Goal: Information Seeking & Learning: Learn about a topic

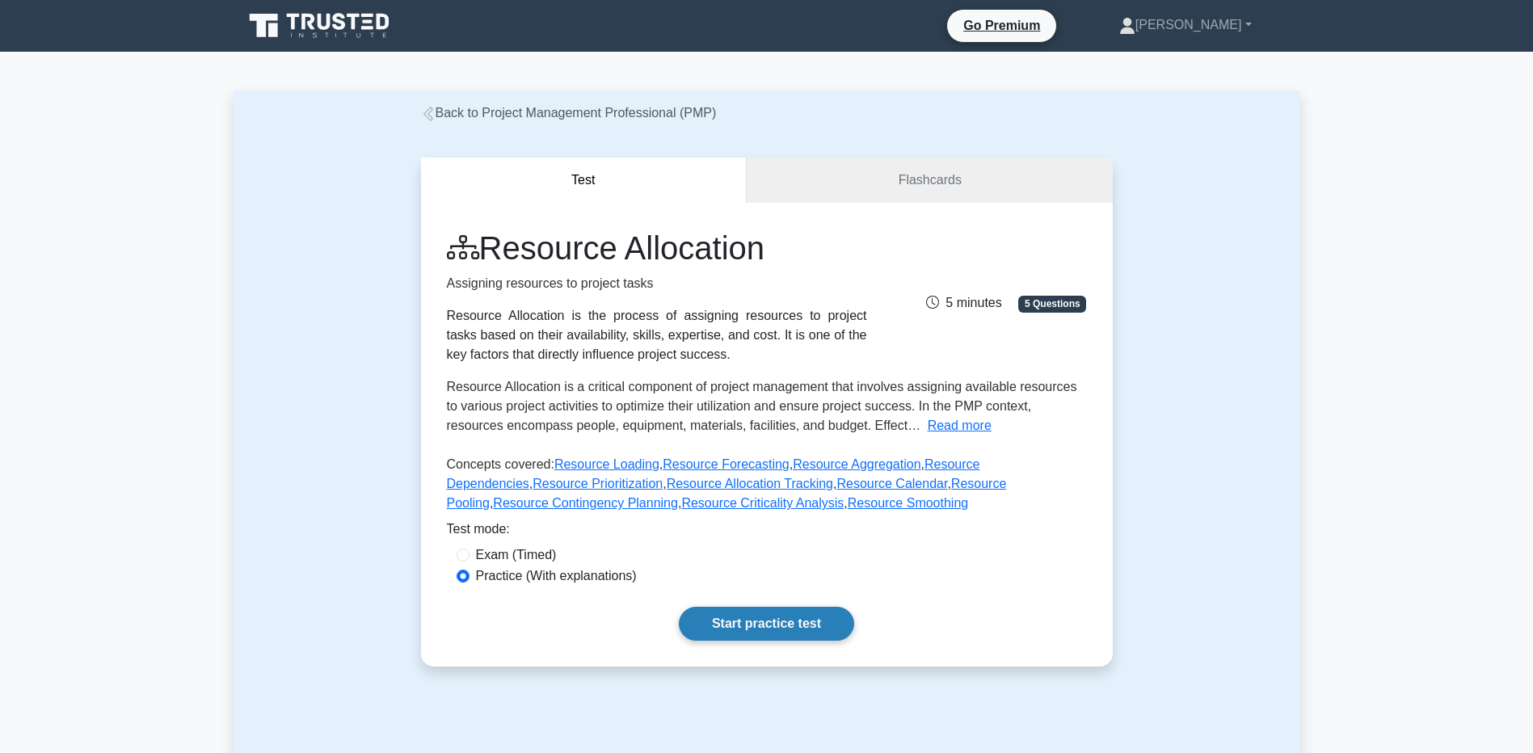
click at [748, 614] on link "Start practice test" at bounding box center [766, 624] width 175 height 34
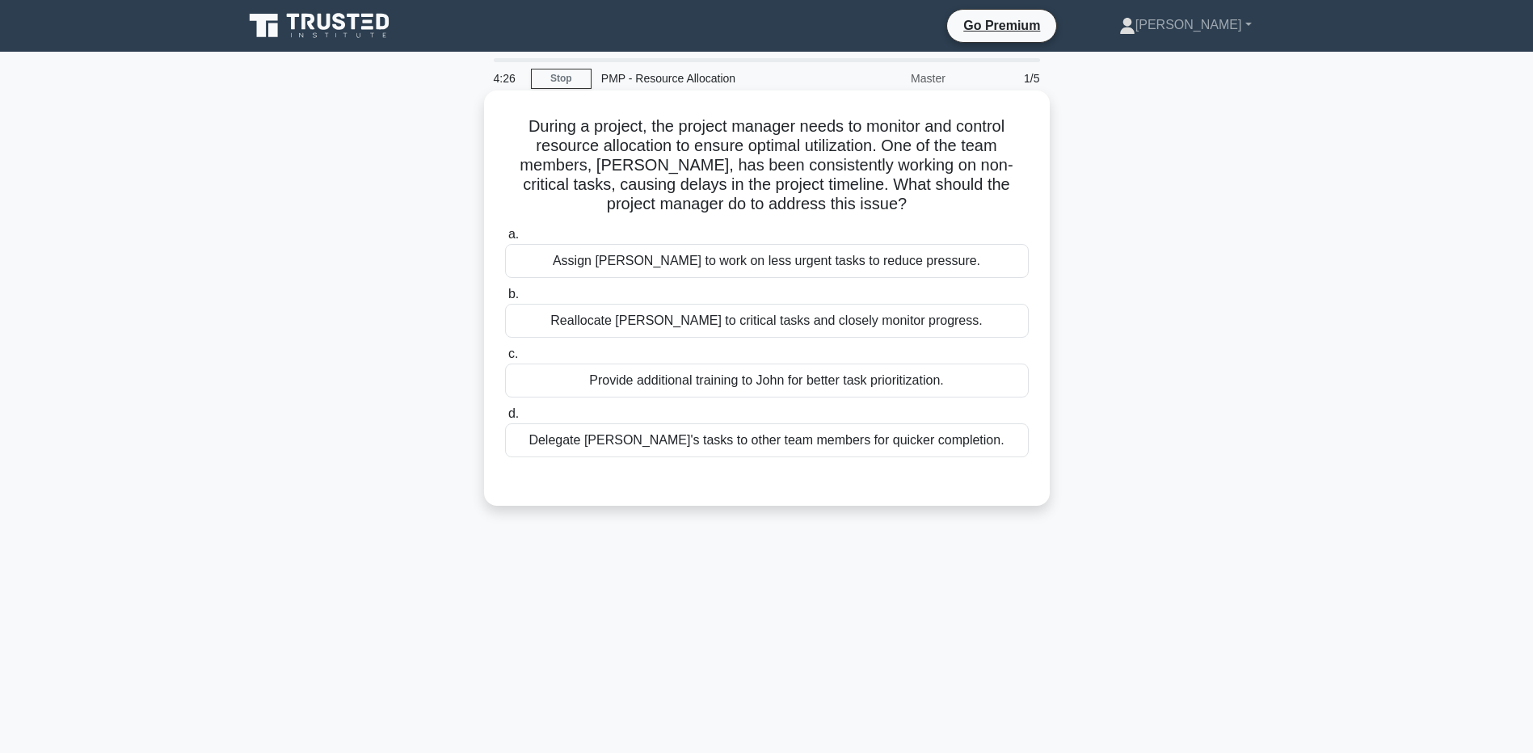
click at [617, 388] on div "Provide additional training to John for better task prioritization." at bounding box center [767, 381] width 524 height 34
click at [505, 360] on input "c. Provide additional training to John for better task prioritization." at bounding box center [505, 354] width 0 height 11
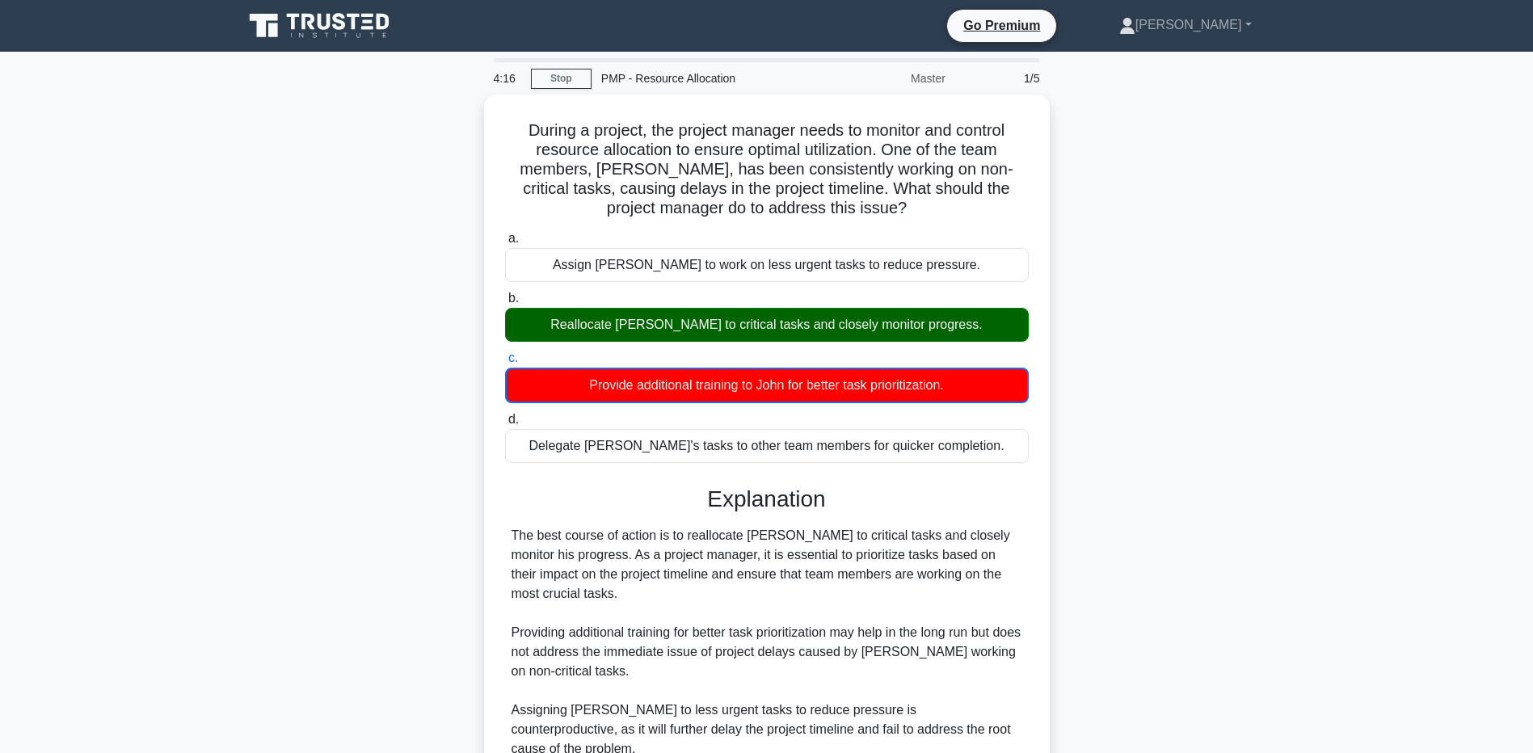
click at [163, 324] on main "4:16 Stop PMP - Resource Allocation Master 1/5 During a project, the project ma…" at bounding box center [766, 515] width 1533 height 926
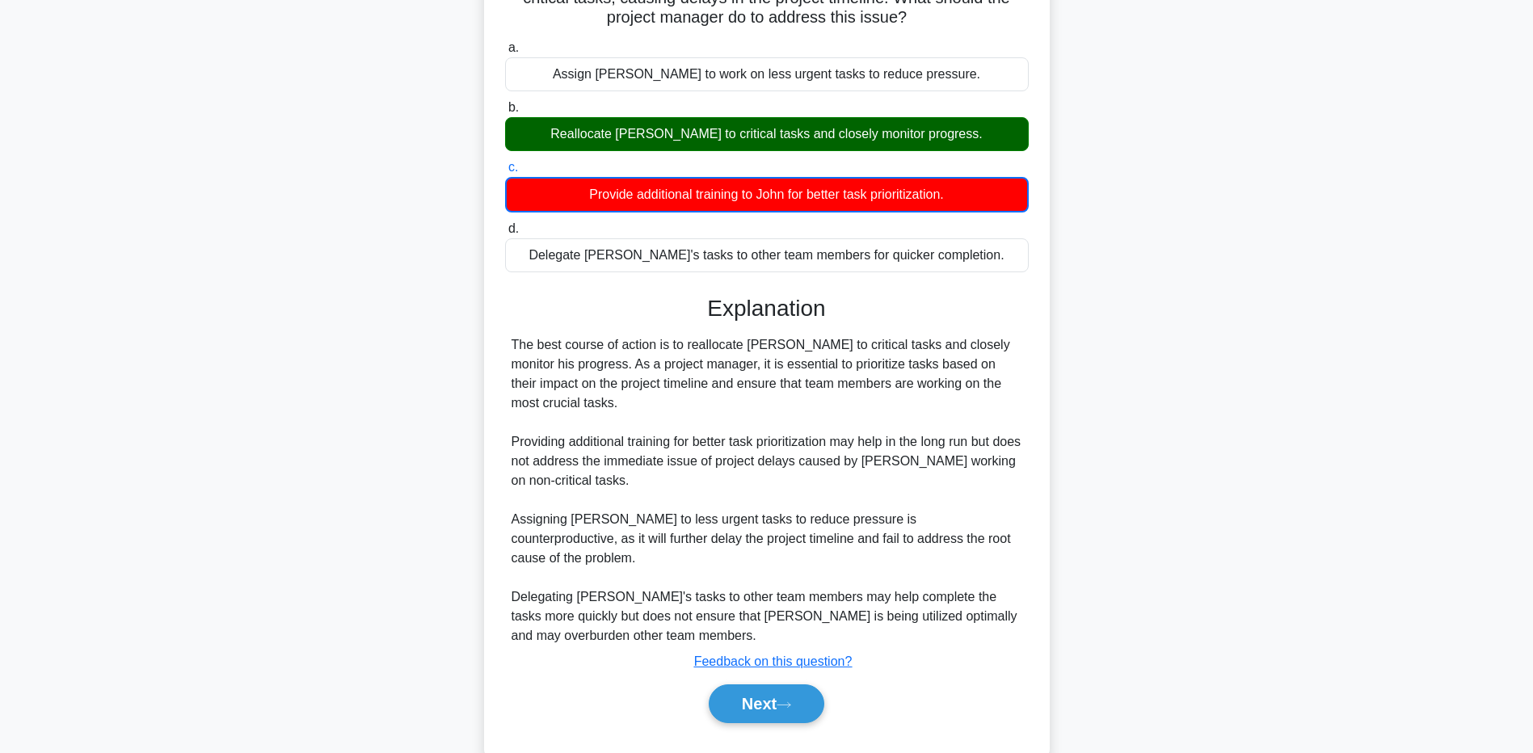
scroll to position [207, 0]
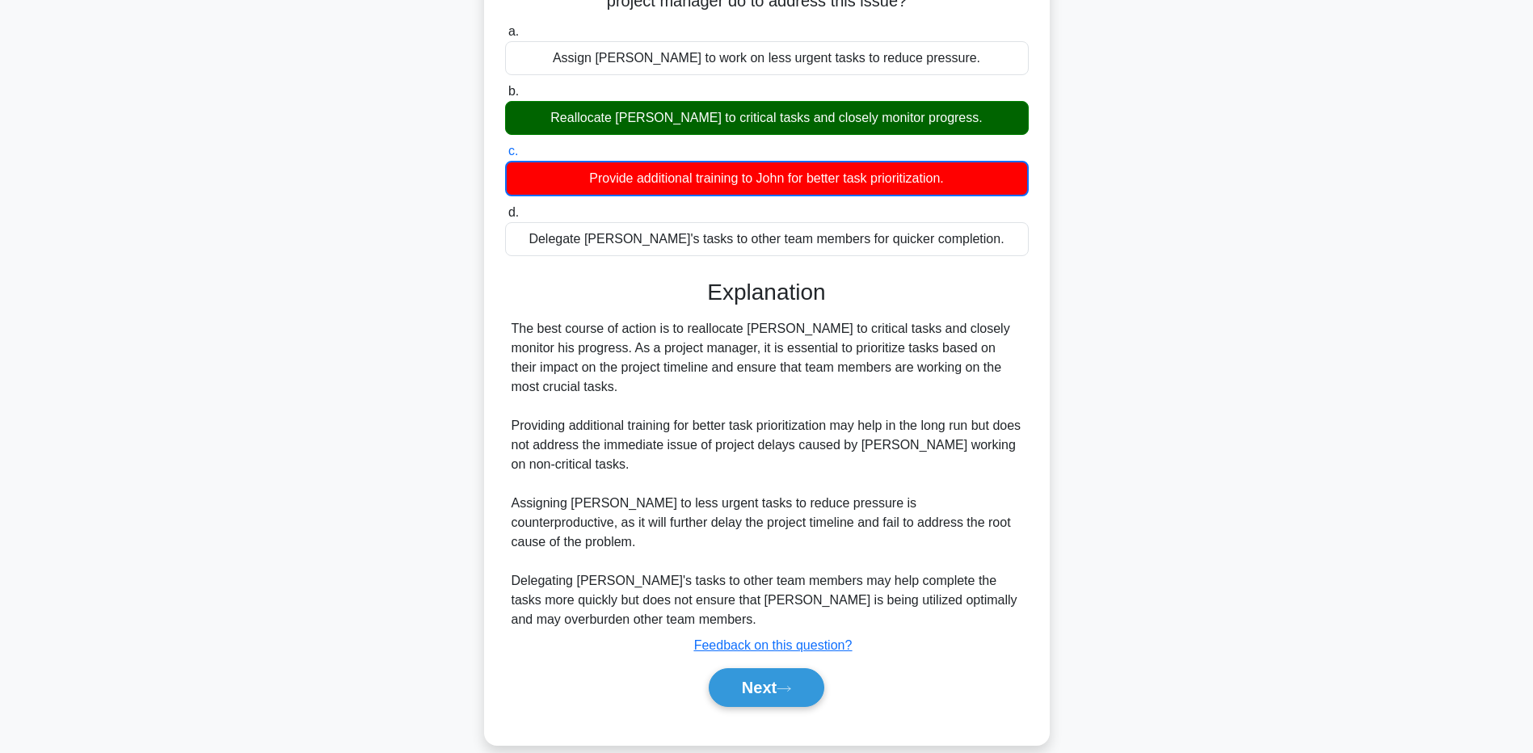
click at [186, 473] on main "4:09 Stop PMP - Resource Allocation Master 1/5 During a project, the project ma…" at bounding box center [766, 308] width 1533 height 926
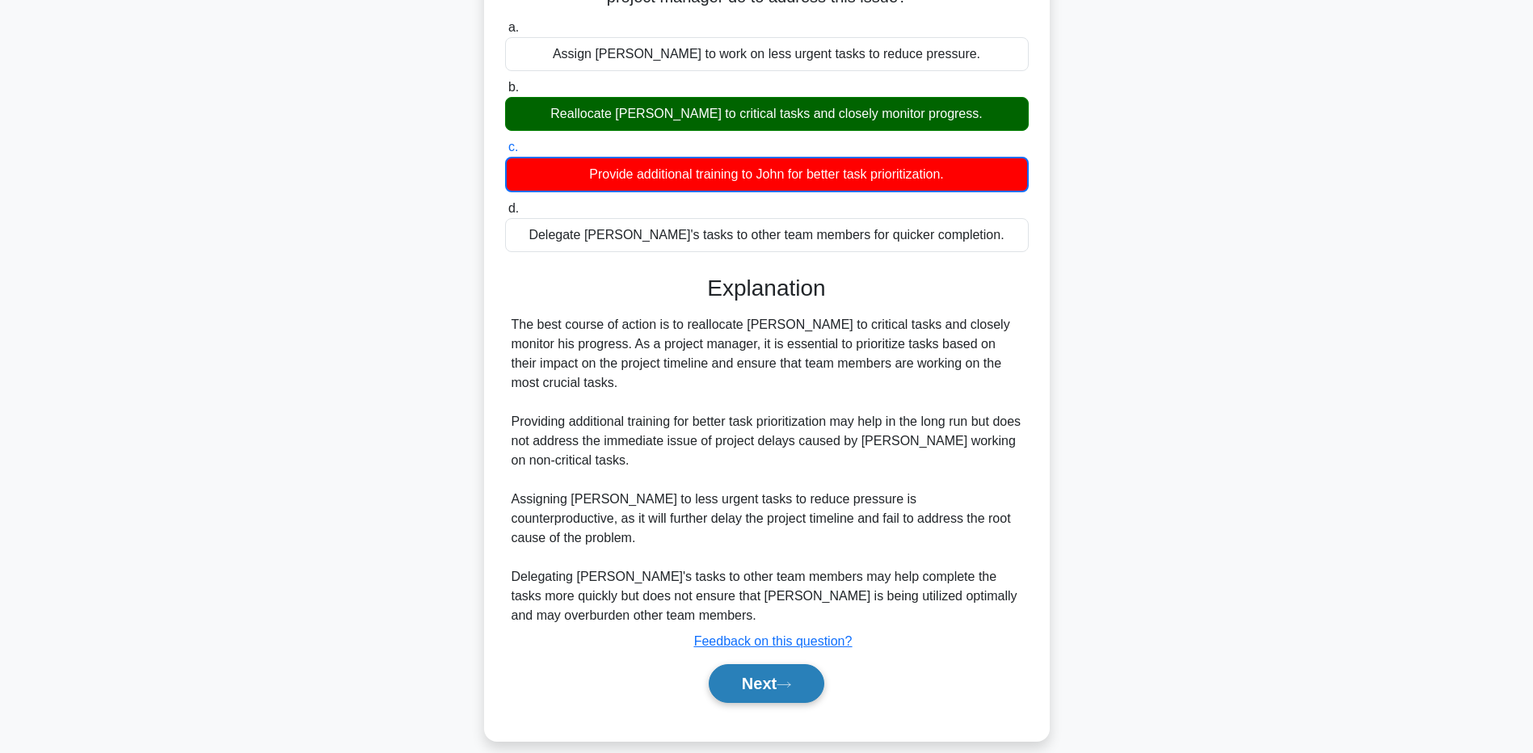
click at [745, 668] on button "Next" at bounding box center [767, 683] width 116 height 39
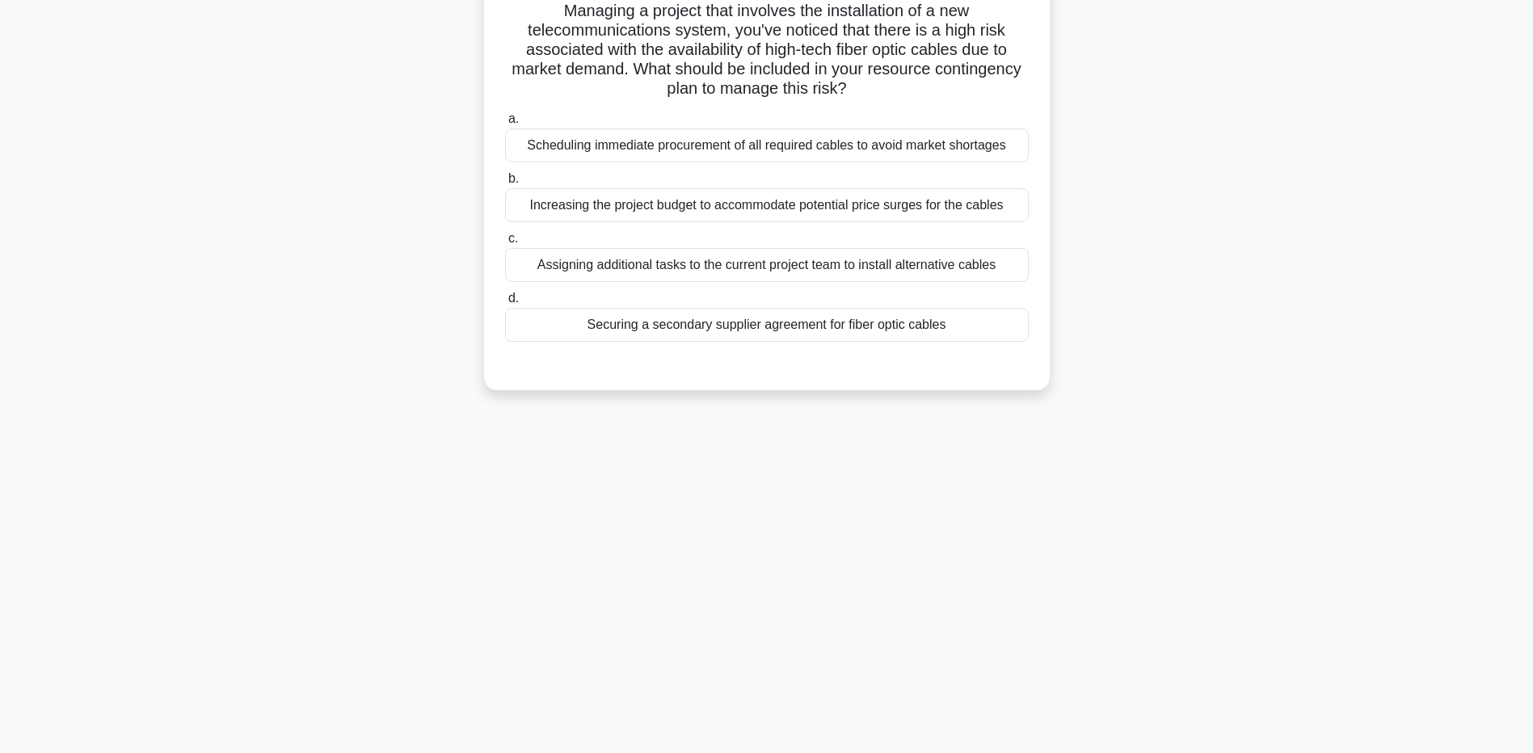
scroll to position [120, 0]
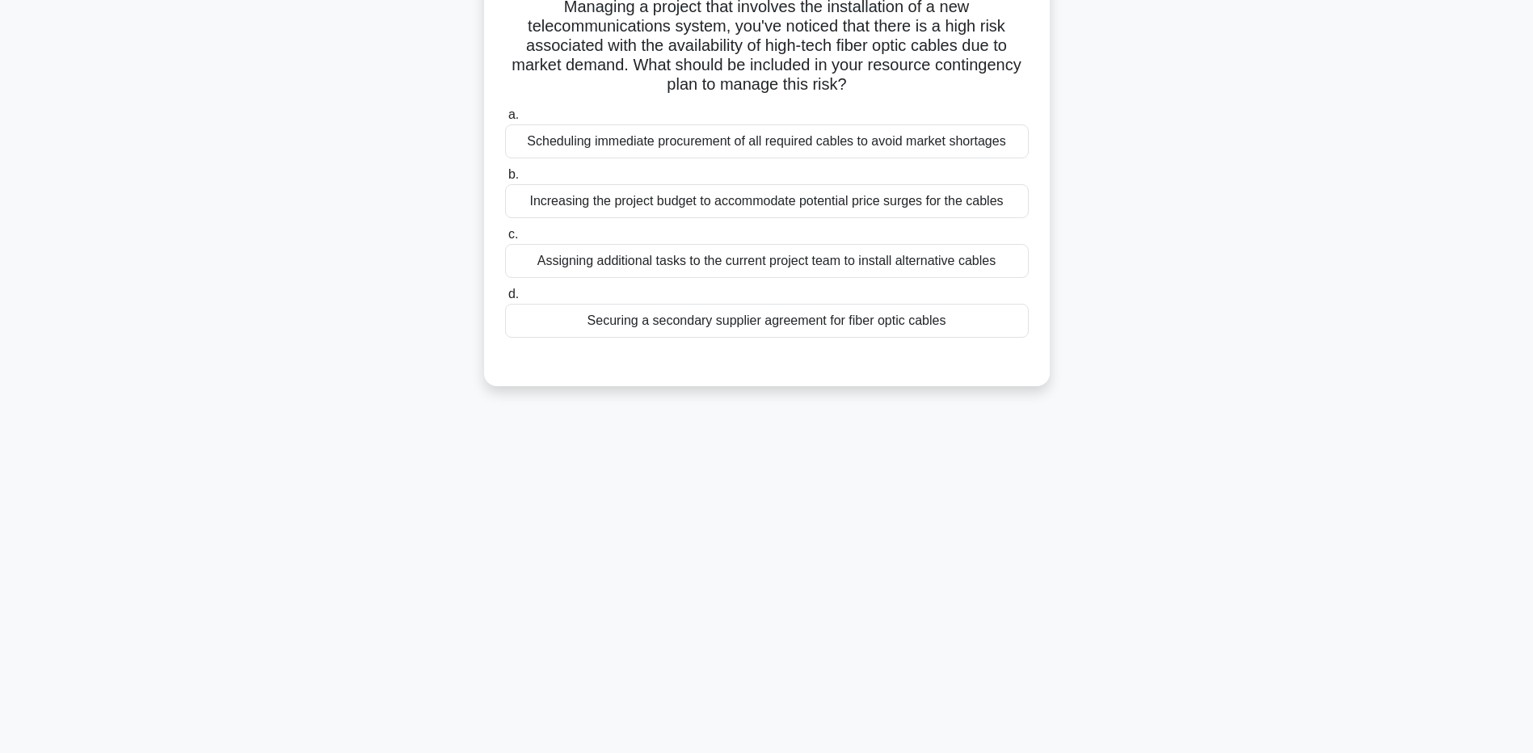
click at [559, 319] on div "Securing a secondary supplier agreement for fiber optic cables" at bounding box center [767, 321] width 524 height 34
click at [505, 300] on input "d. Securing a secondary supplier agreement for fiber optic cables" at bounding box center [505, 294] width 0 height 11
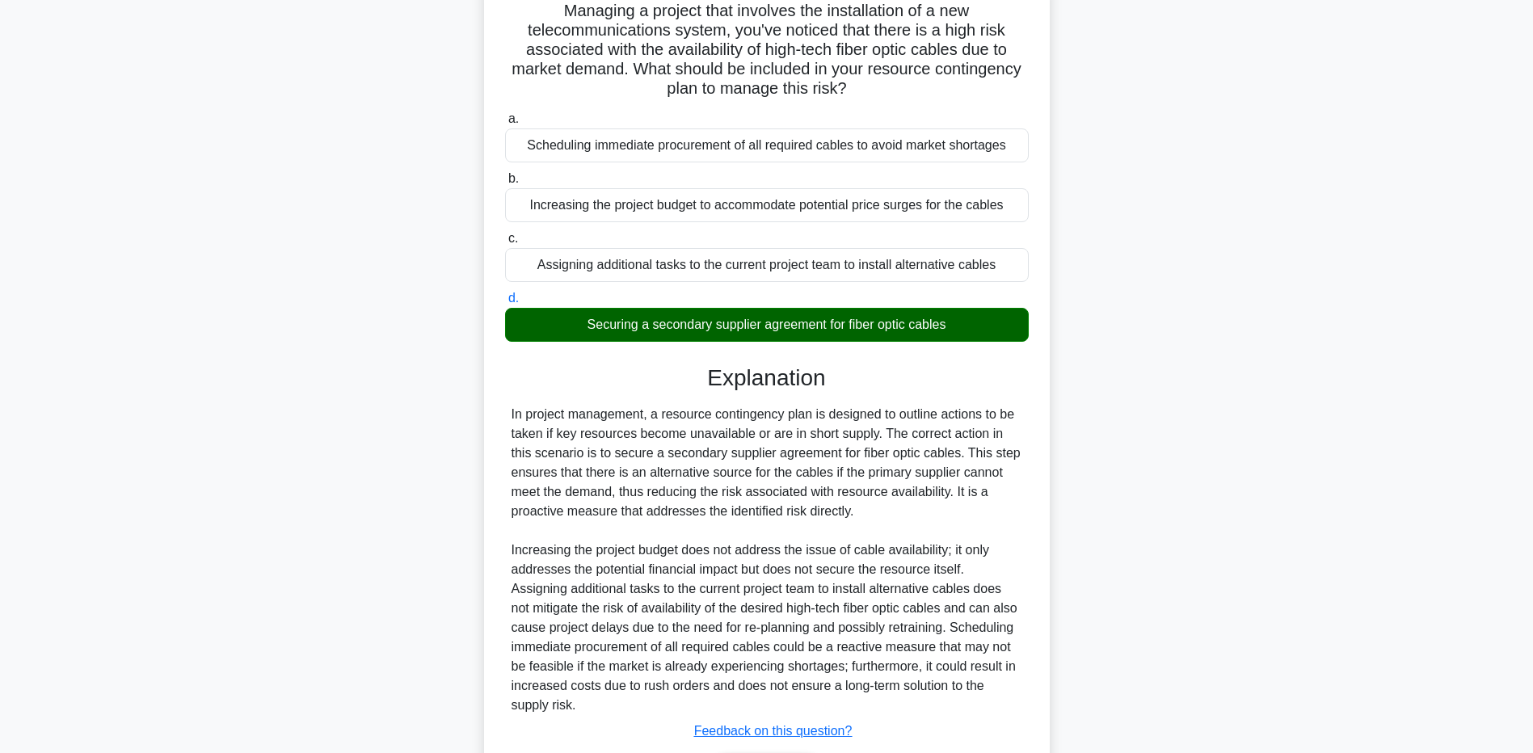
click at [272, 449] on div "Managing a project that involves the installation of a new telecommunications s…" at bounding box center [767, 412] width 1067 height 875
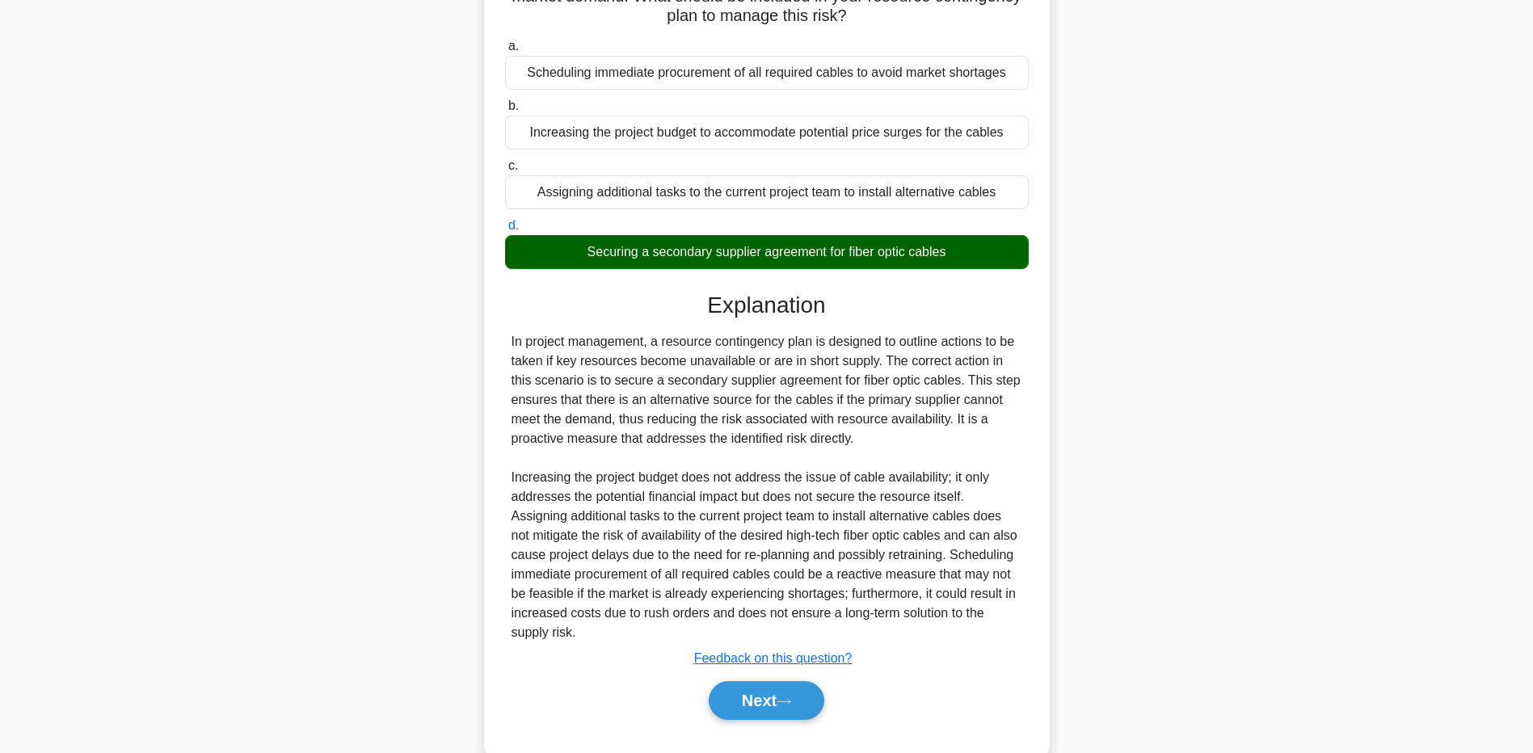
scroll to position [225, 0]
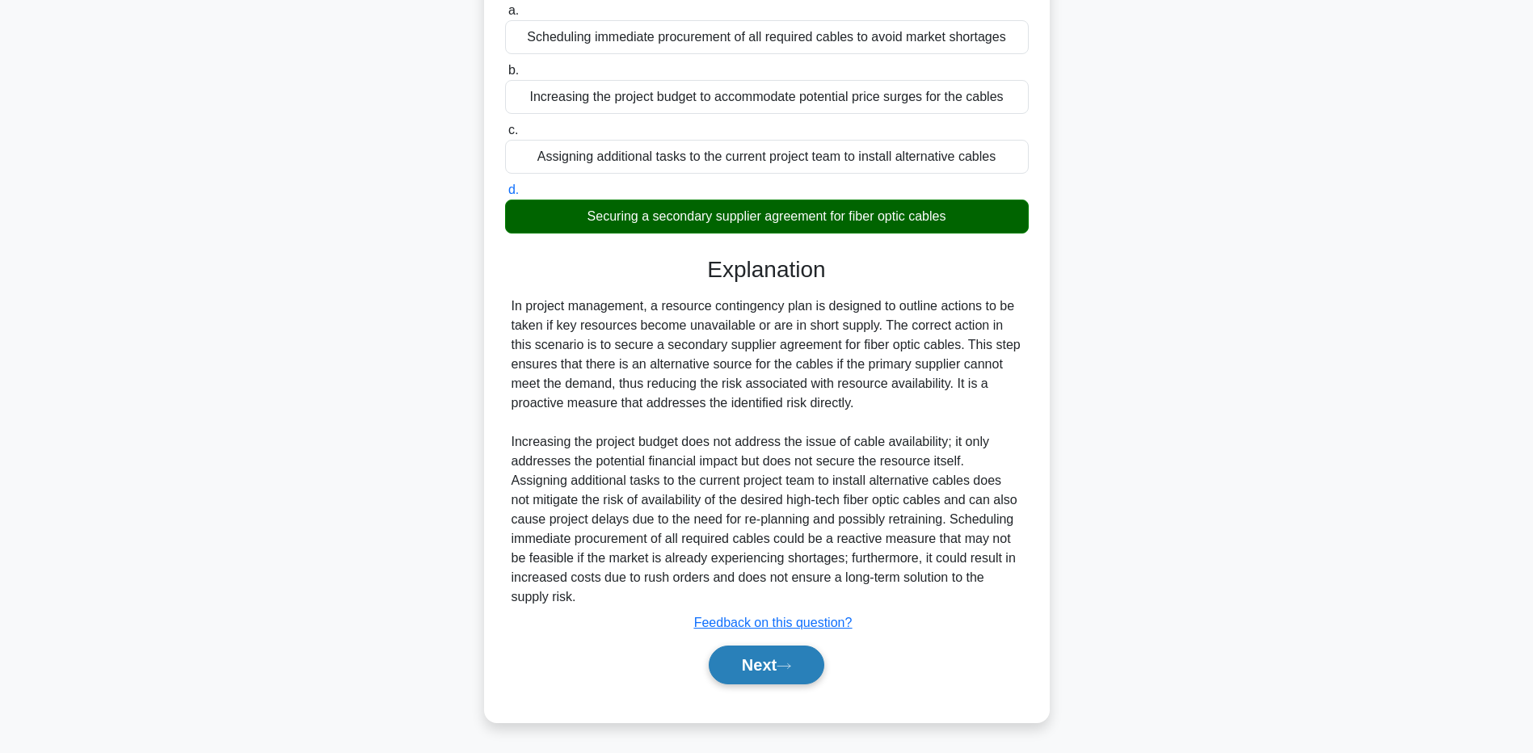
click at [731, 672] on button "Next" at bounding box center [767, 665] width 116 height 39
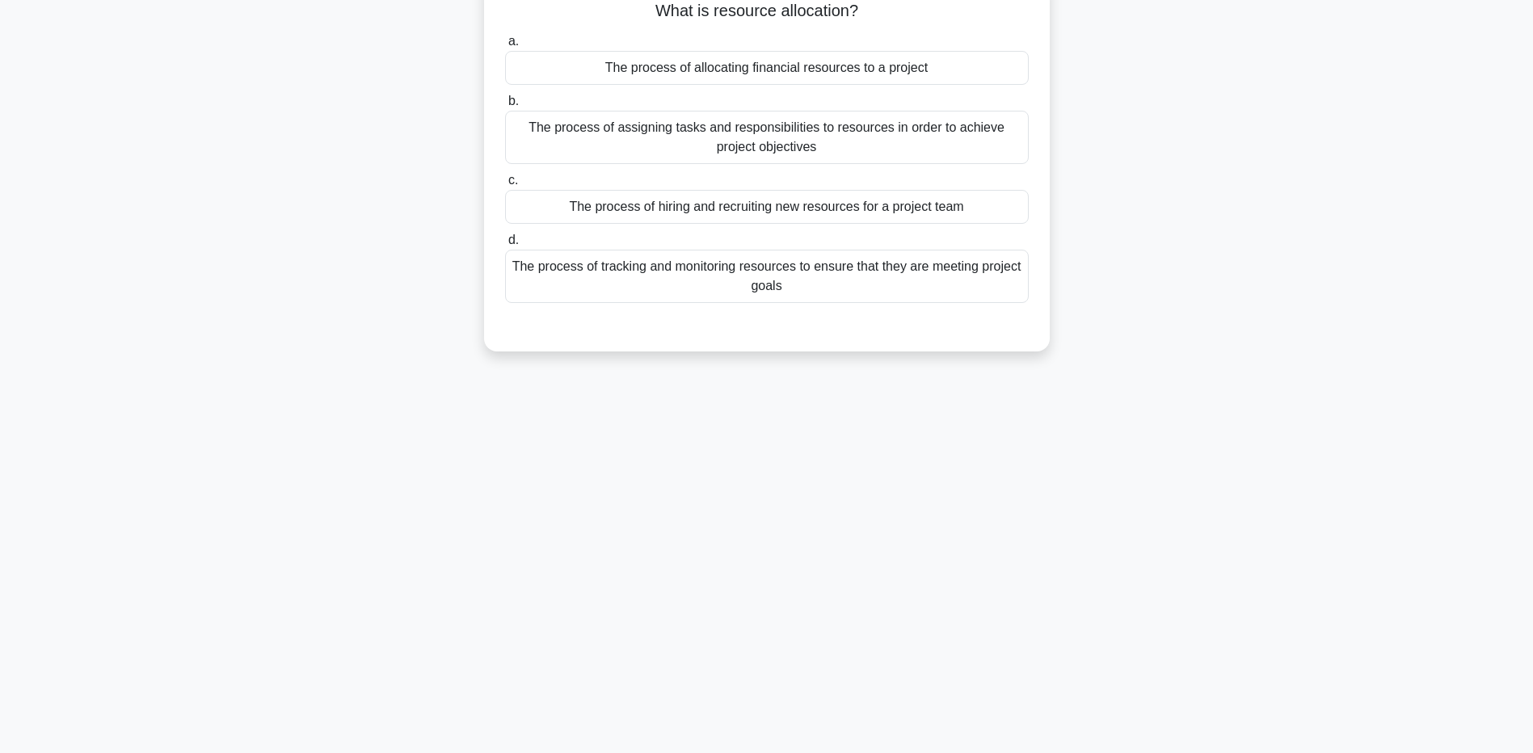
scroll to position [120, 0]
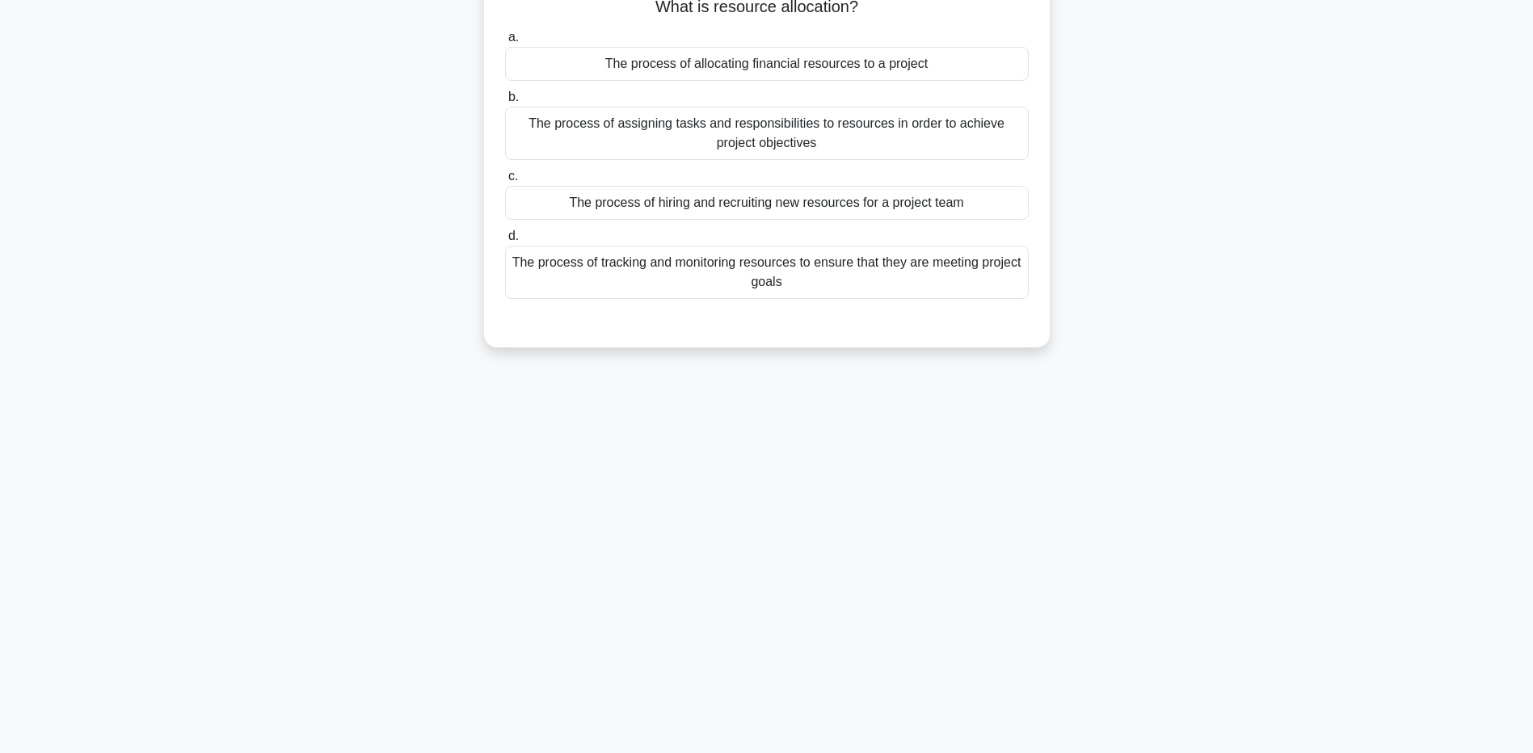
click at [630, 124] on div "The process of assigning tasks and responsibilities to resources in order to ac…" at bounding box center [767, 133] width 524 height 53
click at [505, 103] on input "b. The process of assigning tasks and responsibilities to resources in order to…" at bounding box center [505, 97] width 0 height 11
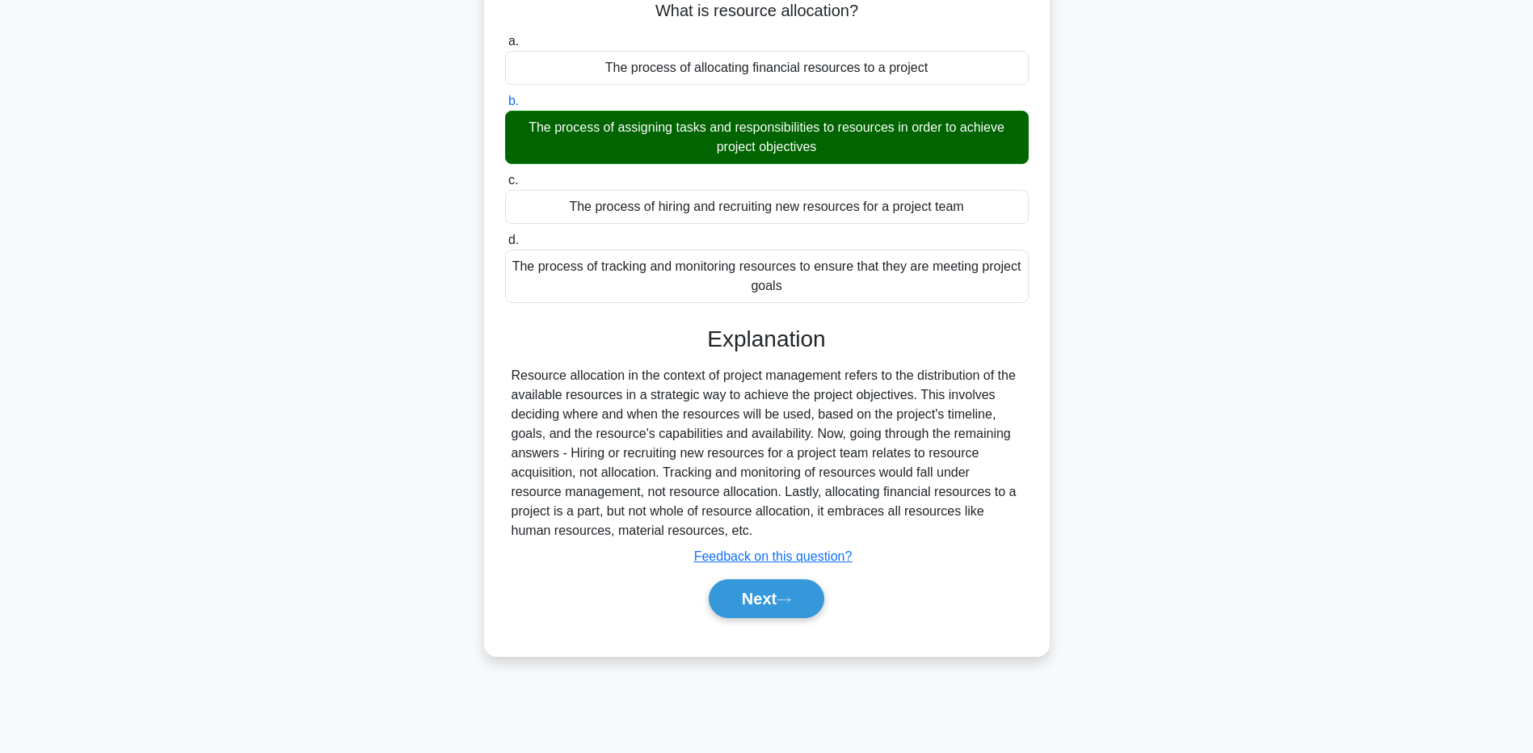
click at [124, 359] on main "2:34 Stop PMP - Resource Allocation Master 3/5 What is resource allocation? .sp…" at bounding box center [766, 342] width 1533 height 821
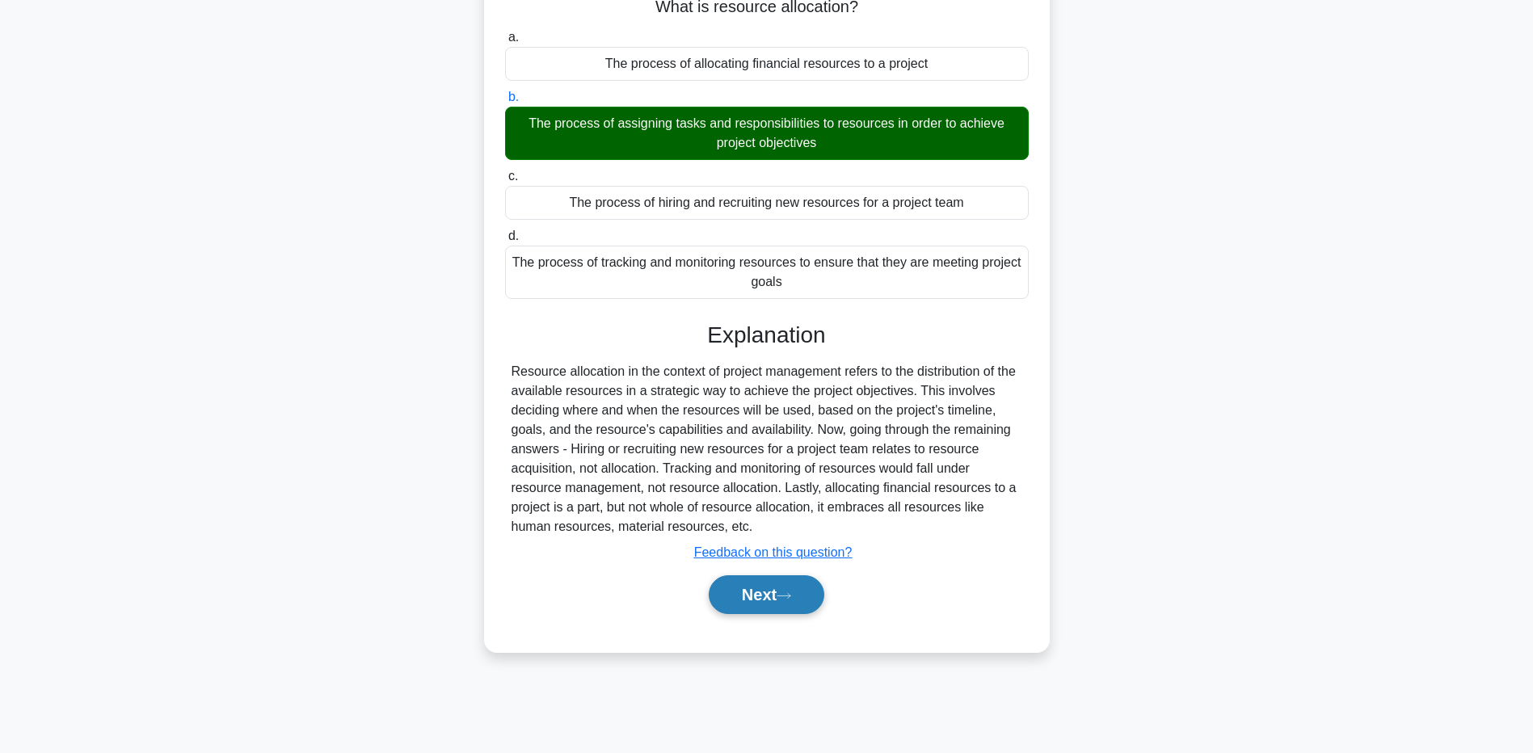
click at [732, 582] on button "Next" at bounding box center [767, 595] width 116 height 39
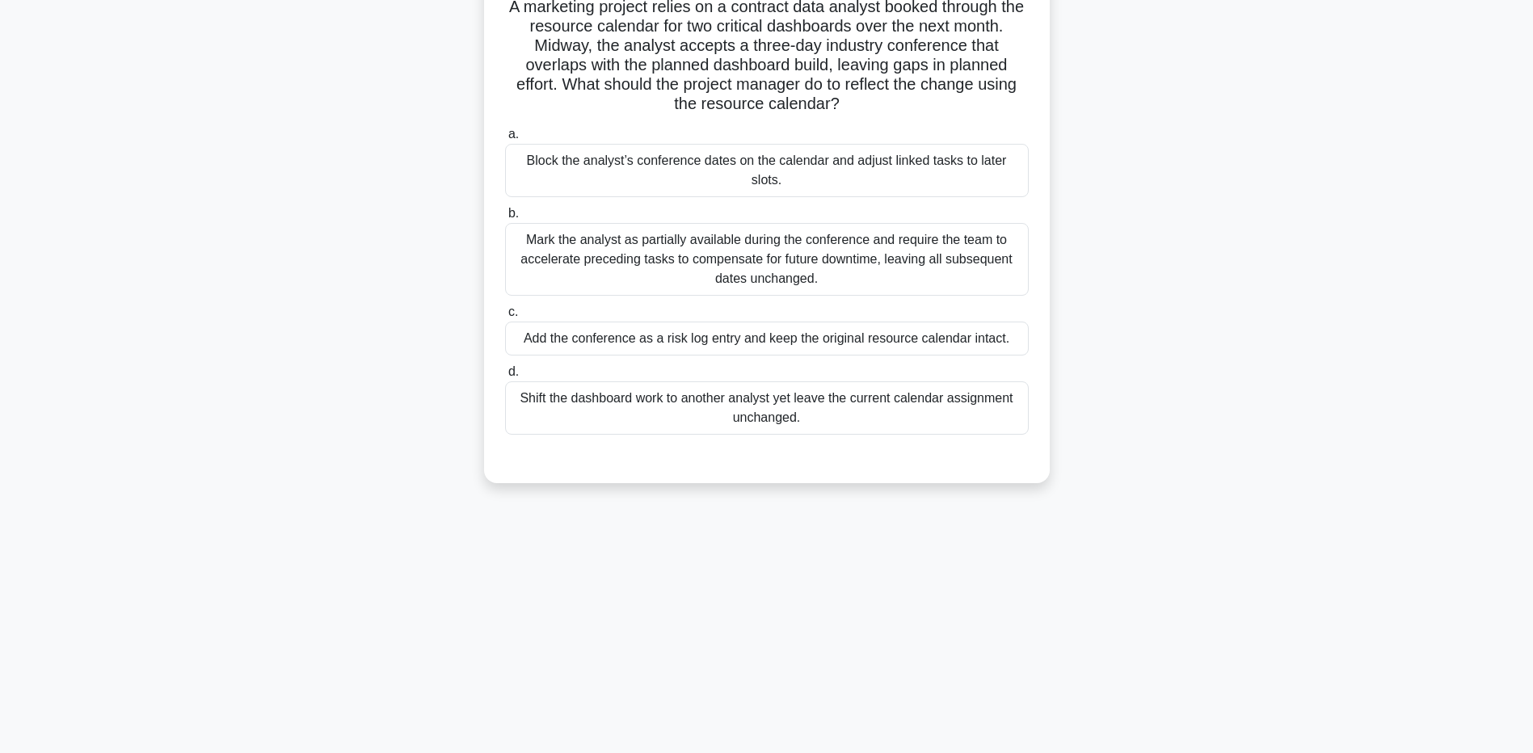
click at [825, 322] on div "Add the conference as a risk log entry and keep the original resource calendar …" at bounding box center [767, 339] width 524 height 34
click at [505, 312] on input "c. Add the conference as a risk log entry and keep the original resource calend…" at bounding box center [505, 312] width 0 height 11
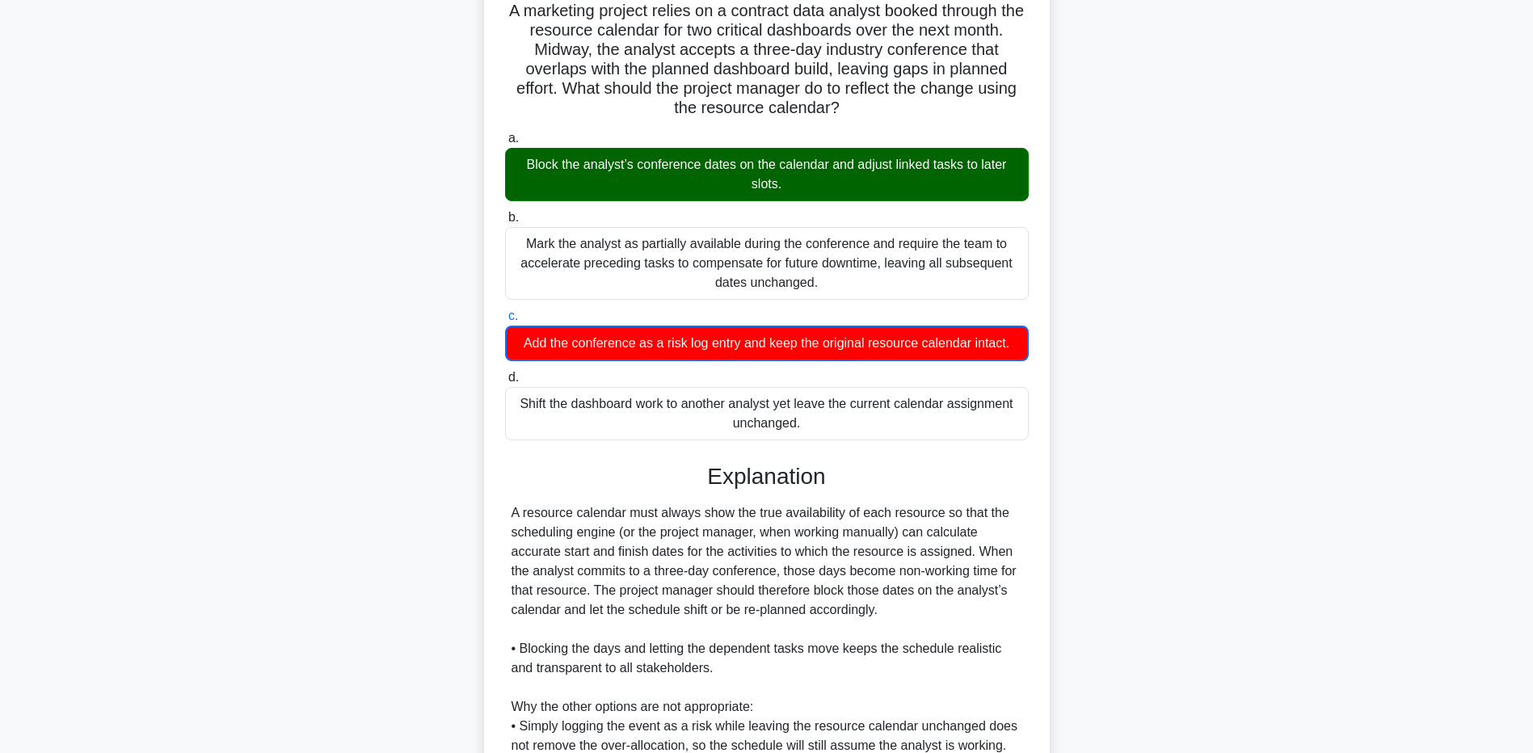
click at [203, 707] on main "1:26 Stop PMP - Resource Allocation Master 4/5 A marketing project relies on a …" at bounding box center [766, 502] width 1533 height 1140
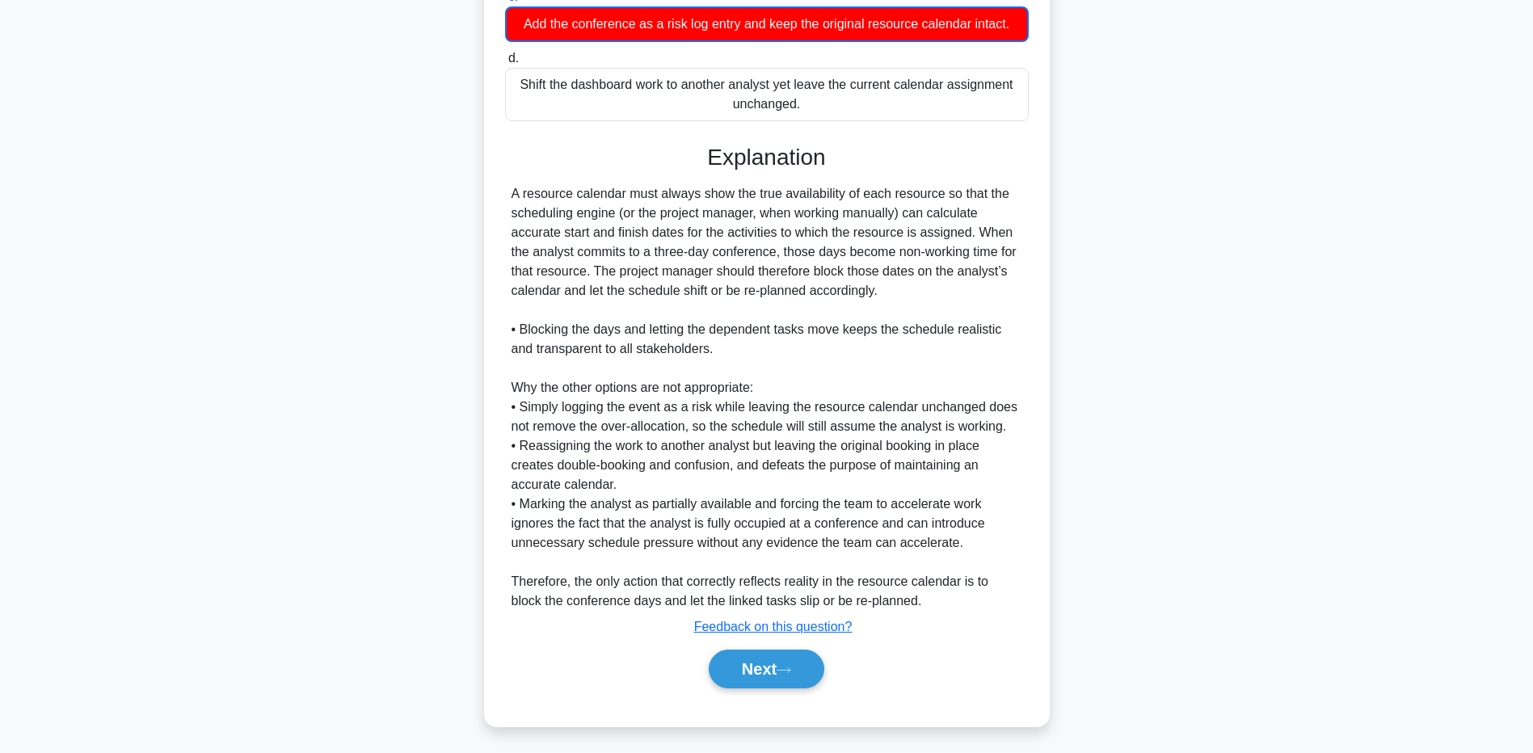
scroll to position [440, 0]
click at [289, 583] on div "A marketing project relies on a contract data analyst booked through the resour…" at bounding box center [767, 201] width 1067 height 1090
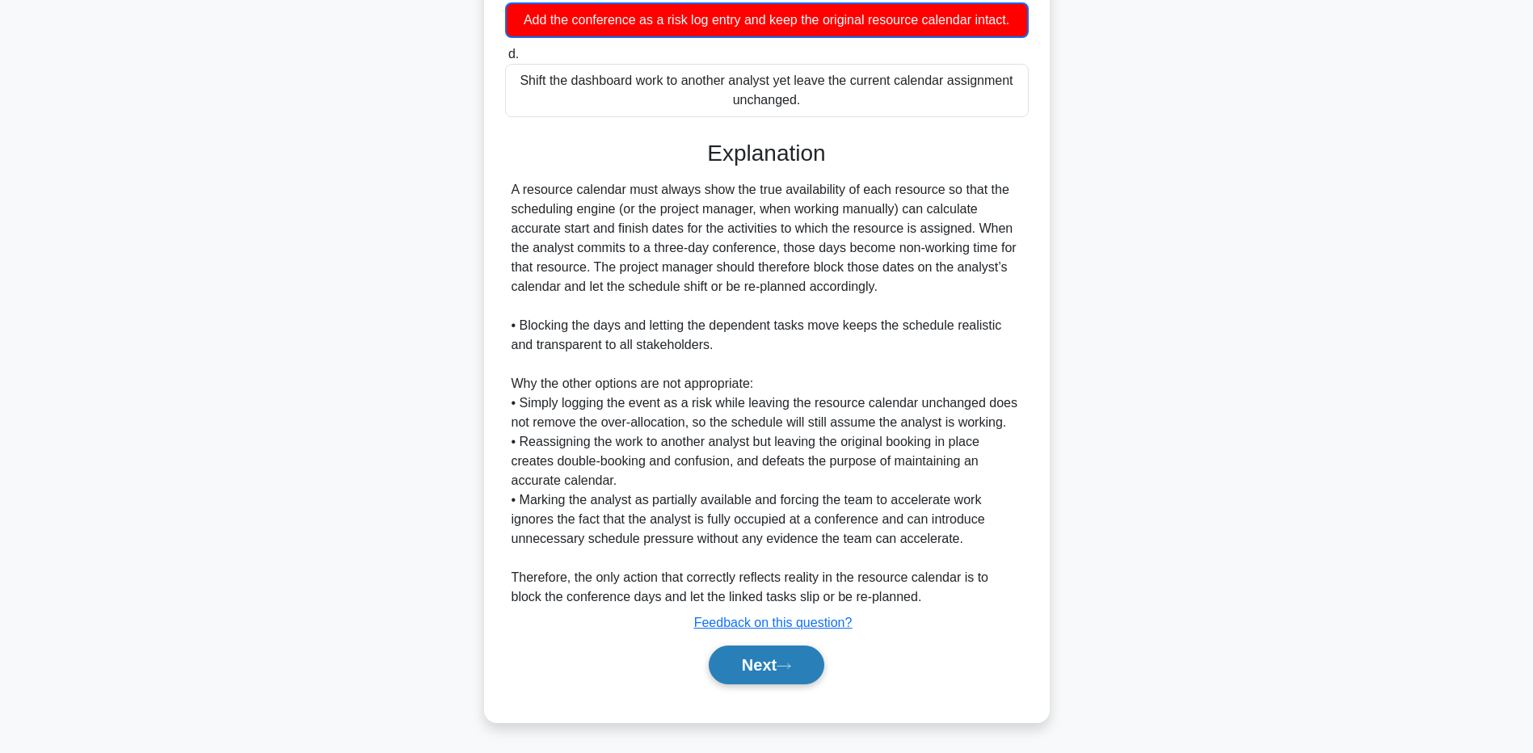
click at [727, 664] on button "Next" at bounding box center [767, 665] width 116 height 39
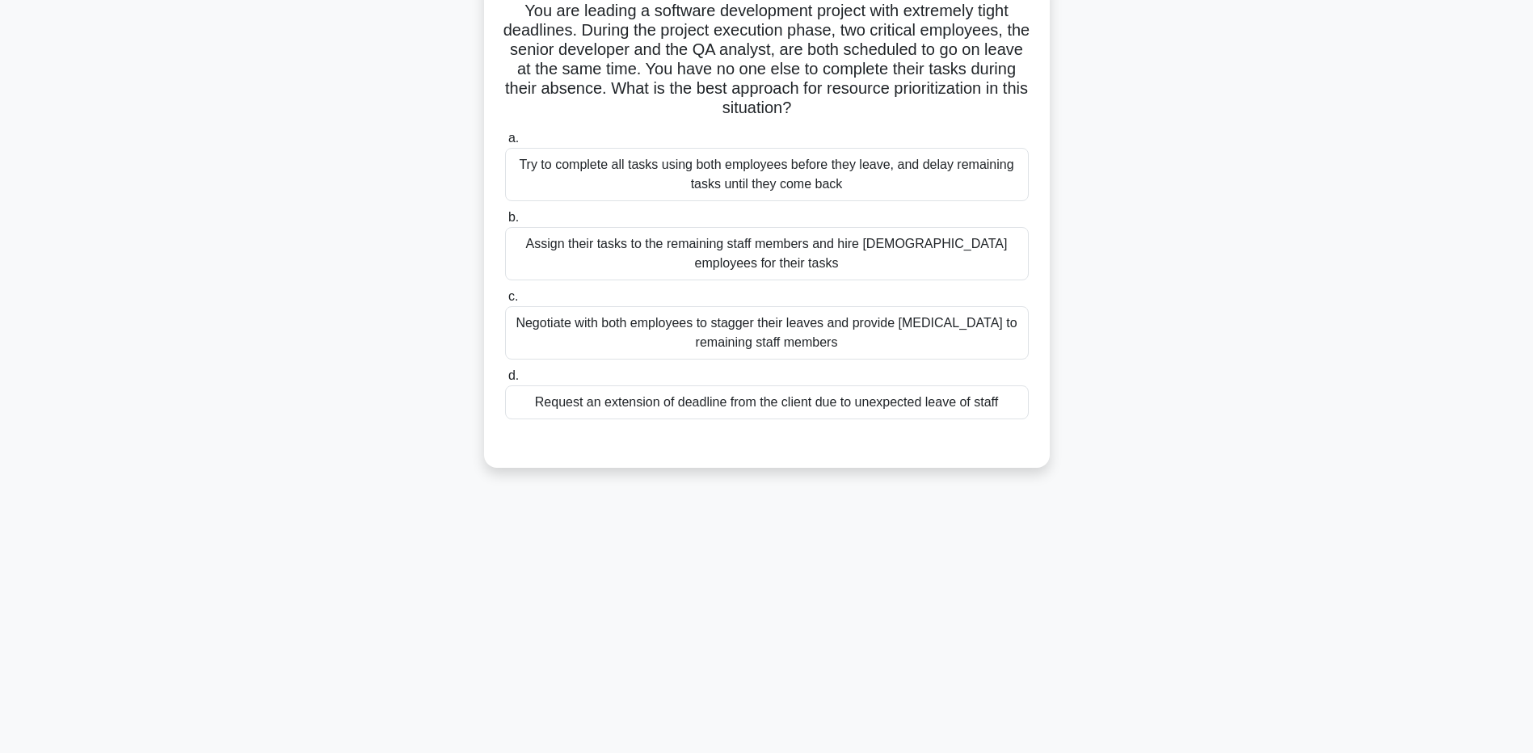
scroll to position [120, 0]
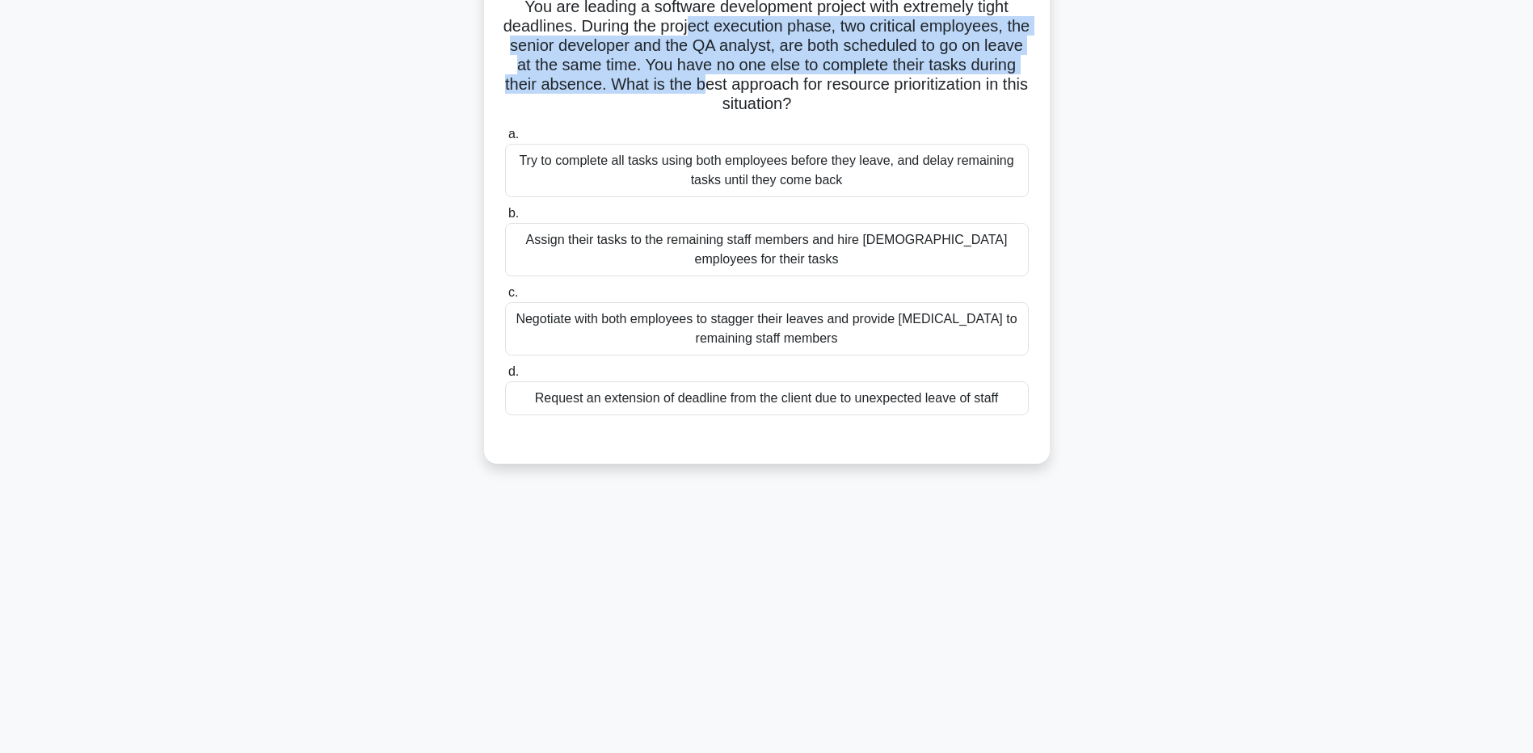
drag, startPoint x: 703, startPoint y: 29, endPoint x: 797, endPoint y: 76, distance: 104.8
click at [797, 76] on h5 "You are leading a software development project with extremely tight deadlines. …" at bounding box center [767, 56] width 527 height 118
drag, startPoint x: 797, startPoint y: 76, endPoint x: 690, endPoint y: 86, distance: 107.1
click at [690, 86] on h5 "You are leading a software development project with extremely tight deadlines. …" at bounding box center [767, 56] width 527 height 118
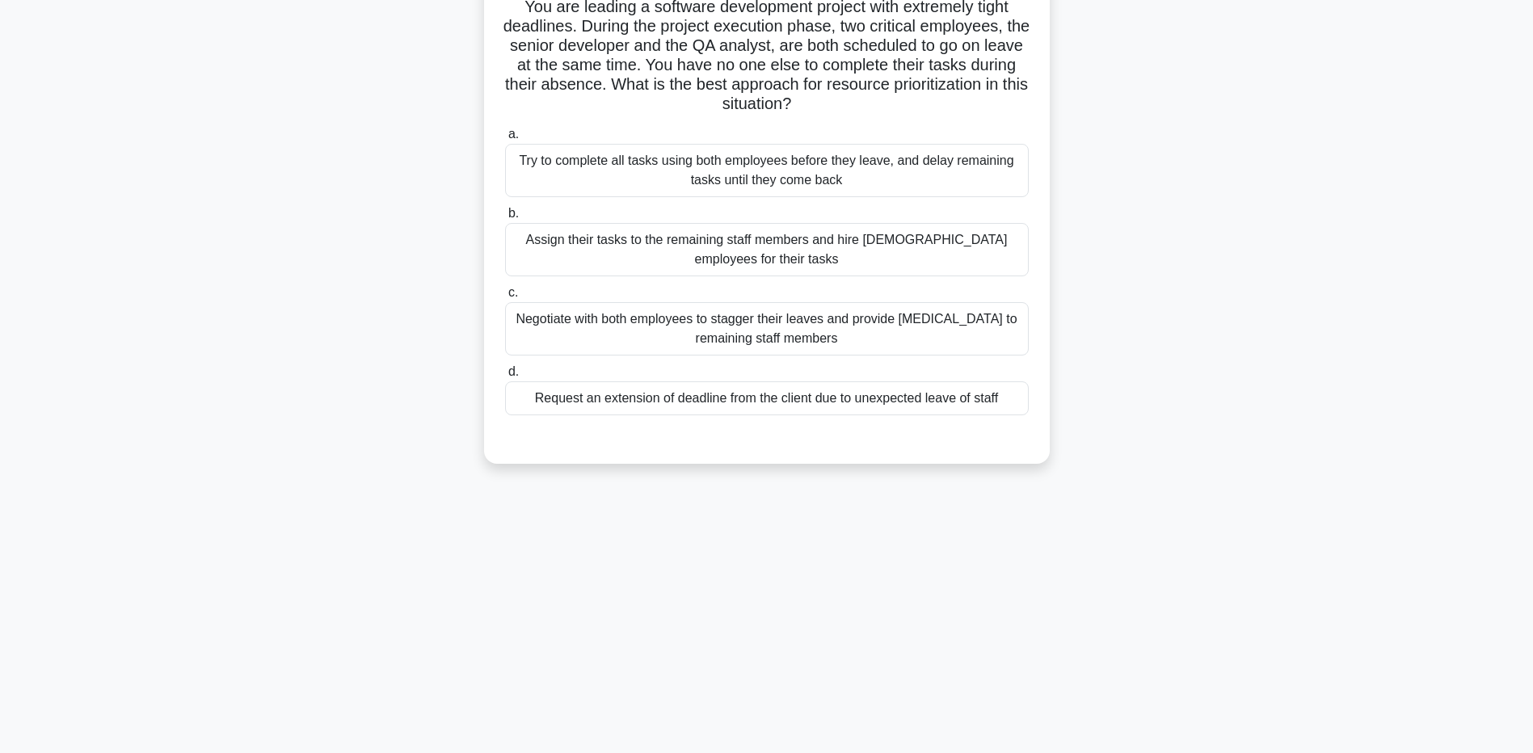
click at [636, 187] on div "Try to complete all tasks using both employees before they leave, and delay rem…" at bounding box center [767, 170] width 524 height 53
click at [505, 140] on input "a. Try to complete all tasks using both employees before they leave, and delay …" at bounding box center [505, 134] width 0 height 11
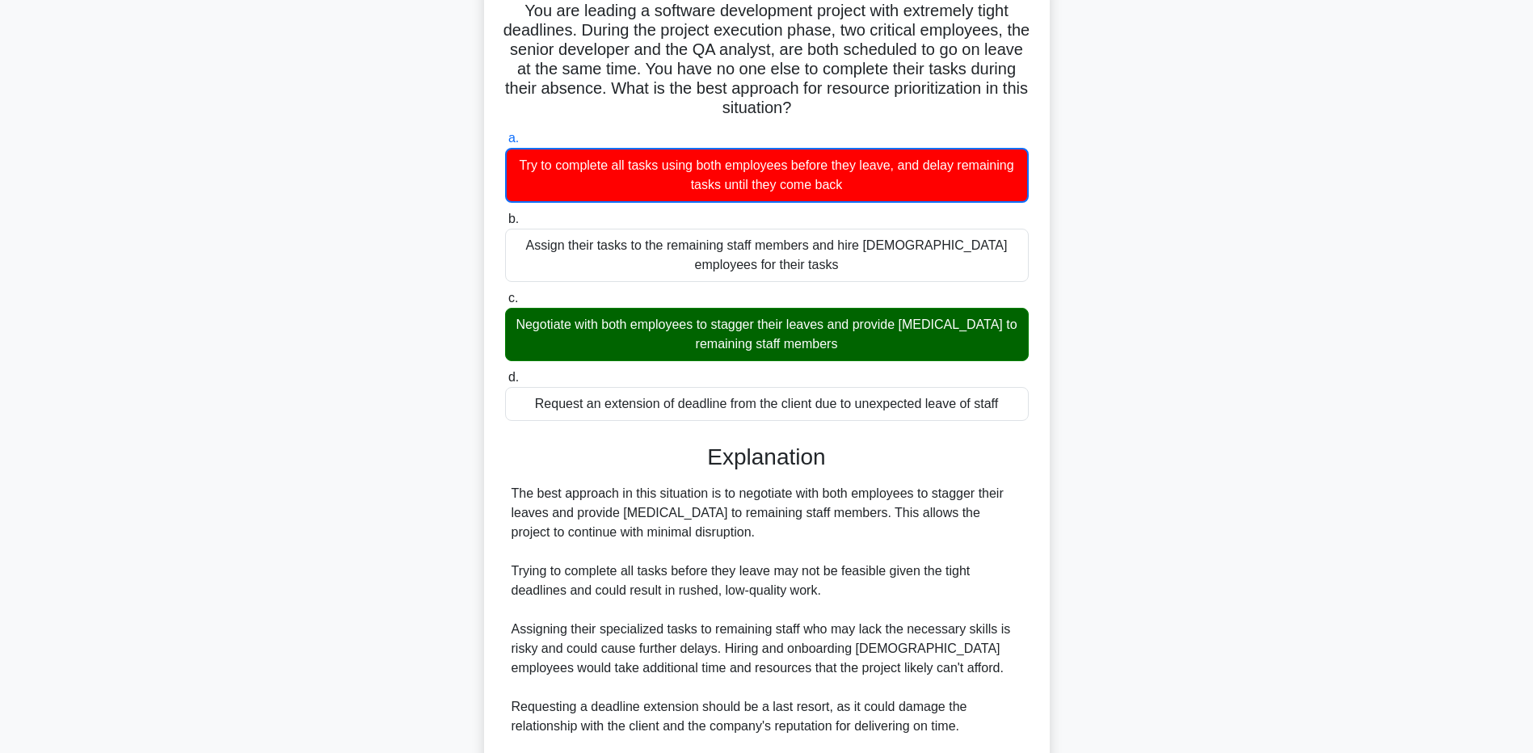
click at [270, 724] on div "You are leading a software development project with extremely tight deadlines. …" at bounding box center [767, 462] width 1067 height 974
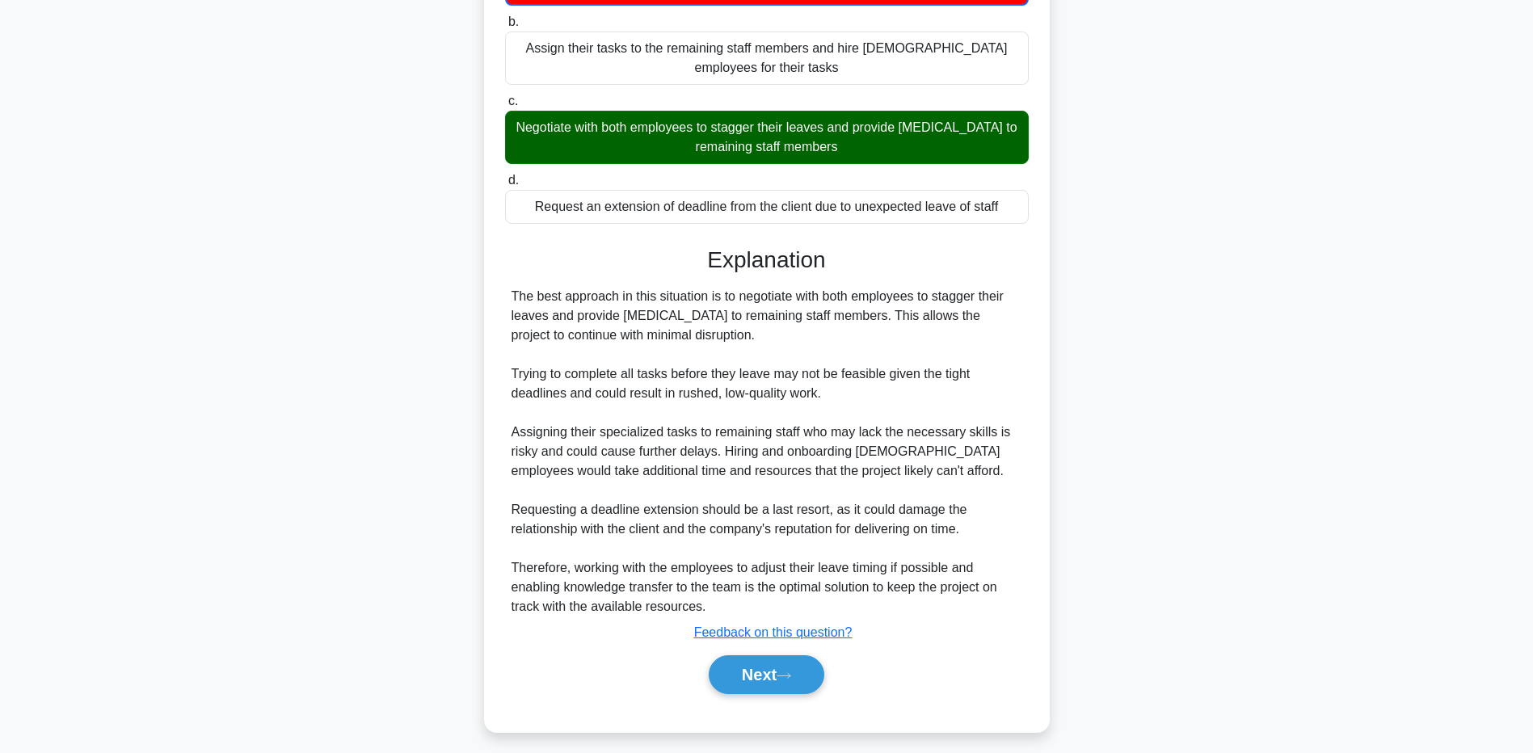
scroll to position [323, 0]
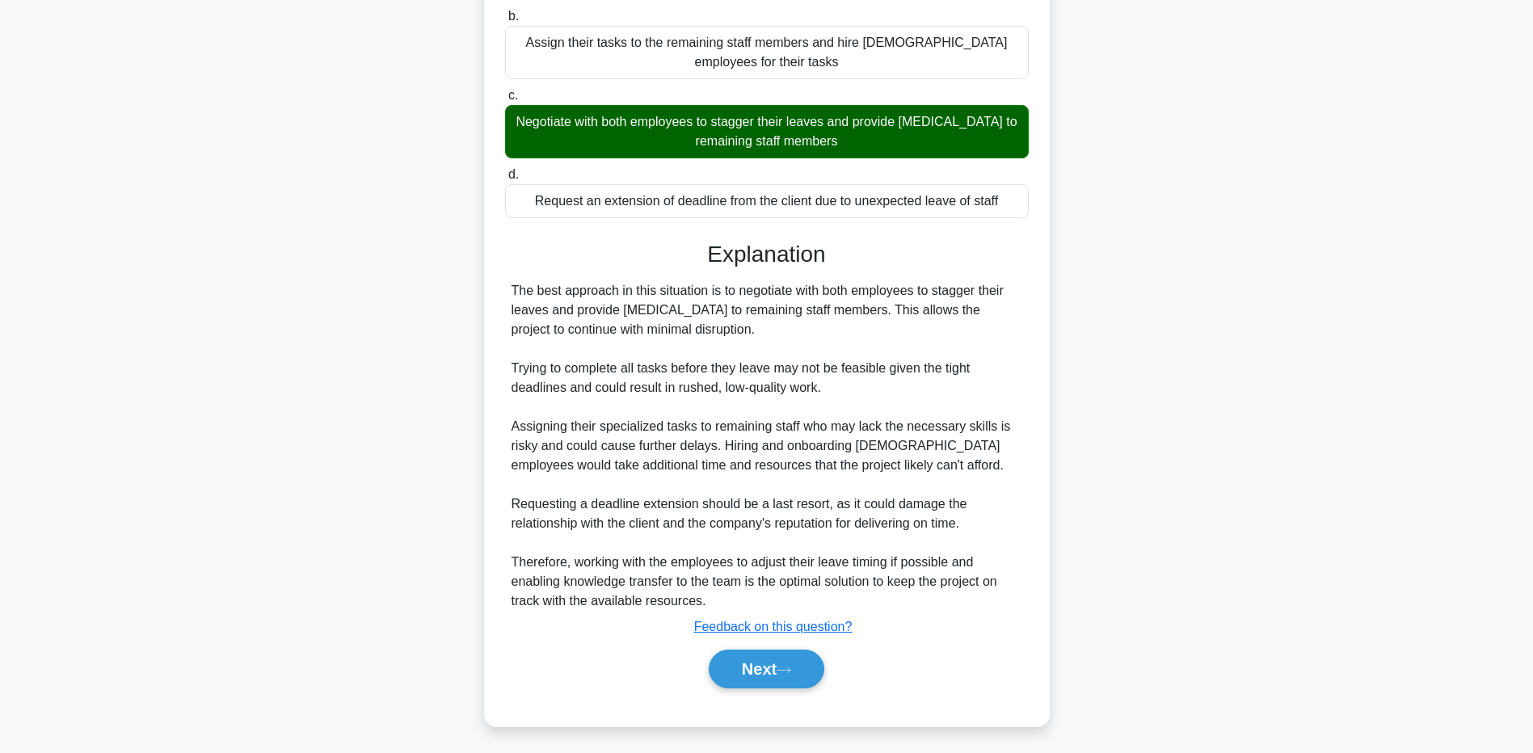
click at [207, 589] on main "0:07 Stop PMP - Resource Allocation Master 5/5 You are leading a software devel…" at bounding box center [766, 240] width 1533 height 1023
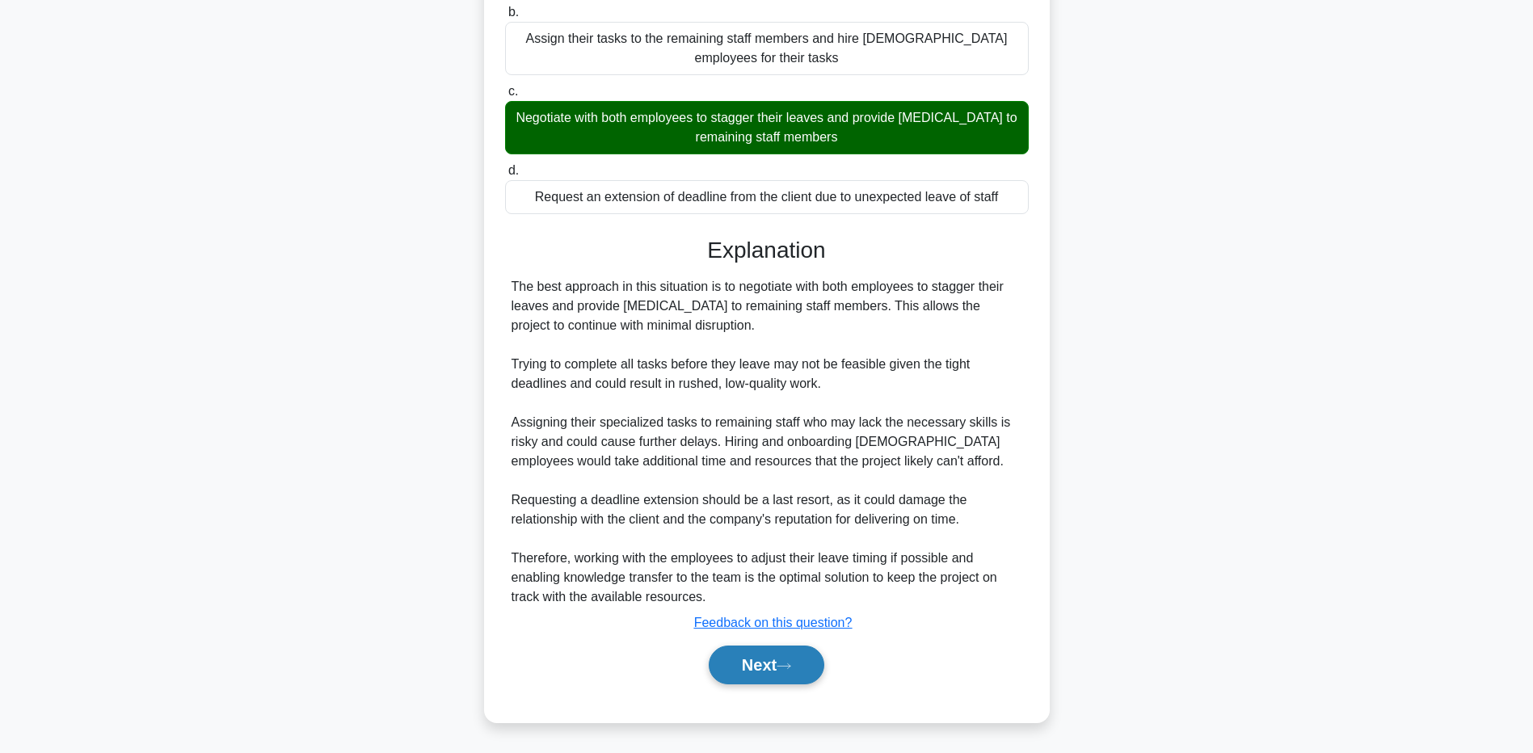
click at [746, 669] on button "Next" at bounding box center [767, 665] width 116 height 39
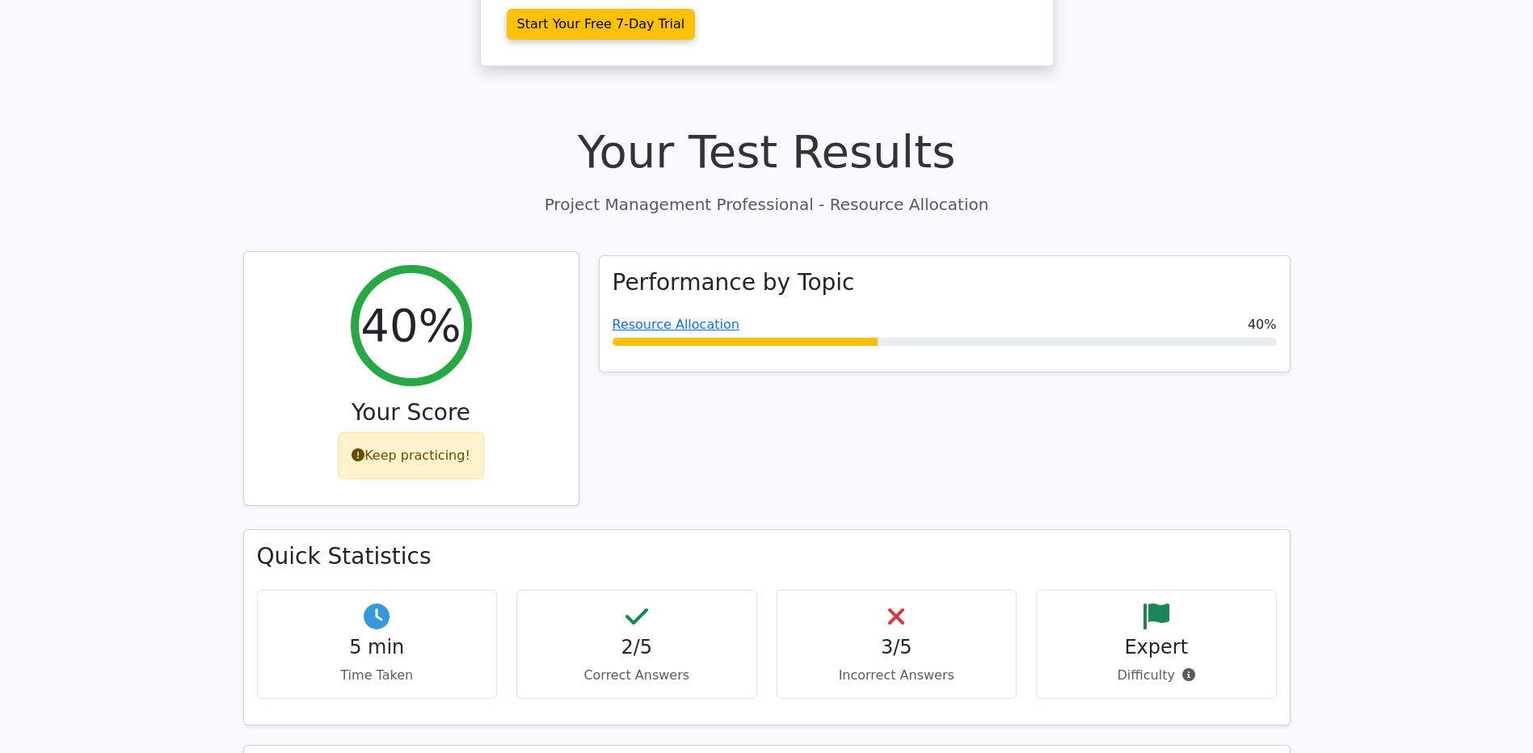
scroll to position [647, 0]
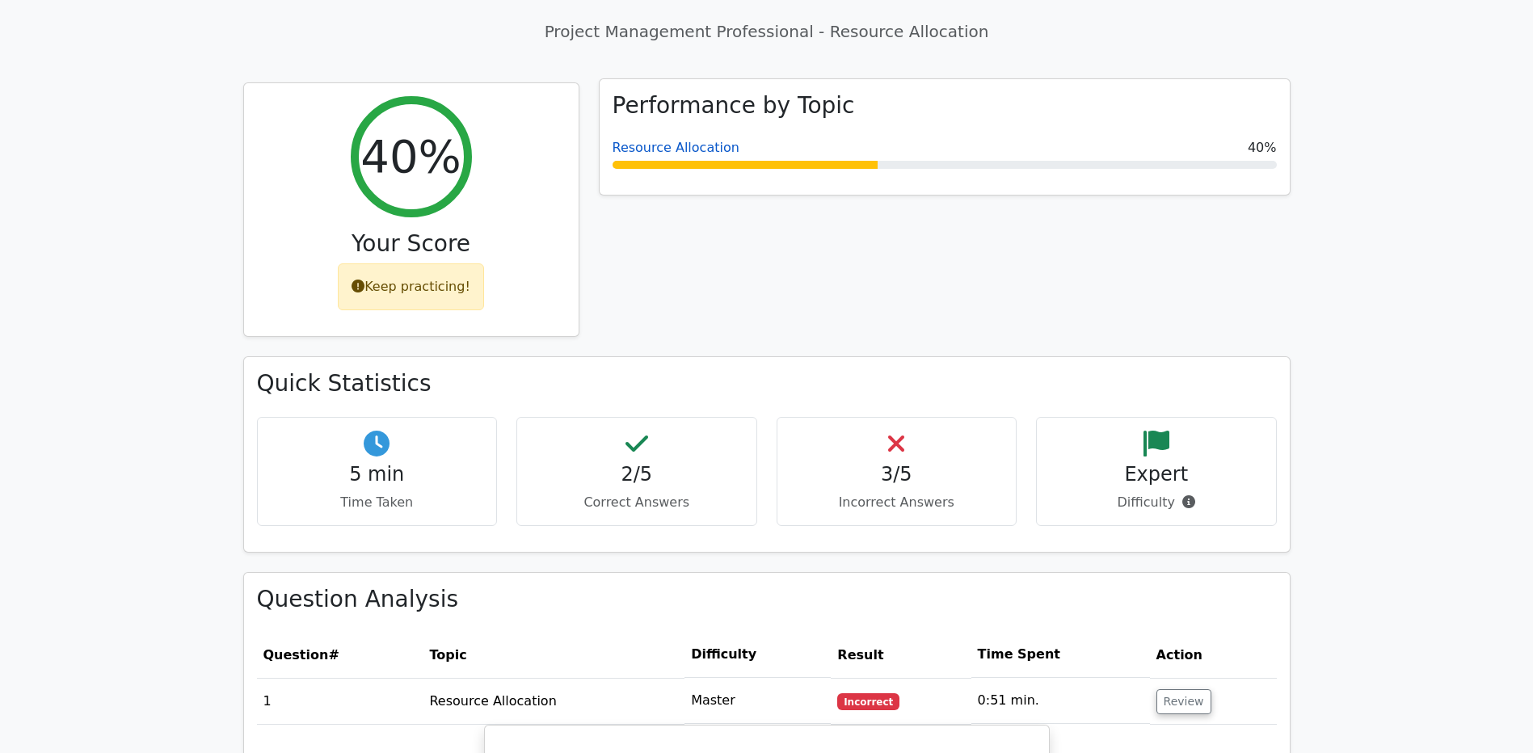
click at [635, 140] on link "Resource Allocation" at bounding box center [676, 147] width 127 height 15
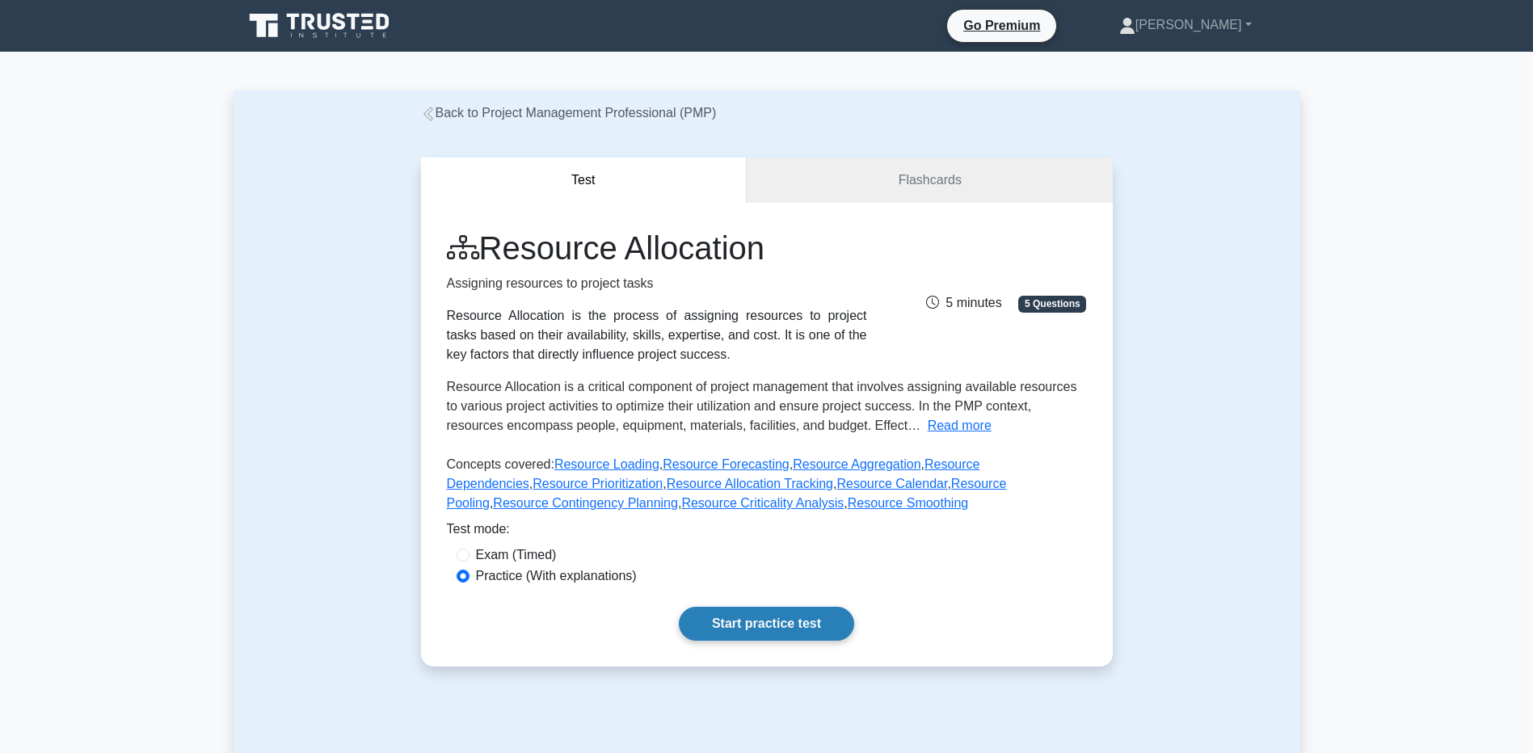
click at [728, 612] on link "Start practice test" at bounding box center [766, 624] width 175 height 34
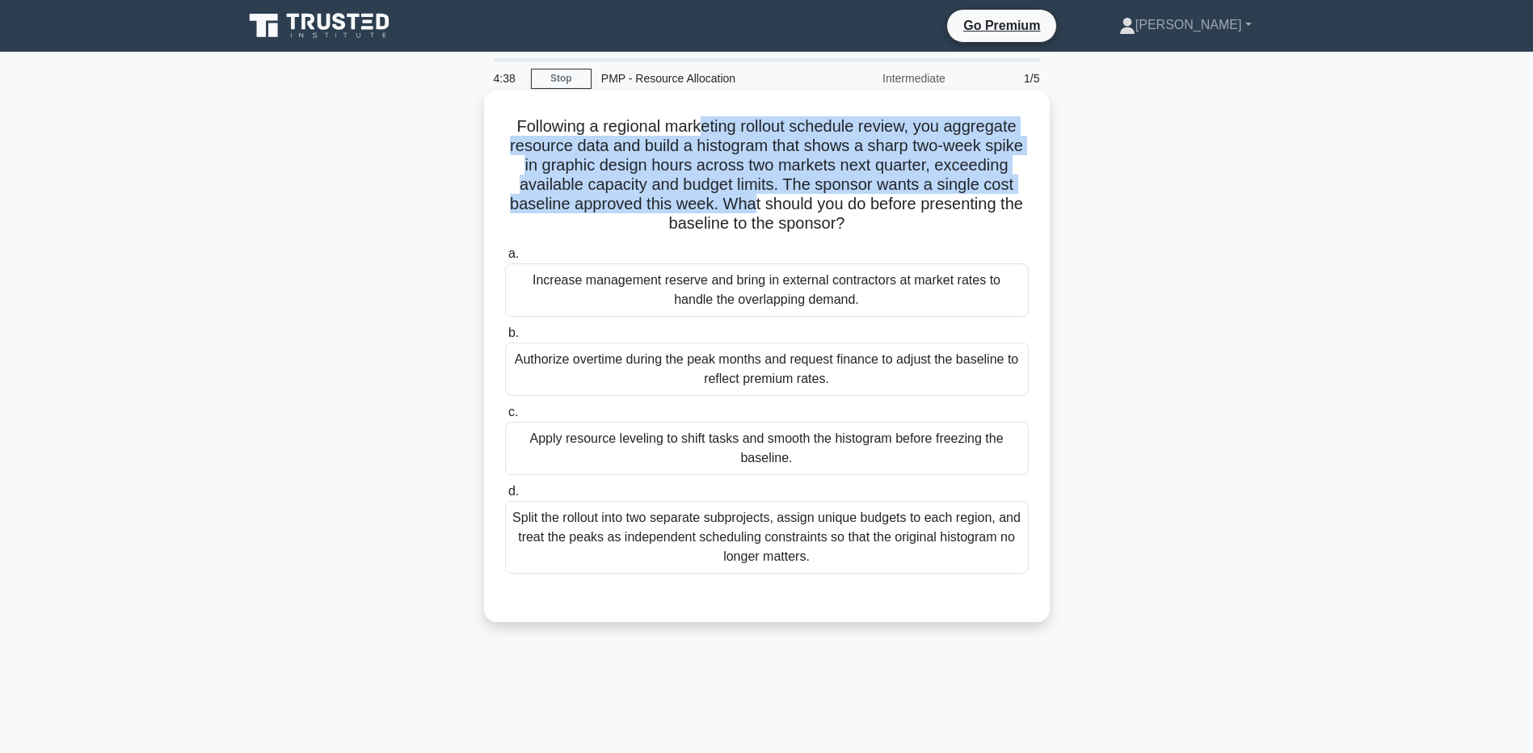
drag, startPoint x: 696, startPoint y: 124, endPoint x: 766, endPoint y: 200, distance: 104.1
click at [766, 200] on h5 "Following a regional marketing rollout schedule review, you aggregate resource …" at bounding box center [767, 175] width 527 height 118
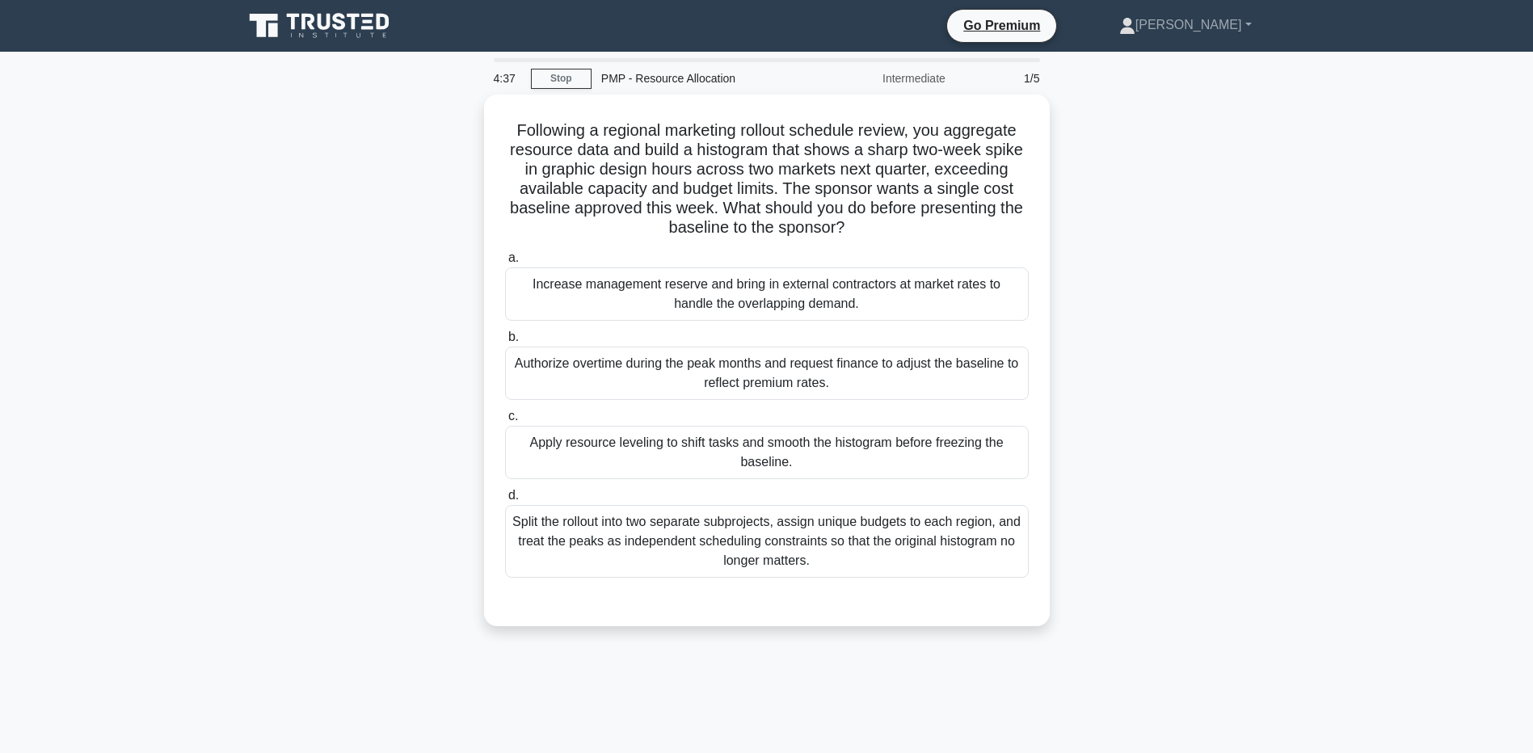
click at [352, 295] on div "Following a regional marketing rollout schedule review, you aggregate resource …" at bounding box center [767, 370] width 1067 height 551
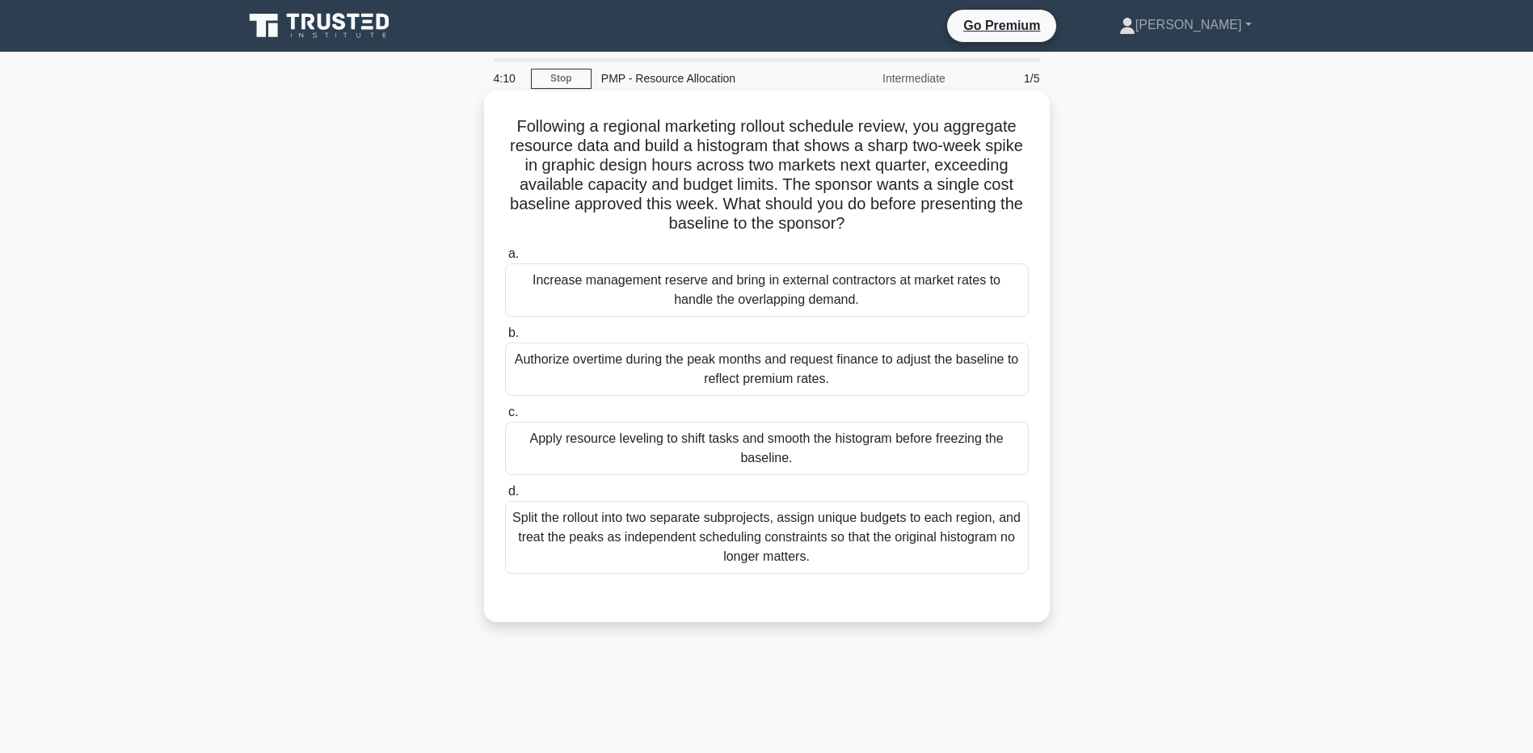
click at [670, 425] on div "Apply resource leveling to shift tasks and smooth the histogram before freezing…" at bounding box center [767, 448] width 524 height 53
click at [505, 418] on input "c. Apply resource leveling to shift tasks and smooth the histogram before freez…" at bounding box center [505, 412] width 0 height 11
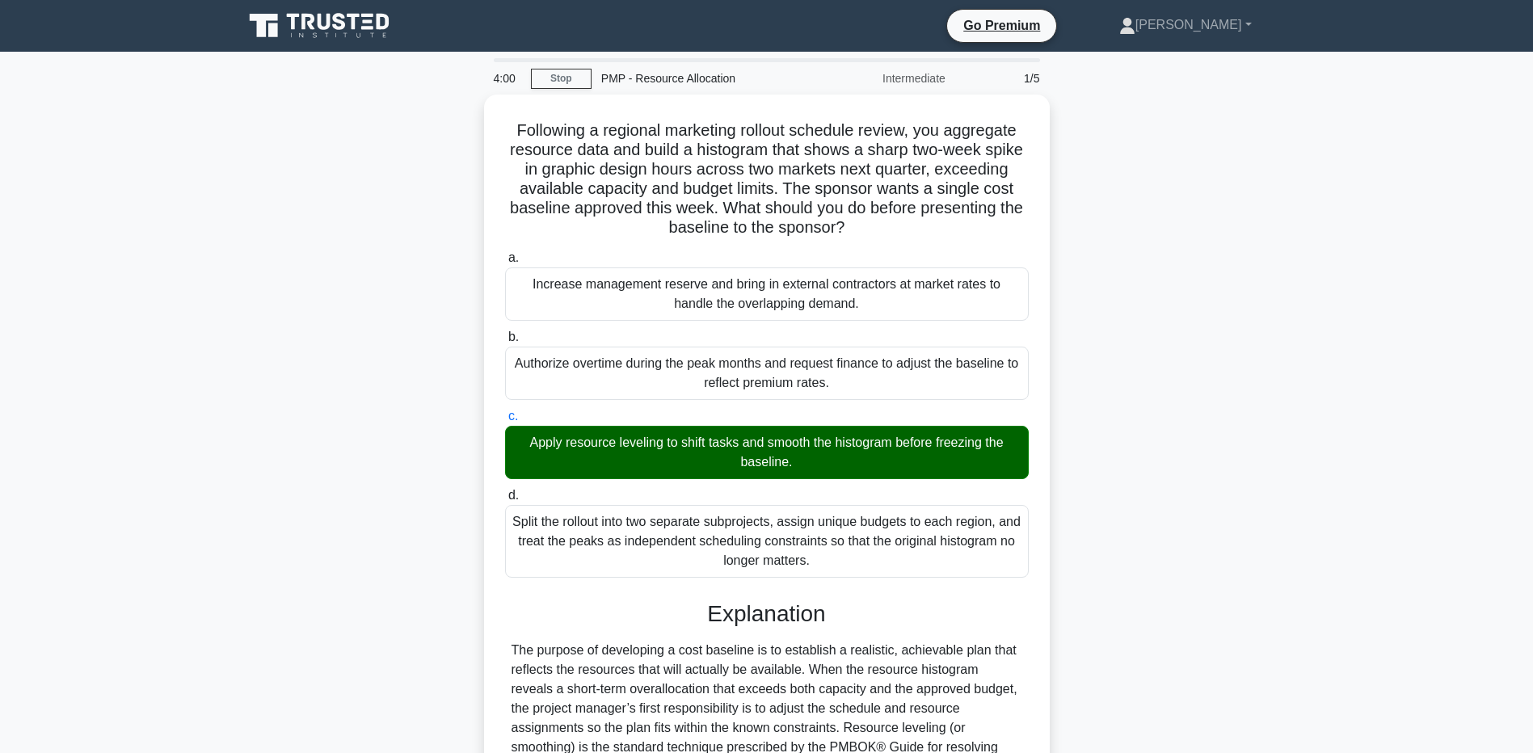
click at [114, 420] on main "4:00 Stop PMP - Resource Allocation Intermediate 1/5 Following a regional marke…" at bounding box center [766, 582] width 1533 height 1061
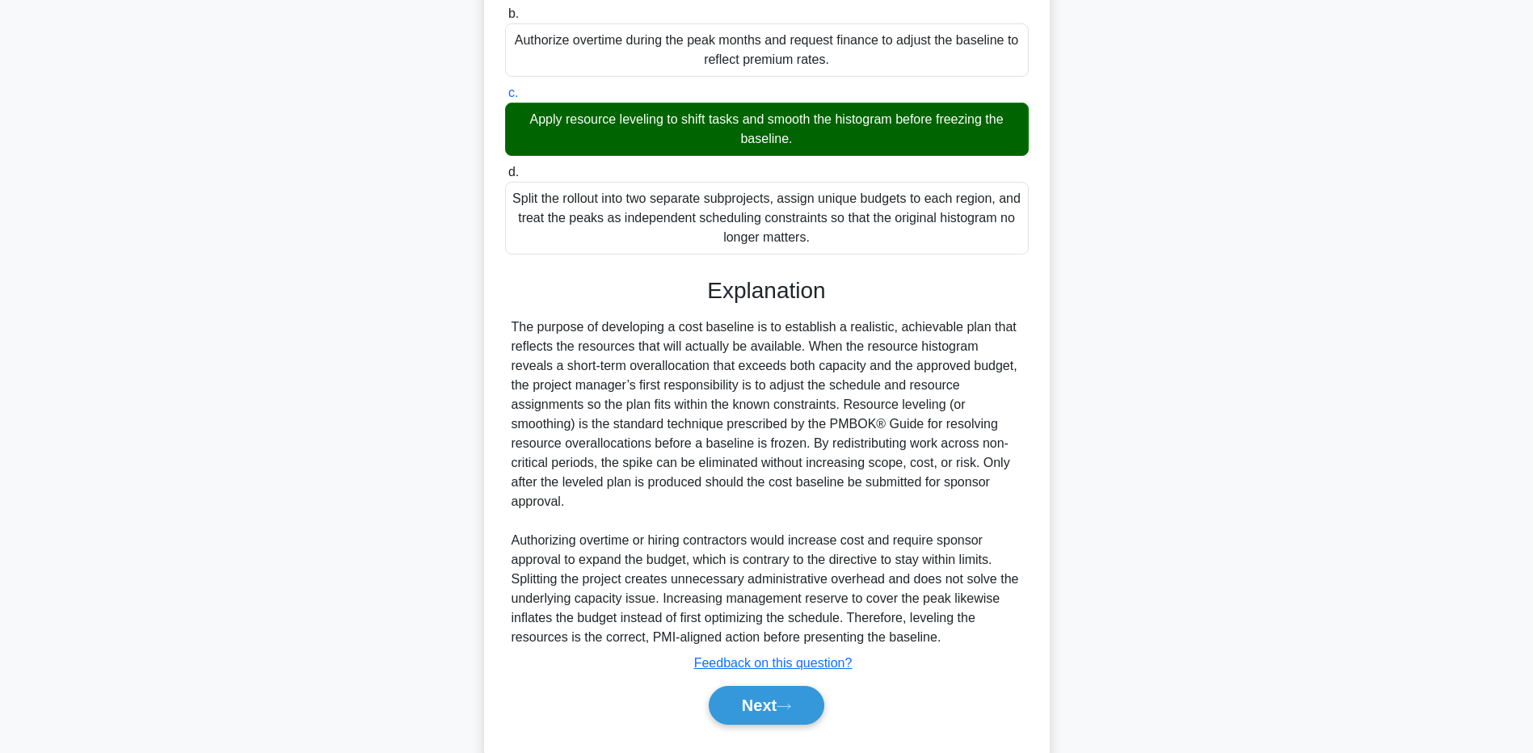
click at [280, 546] on div "Following a regional marketing rollout schedule review, you aggregate resource …" at bounding box center [767, 276] width 1067 height 1011
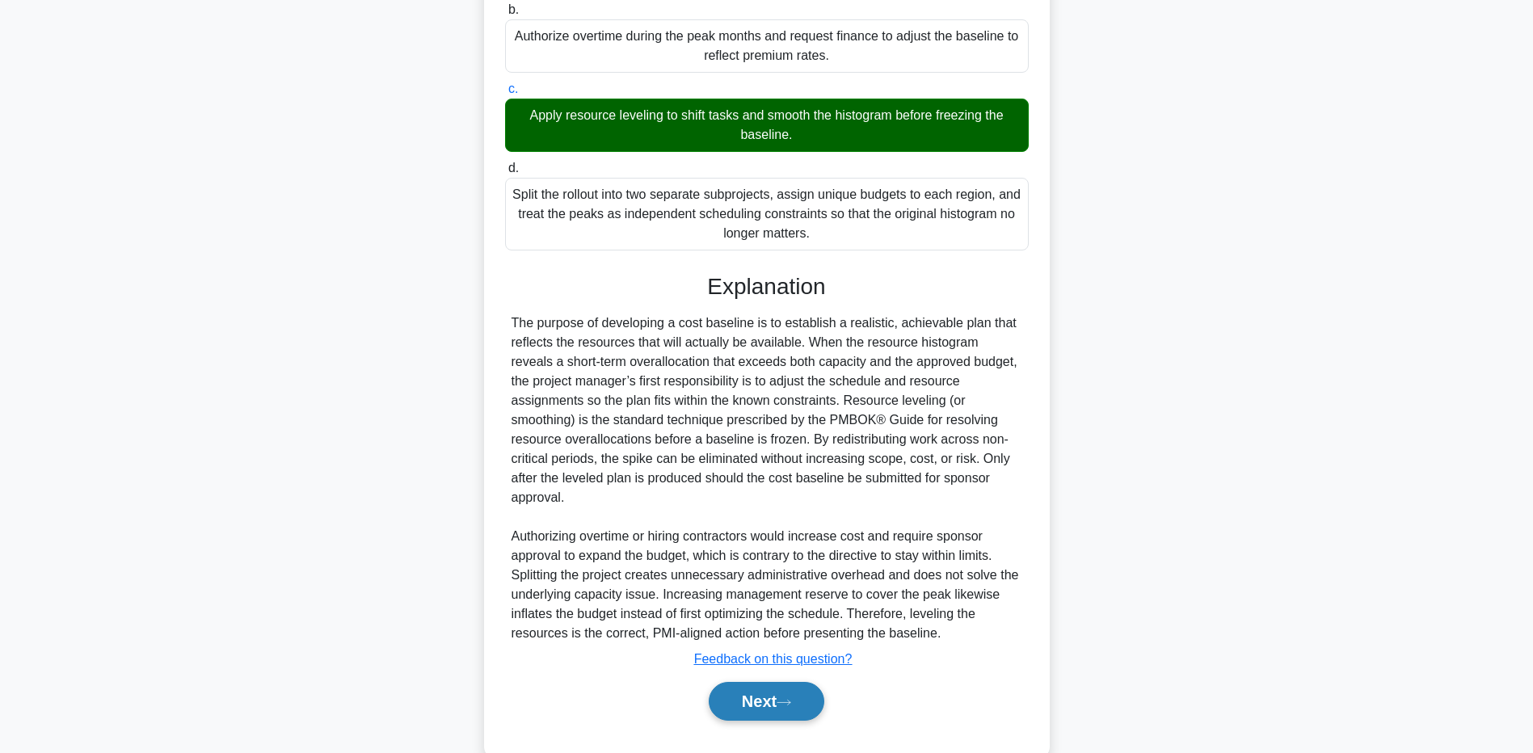
click at [746, 682] on button "Next" at bounding box center [767, 701] width 116 height 39
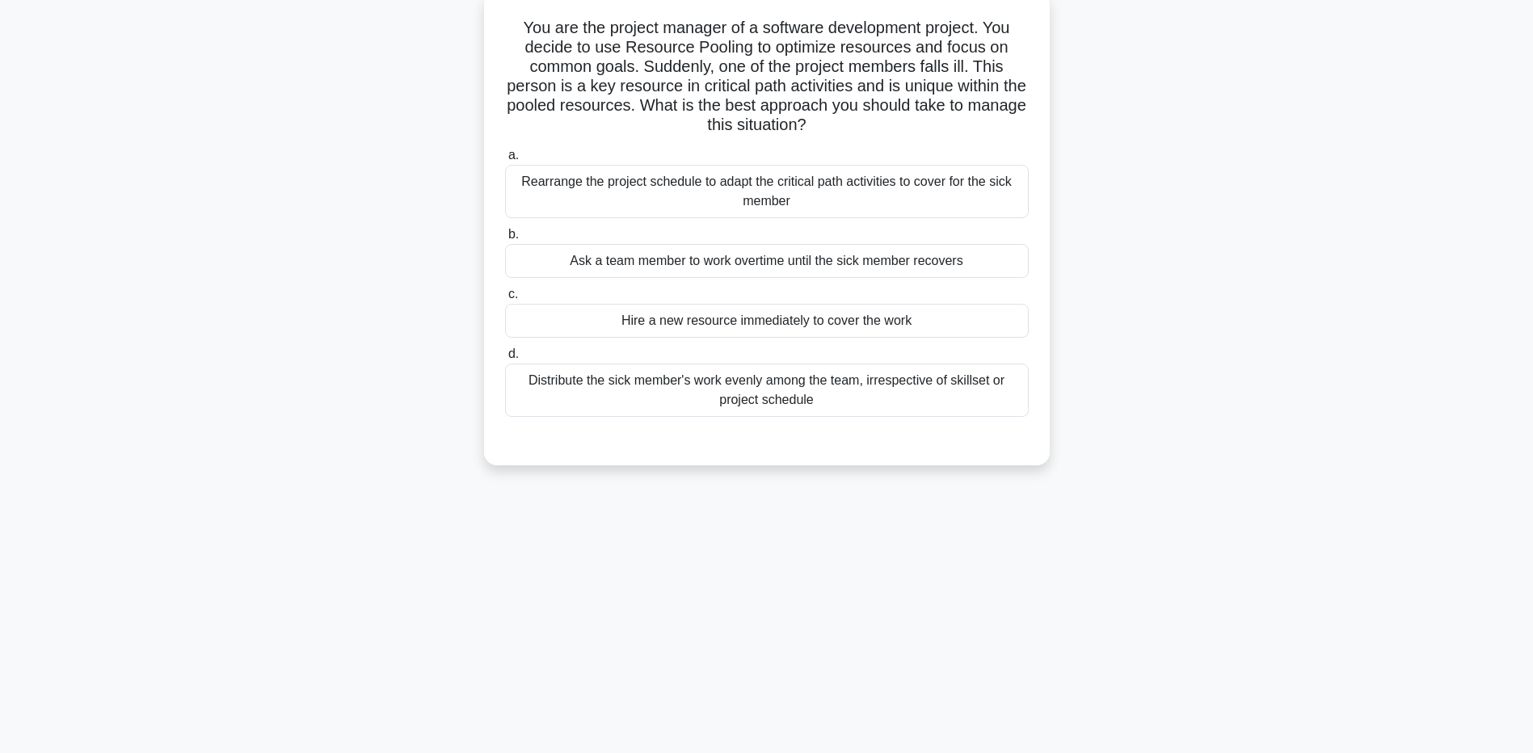
scroll to position [0, 0]
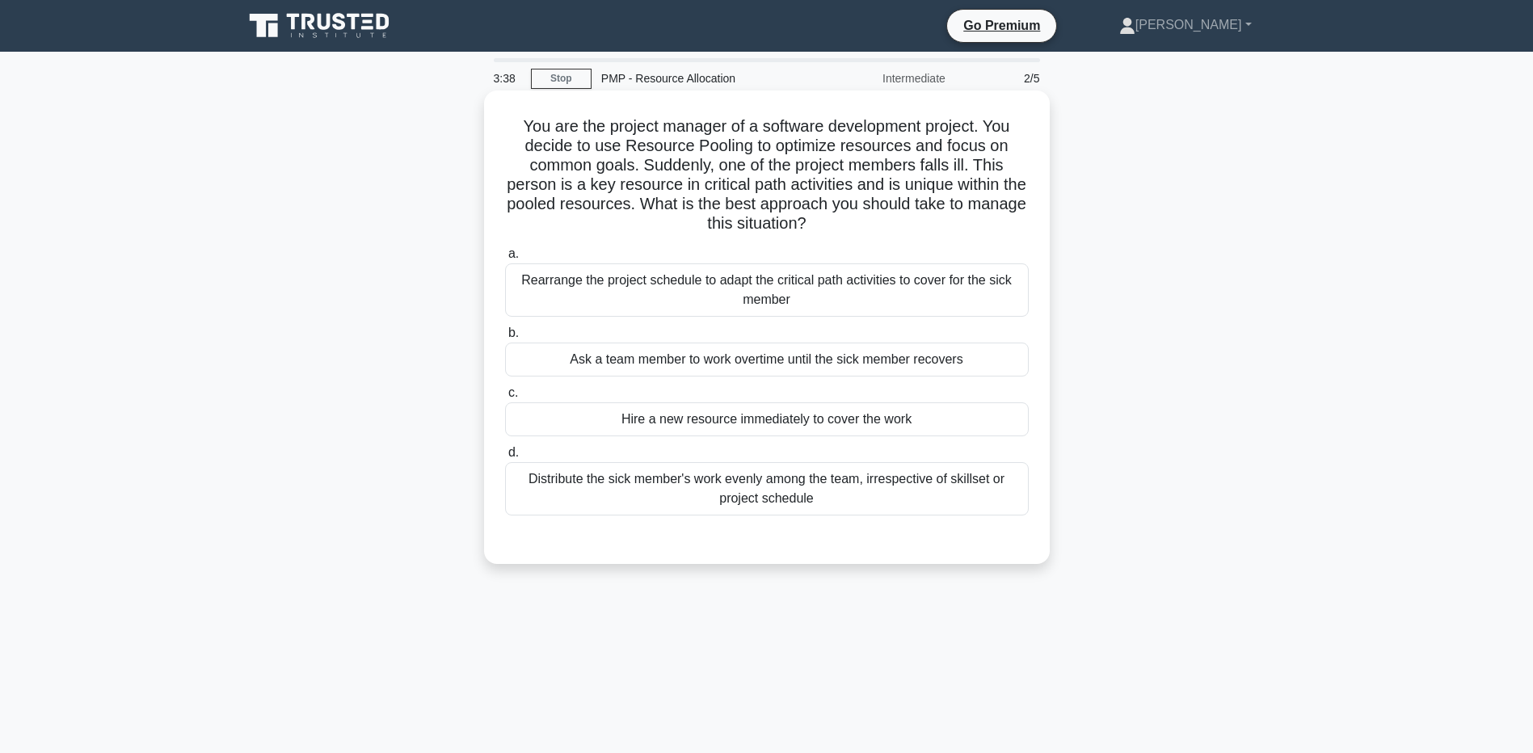
drag, startPoint x: 640, startPoint y: 121, endPoint x: 878, endPoint y: 218, distance: 256.7
click at [878, 218] on h5 "You are the project manager of a software development project. You decide to us…" at bounding box center [767, 175] width 527 height 118
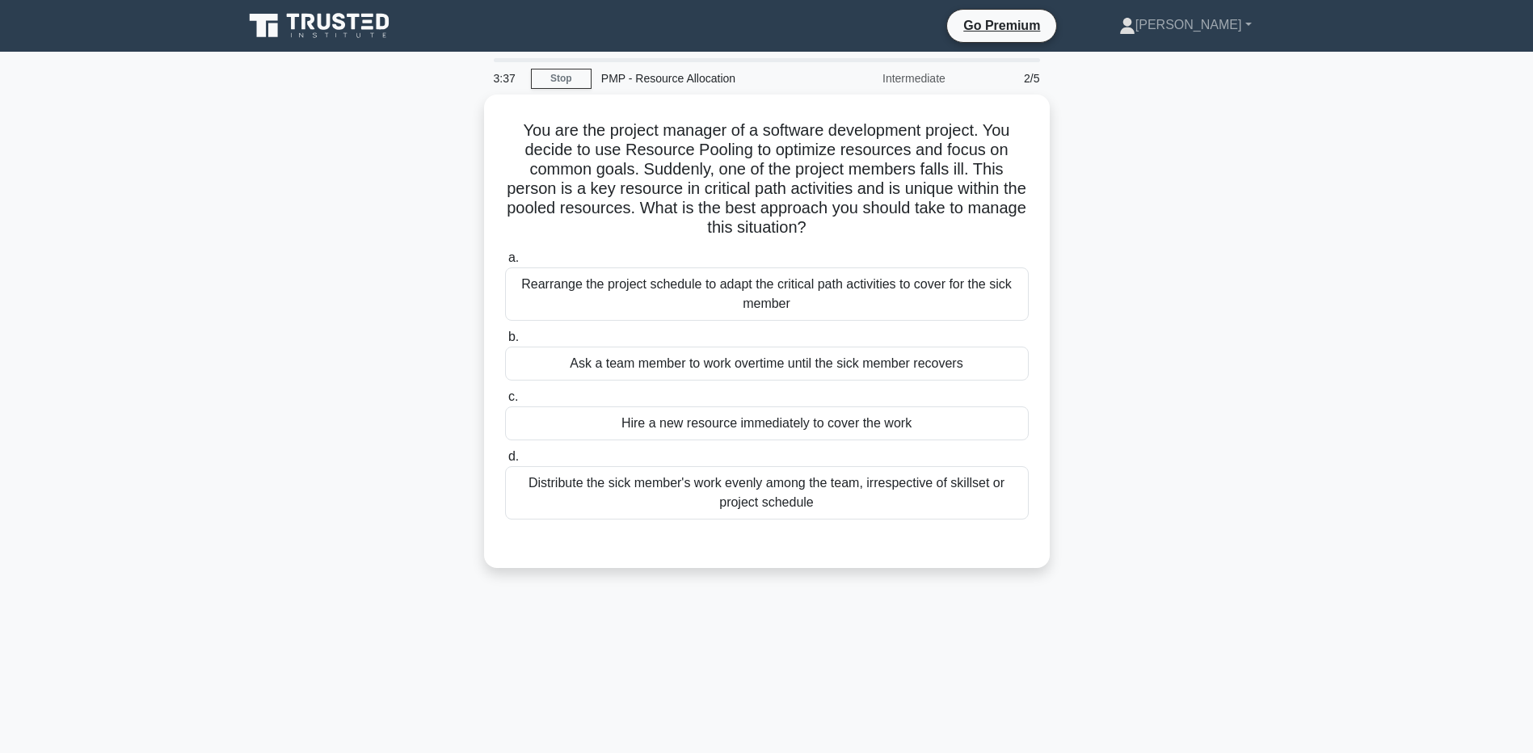
click at [327, 337] on div "You are the project manager of a software development project. You decide to us…" at bounding box center [767, 341] width 1067 height 493
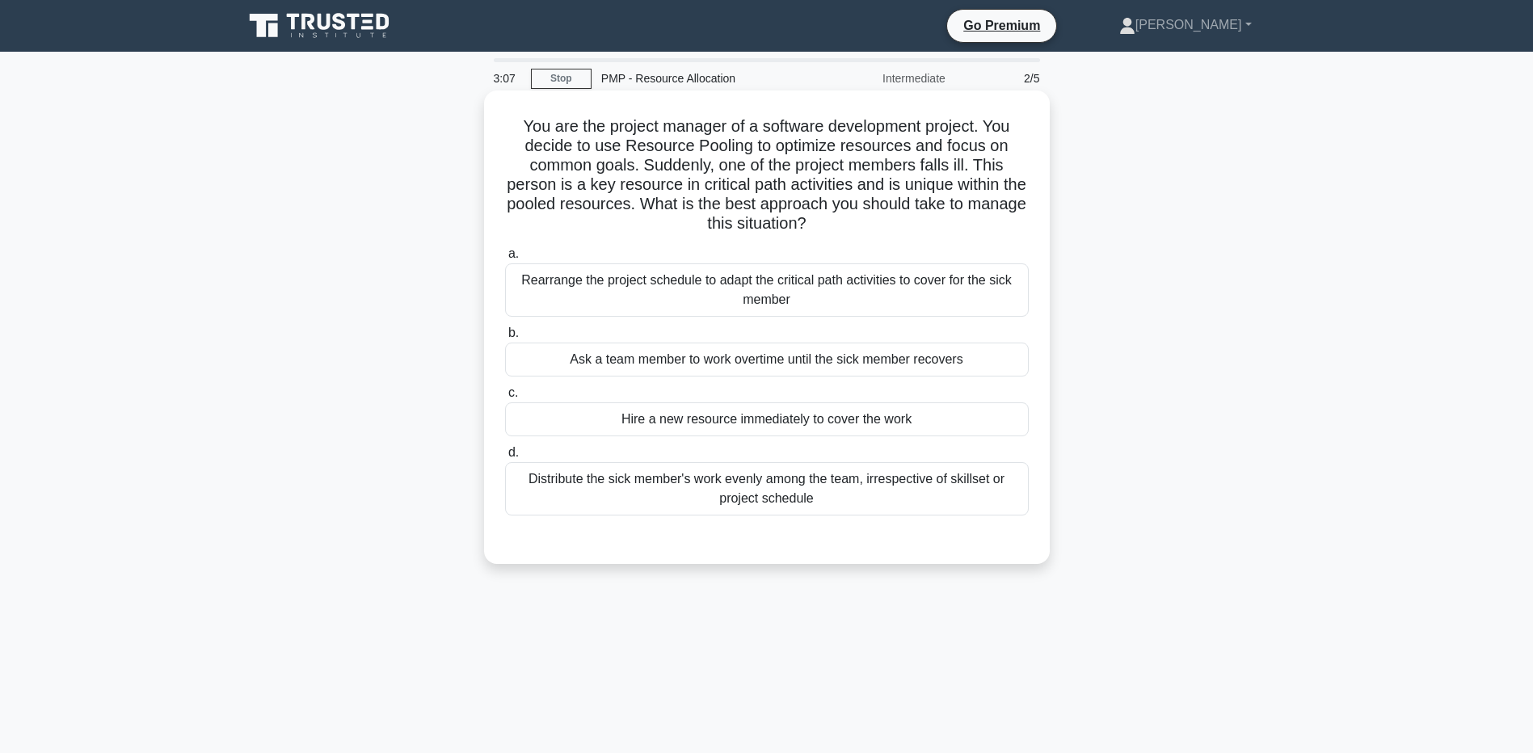
click at [744, 285] on div "Rearrange the project schedule to adapt the critical path activities to cover f…" at bounding box center [767, 290] width 524 height 53
click at [505, 259] on input "a. Rearrange the project schedule to adapt the critical path activities to cove…" at bounding box center [505, 254] width 0 height 11
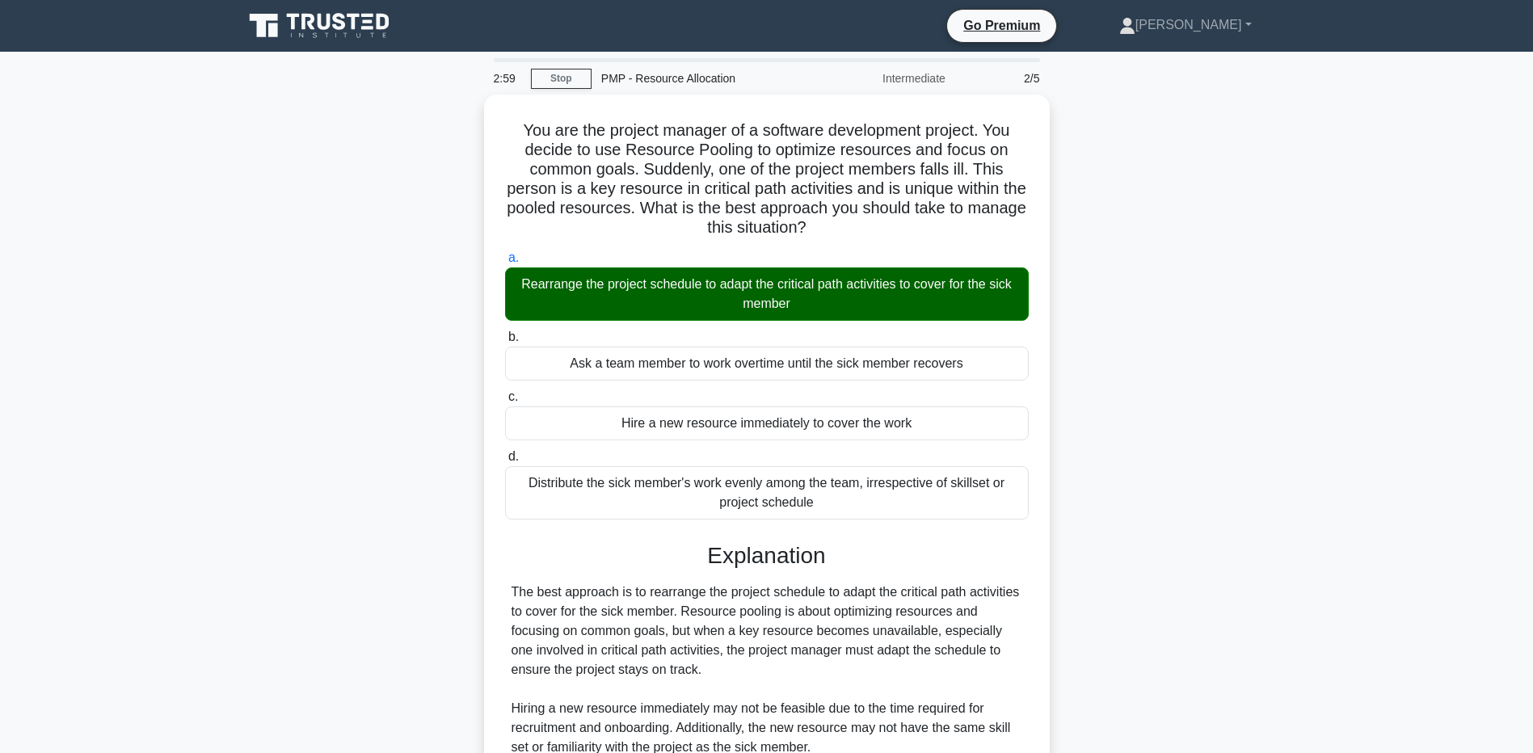
click at [120, 674] on main "2:59 Stop PMP - Resource Allocation Intermediate 2/5 You are the project manage…" at bounding box center [766, 563] width 1533 height 1022
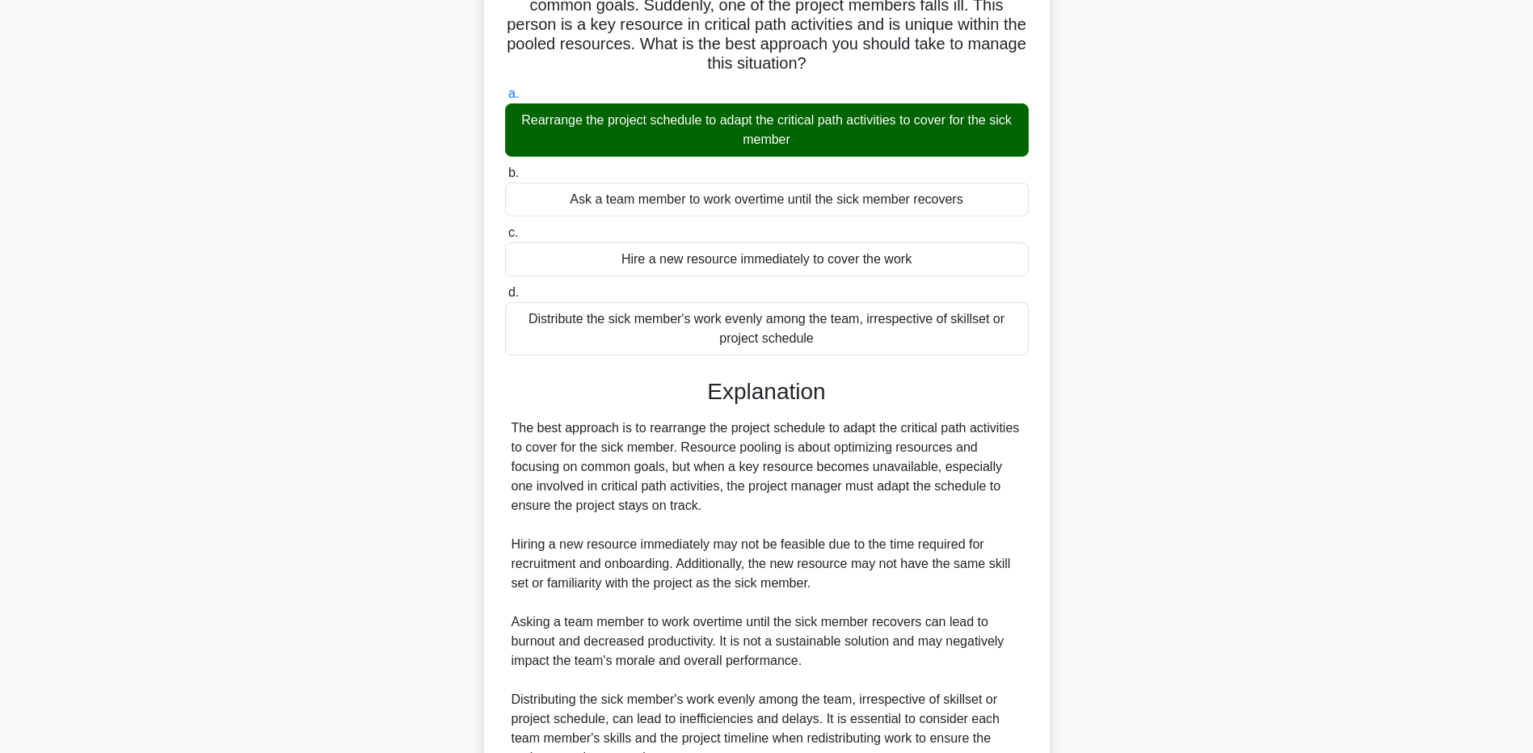
scroll to position [322, 0]
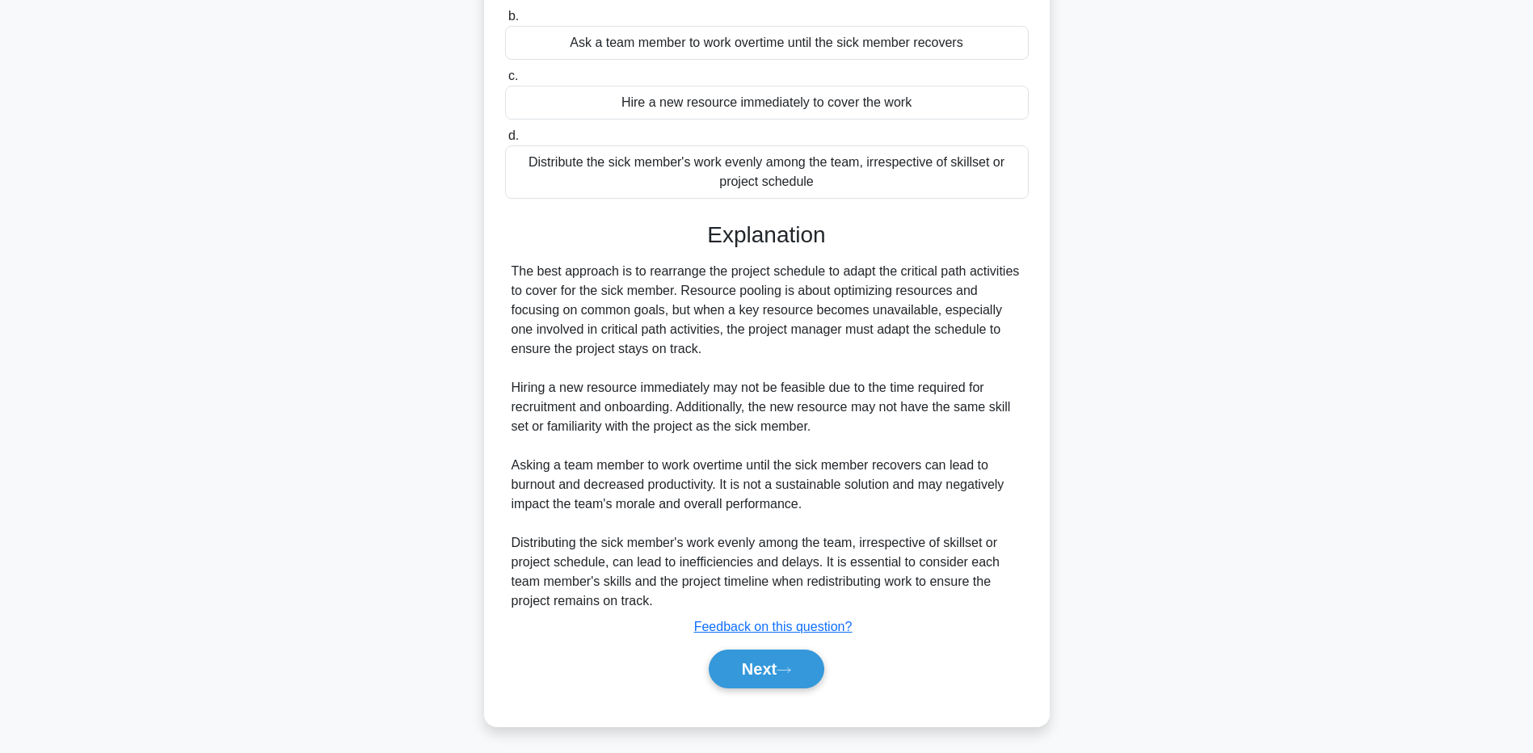
drag, startPoint x: 188, startPoint y: 572, endPoint x: 210, endPoint y: 572, distance: 22.6
click at [188, 572] on main "2:52 Stop PMP - Resource Allocation Intermediate 2/5 You are the project manage…" at bounding box center [766, 242] width 1533 height 1022
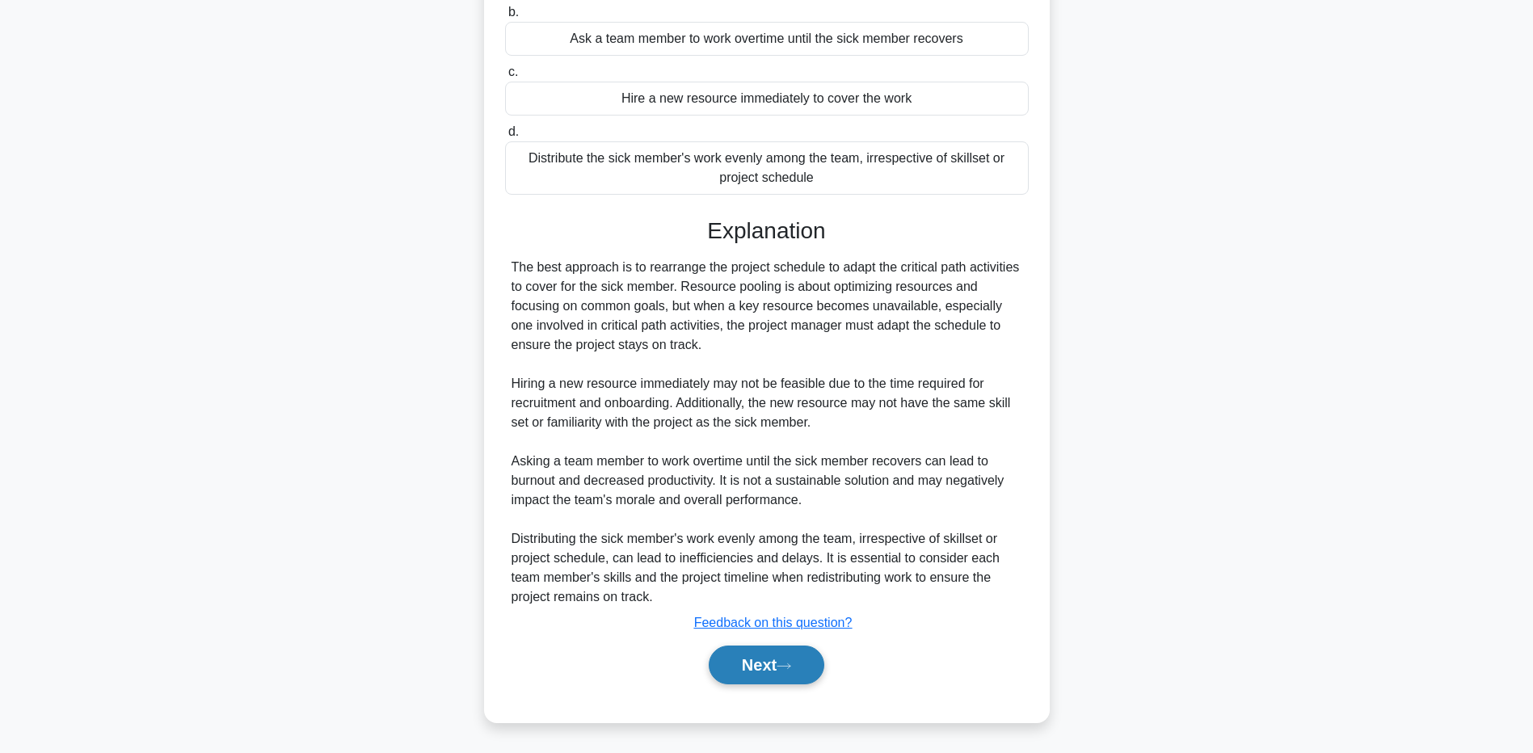
click at [743, 668] on button "Next" at bounding box center [767, 665] width 116 height 39
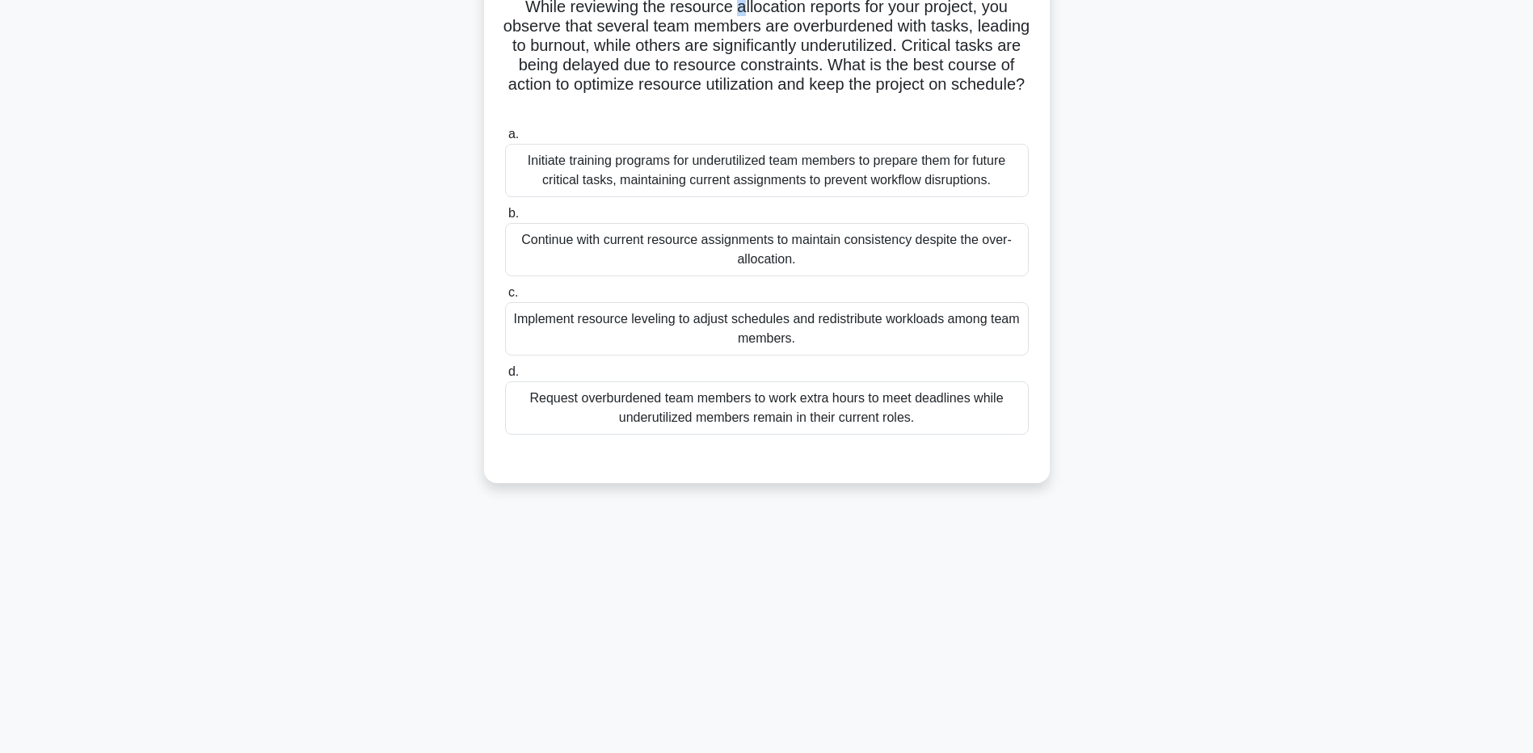
scroll to position [116, 0]
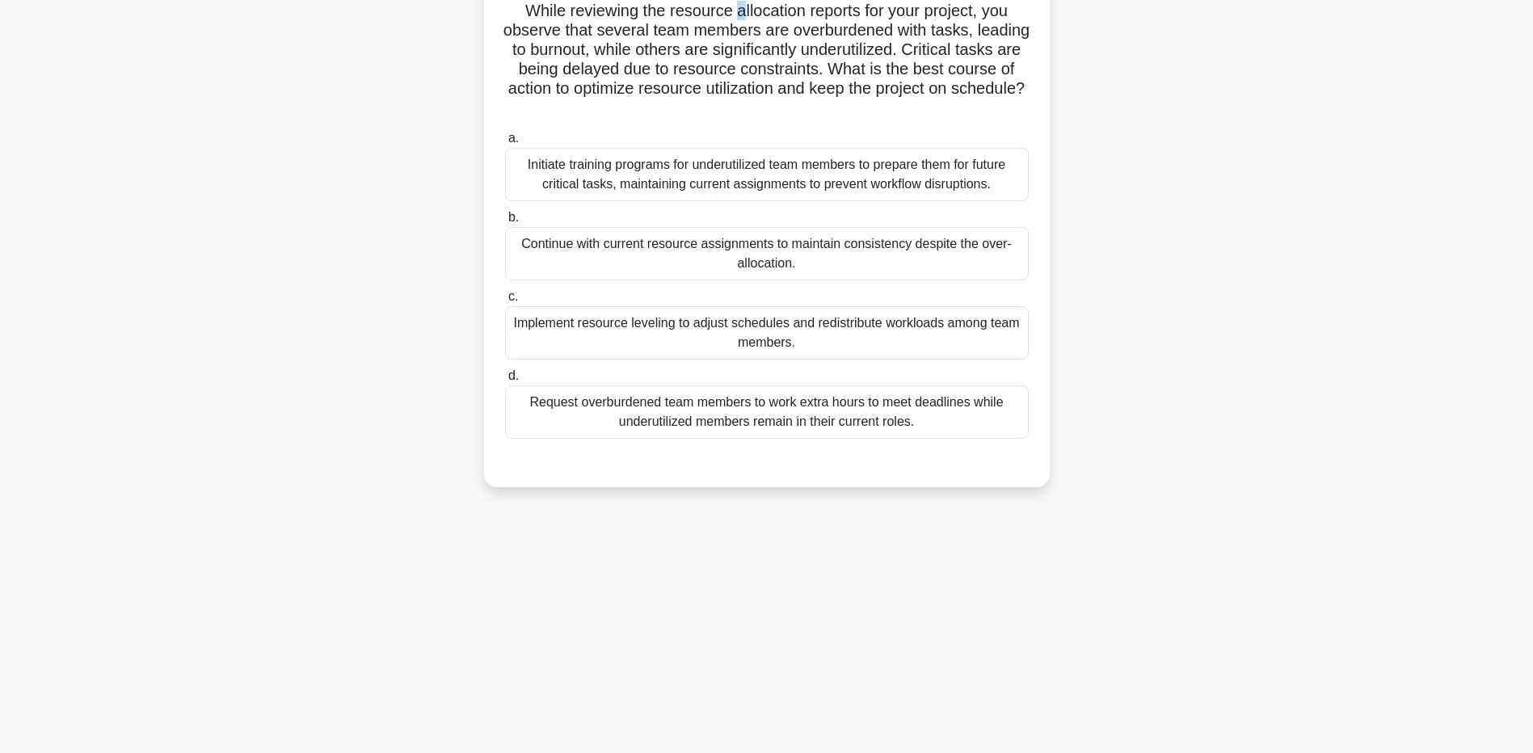
drag, startPoint x: 732, startPoint y: 7, endPoint x: 830, endPoint y: 107, distance: 139.5
click at [830, 107] on h5 "While reviewing the resource allocation reports for your project, you observe t…" at bounding box center [767, 60] width 527 height 118
click at [378, 171] on div "While reviewing the resource allocation reports for your project, you observe t…" at bounding box center [767, 245] width 1067 height 532
click at [552, 330] on div "Implement resource leveling to adjust schedules and redistribute workloads amon…" at bounding box center [767, 332] width 524 height 53
click at [505, 302] on input "c. Implement resource leveling to adjust schedules and redistribute workloads a…" at bounding box center [505, 297] width 0 height 11
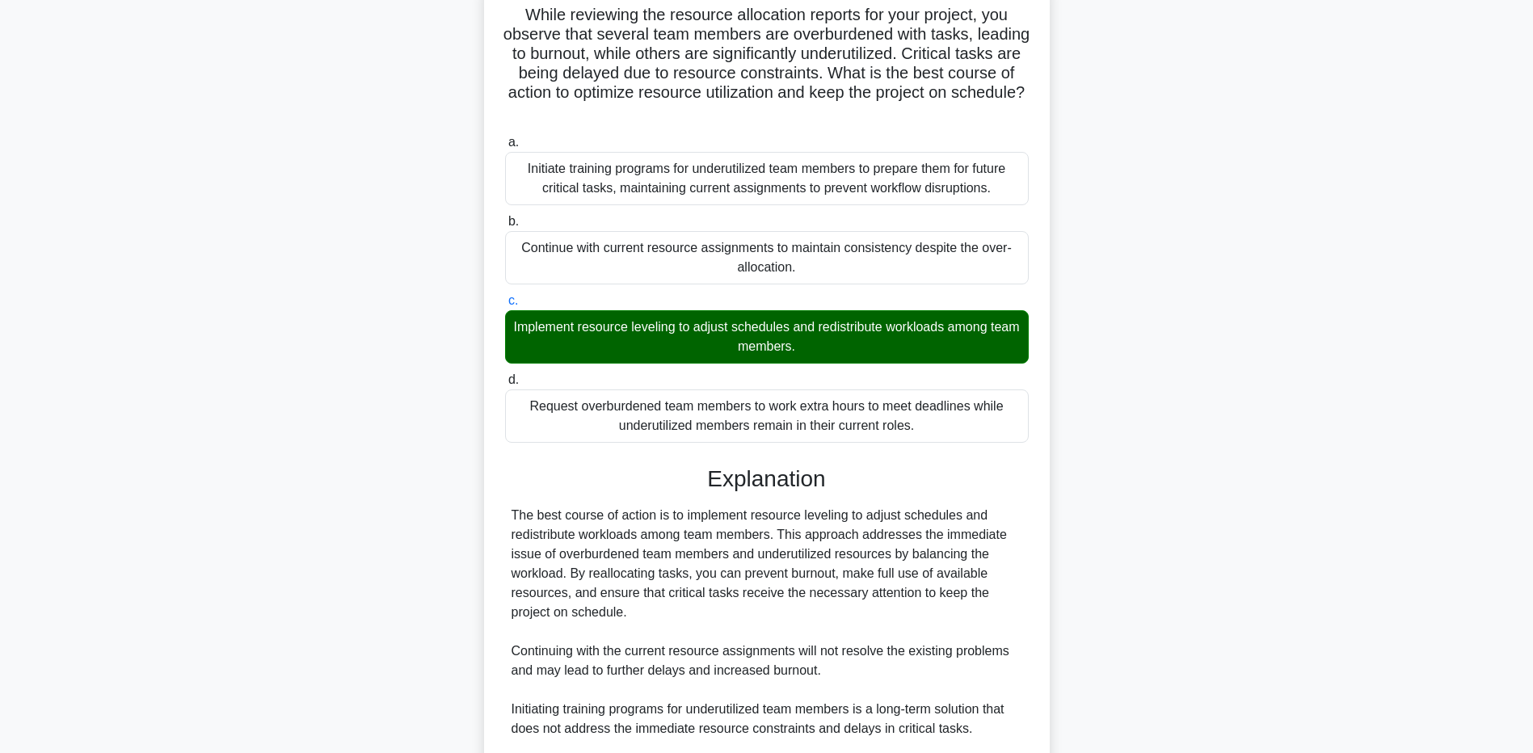
click at [226, 661] on main "2:08 Stop PMP - Resource Allocation Intermediate 3/5 While reviewing the resour…" at bounding box center [766, 476] width 1533 height 1080
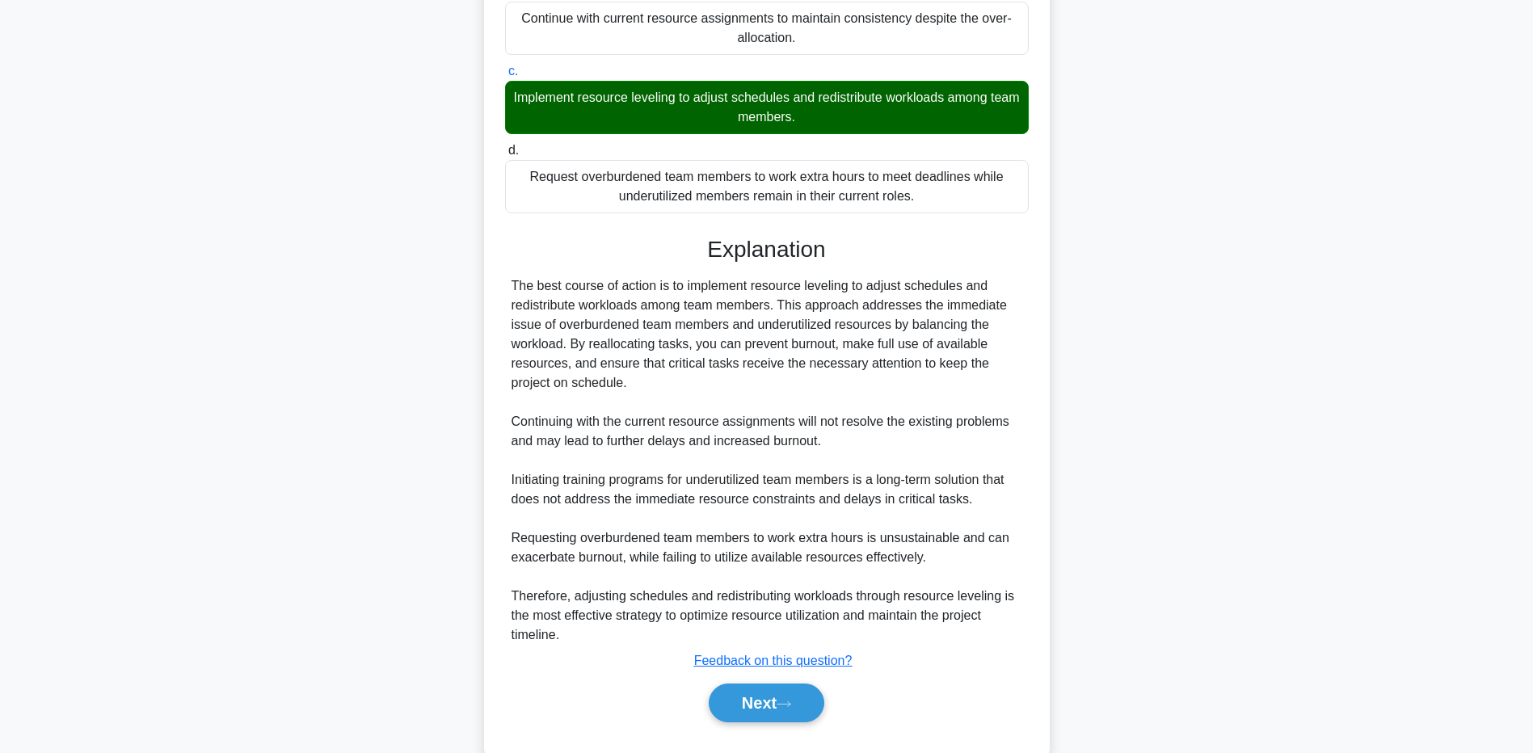
scroll to position [380, 0]
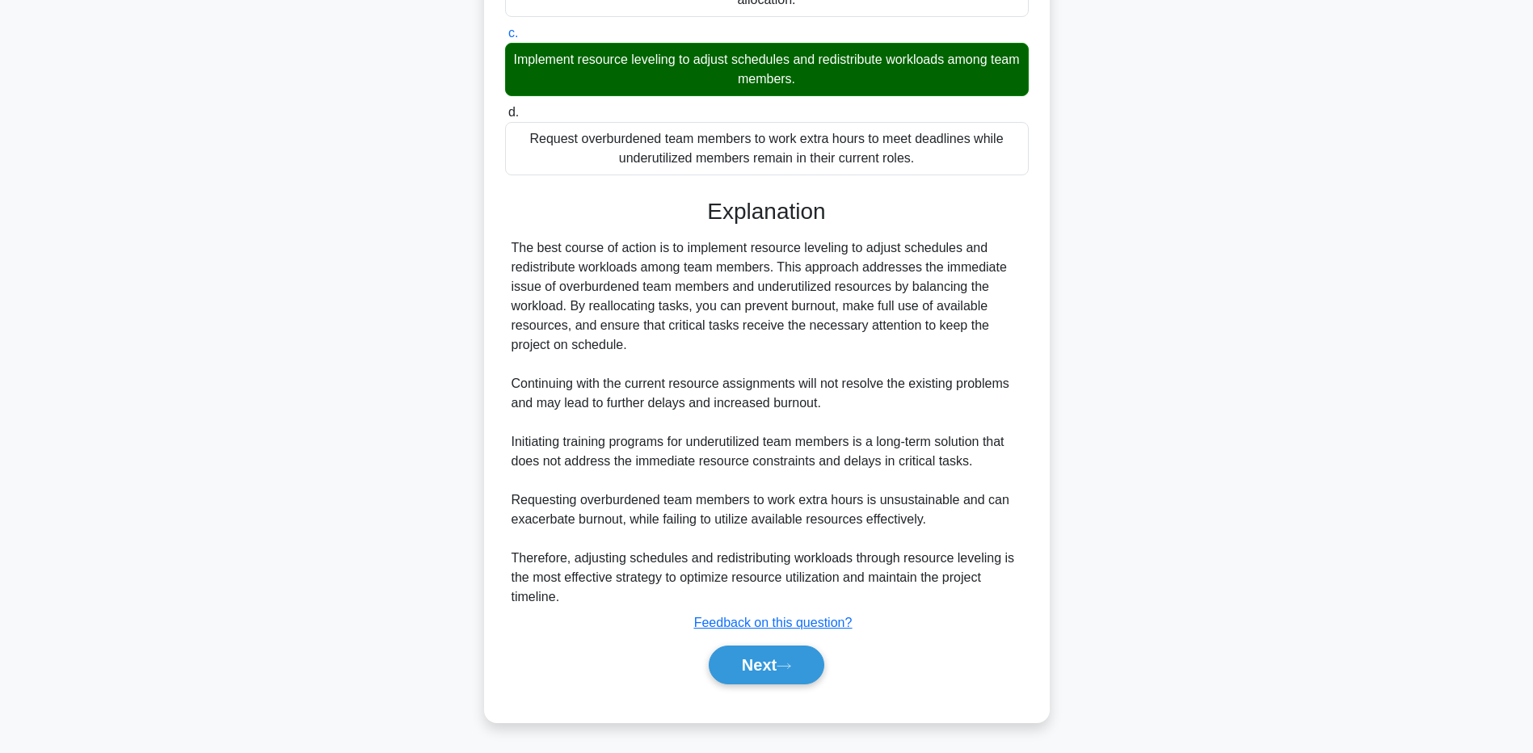
drag, startPoint x: 198, startPoint y: 597, endPoint x: 703, endPoint y: 611, distance: 505.4
click at [200, 597] on main "1:58 Stop PMP - Resource Allocation Intermediate 3/5 While reviewing the resour…" at bounding box center [766, 213] width 1533 height 1080
click at [768, 661] on button "Next" at bounding box center [767, 665] width 116 height 39
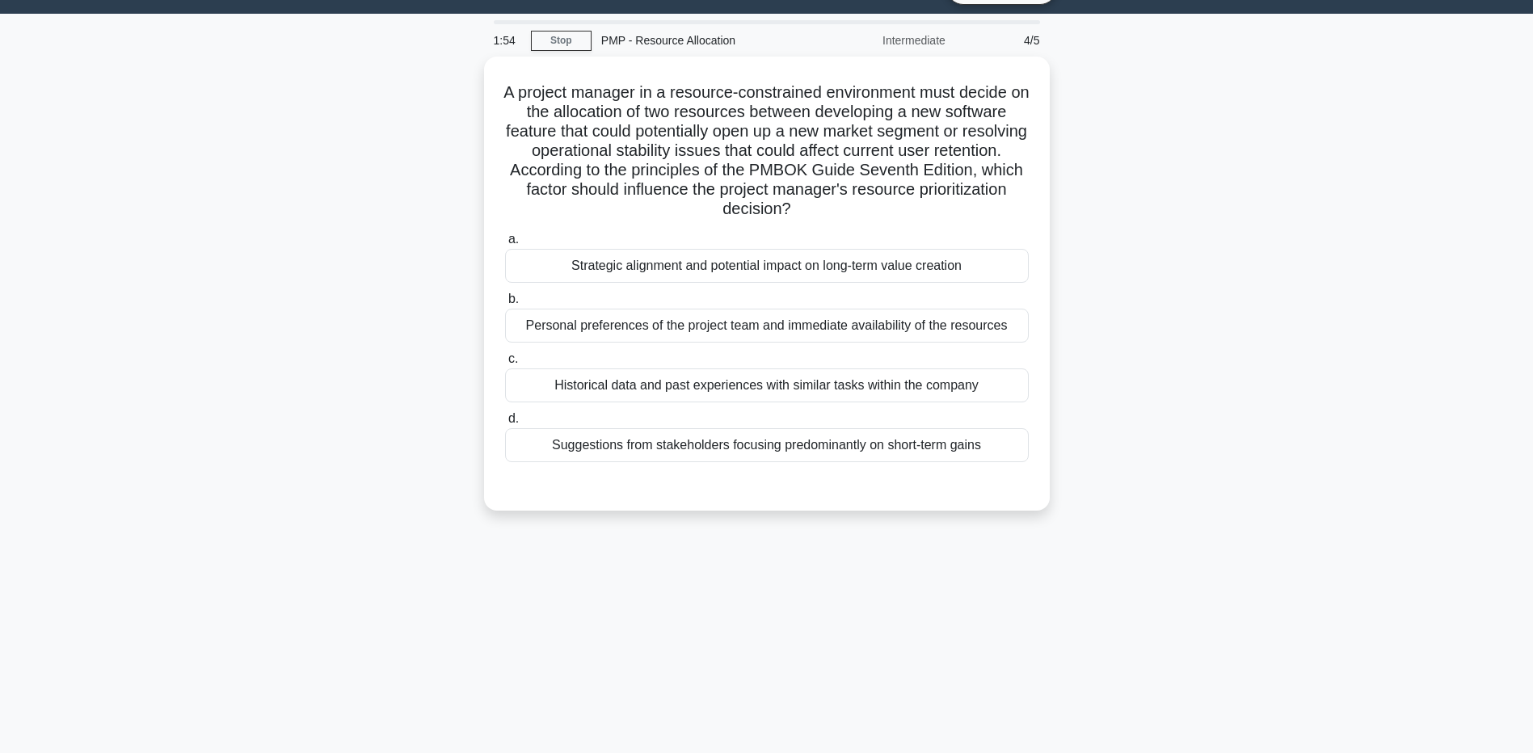
scroll to position [0, 0]
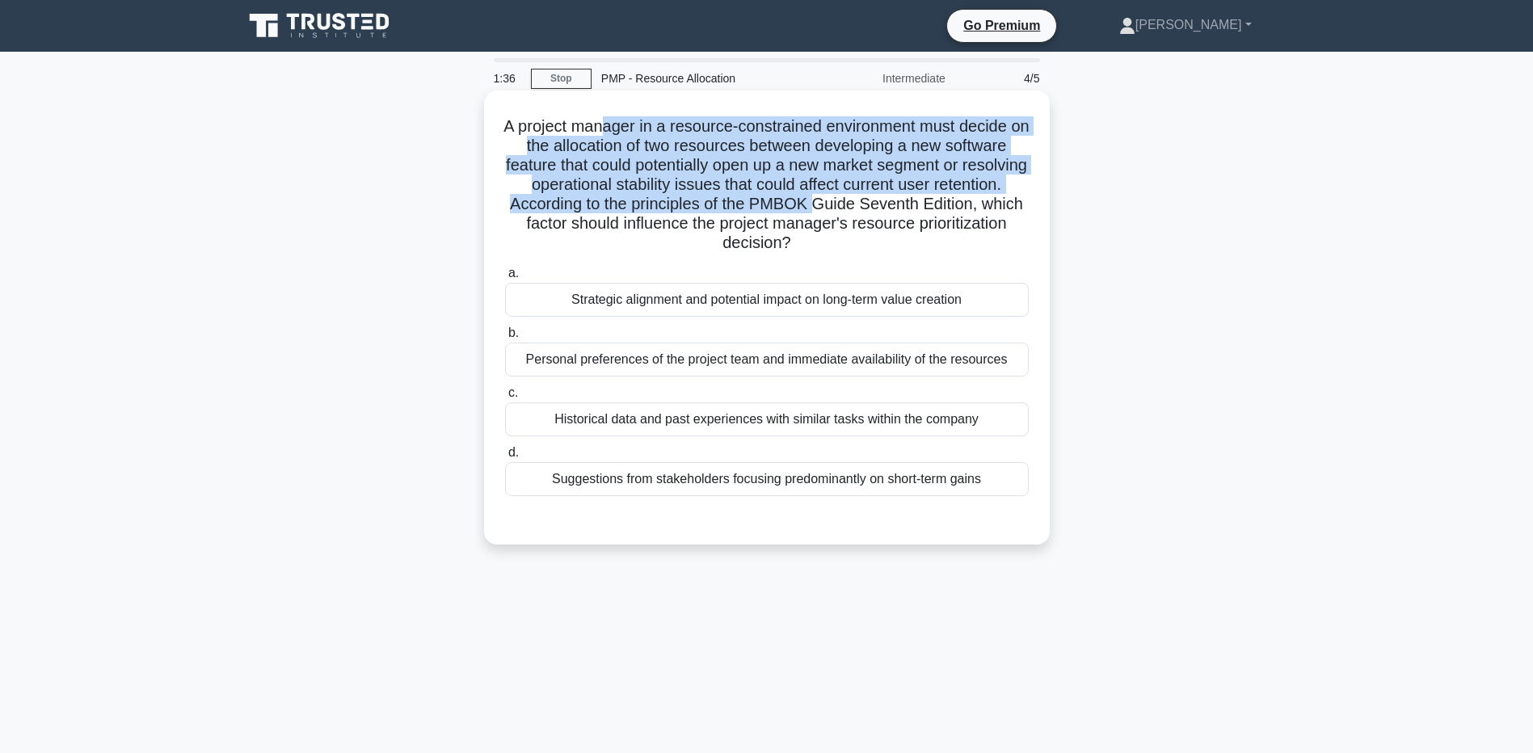
drag, startPoint x: 613, startPoint y: 129, endPoint x: 907, endPoint y: 213, distance: 306.0
click at [907, 213] on h5 "A project manager in a resource-constrained environment must decide on the allo…" at bounding box center [767, 184] width 527 height 137
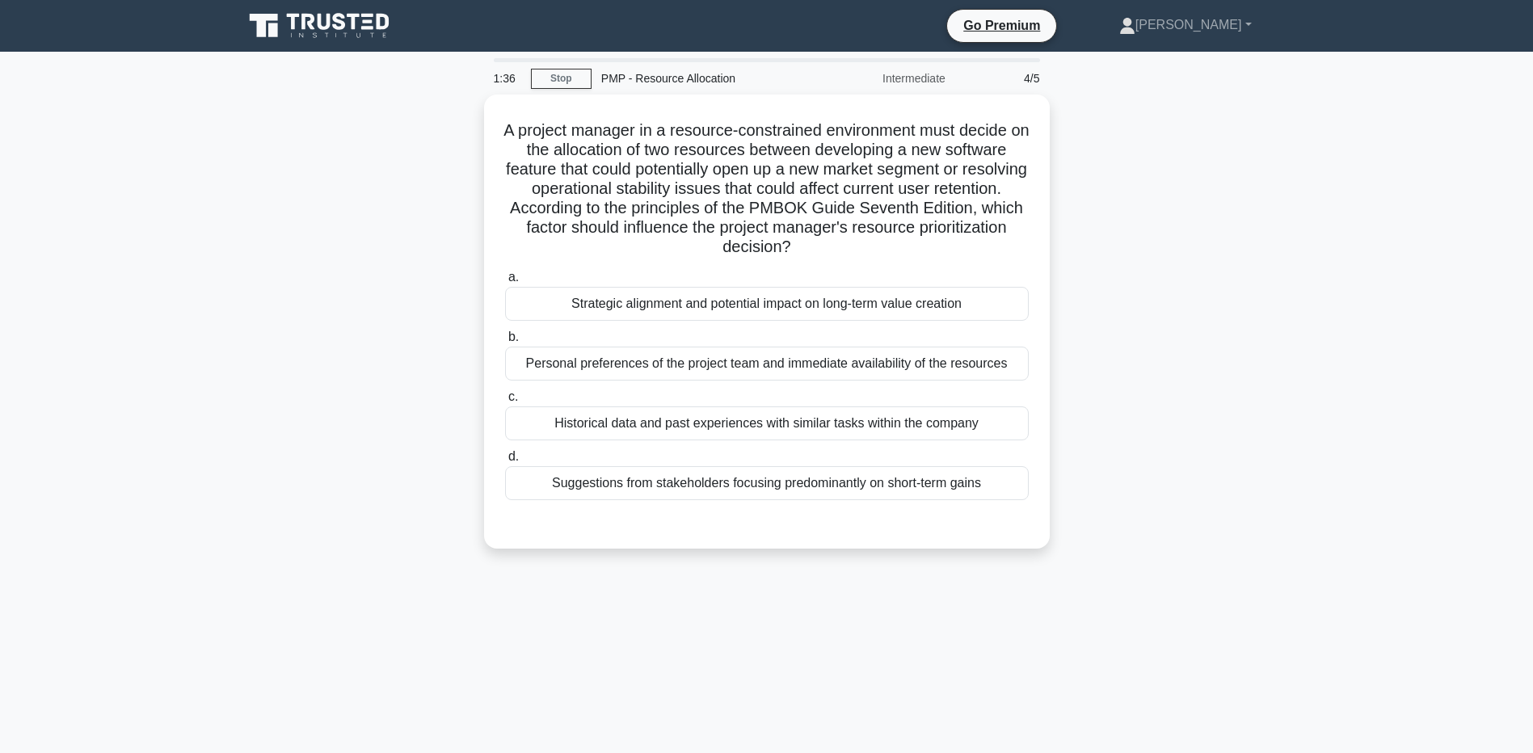
click at [293, 312] on div "A project manager in a resource-constrained environment must decide on the allo…" at bounding box center [767, 332] width 1067 height 474
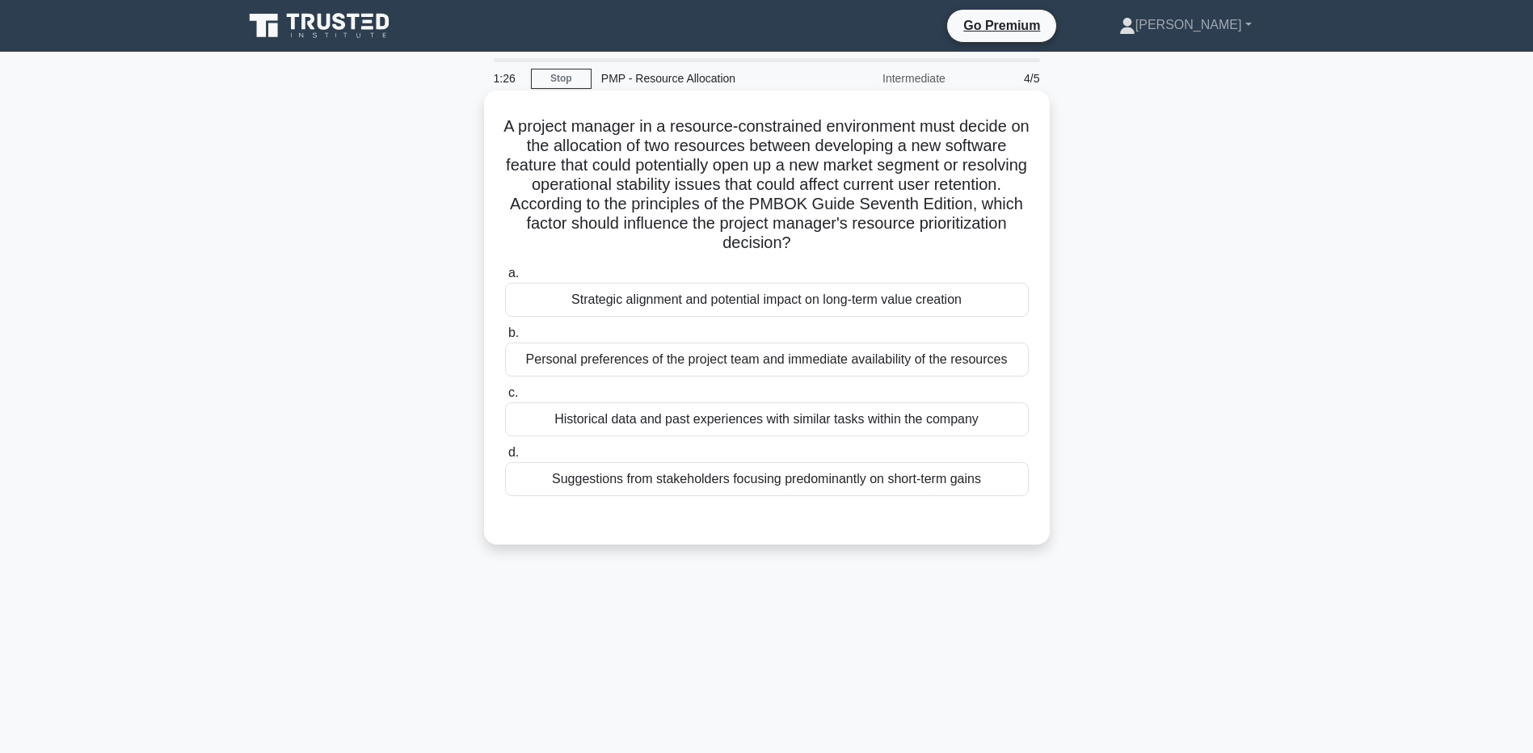
click at [570, 306] on div "Strategic alignment and potential impact on long-term value creation" at bounding box center [767, 300] width 524 height 34
click at [505, 279] on input "a. Strategic alignment and potential impact on long-term value creation" at bounding box center [505, 273] width 0 height 11
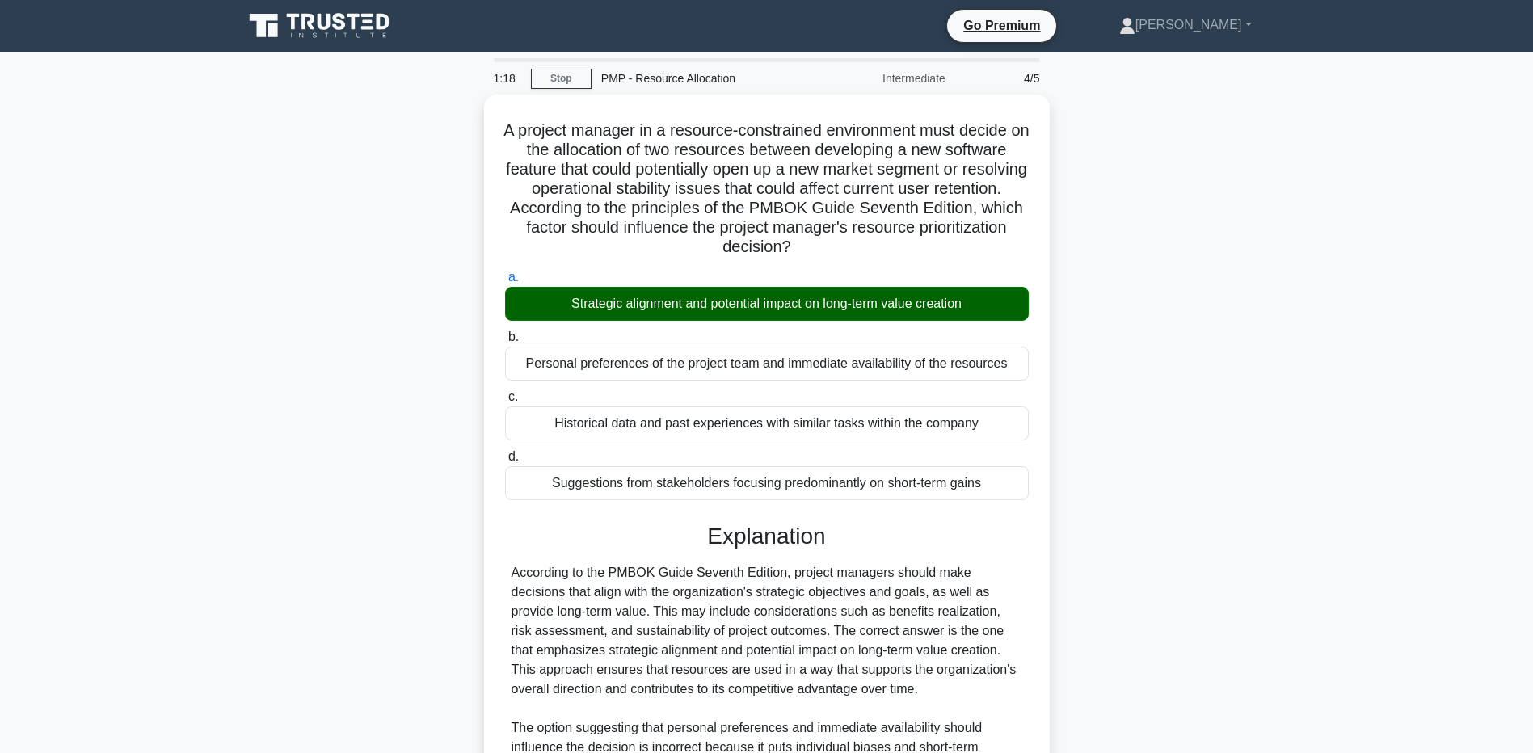
click at [205, 709] on main "1:18 Stop PMP - Resource Allocation Intermediate 4/5 A project manager in a res…" at bounding box center [766, 543] width 1533 height 983
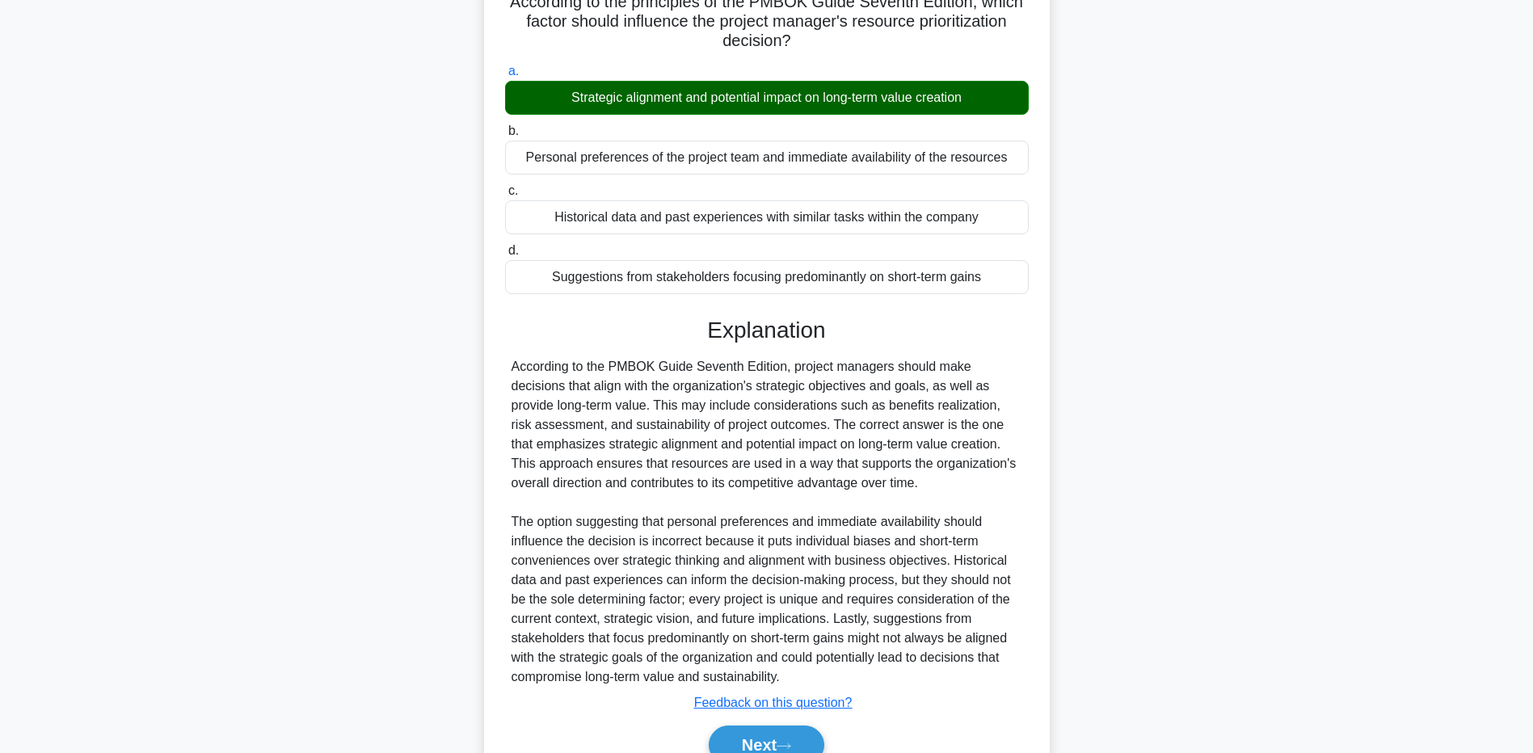
scroll to position [283, 0]
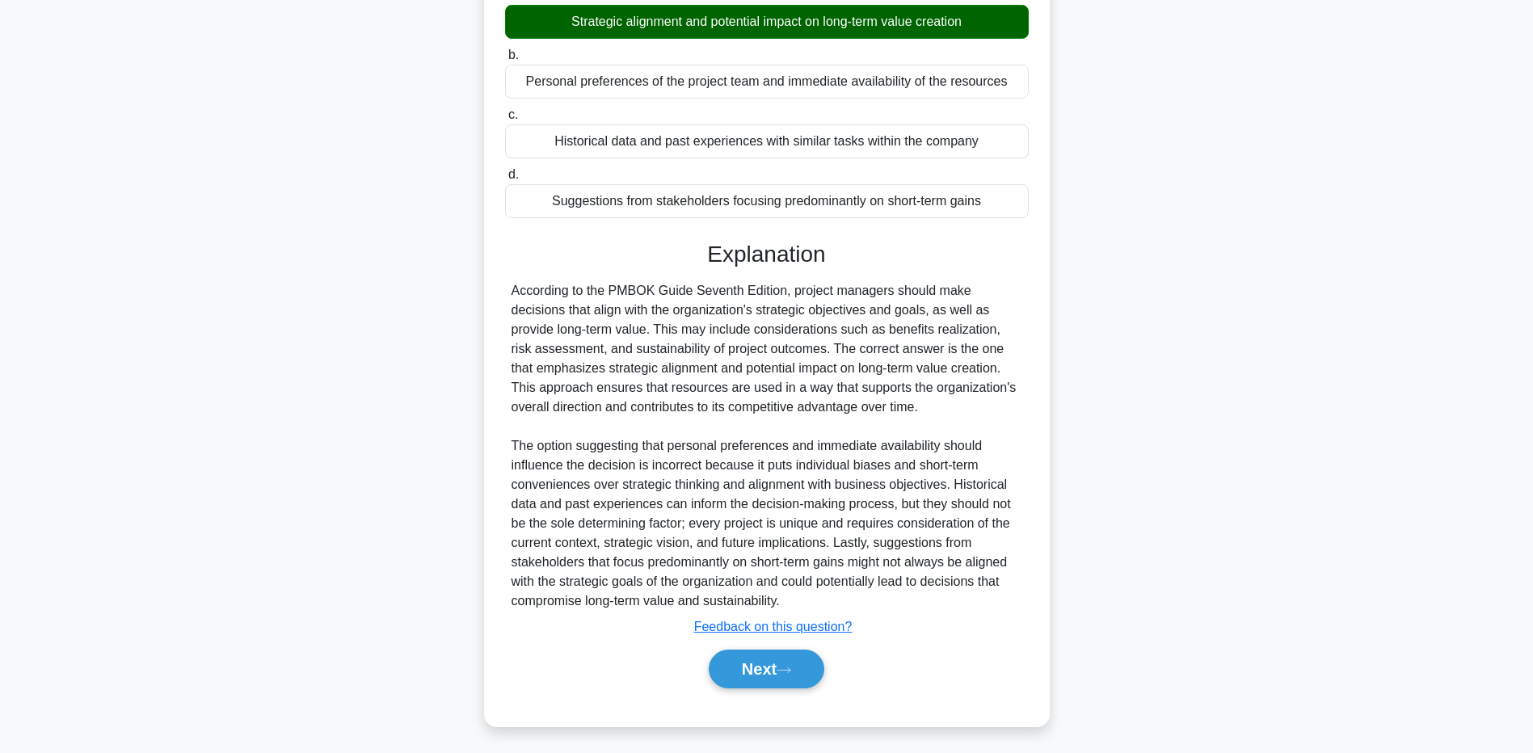
click at [276, 479] on div "A project manager in a resource-constrained environment must decide on the allo…" at bounding box center [767, 279] width 1067 height 934
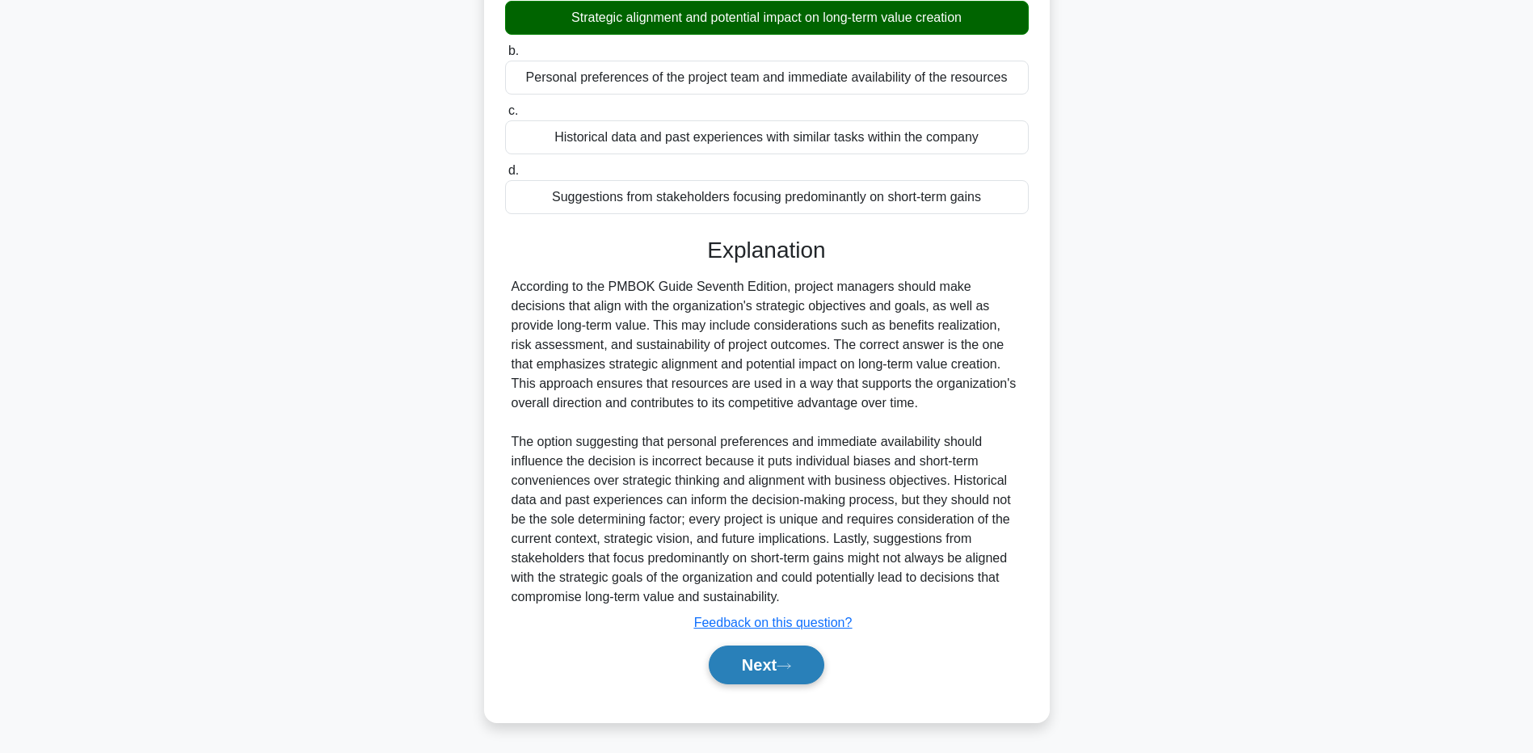
click at [788, 668] on icon at bounding box center [784, 666] width 15 height 9
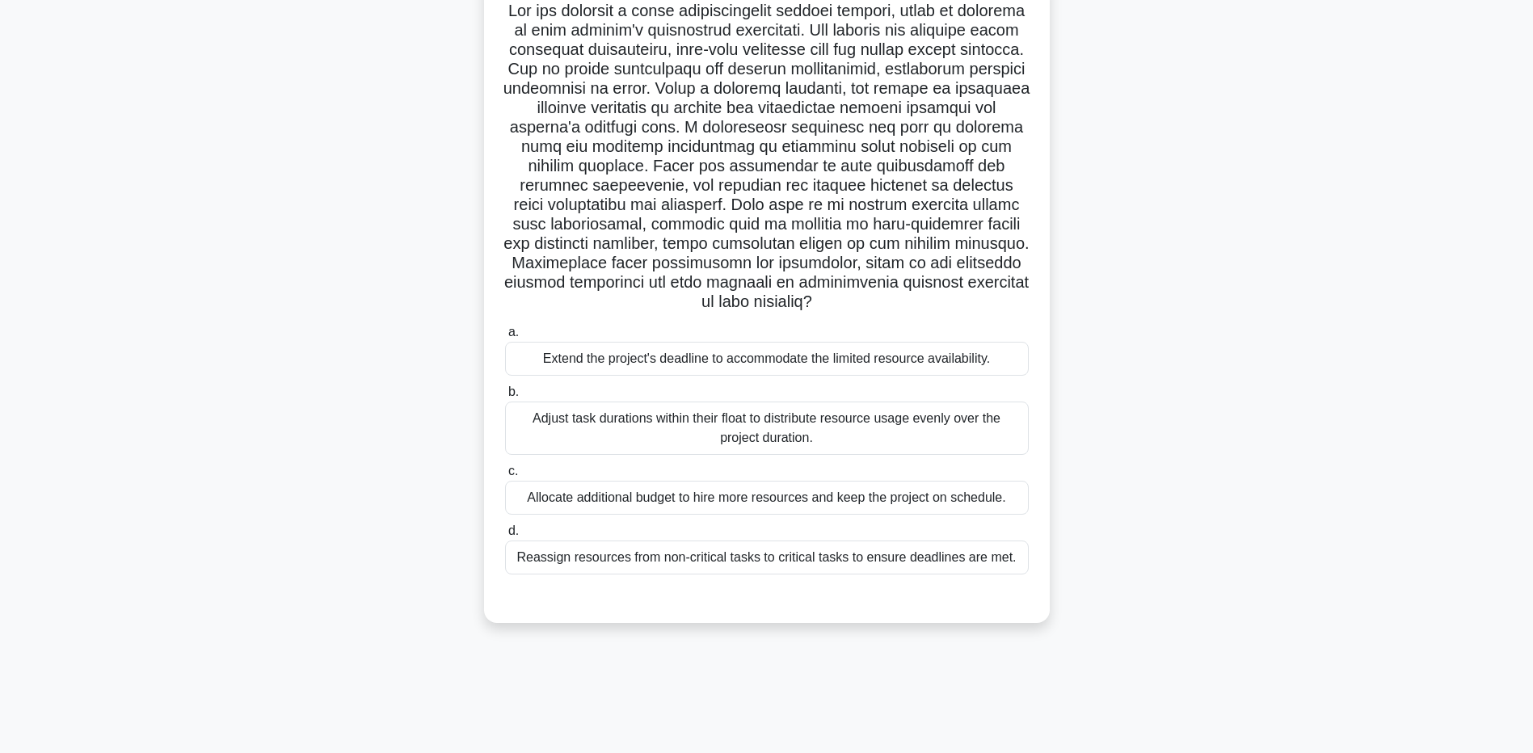
scroll to position [0, 0]
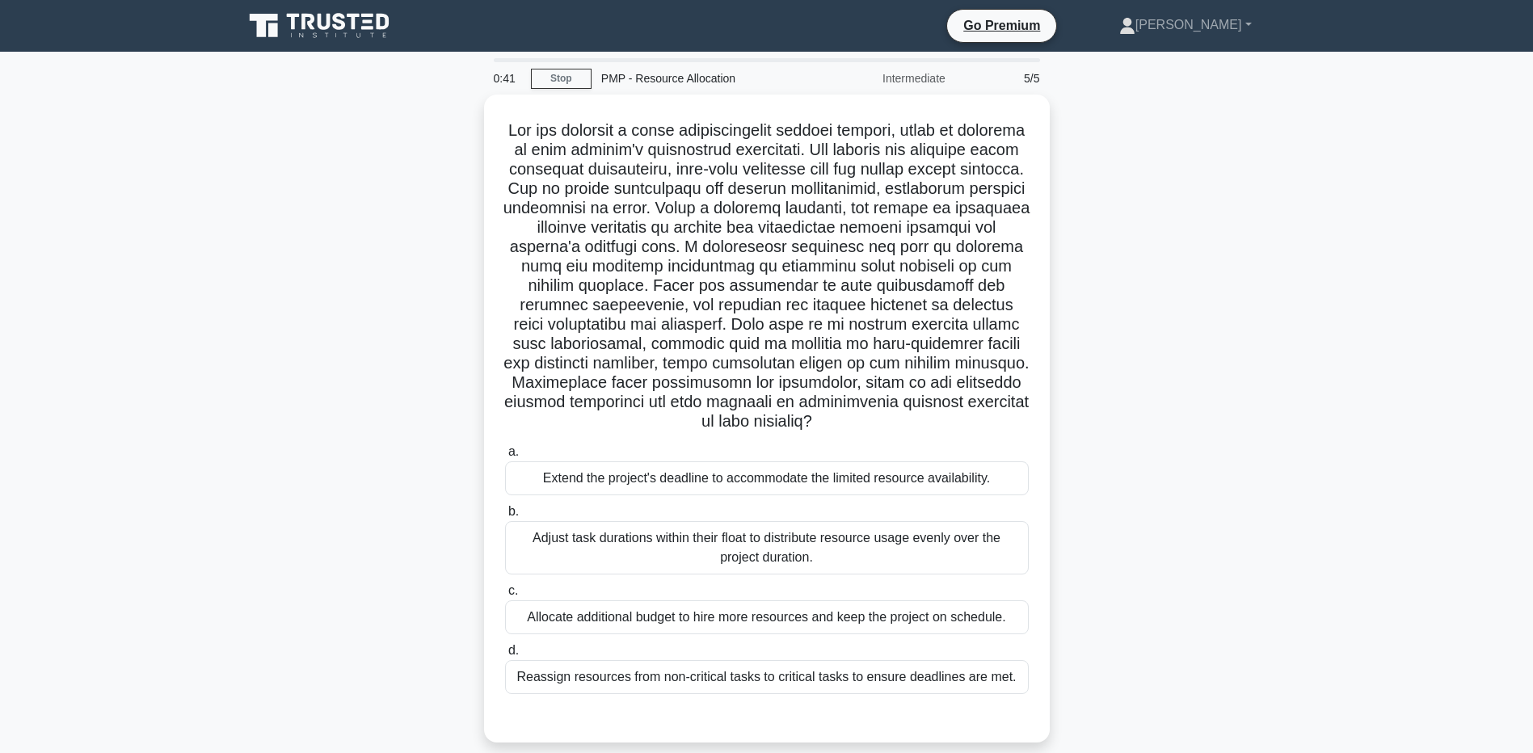
drag, startPoint x: 651, startPoint y: 115, endPoint x: 1064, endPoint y: 418, distance: 512.4
click at [1064, 418] on div ".spinner_0XTQ{transform-origin:center;animation:spinner_y6GP .75s linear infini…" at bounding box center [767, 429] width 1067 height 668
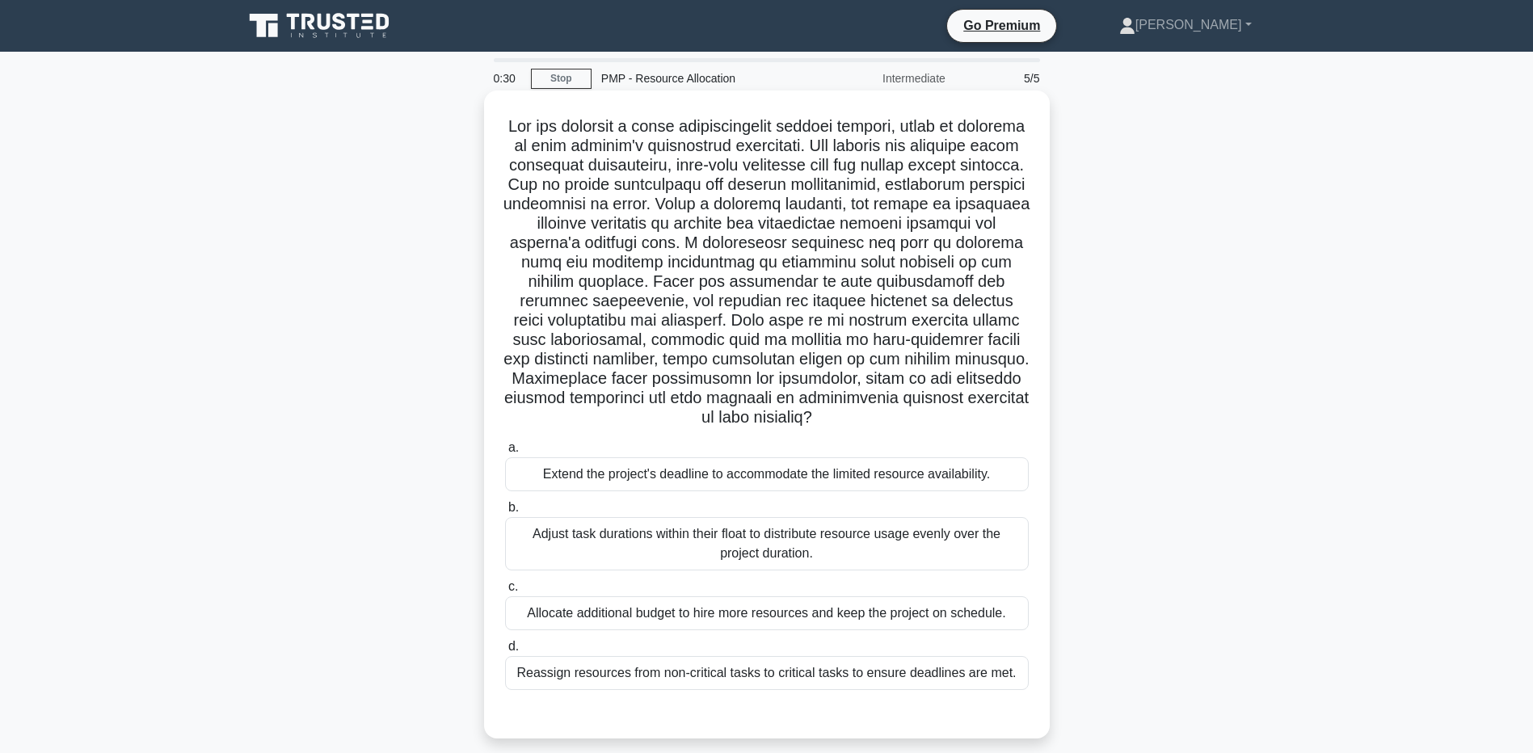
click at [531, 546] on div "Adjust task durations within their float to distribute resource usage evenly ov…" at bounding box center [767, 543] width 524 height 53
click at [505, 513] on input "b. Adjust task durations within their float to distribute resource usage evenly…" at bounding box center [505, 508] width 0 height 11
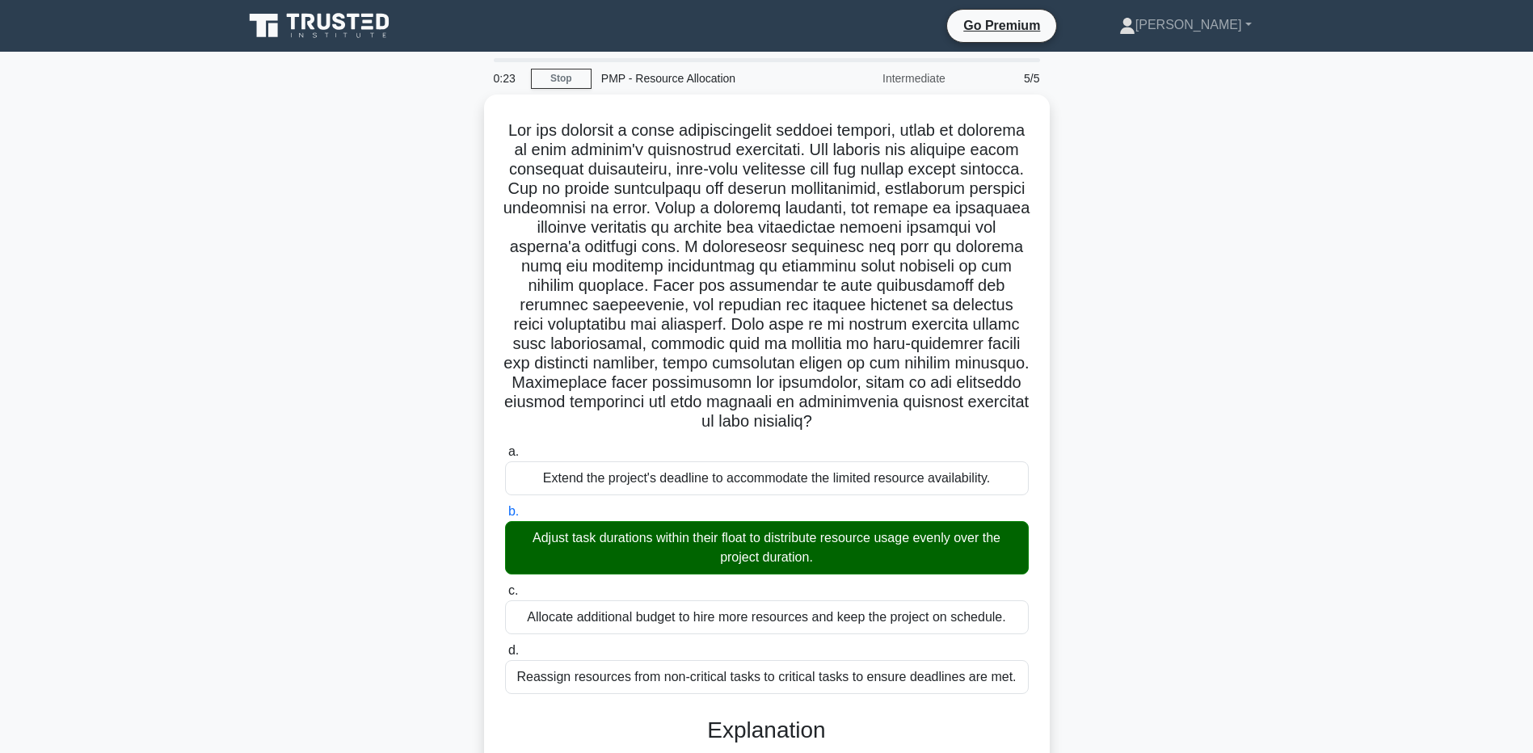
click at [198, 652] on main "0:23 Stop PMP - Resource Allocation Intermediate 5/5 .spinner_0XTQ{transform-or…" at bounding box center [766, 563] width 1533 height 1022
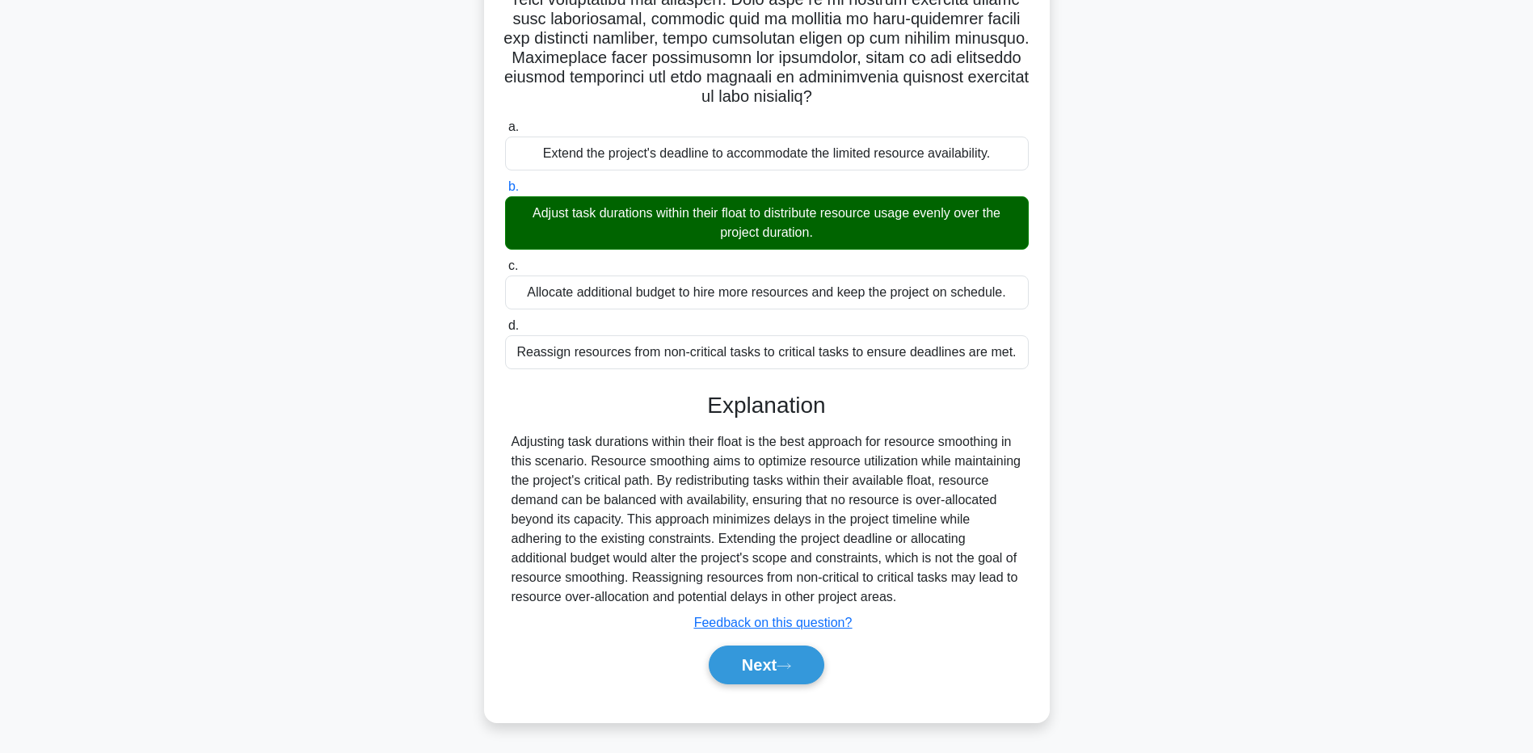
drag, startPoint x: 230, startPoint y: 579, endPoint x: 636, endPoint y: 631, distance: 409.9
click at [230, 578] on main "0:17 Stop PMP - Resource Allocation Intermediate 5/5 .spinner_0XTQ{transform-or…" at bounding box center [766, 242] width 1533 height 1022
click at [767, 673] on button "Next" at bounding box center [767, 665] width 116 height 39
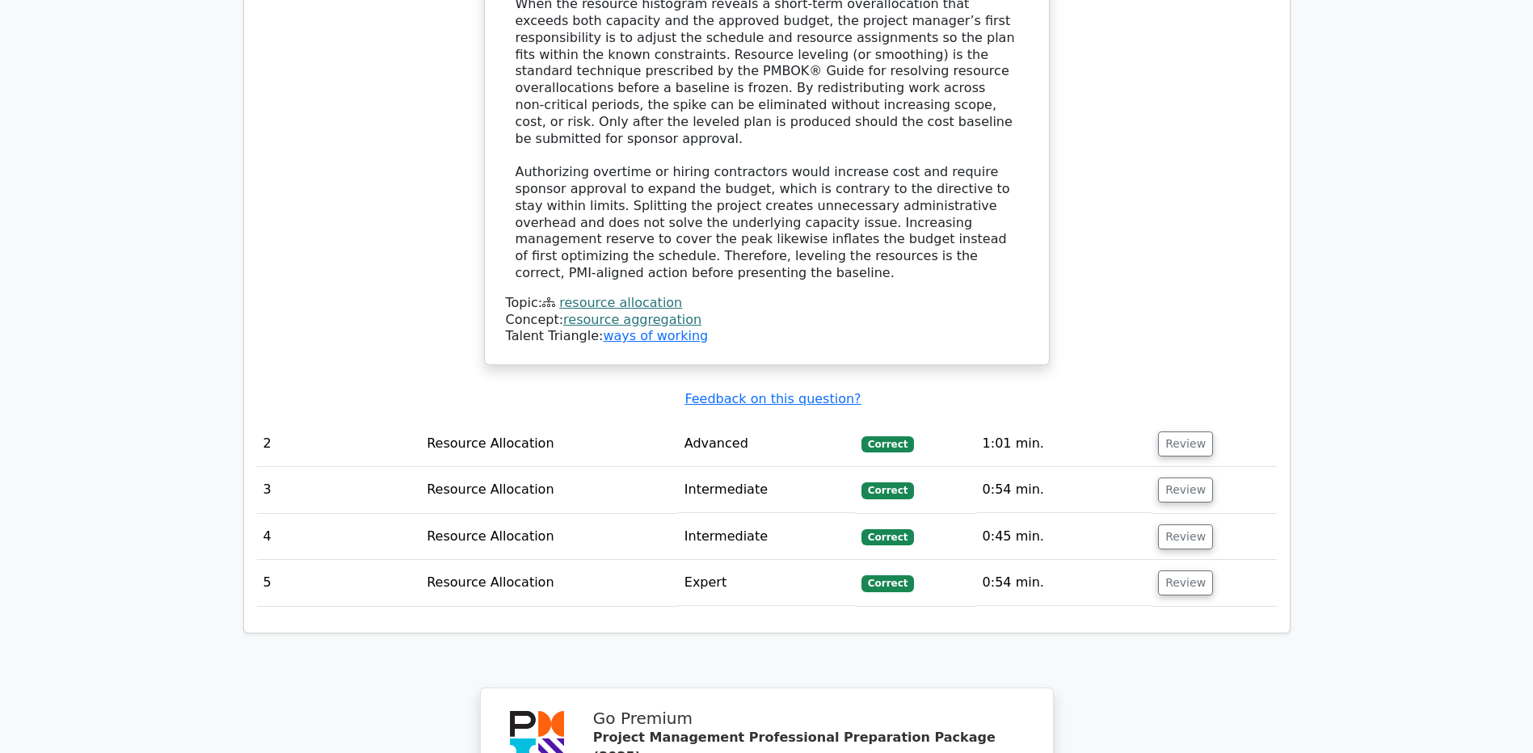
scroll to position [2477, 0]
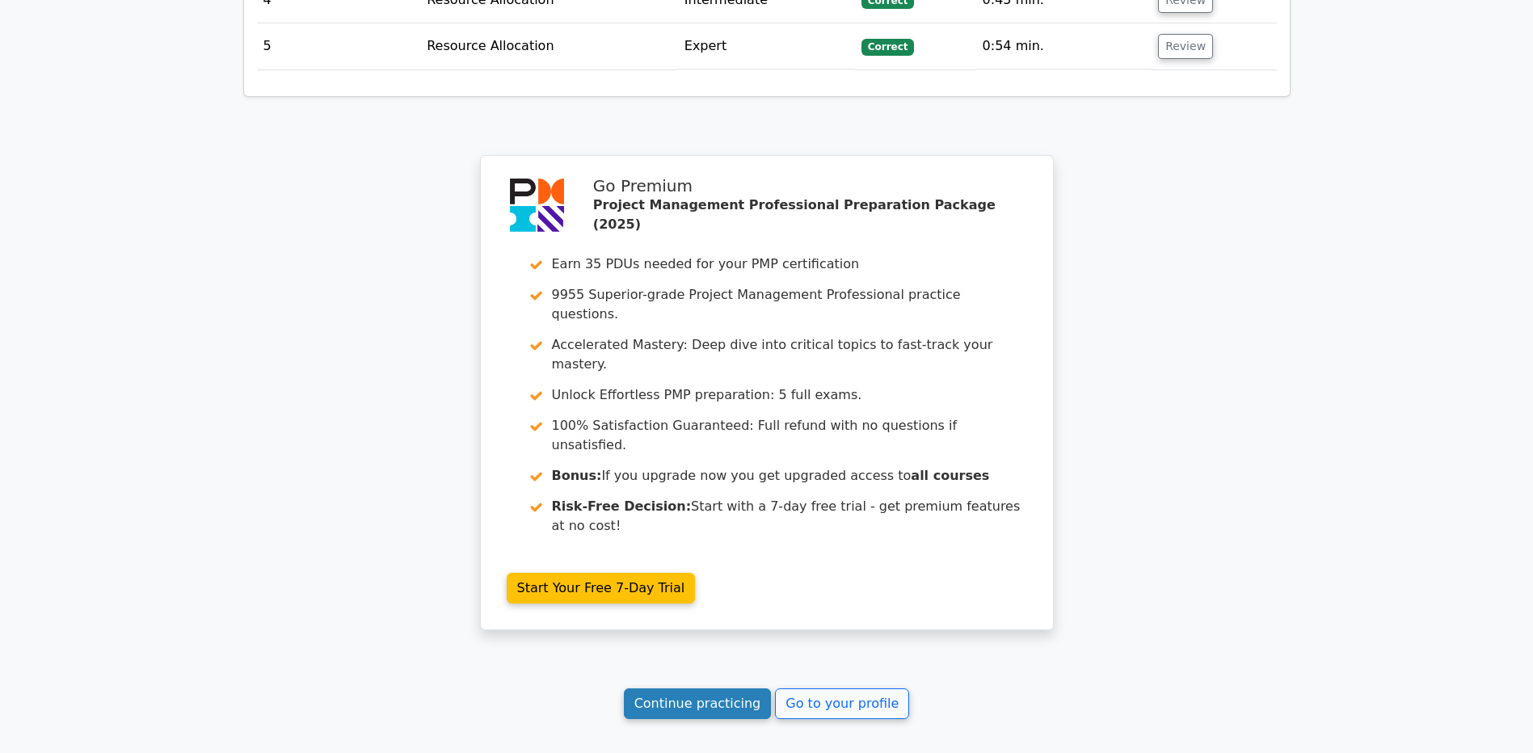
click at [703, 689] on link "Continue practicing" at bounding box center [698, 704] width 148 height 31
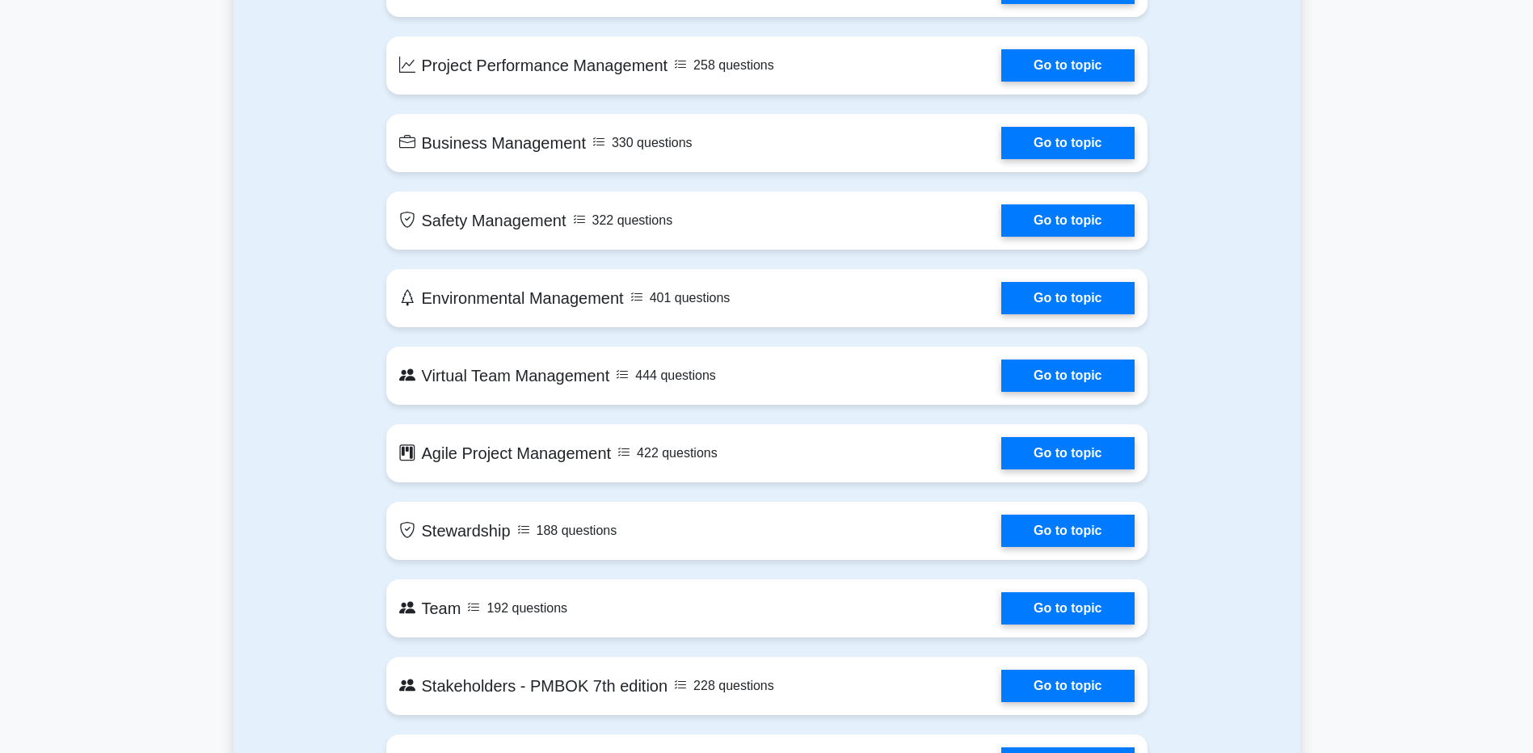
scroll to position [4042, 0]
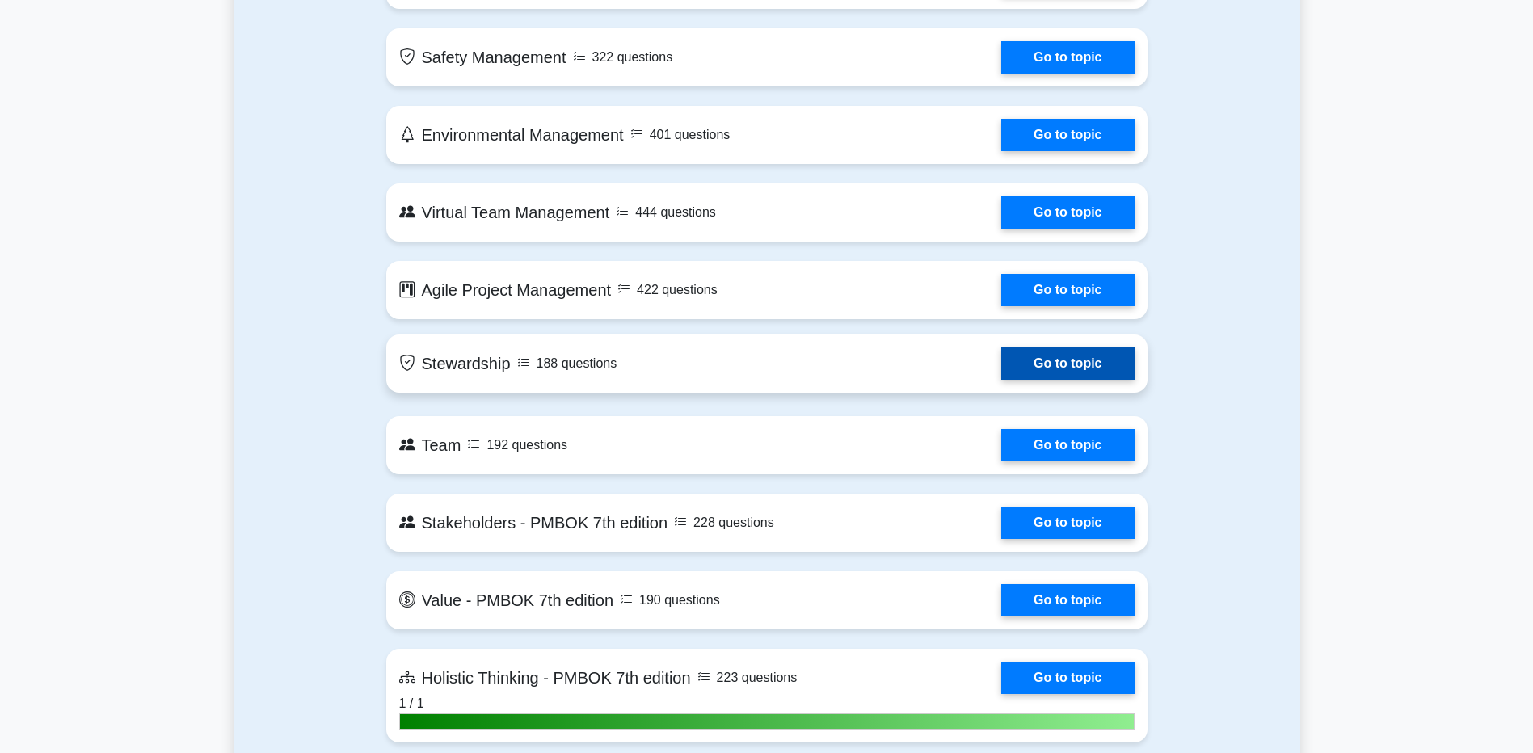
click at [1002, 354] on link "Go to topic" at bounding box center [1068, 364] width 133 height 32
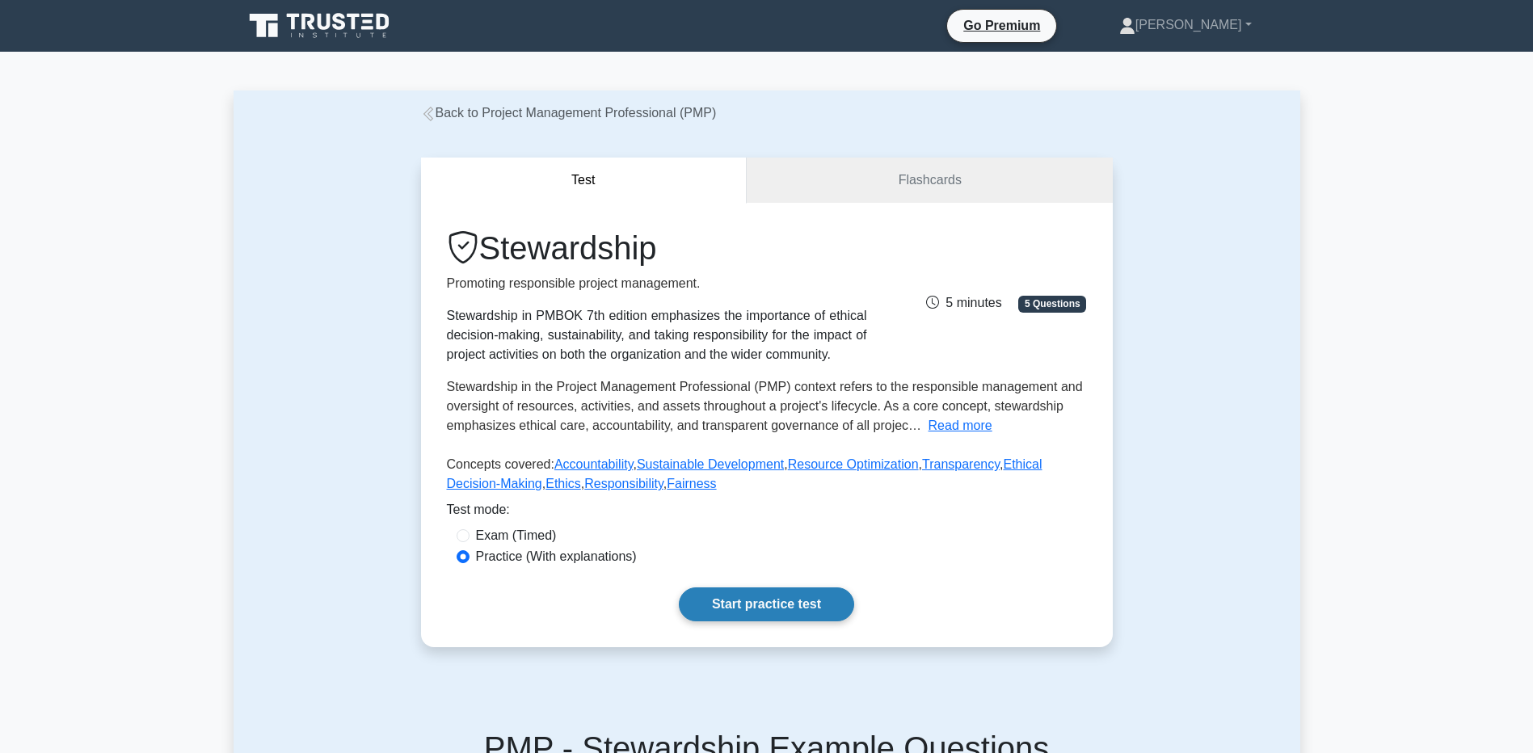
click at [700, 611] on link "Start practice test" at bounding box center [766, 605] width 175 height 34
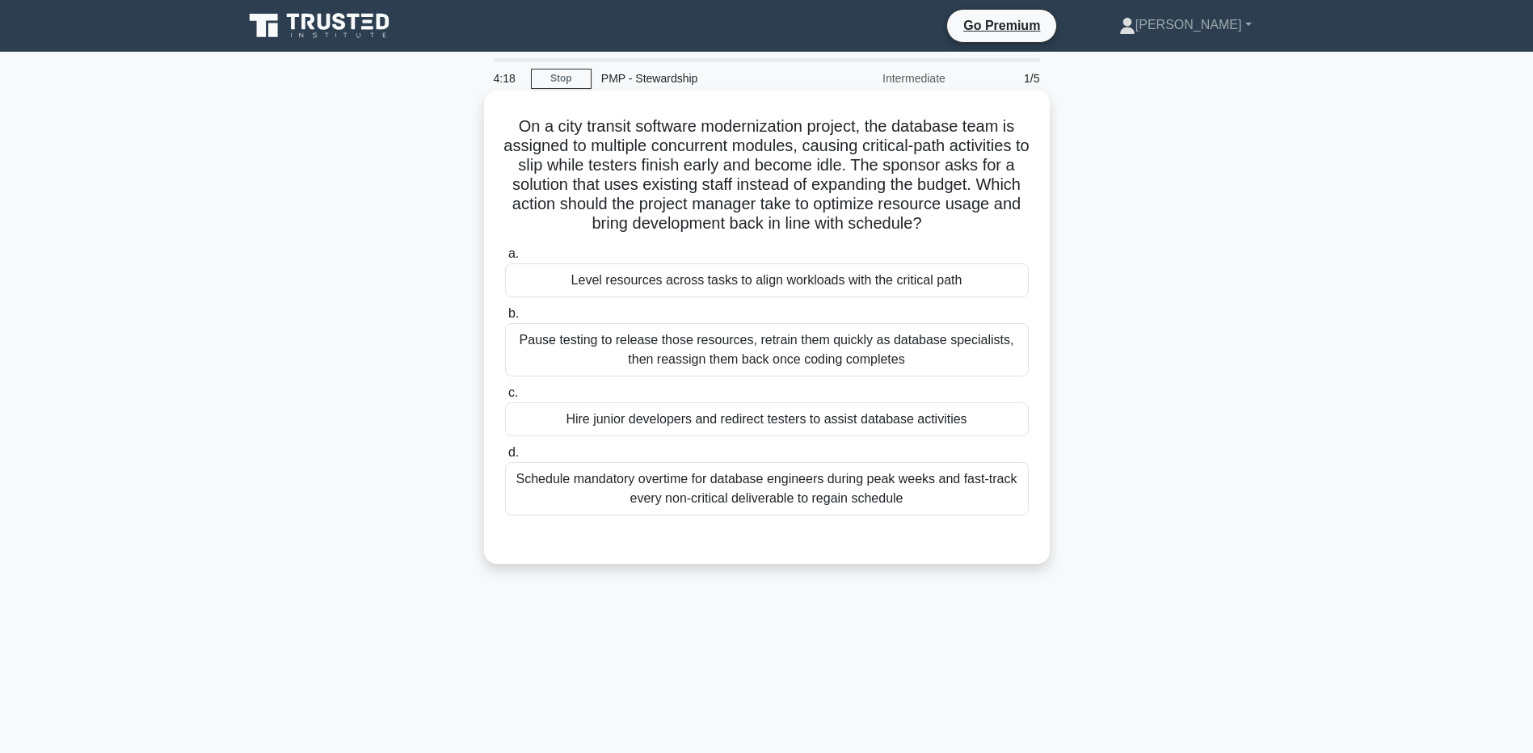
click at [535, 268] on div "Level resources across tasks to align workloads with the critical path" at bounding box center [767, 281] width 524 height 34
click at [505, 259] on input "a. Level resources across tasks to align workloads with the critical path" at bounding box center [505, 254] width 0 height 11
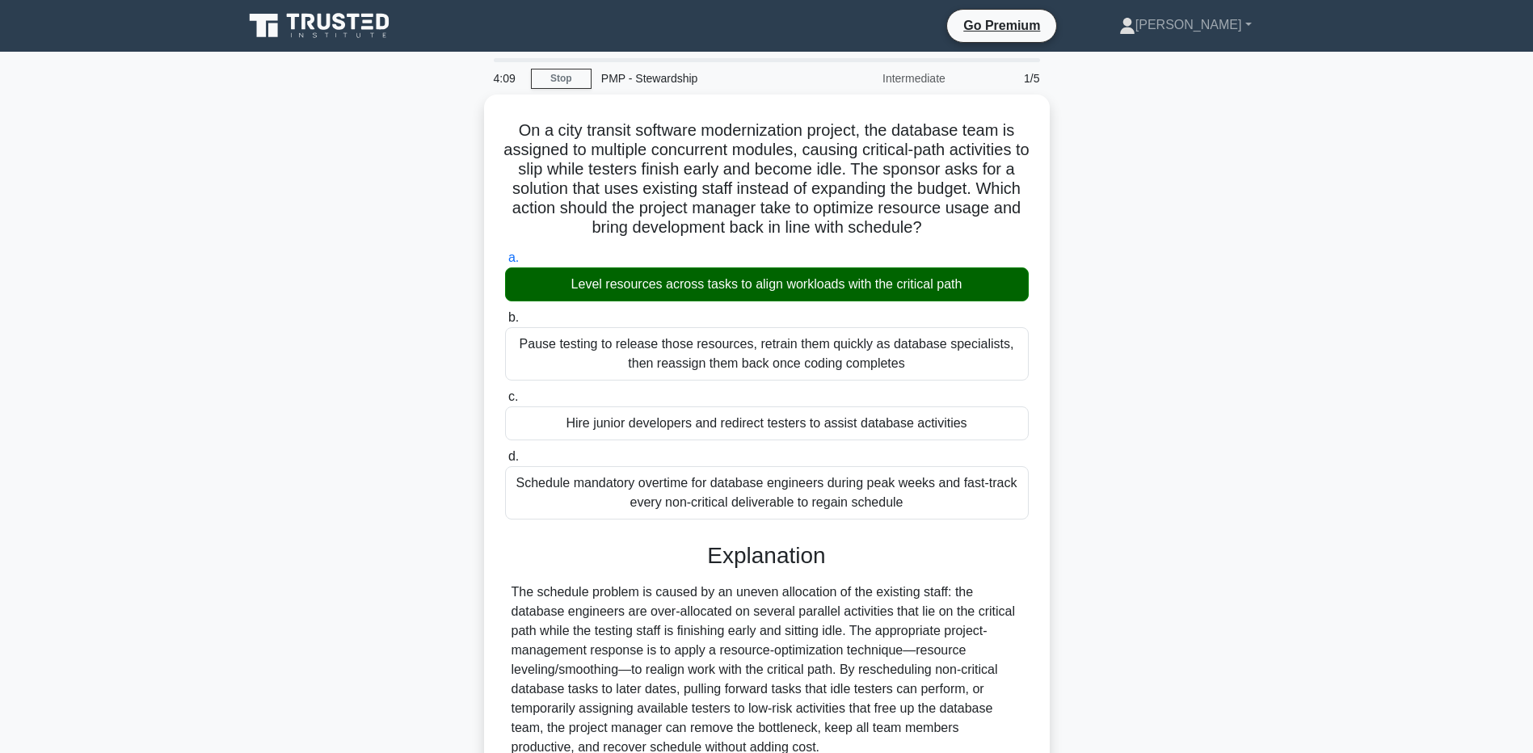
click at [254, 480] on div "On a city transit software modernization project, the database team is assigned…" at bounding box center [767, 600] width 1067 height 1011
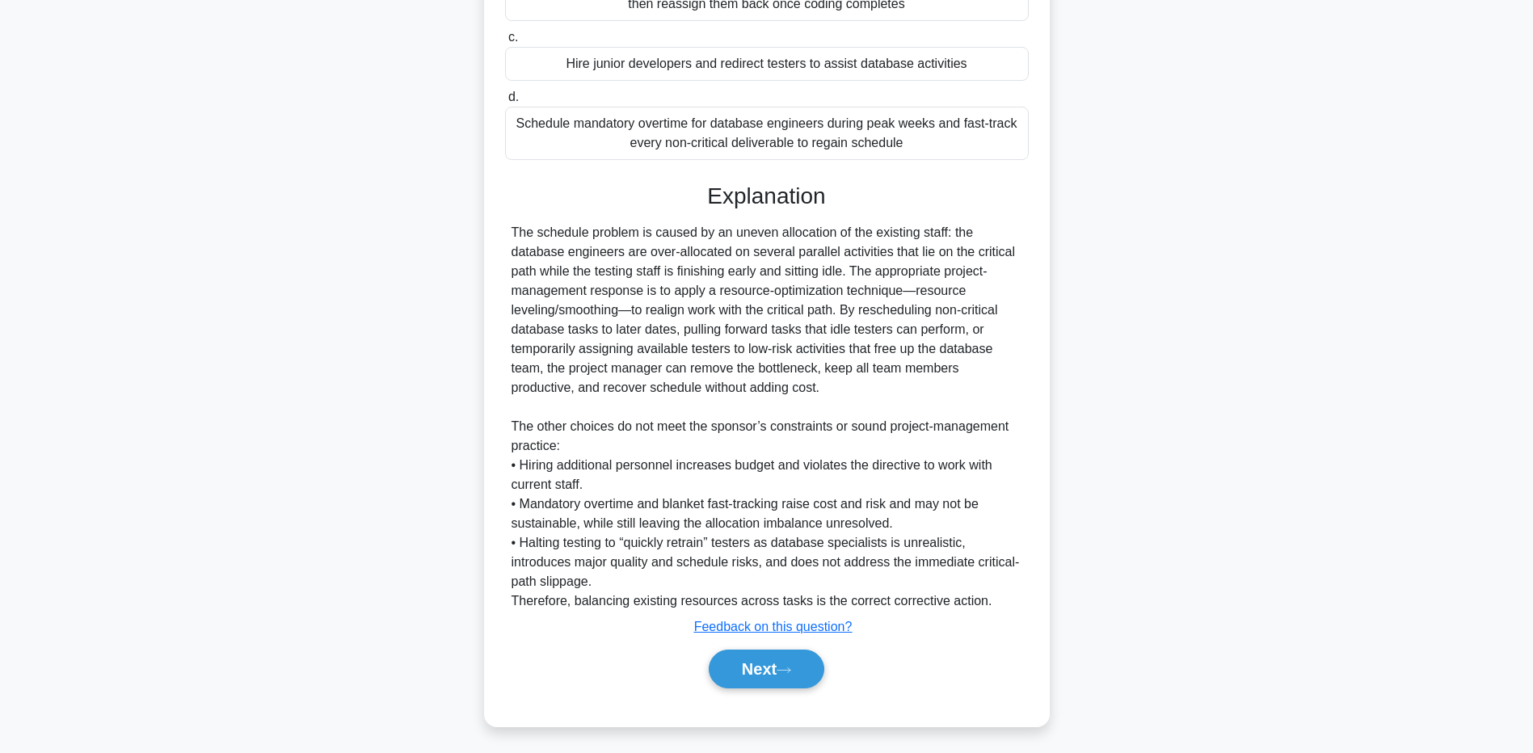
scroll to position [361, 0]
click at [315, 563] on div "On a city transit software modernization project, the database team is assigned…" at bounding box center [767, 240] width 1067 height 1011
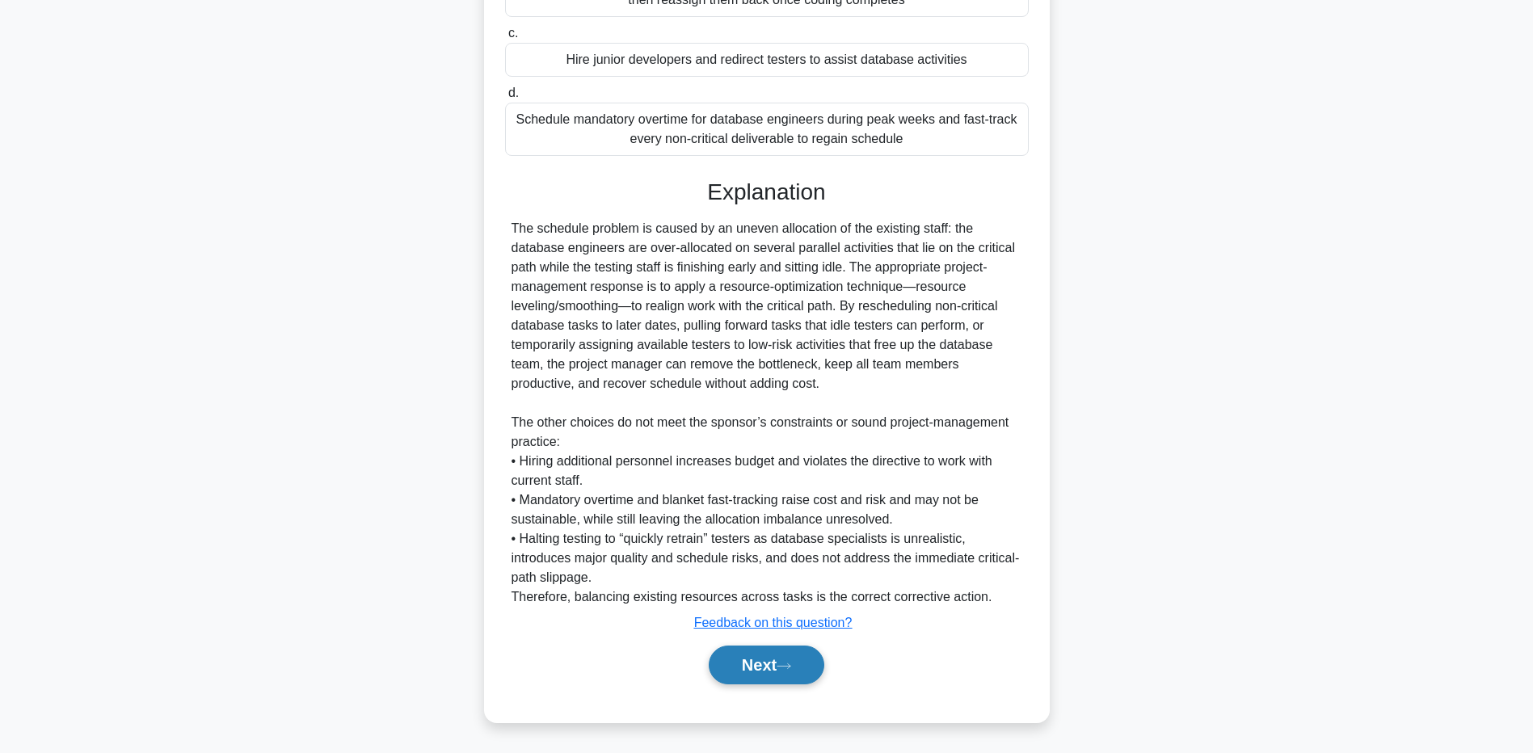
click at [814, 673] on button "Next" at bounding box center [767, 665] width 116 height 39
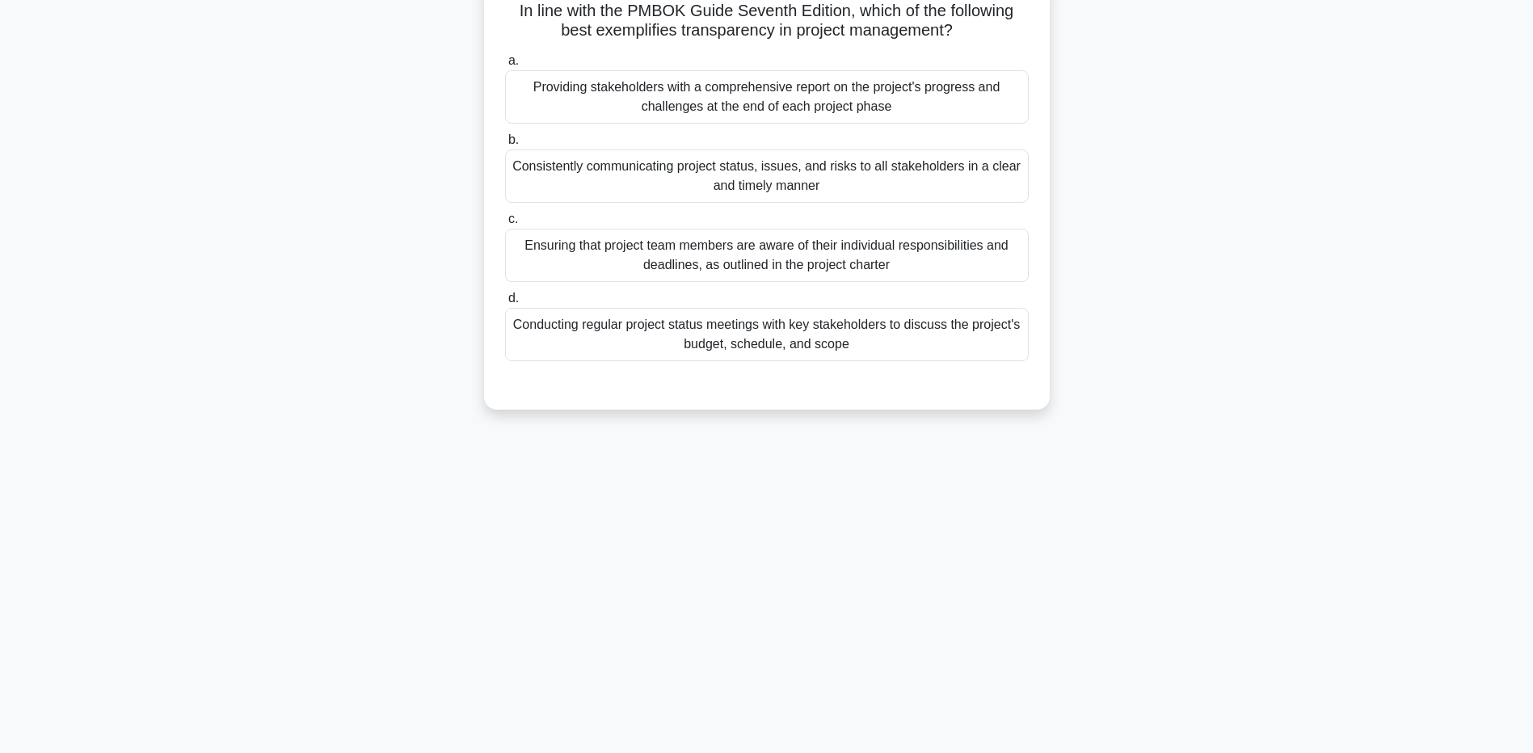
scroll to position [120, 0]
click at [549, 179] on div "Consistently communicating project status, issues, and risks to all stakeholder…" at bounding box center [767, 172] width 524 height 53
click at [505, 141] on input "b. Consistently communicating project status, issues, and risks to all stakehol…" at bounding box center [505, 136] width 0 height 11
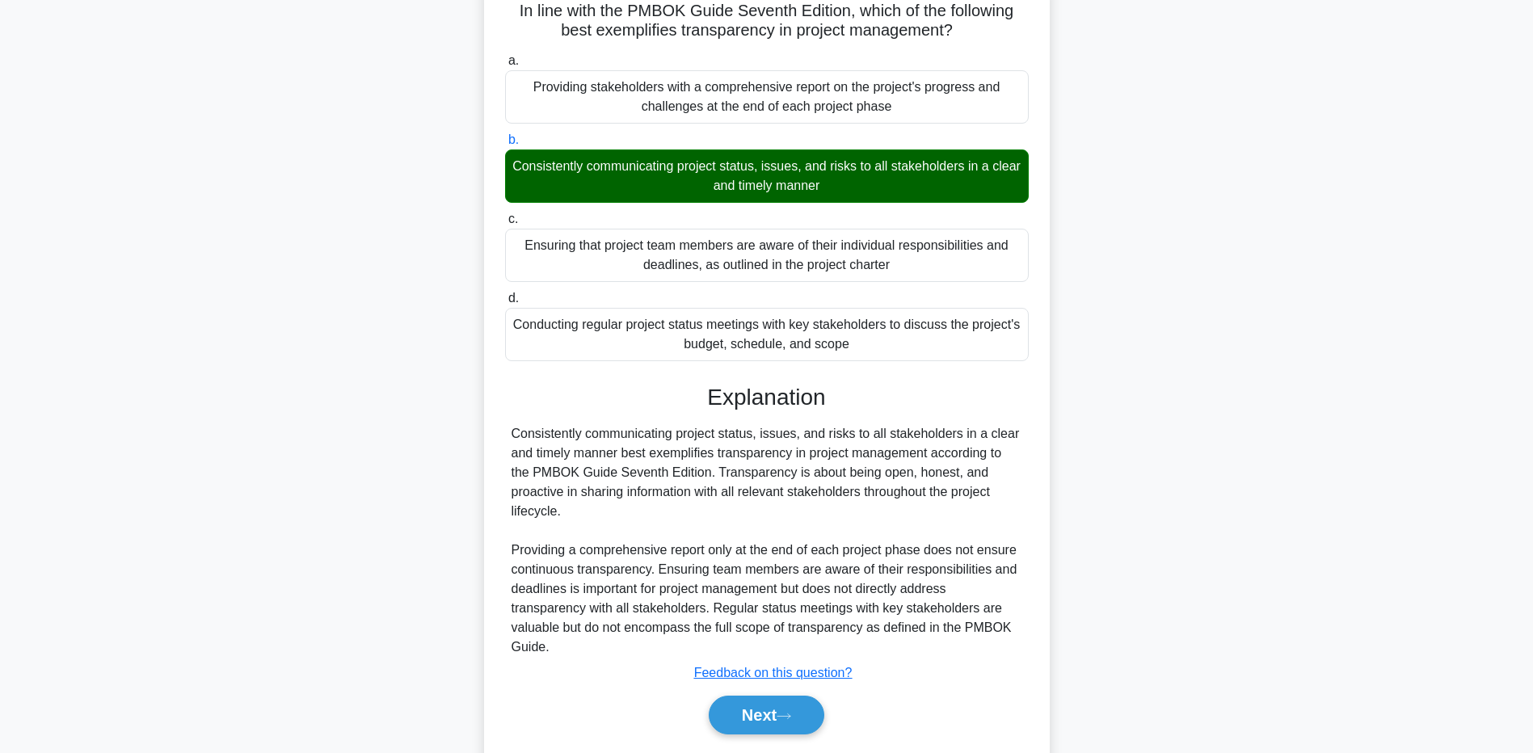
click at [187, 416] on main "3:25 Stop PMP - Stewardship Intermediate 2/5 In line with the PMBOK Guide Seven…" at bounding box center [766, 365] width 1533 height 867
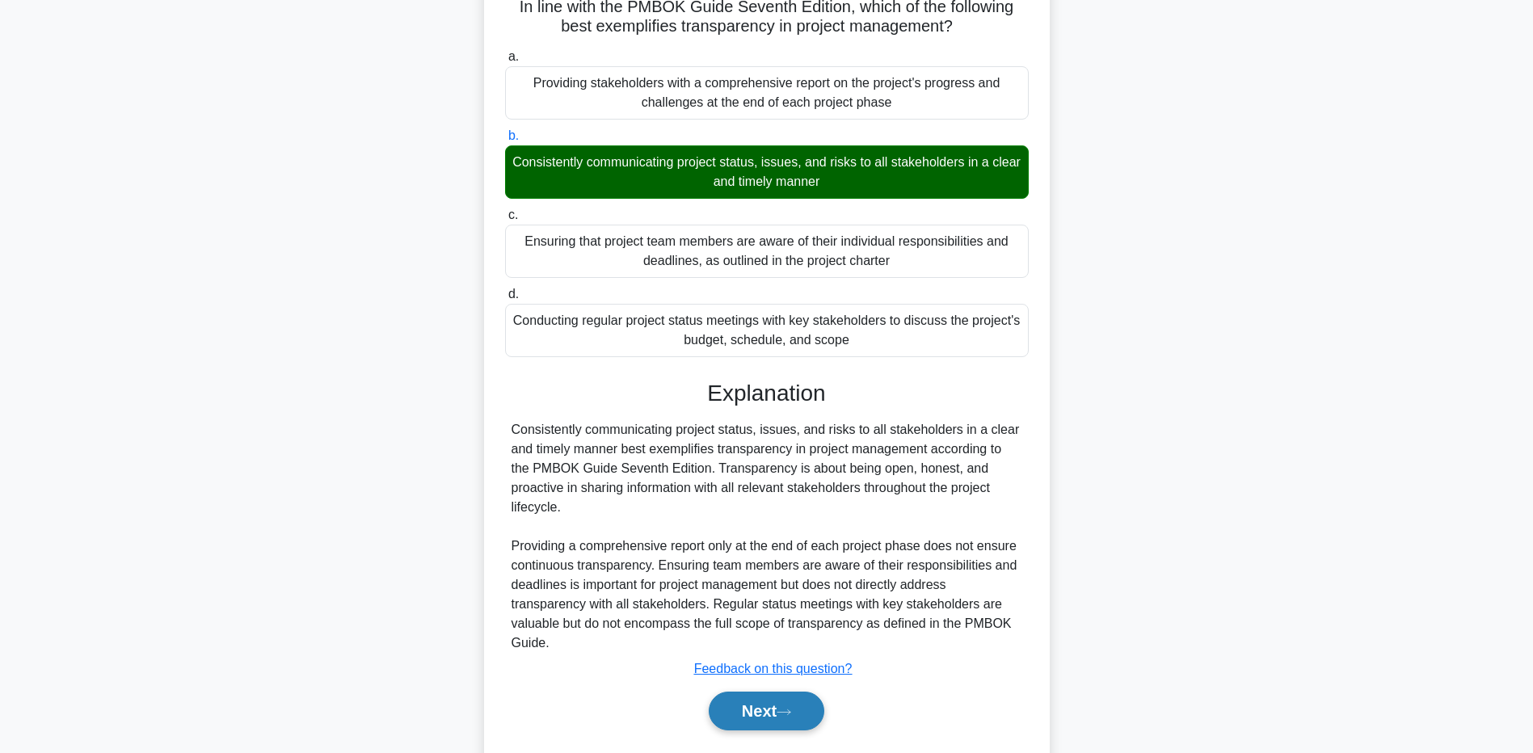
click at [715, 711] on button "Next" at bounding box center [767, 711] width 116 height 39
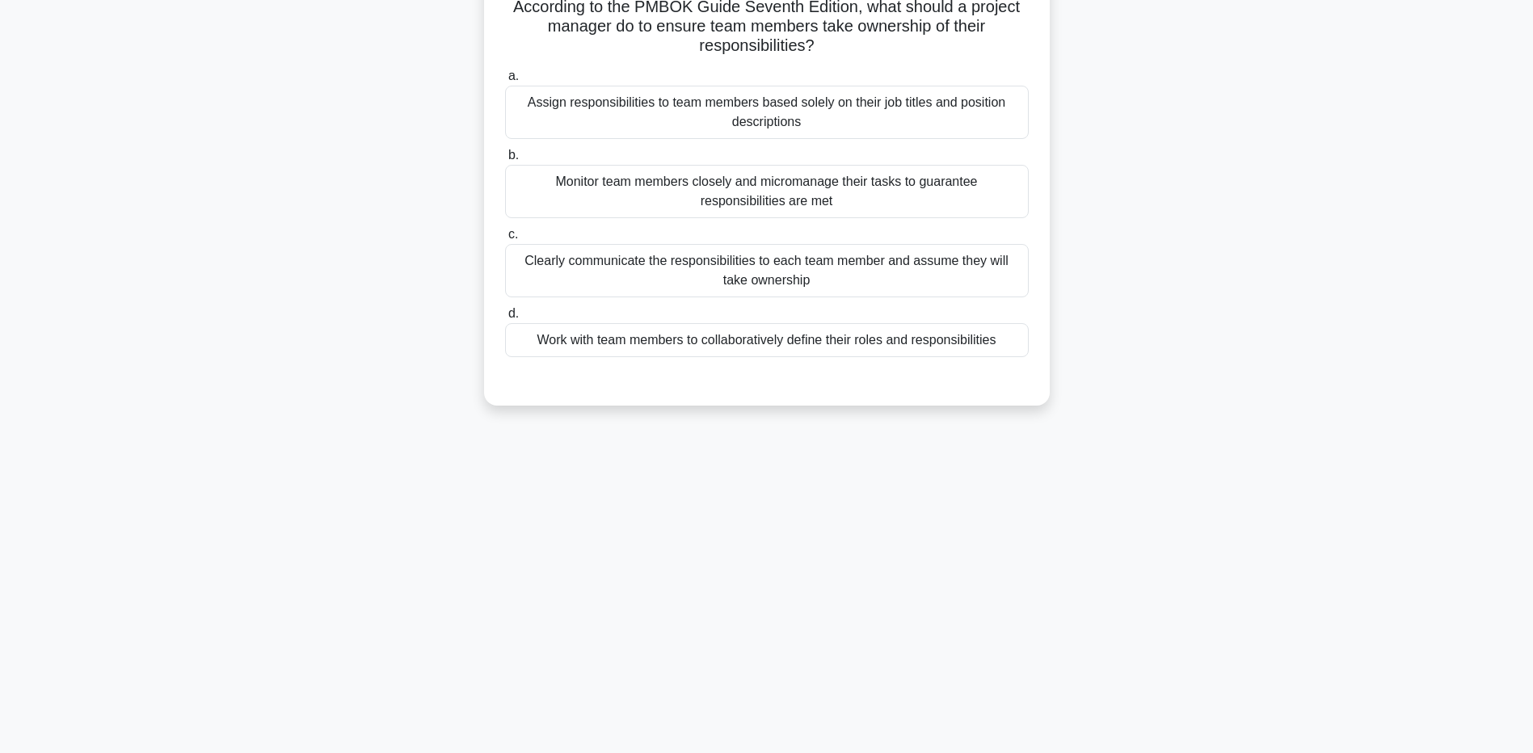
click at [540, 354] on div "Work with team members to collaboratively define their roles and responsibiliti…" at bounding box center [767, 340] width 524 height 34
click at [505, 319] on input "d. Work with team members to collaboratively define their roles and responsibil…" at bounding box center [505, 314] width 0 height 11
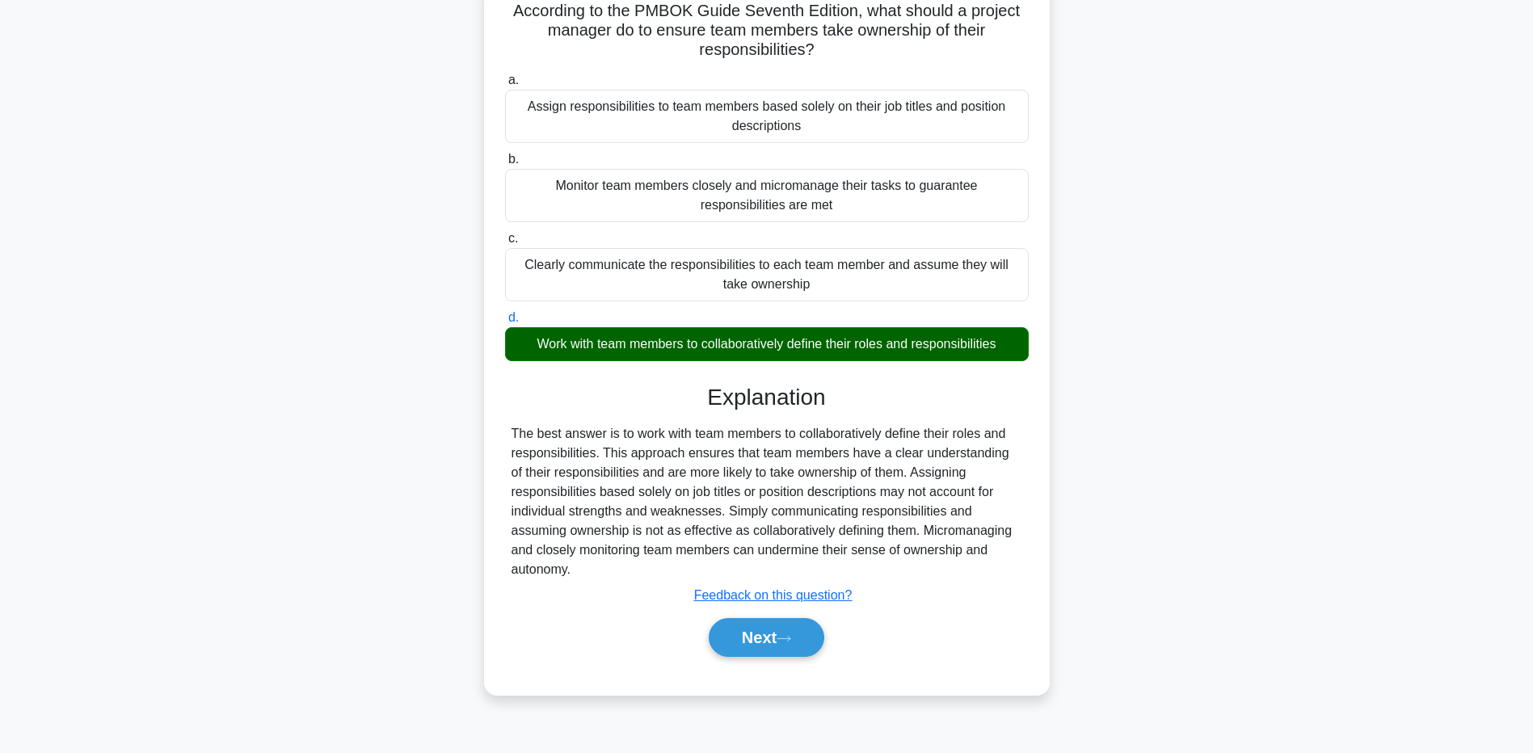
click at [175, 466] on main "2:54 Stop PMP - Stewardship Intermediate 3/5 According to the PMBOK Guide Seven…" at bounding box center [766, 342] width 1533 height 821
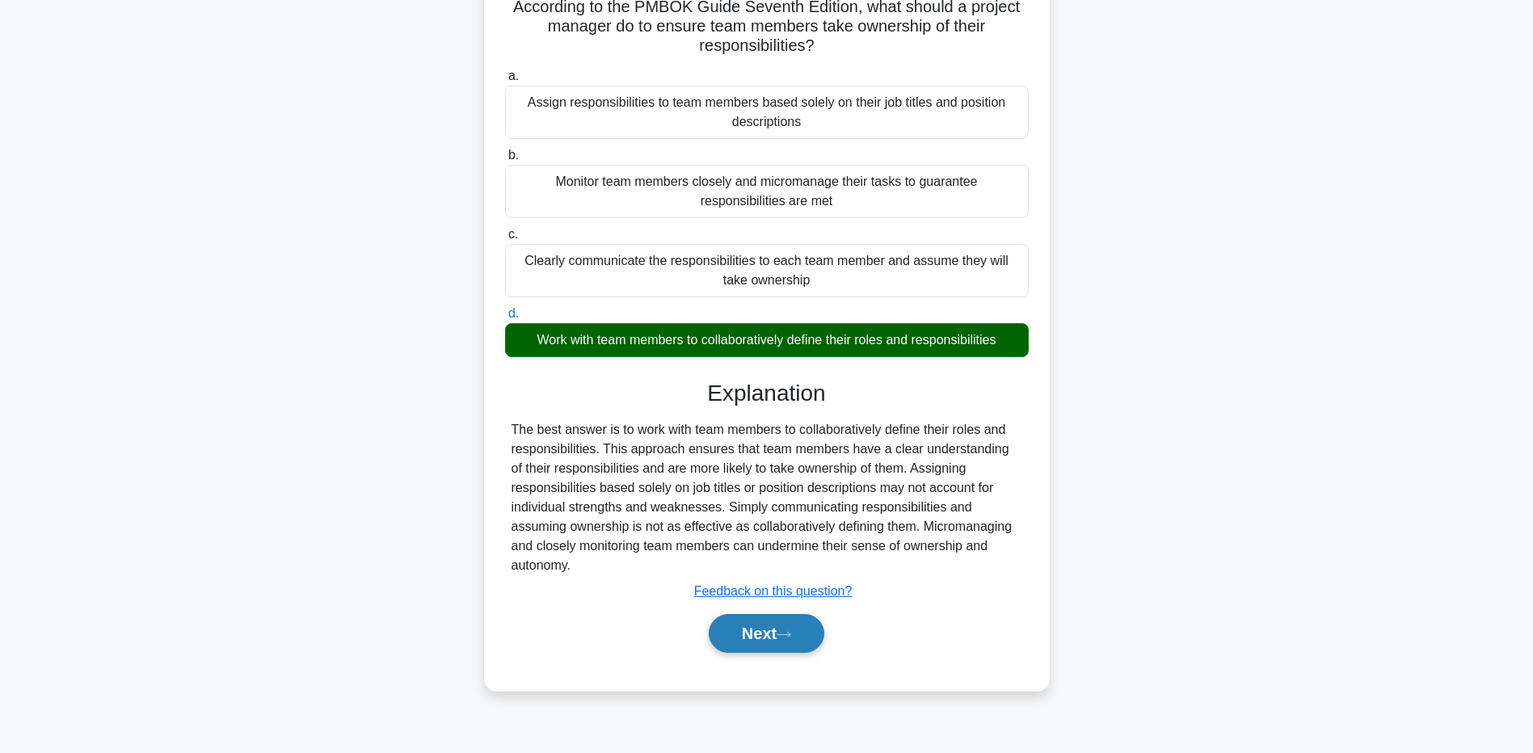
click at [781, 631] on button "Next" at bounding box center [767, 633] width 116 height 39
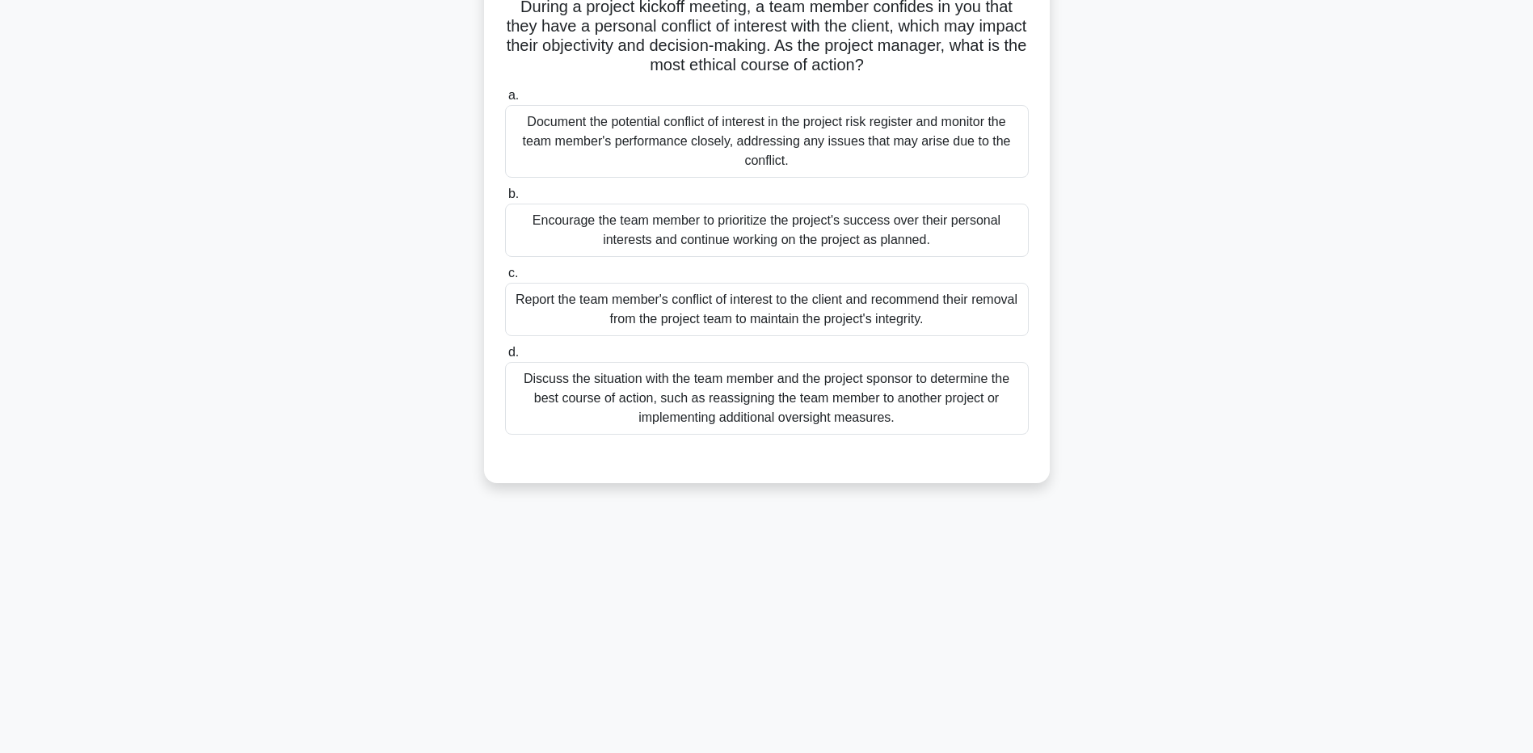
click at [612, 397] on div "Discuss the situation with the team member and the project sponsor to determine…" at bounding box center [767, 398] width 524 height 73
click at [505, 358] on input "d. Discuss the situation with the team member and the project sponsor to determ…" at bounding box center [505, 353] width 0 height 11
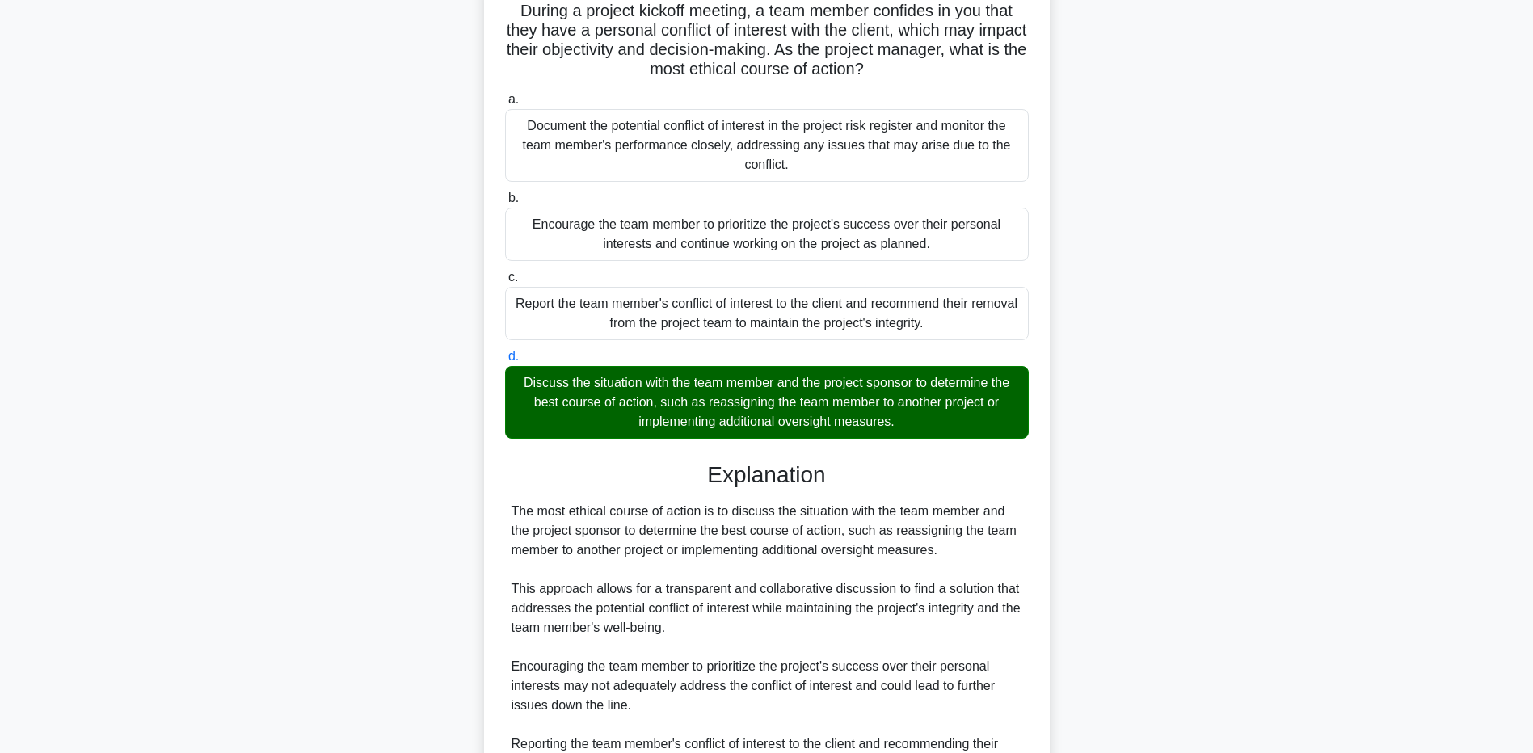
click at [195, 626] on main "2:07 Stop PMP - Stewardship Intermediate 4/5 During a project kickoff meeting, …" at bounding box center [766, 472] width 1533 height 1080
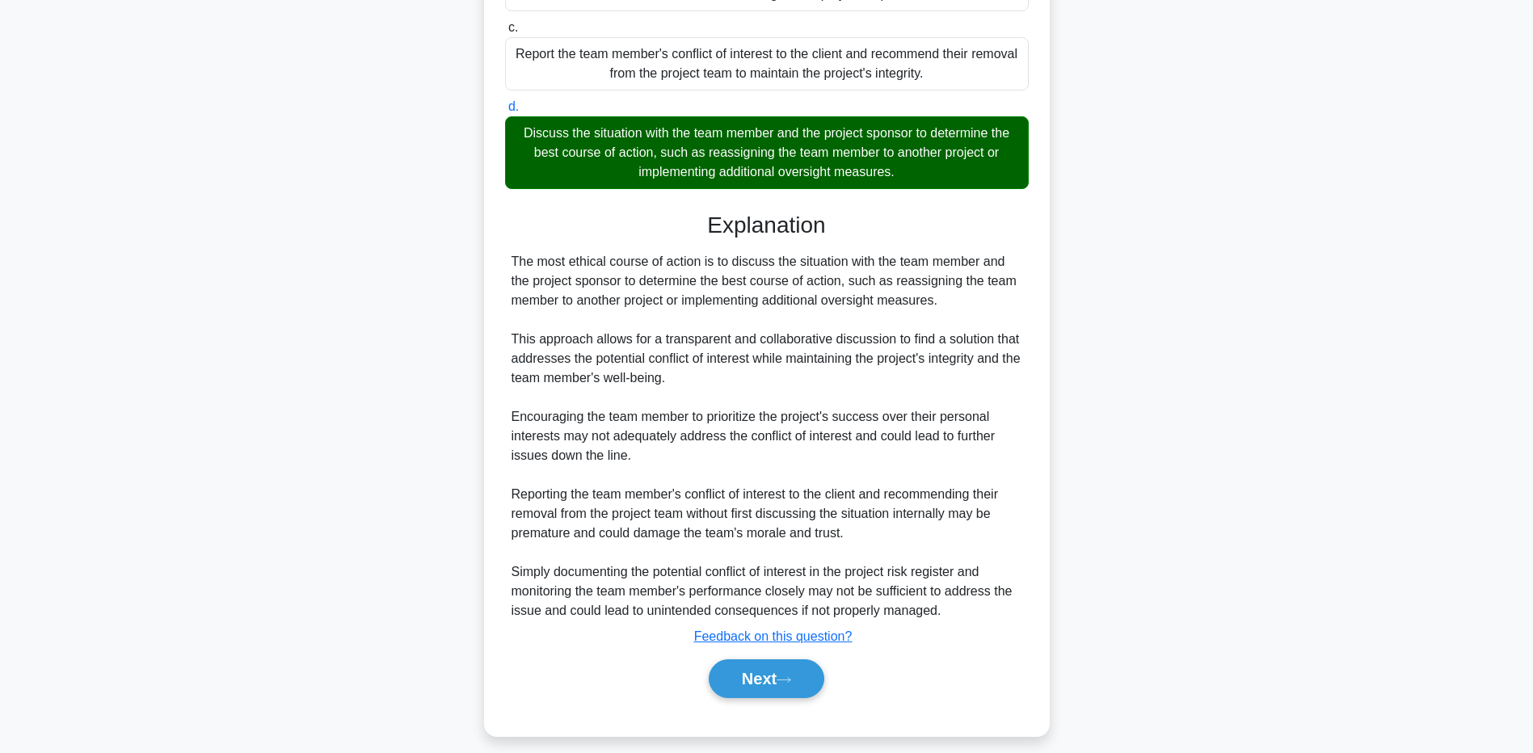
scroll to position [380, 0]
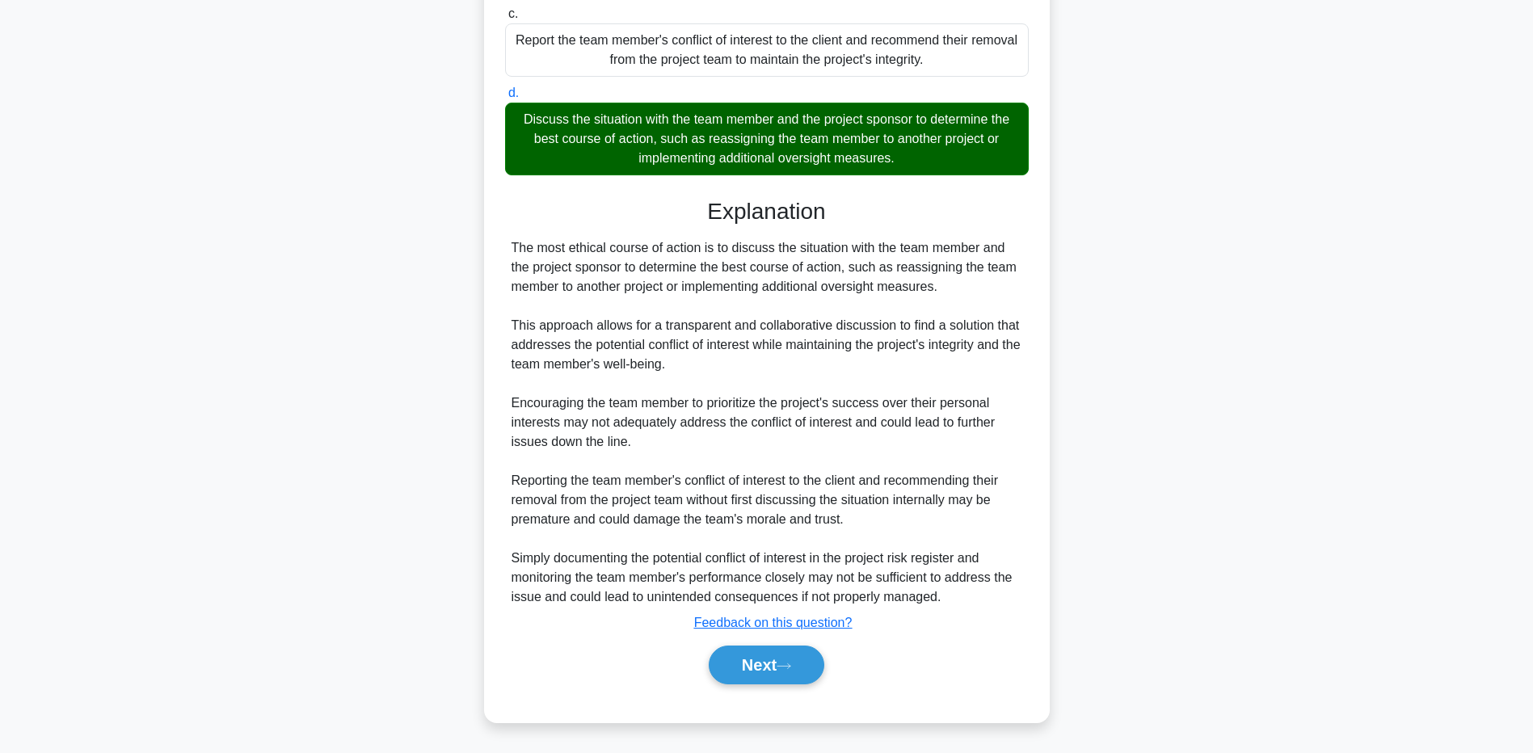
drag, startPoint x: 272, startPoint y: 523, endPoint x: 586, endPoint y: 576, distance: 318.2
click at [272, 521] on div "During a project kickoff meeting, a team member confides in you that they have …" at bounding box center [767, 230] width 1067 height 1031
click at [771, 661] on button "Next" at bounding box center [767, 665] width 116 height 39
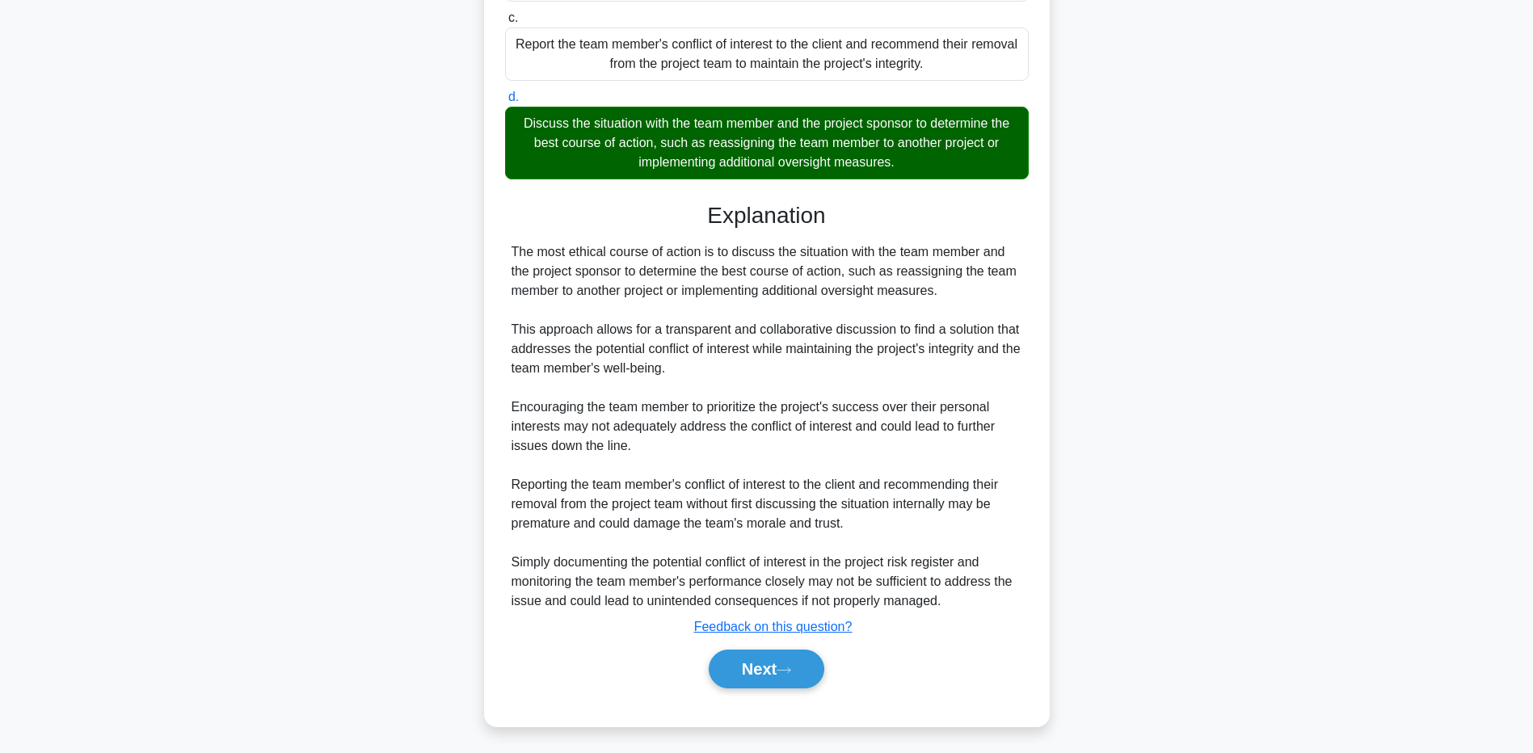
scroll to position [120, 0]
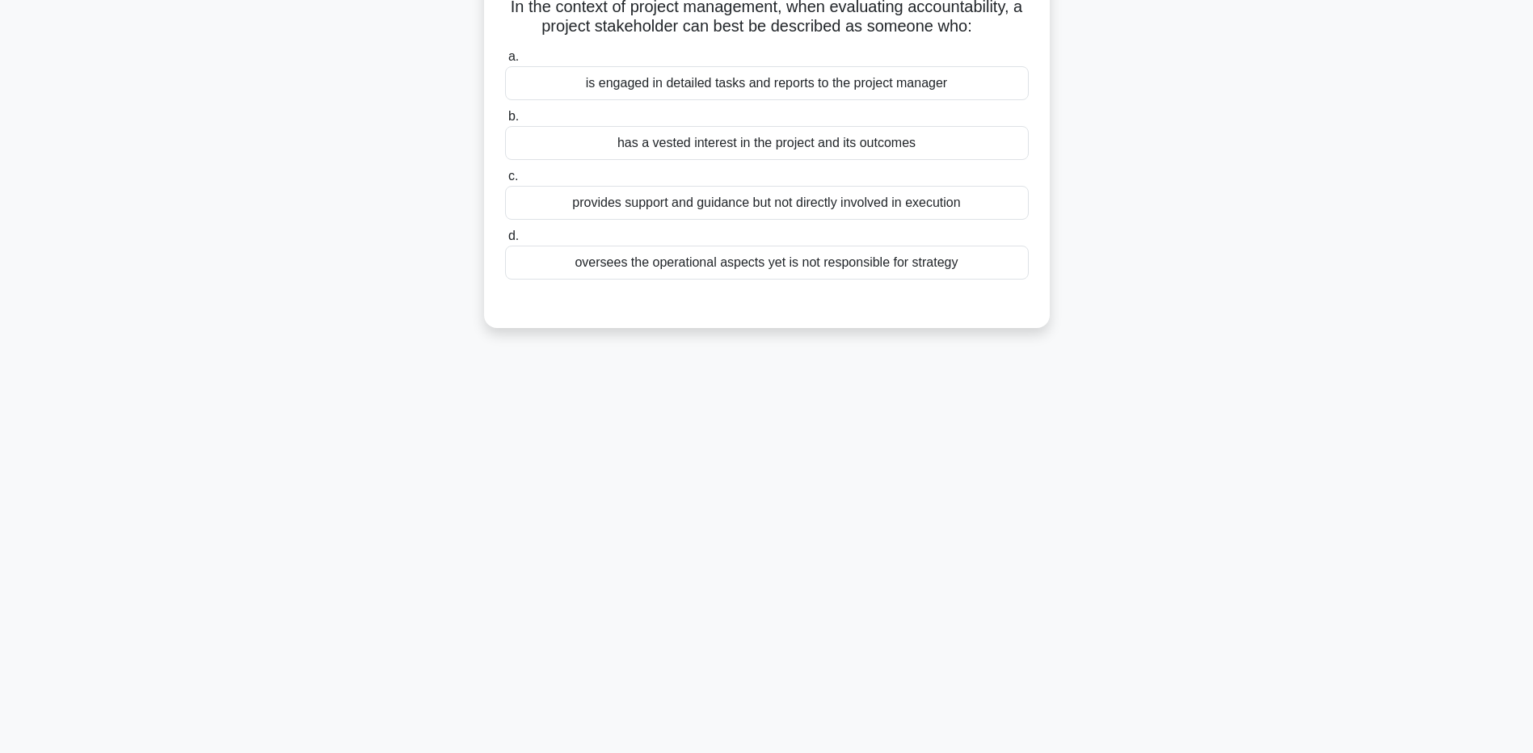
click at [563, 202] on div "provides support and guidance but not directly involved in execution" at bounding box center [767, 203] width 524 height 34
click at [505, 182] on input "c. provides support and guidance but not directly involved in execution" at bounding box center [505, 176] width 0 height 11
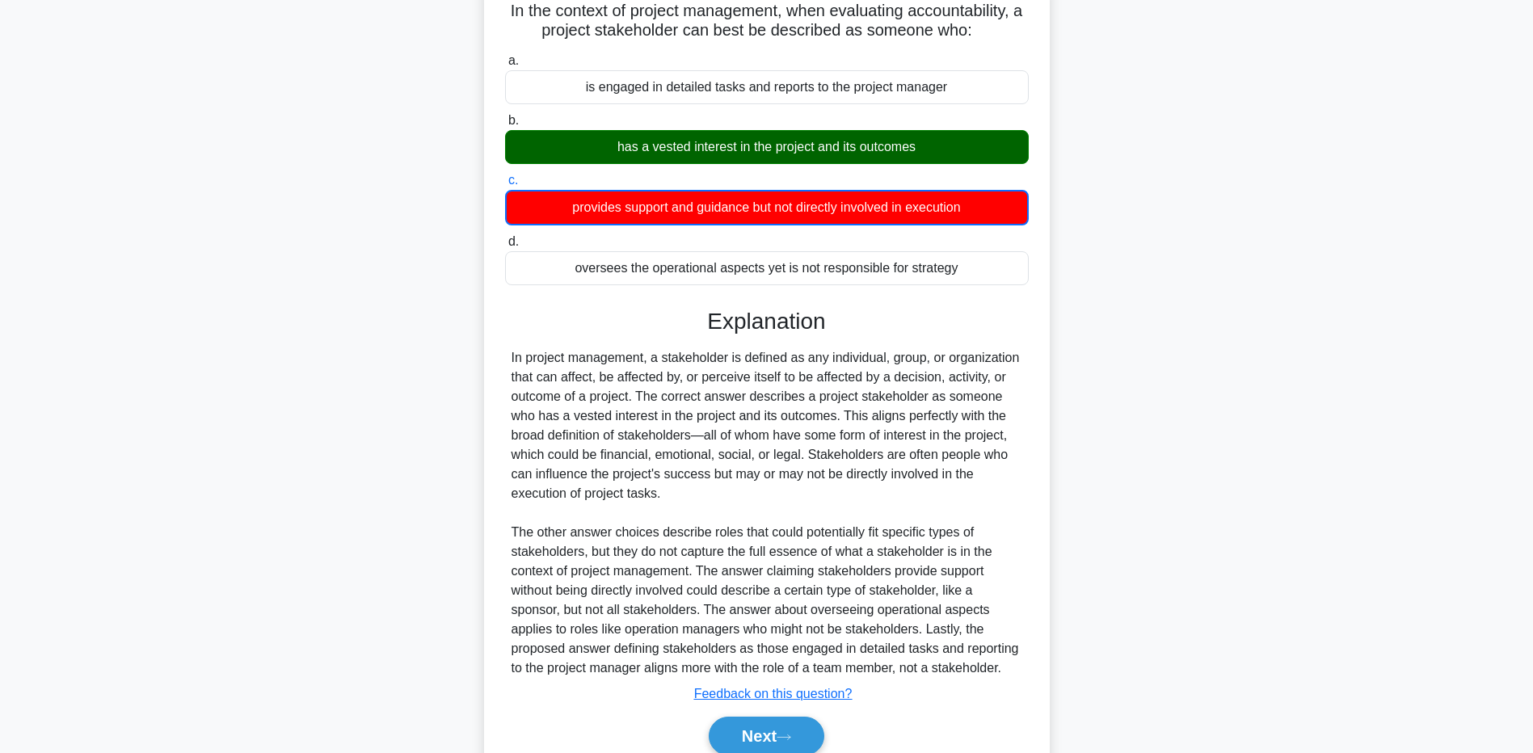
click at [227, 547] on main "0:55 Stop PMP - Stewardship Intermediate 5/5 In the context of project manageme…" at bounding box center [766, 376] width 1533 height 888
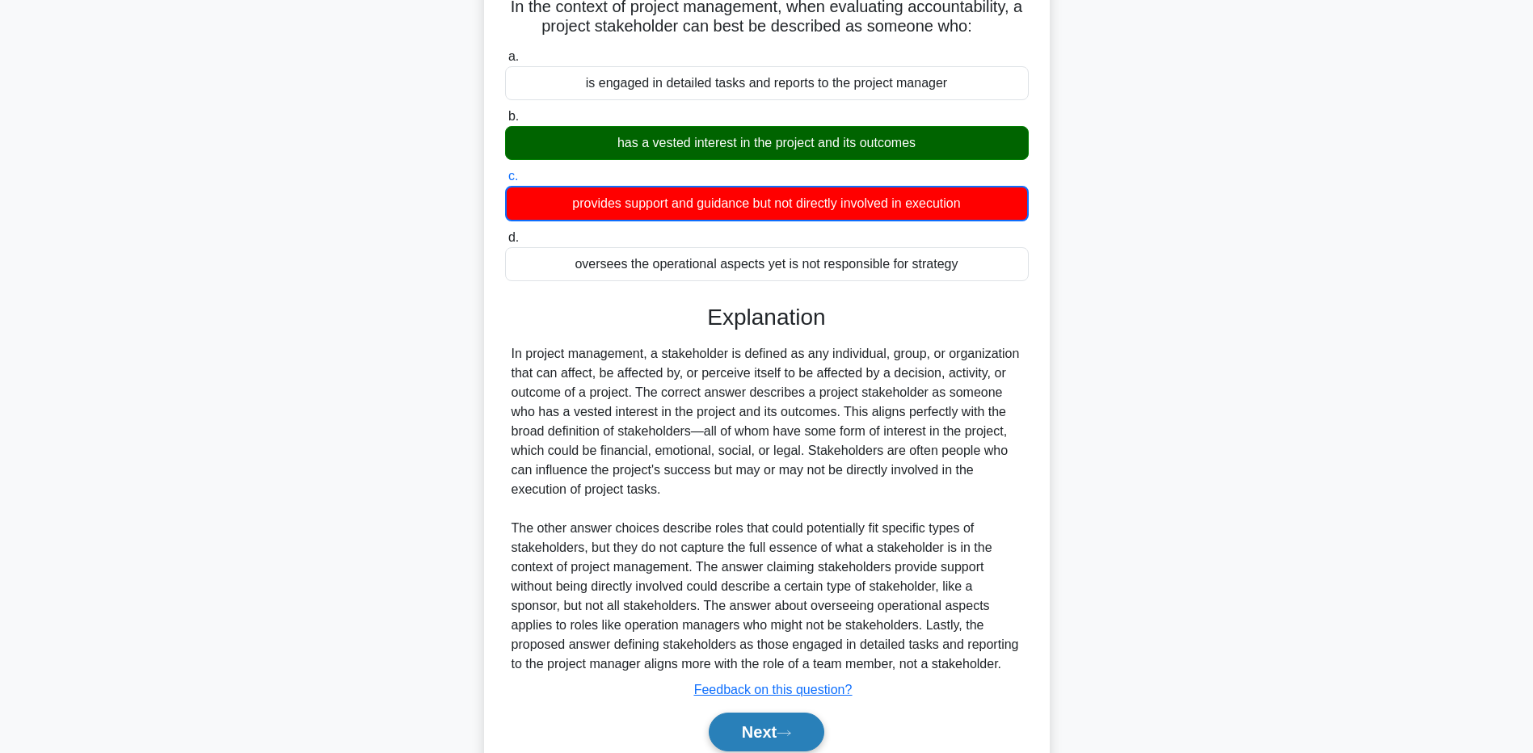
click at [766, 740] on button "Next" at bounding box center [767, 732] width 116 height 39
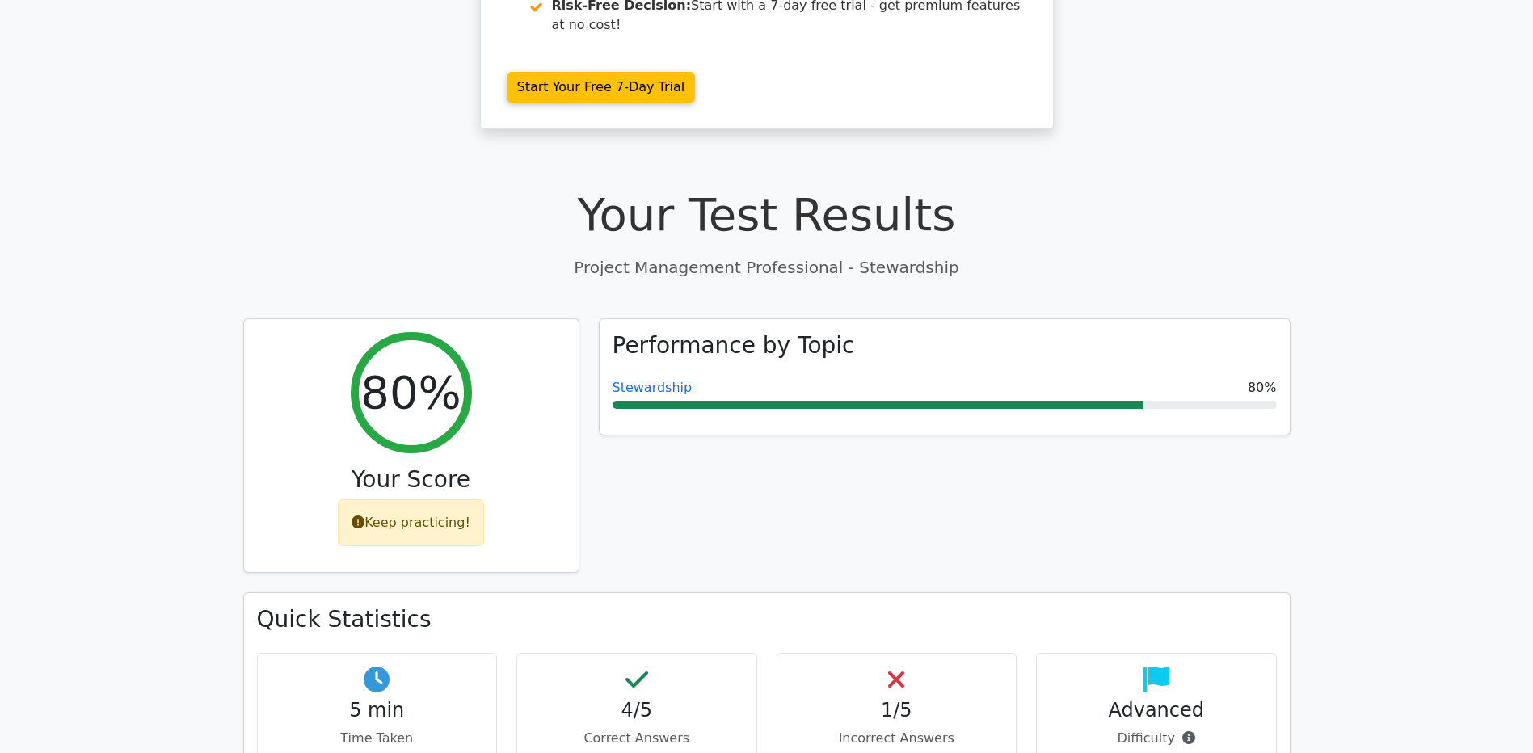
scroll to position [162, 0]
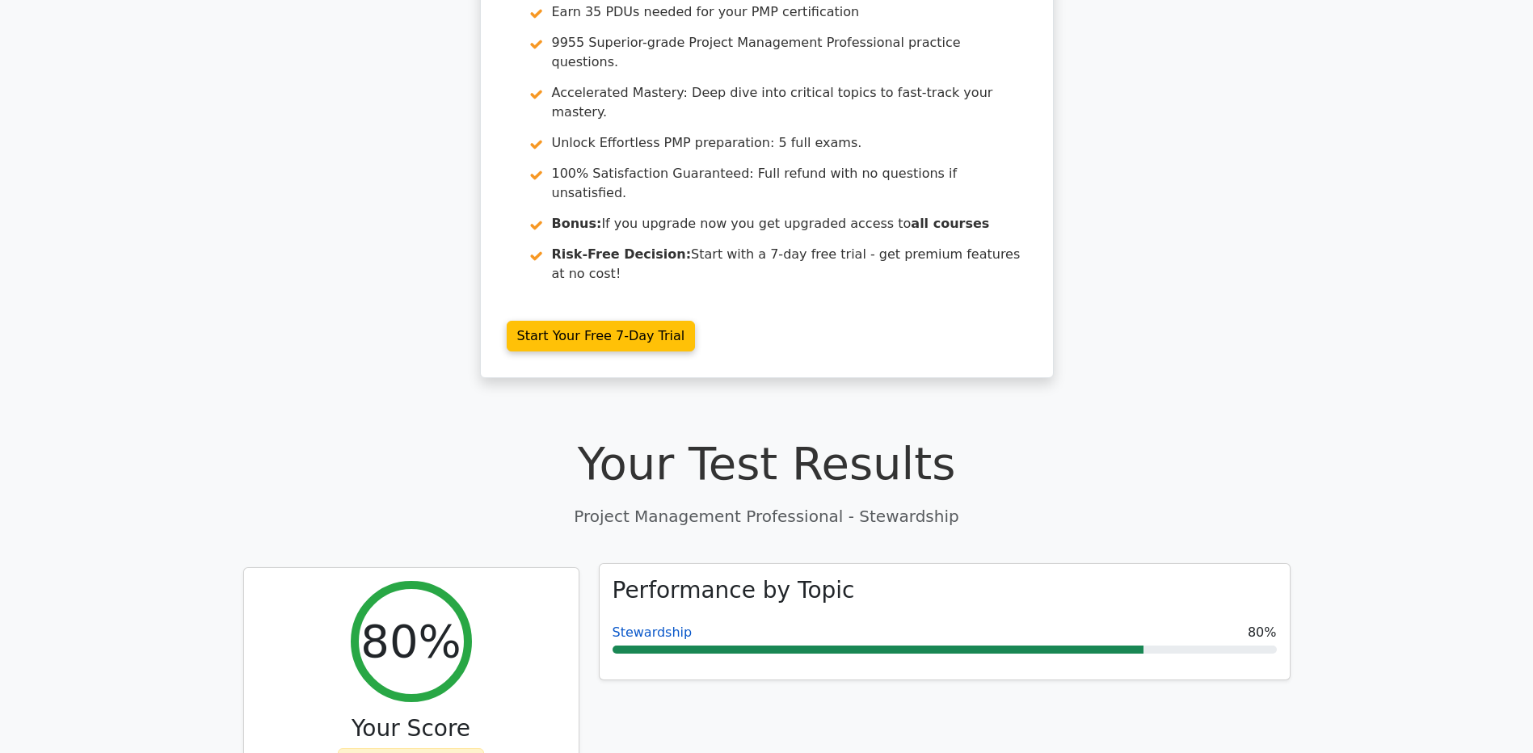
click at [631, 625] on link "Stewardship" at bounding box center [653, 632] width 80 height 15
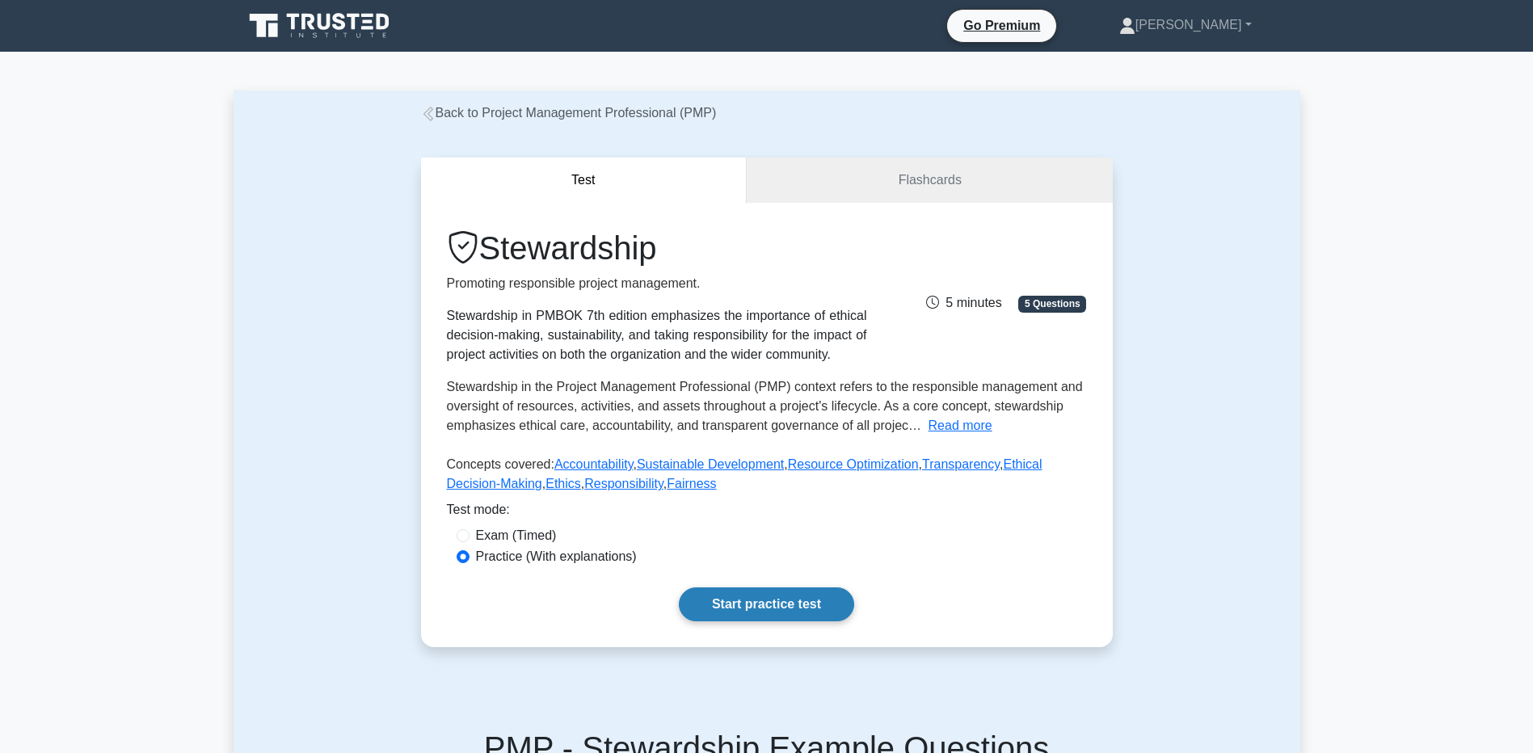
click at [757, 607] on link "Start practice test" at bounding box center [766, 605] width 175 height 34
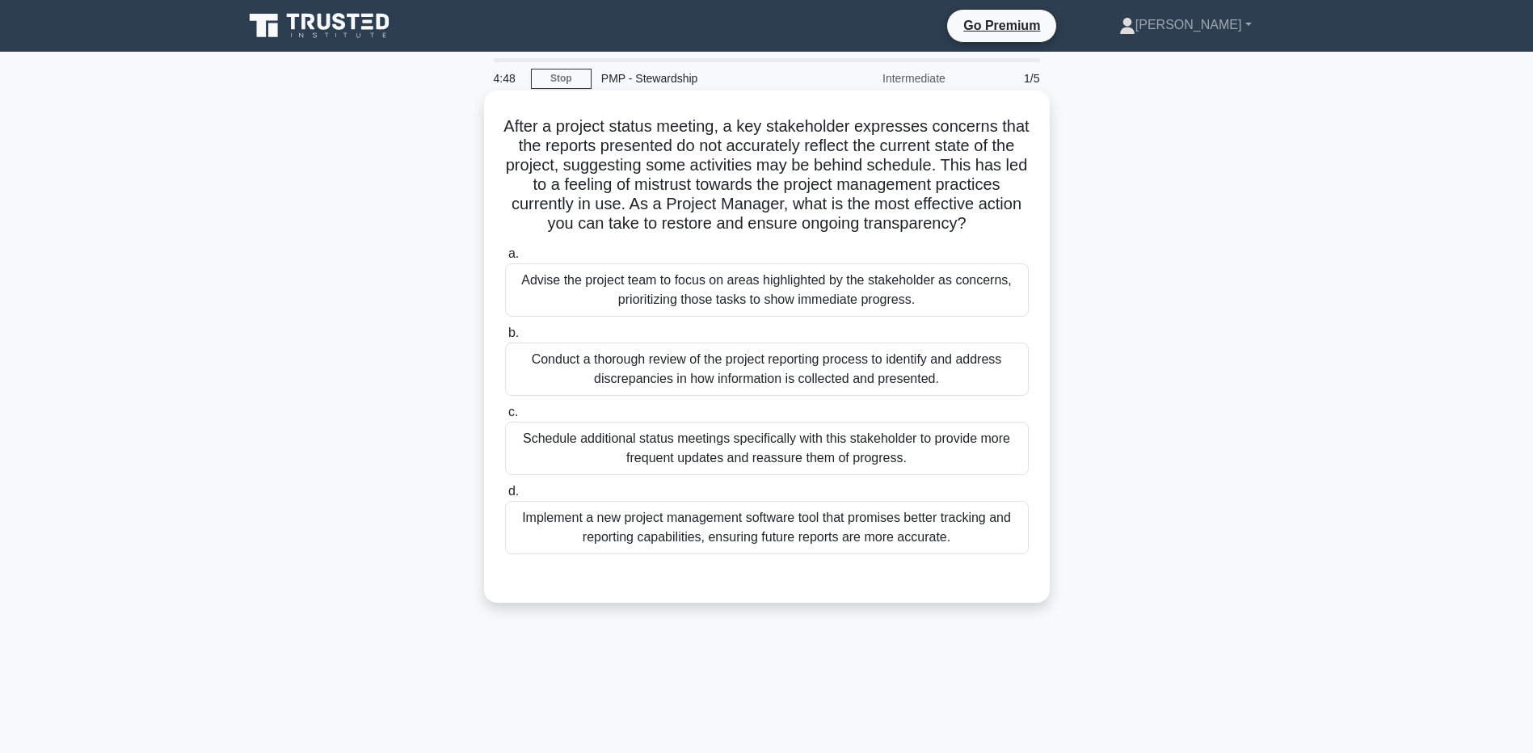
drag, startPoint x: 781, startPoint y: 143, endPoint x: 819, endPoint y: 244, distance: 108.0
click at [819, 234] on h5 "After a project status meeting, a key stakeholder expresses concerns that the r…" at bounding box center [767, 175] width 527 height 118
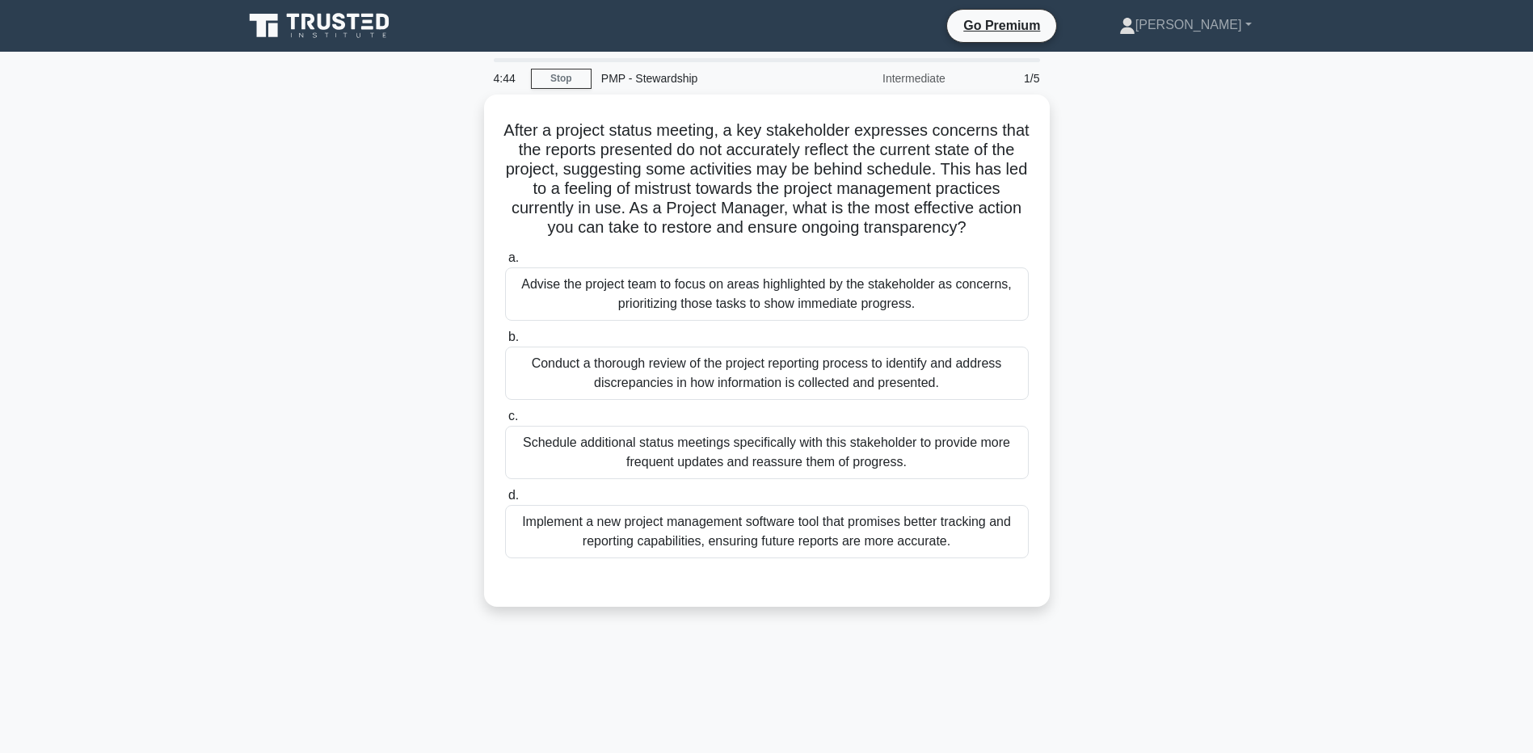
click at [313, 254] on div "After a project status meeting, a key stakeholder expresses concerns that the r…" at bounding box center [767, 361] width 1067 height 532
click at [362, 327] on div "After a project status meeting, a key stakeholder expresses concerns that the r…" at bounding box center [767, 361] width 1067 height 532
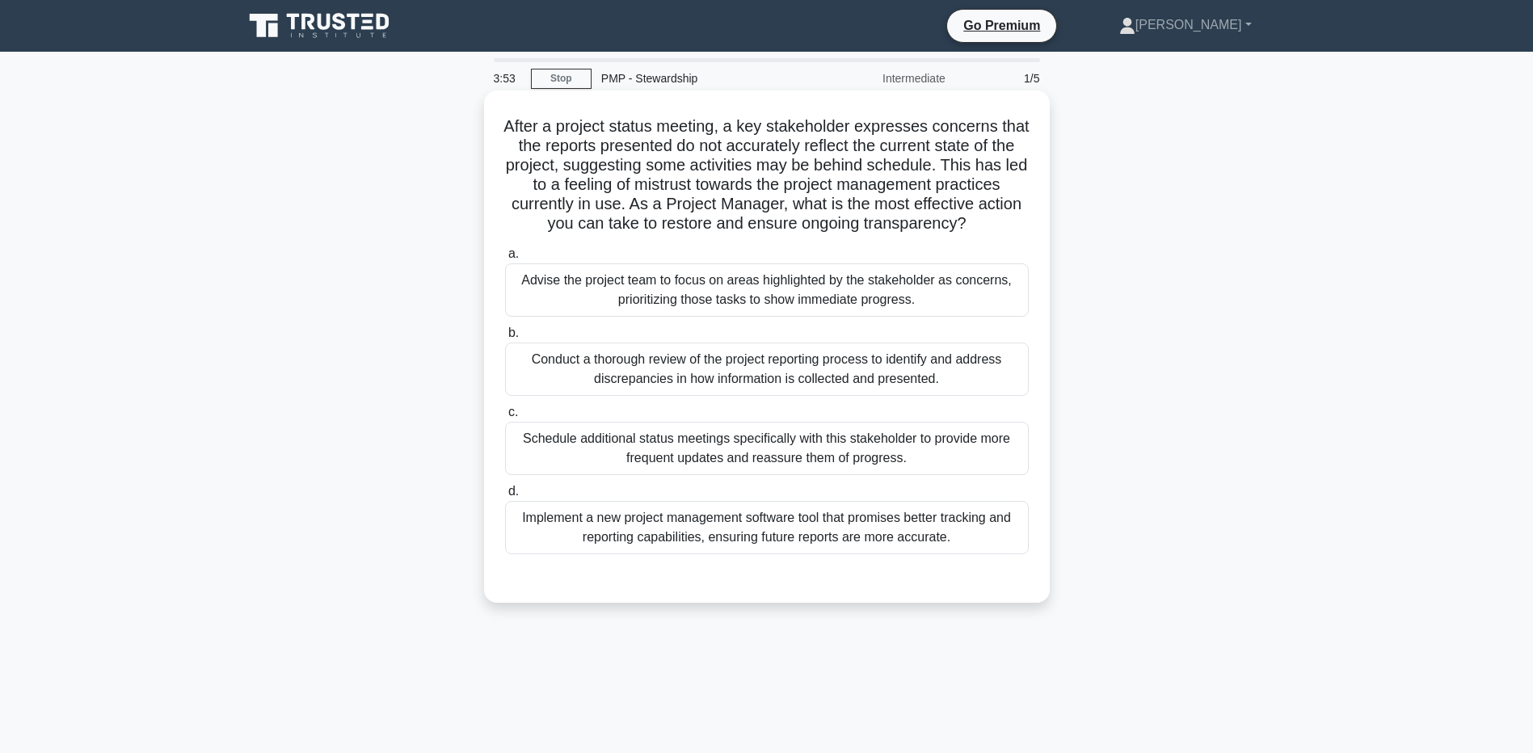
click at [563, 379] on div "Conduct a thorough review of the project reporting process to identify and addr…" at bounding box center [767, 369] width 524 height 53
click at [505, 339] on input "b. Conduct a thorough review of the project reporting process to identify and a…" at bounding box center [505, 333] width 0 height 11
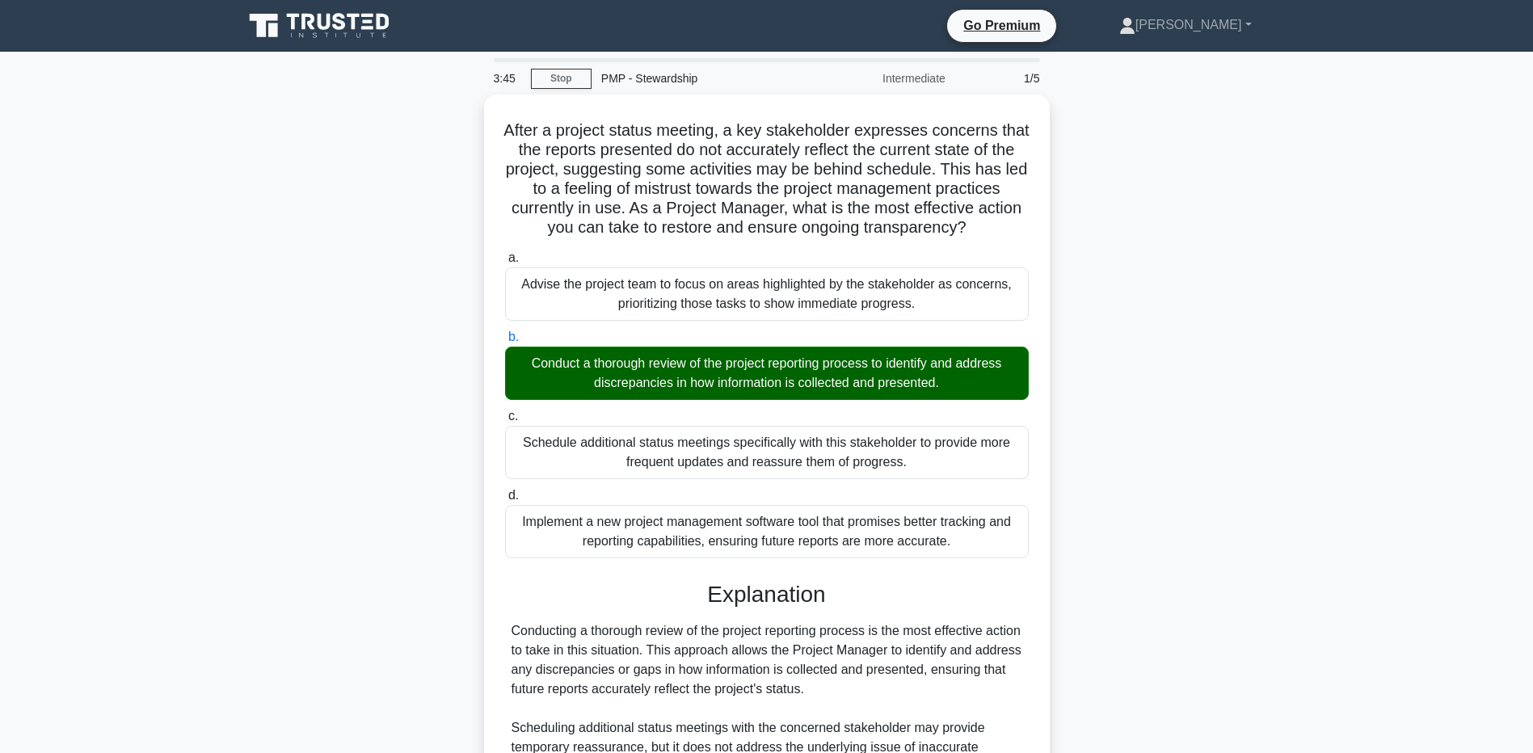
click at [184, 255] on main "3:45 Stop PMP - Stewardship Intermediate 1/5 After a project status meeting, a …" at bounding box center [766, 524] width 1533 height 944
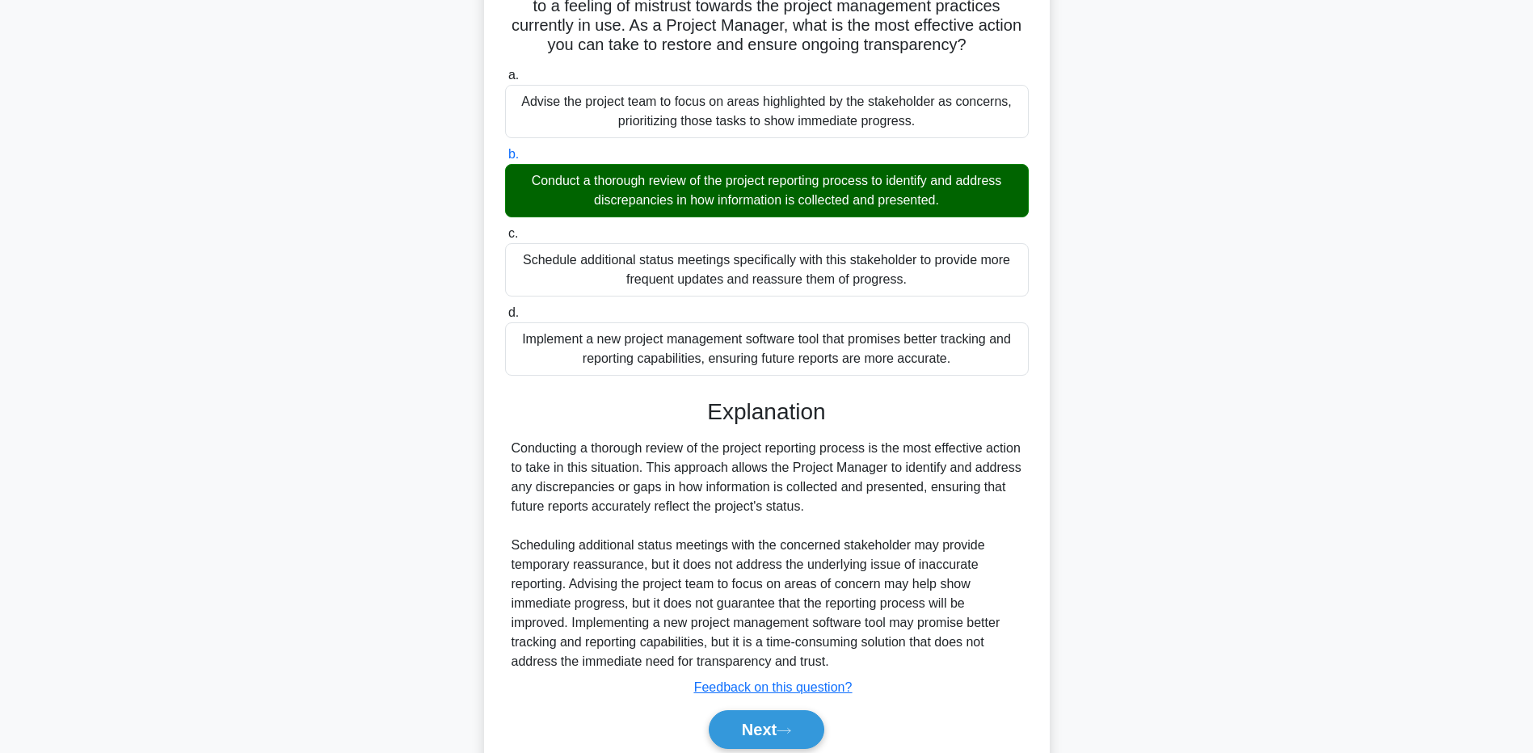
scroll to position [264, 0]
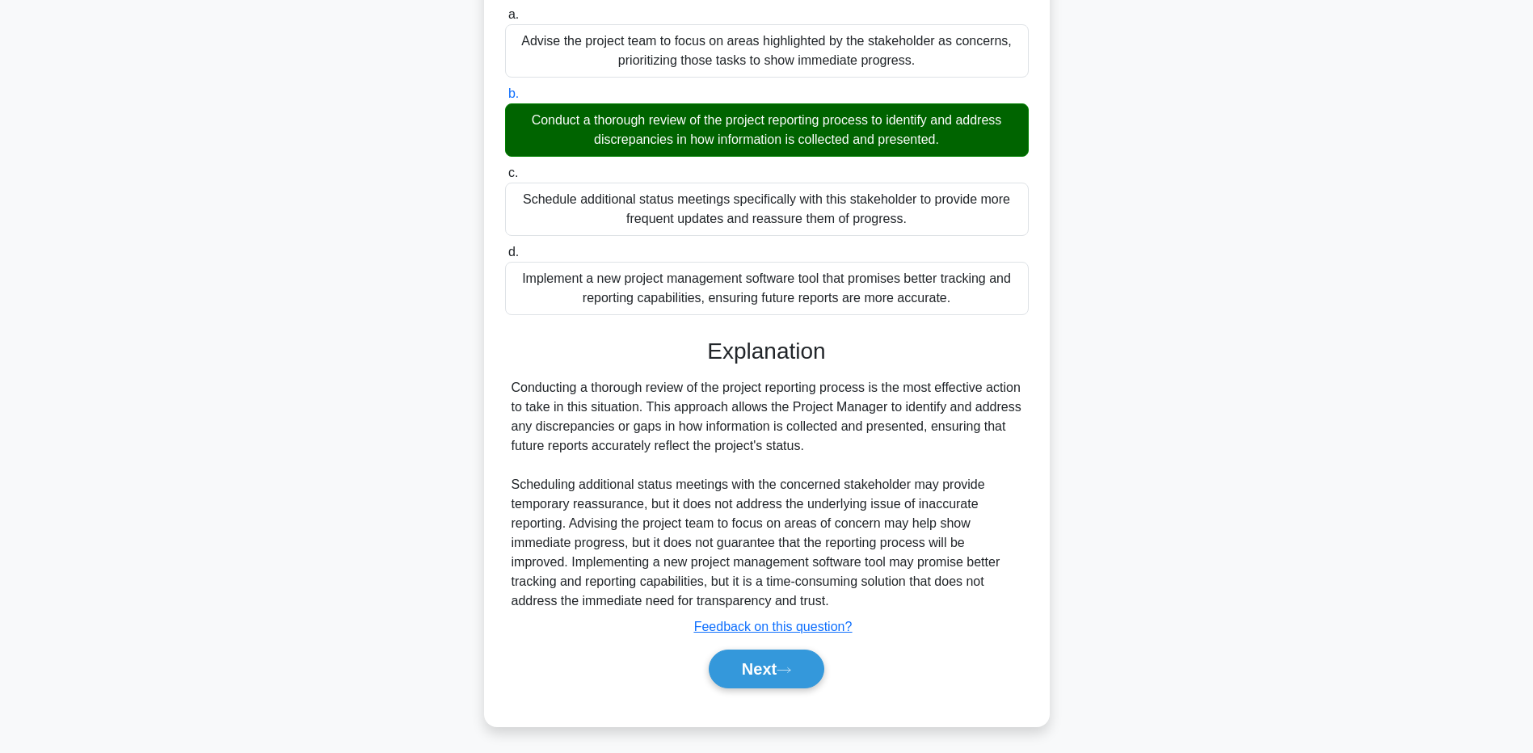
drag, startPoint x: 160, startPoint y: 502, endPoint x: 196, endPoint y: 508, distance: 36.2
click at [160, 502] on main "3:40 Stop PMP - Stewardship Intermediate 1/5 After a project status meeting, a …" at bounding box center [766, 280] width 1533 height 944
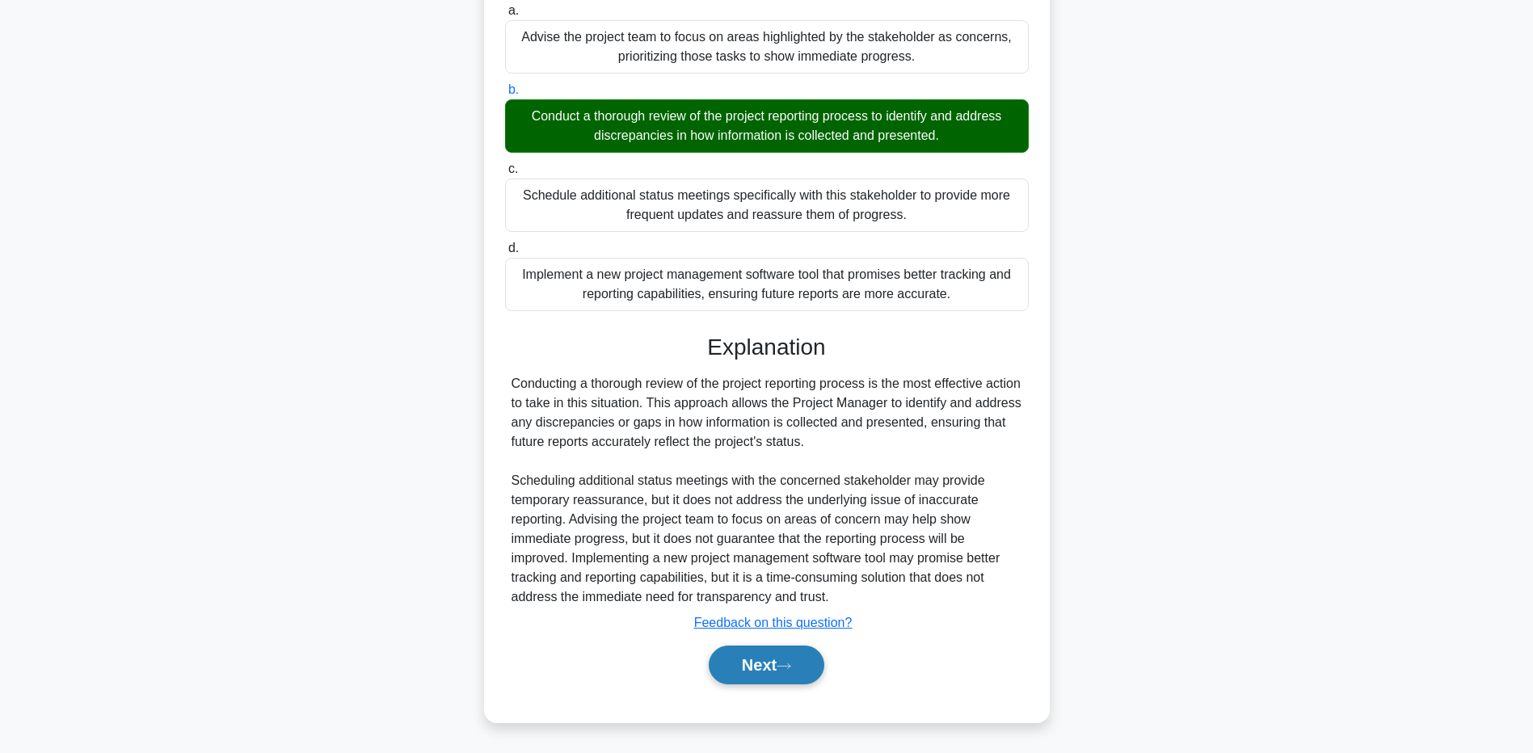
click at [749, 673] on button "Next" at bounding box center [767, 665] width 116 height 39
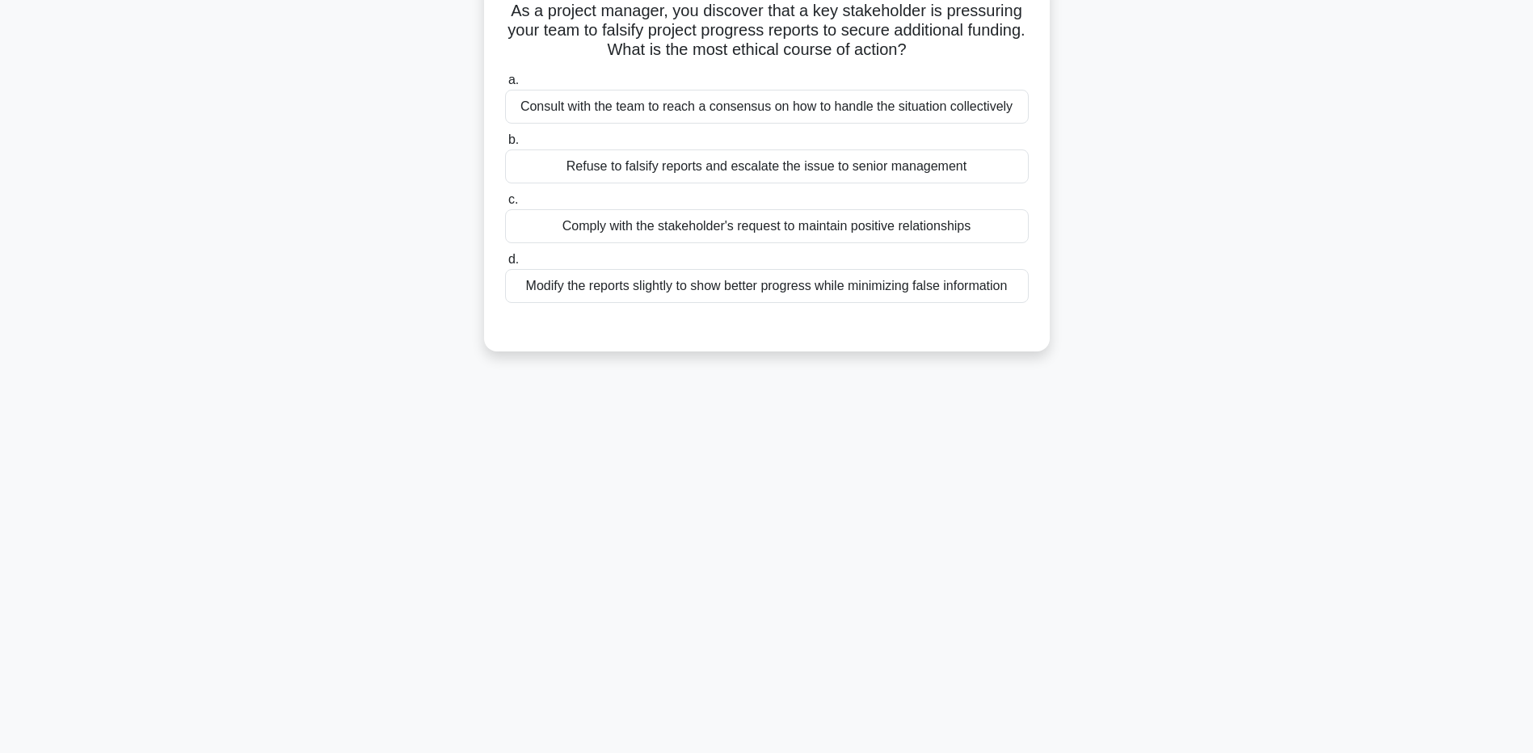
scroll to position [0, 0]
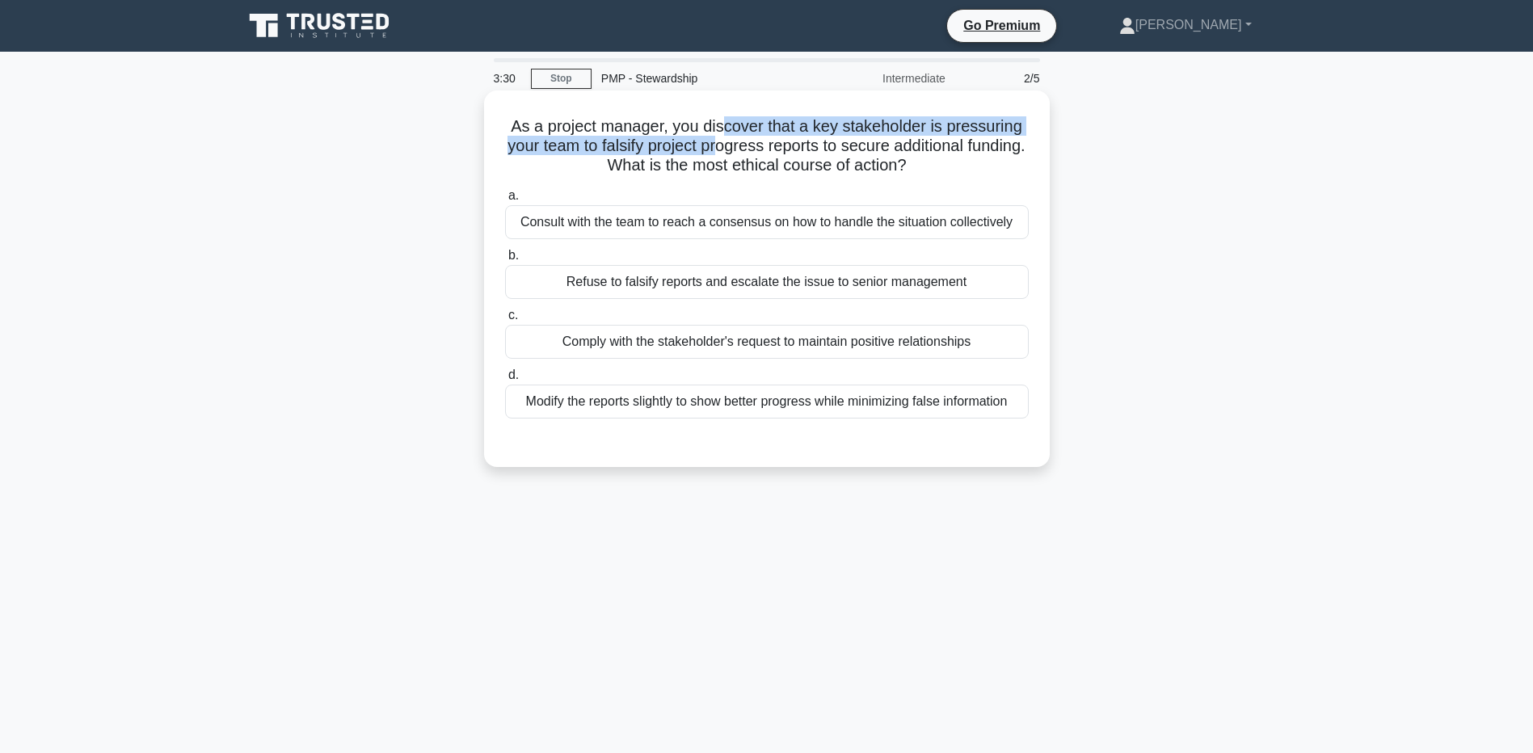
drag, startPoint x: 723, startPoint y: 126, endPoint x: 747, endPoint y: 156, distance: 38.0
click at [747, 156] on h5 "As a project manager, you discover that a key stakeholder is pressuring your te…" at bounding box center [767, 146] width 527 height 60
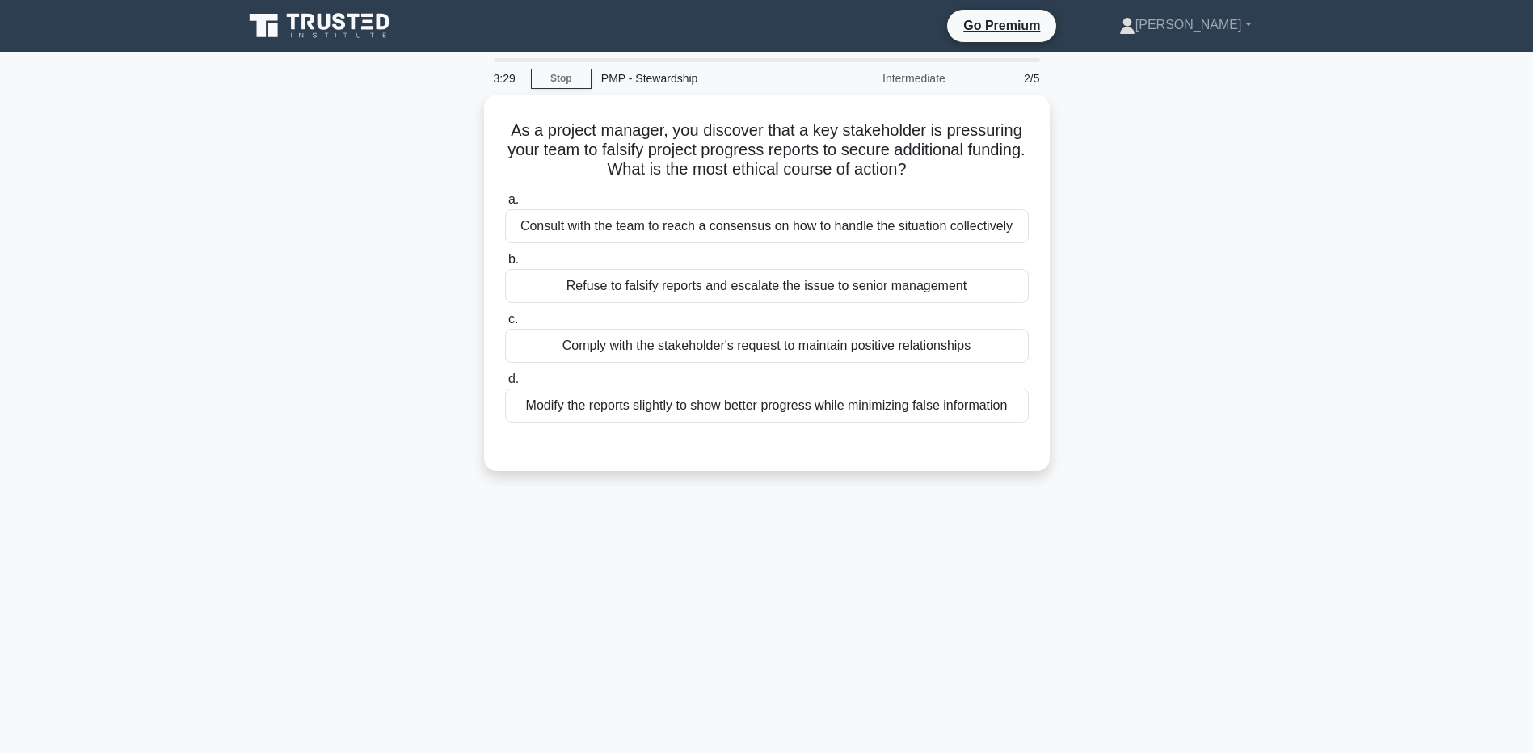
click at [276, 252] on div "As a project manager, you discover that a key stakeholder is pressuring your te…" at bounding box center [767, 293] width 1067 height 396
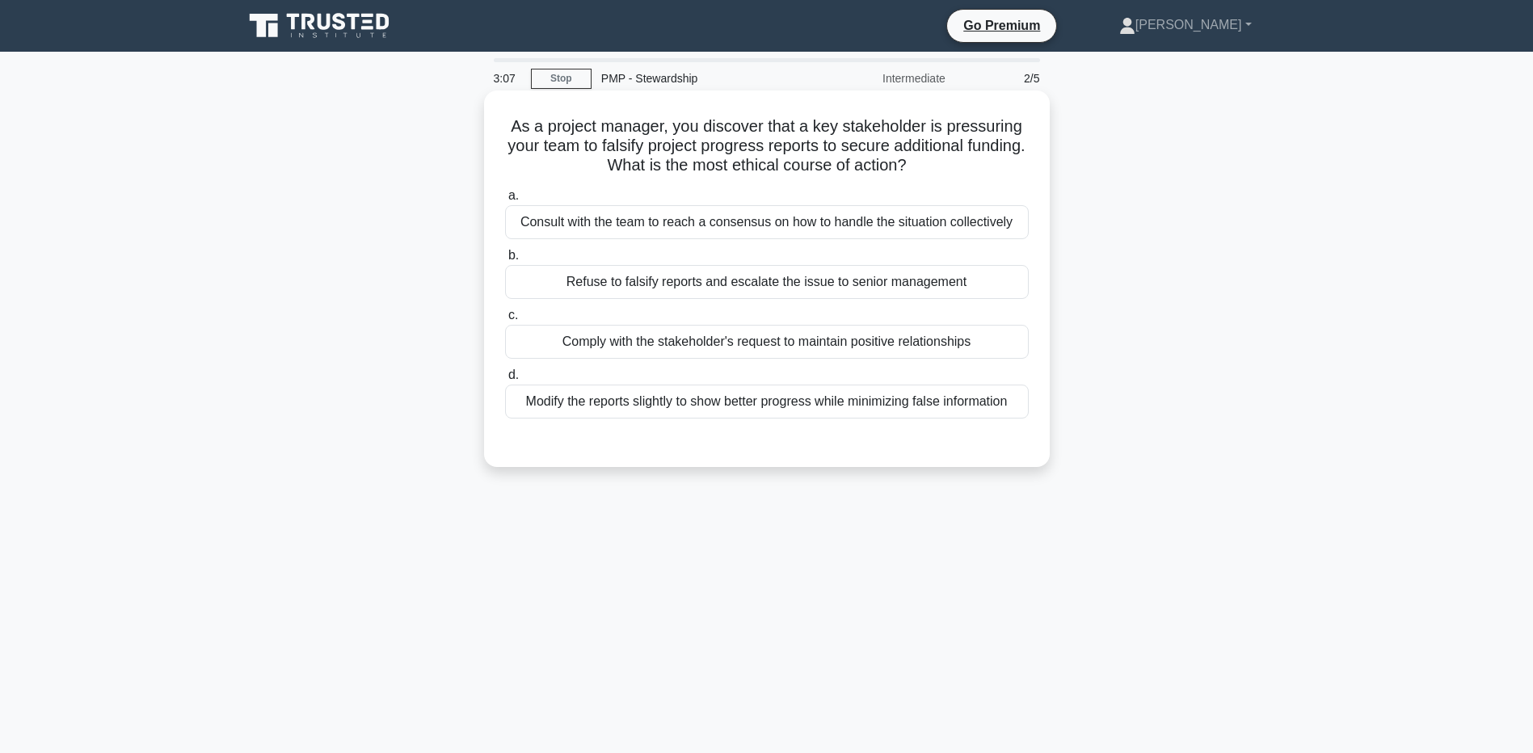
click at [649, 285] on div "Refuse to falsify reports and escalate the issue to senior management" at bounding box center [767, 282] width 524 height 34
click at [505, 261] on input "b. Refuse to falsify reports and escalate the issue to senior management" at bounding box center [505, 256] width 0 height 11
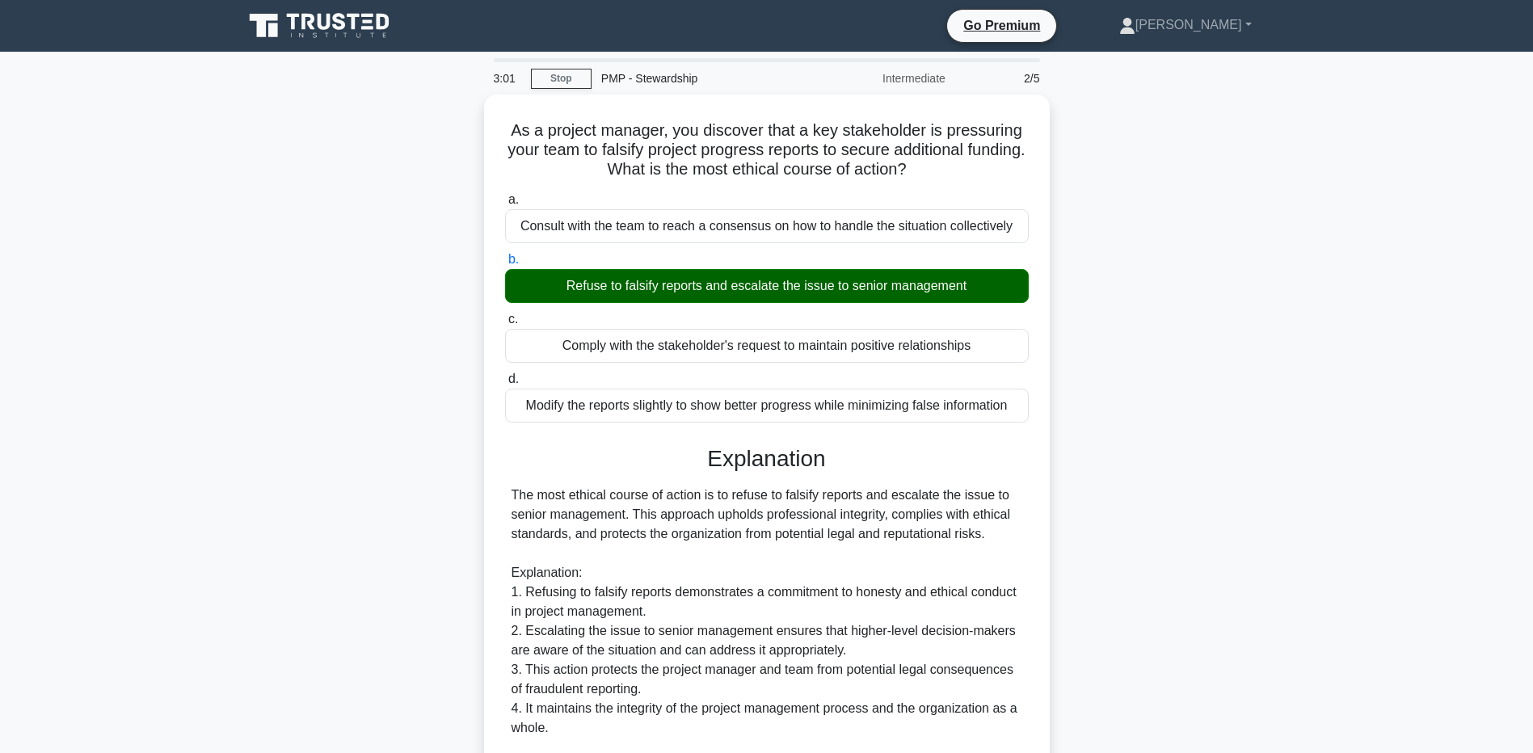
click at [251, 591] on div "As a project manager, you discover that a key stakeholder is pressuring your te…" at bounding box center [767, 600] width 1067 height 1011
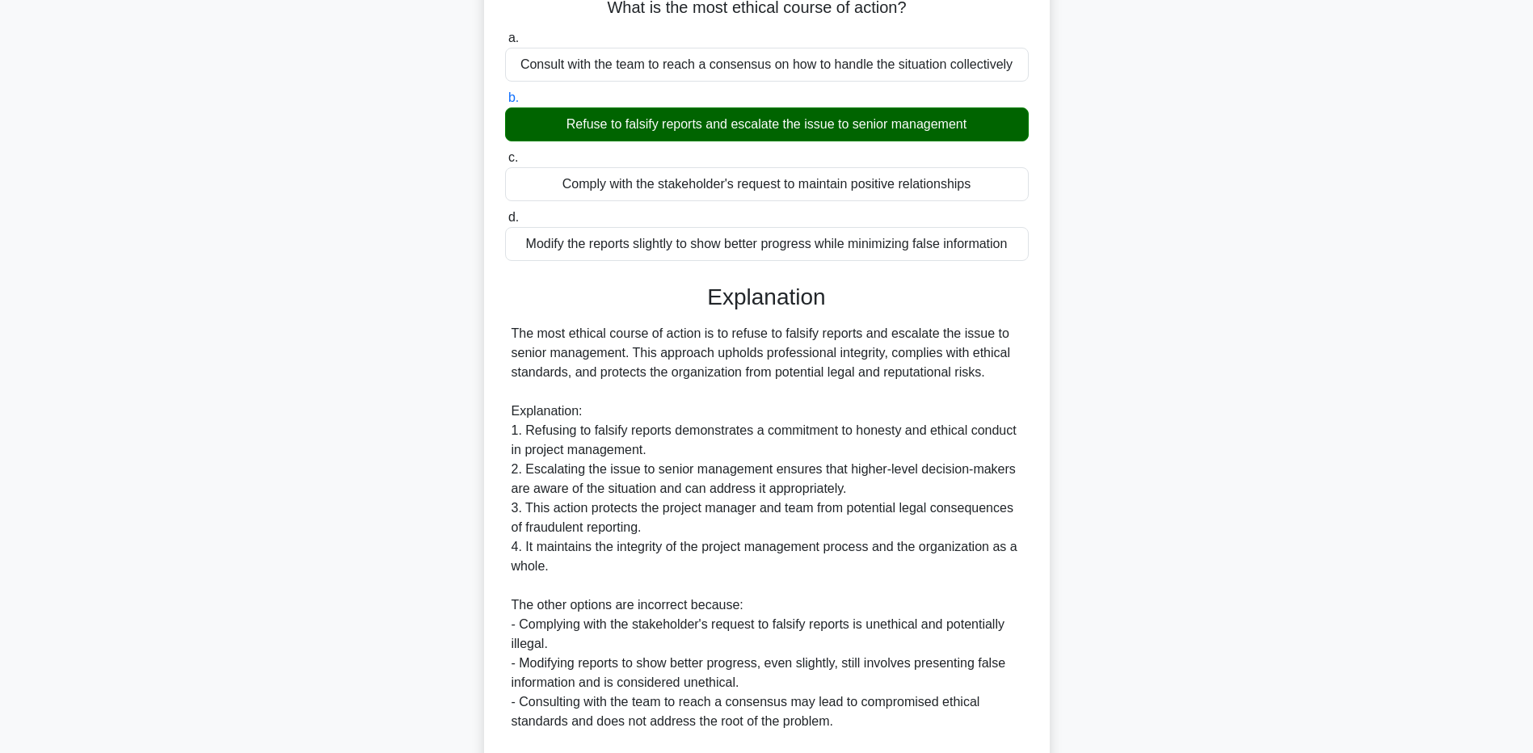
scroll to position [361, 0]
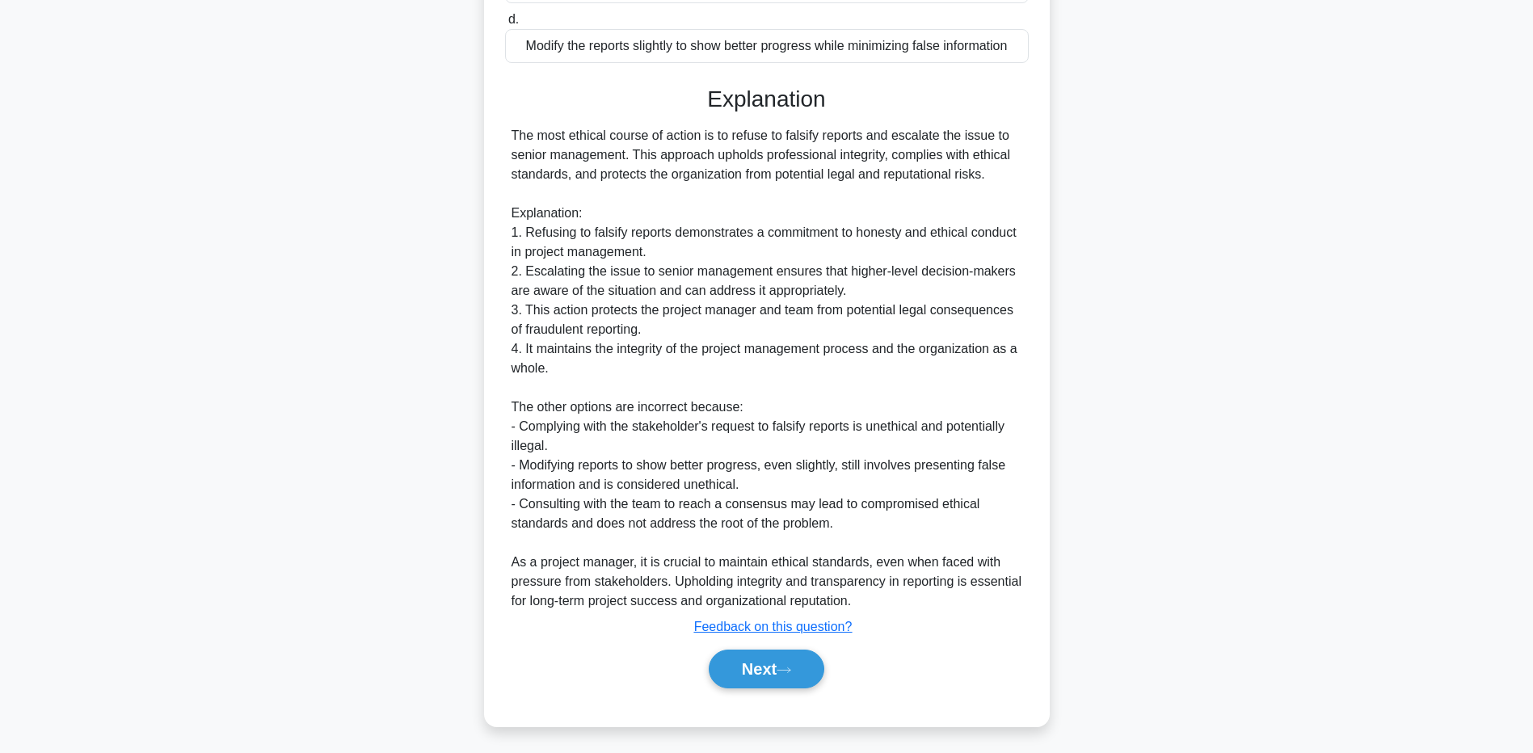
drag, startPoint x: 178, startPoint y: 638, endPoint x: 447, endPoint y: 657, distance: 269.9
click at [181, 638] on main "2:54 Stop PMP - Stewardship Intermediate 2/5 As a project manager, you discover…" at bounding box center [766, 222] width 1533 height 1061
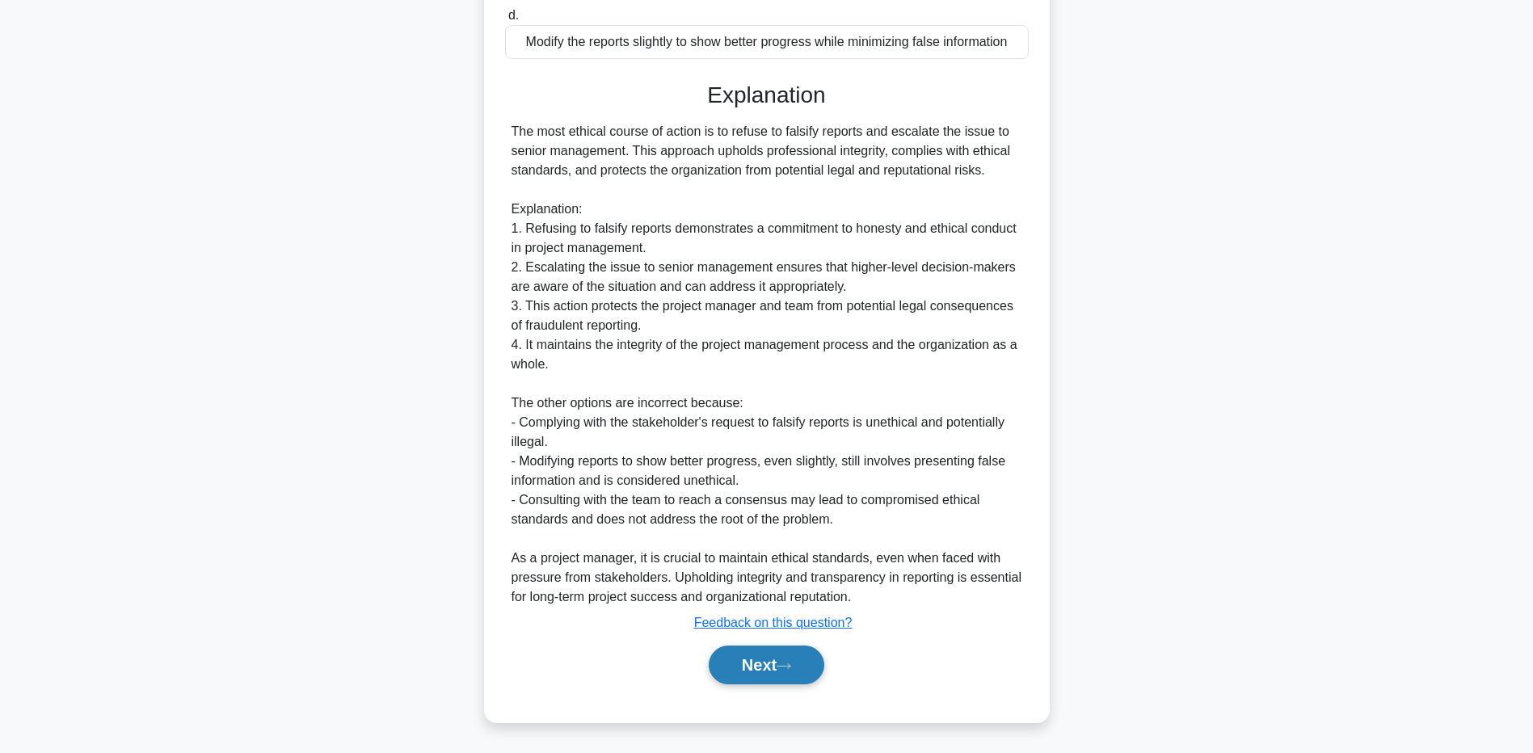
click at [735, 661] on button "Next" at bounding box center [767, 665] width 116 height 39
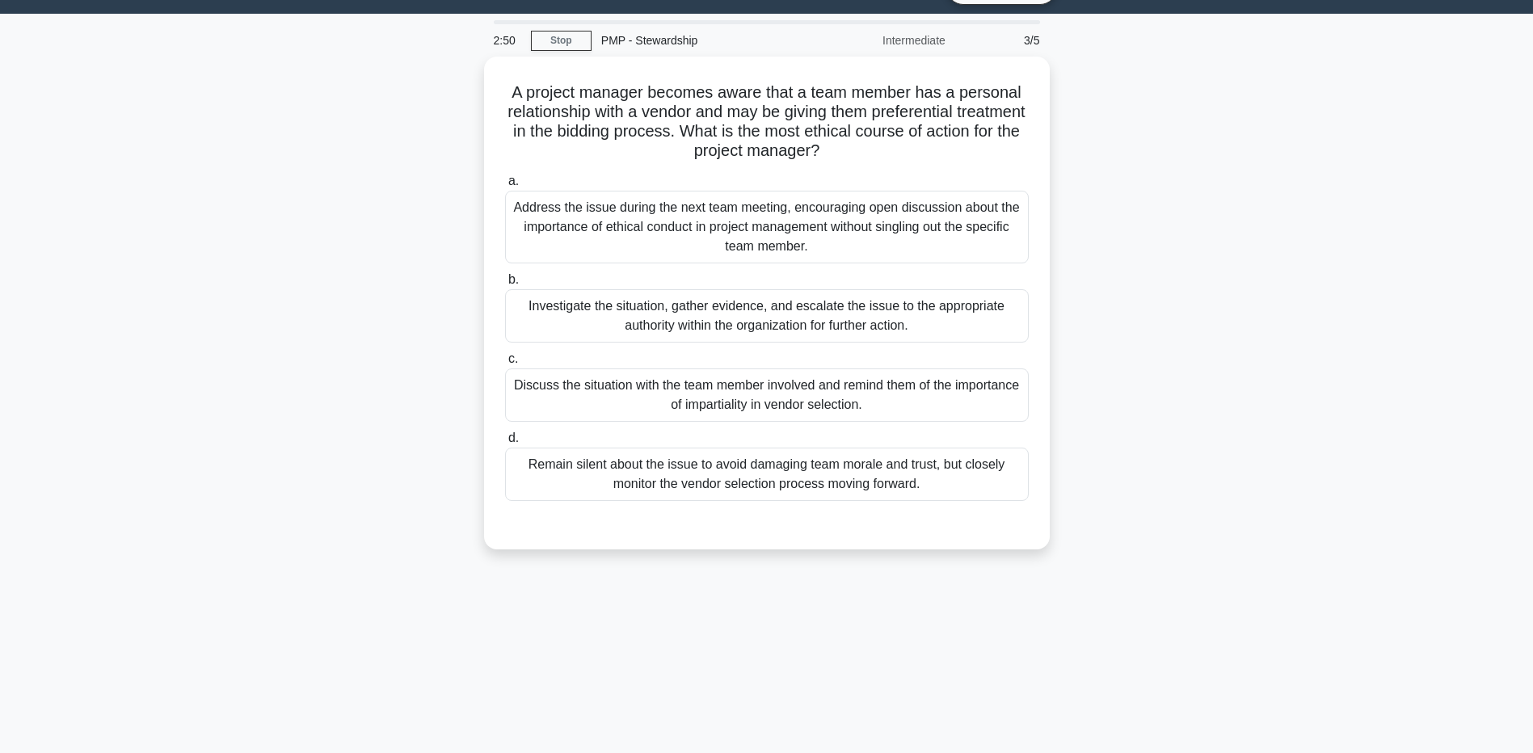
scroll to position [0, 0]
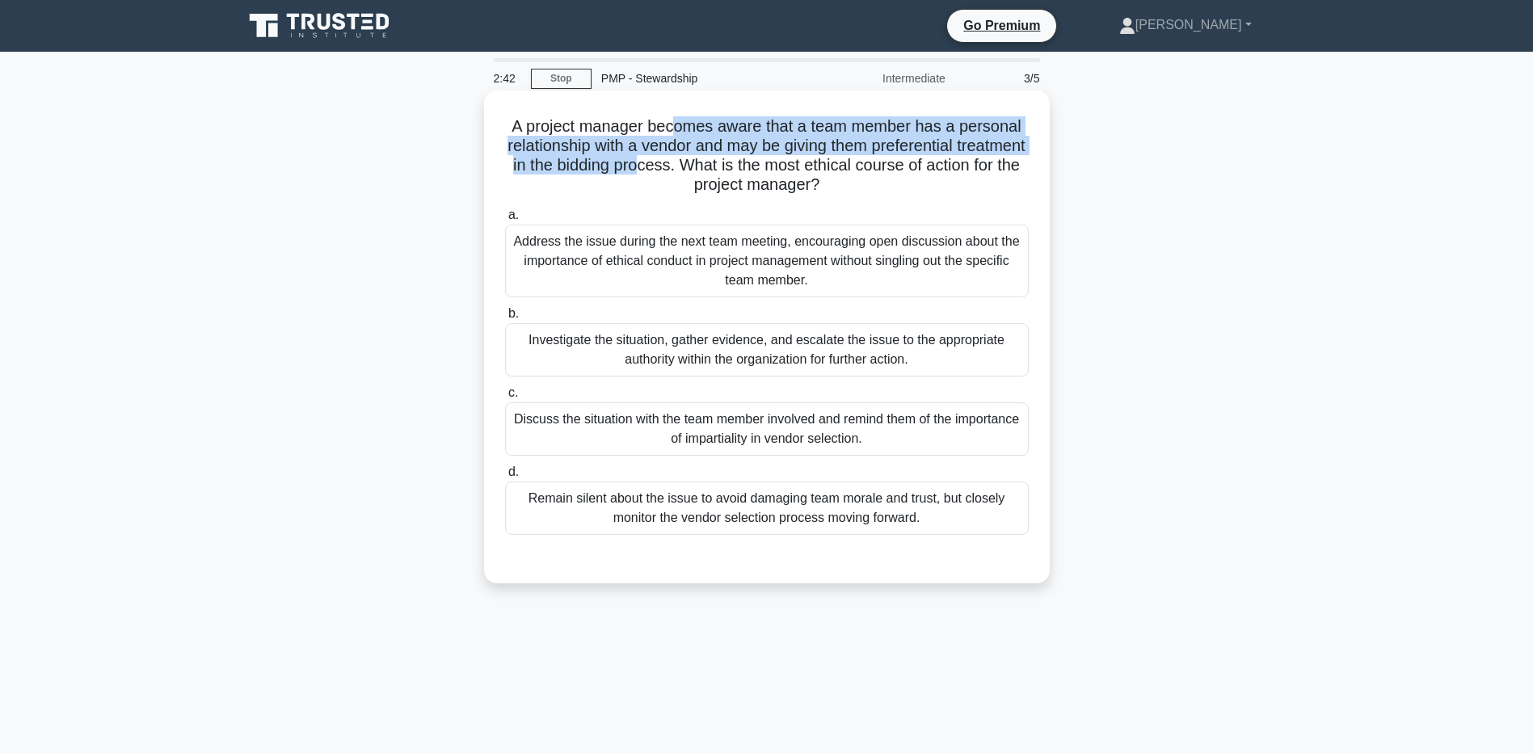
drag, startPoint x: 678, startPoint y: 122, endPoint x: 723, endPoint y: 175, distance: 69.4
click at [723, 175] on h5 "A project manager becomes aware that a team member has a personal relationship …" at bounding box center [767, 155] width 527 height 79
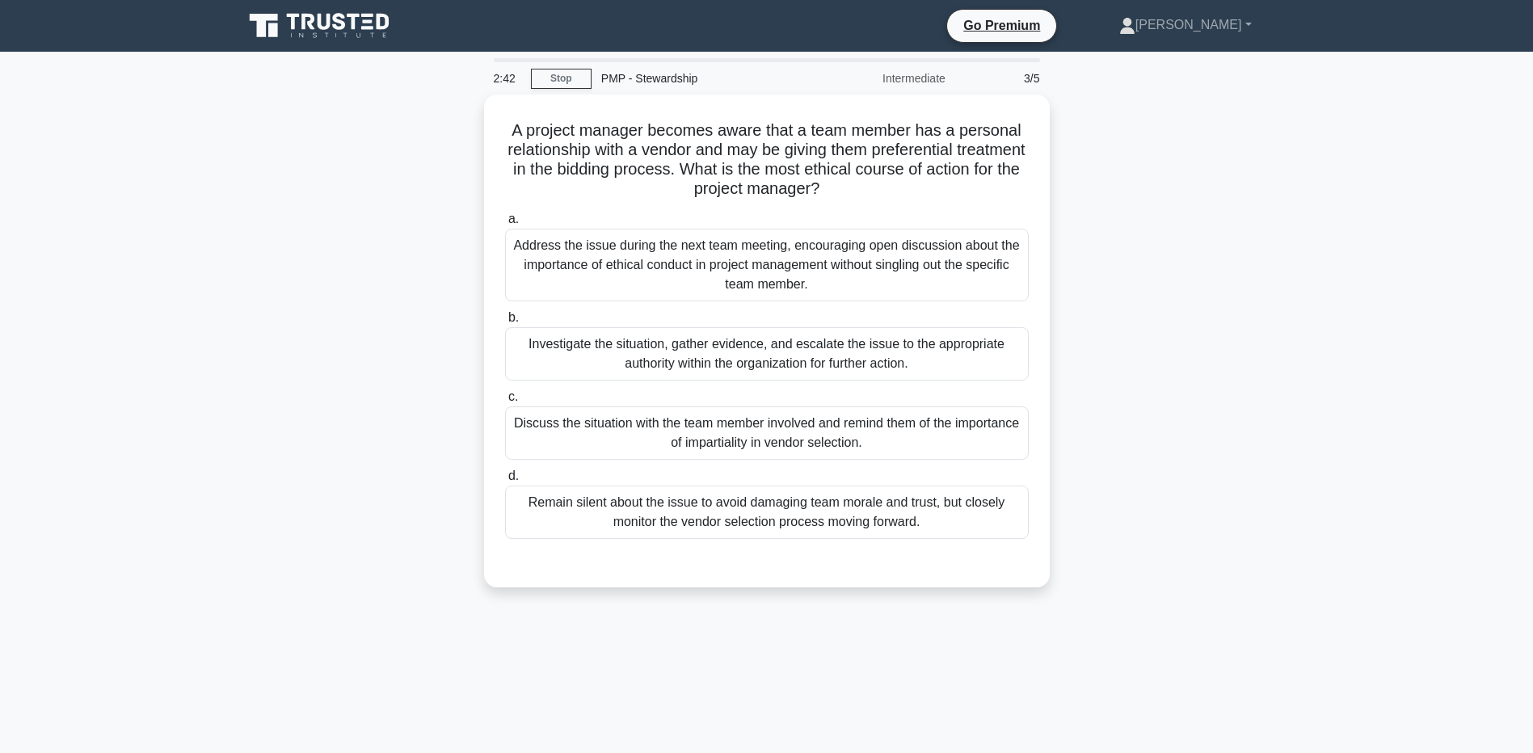
click at [234, 317] on div "A project manager becomes aware that a team member has a personal relationship …" at bounding box center [767, 351] width 1067 height 513
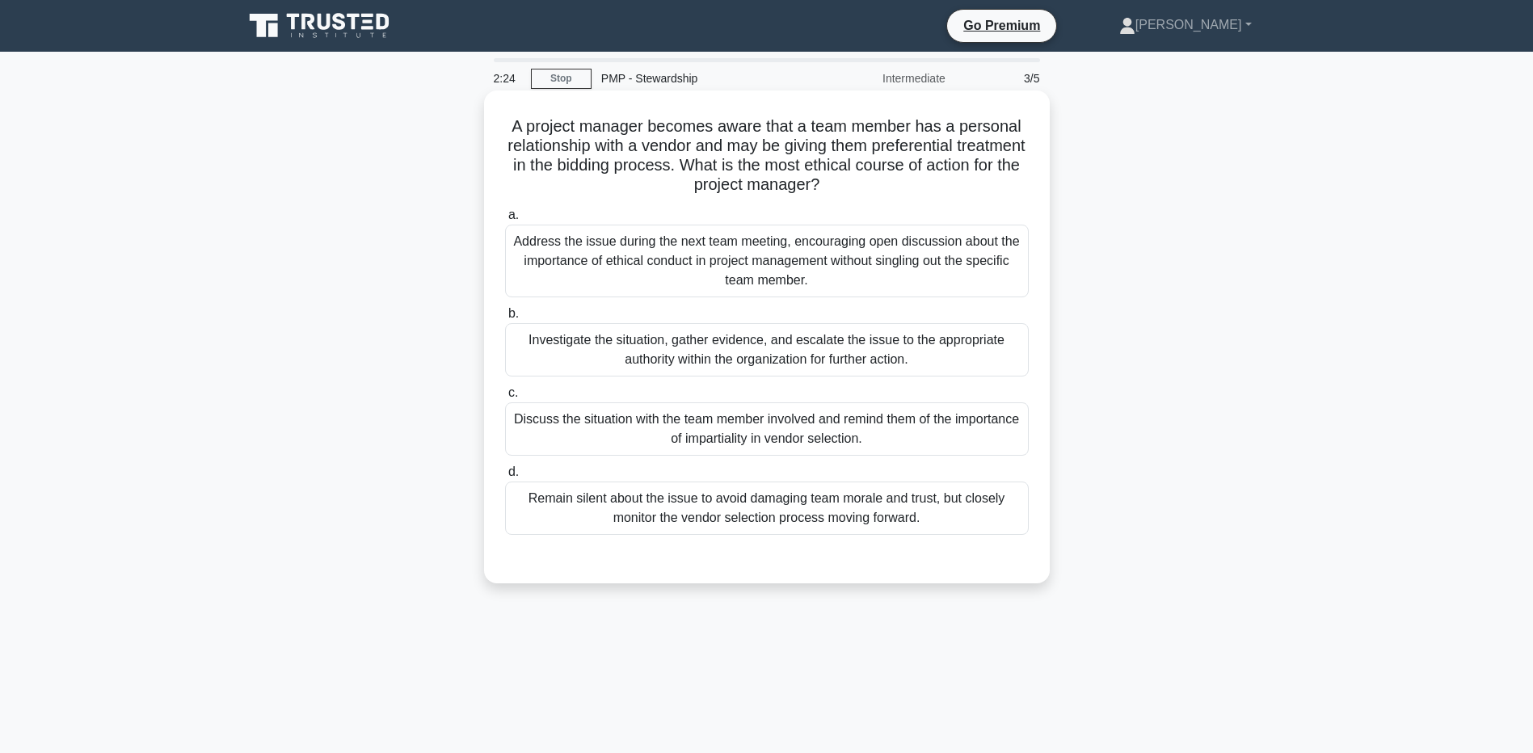
click at [572, 425] on div "Discuss the situation with the team member involved and remind them of the impo…" at bounding box center [767, 429] width 524 height 53
click at [505, 399] on input "c. Discuss the situation with the team member involved and remind them of the i…" at bounding box center [505, 393] width 0 height 11
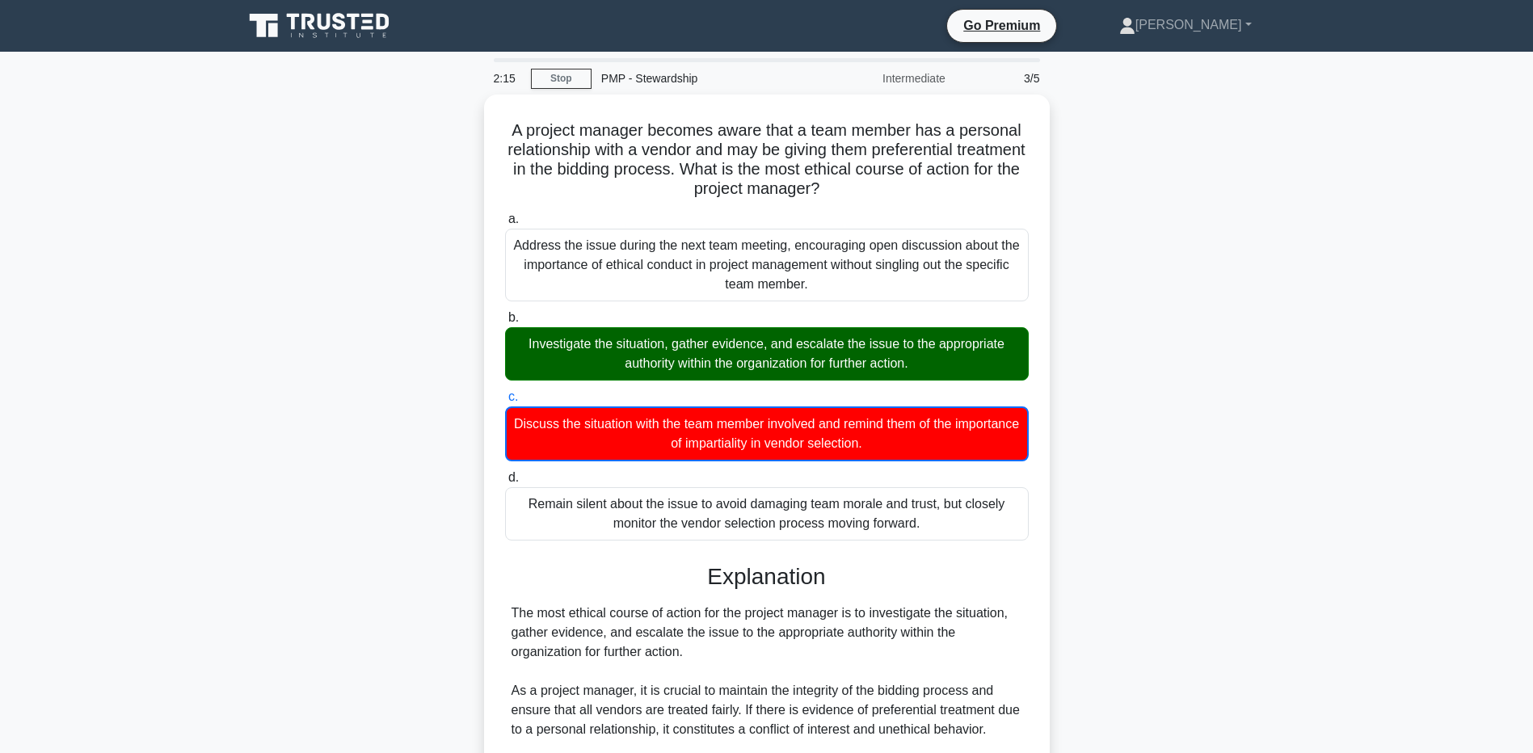
click at [268, 651] on div "A project manager becomes aware that a team member has a personal relationship …" at bounding box center [767, 601] width 1067 height 1013
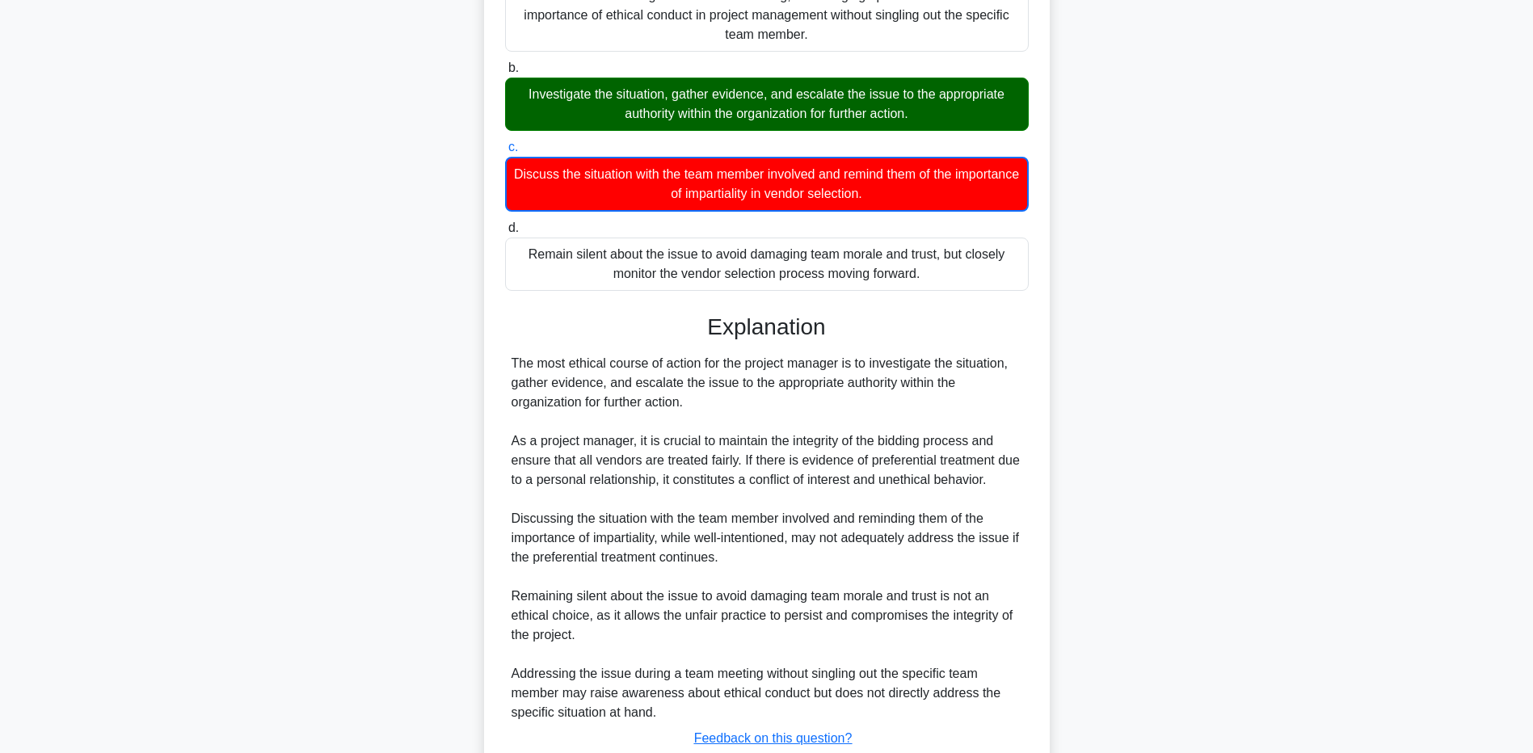
scroll to position [362, 0]
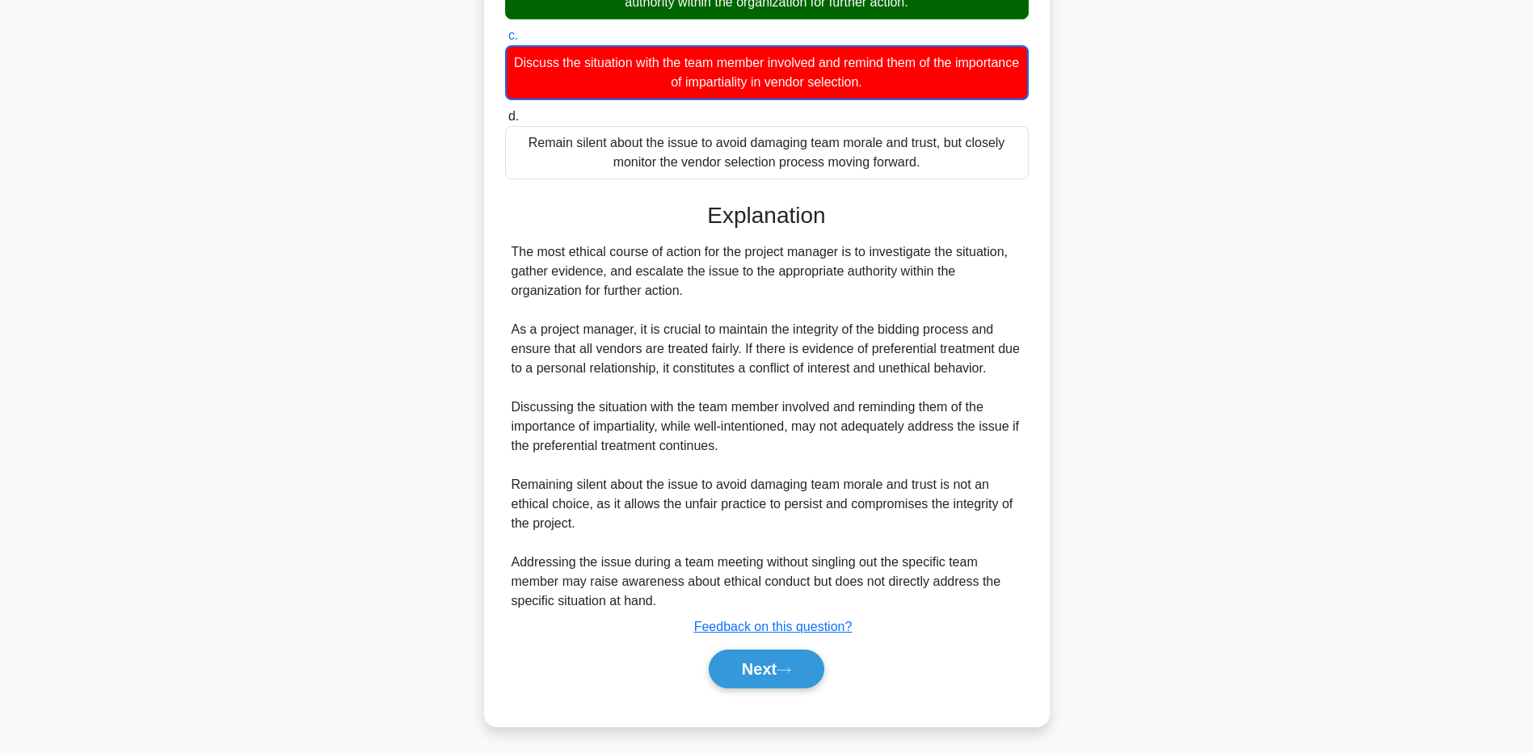
click at [139, 473] on main "2:09 Stop PMP - Stewardship Intermediate 3/5 A project manager becomes aware th…" at bounding box center [766, 221] width 1533 height 1062
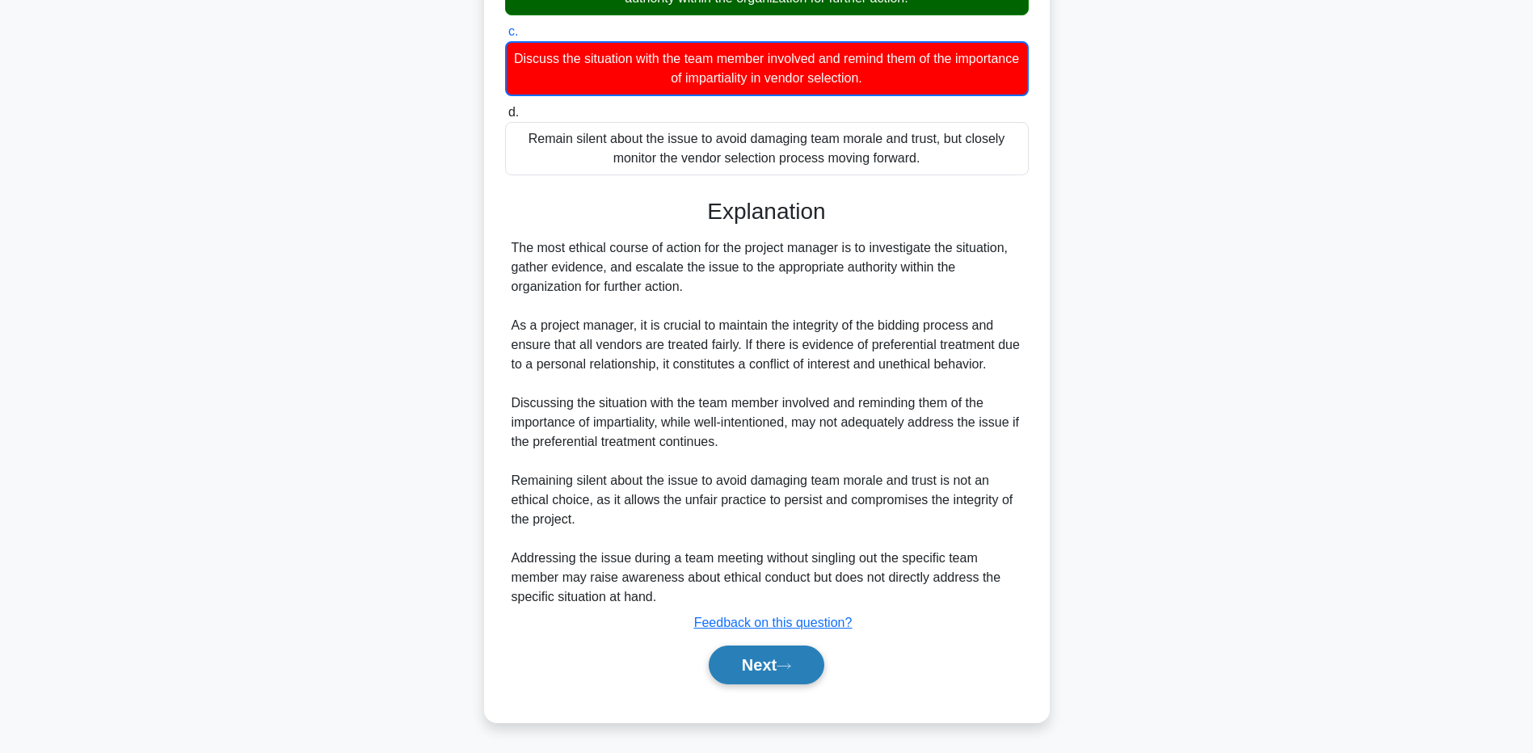
click at [752, 658] on button "Next" at bounding box center [767, 665] width 116 height 39
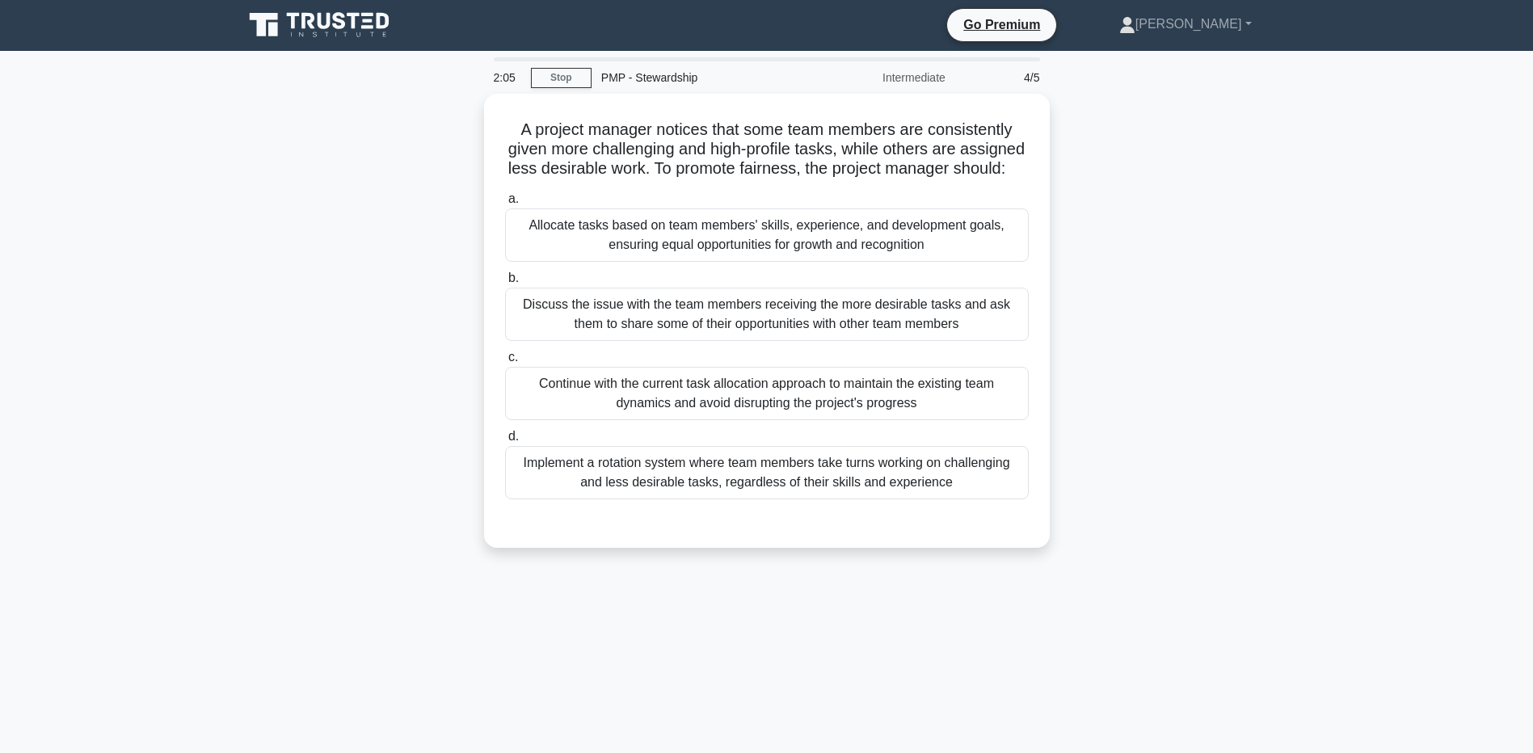
scroll to position [0, 0]
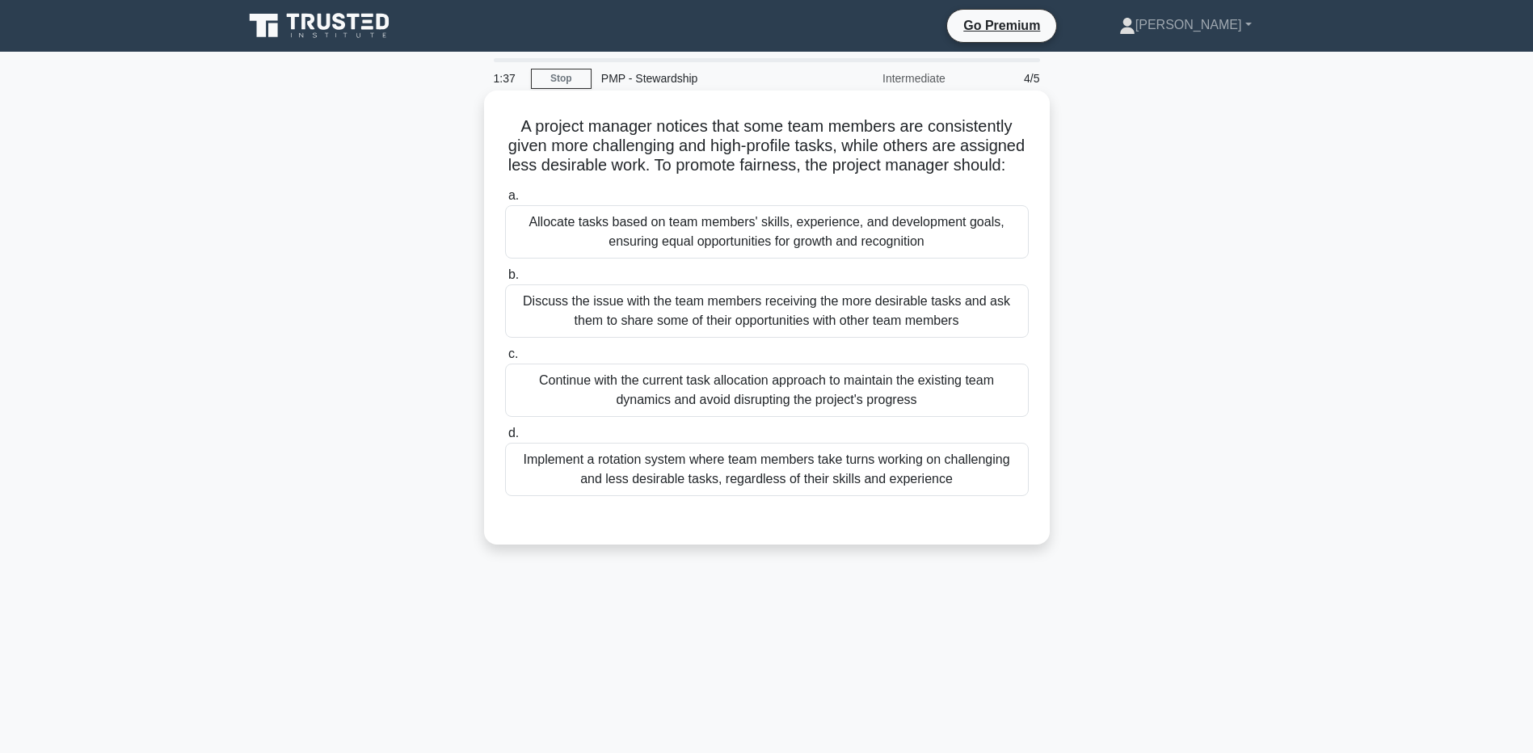
click at [576, 247] on div "Allocate tasks based on team members' skills, experience, and development goals…" at bounding box center [767, 231] width 524 height 53
click at [505, 201] on input "a. Allocate tasks based on team members' skills, experience, and development go…" at bounding box center [505, 196] width 0 height 11
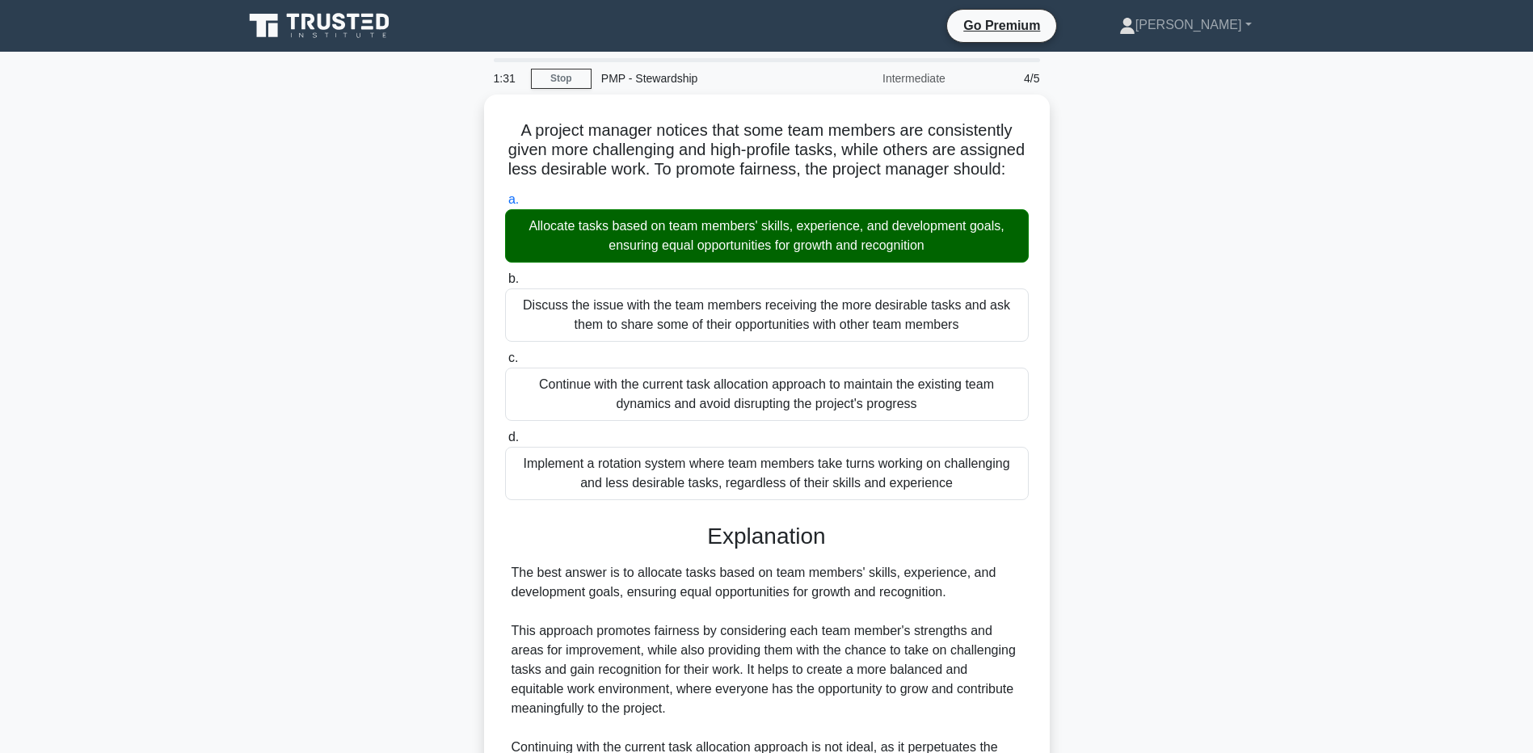
click at [224, 590] on main "1:31 Stop PMP - Stewardship Intermediate 4/5 A project manager notices that som…" at bounding box center [766, 572] width 1533 height 1041
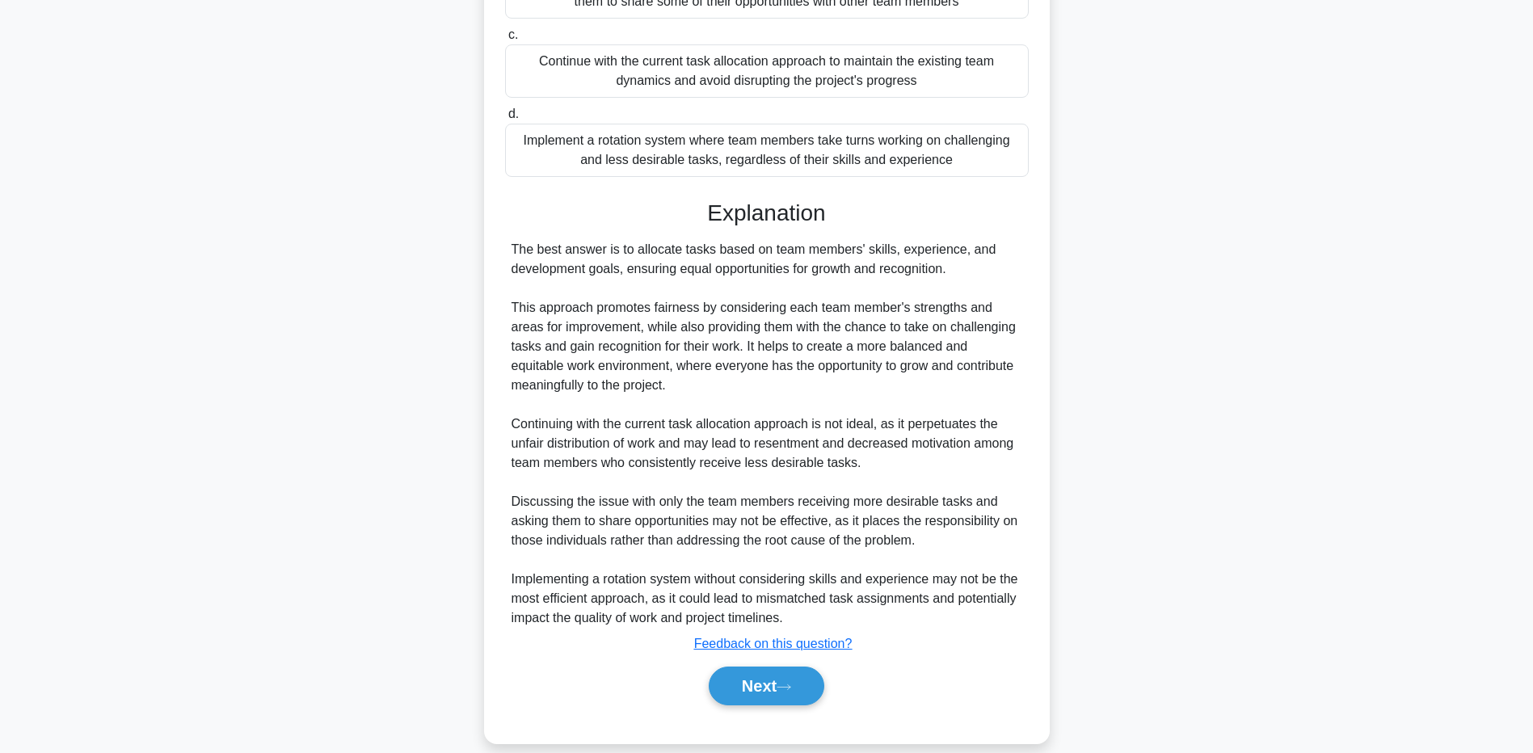
drag, startPoint x: 244, startPoint y: 534, endPoint x: 456, endPoint y: 586, distance: 218.2
click at [243, 534] on div "A project manager notices that some team members are consistently given more ch…" at bounding box center [767, 267] width 1067 height 992
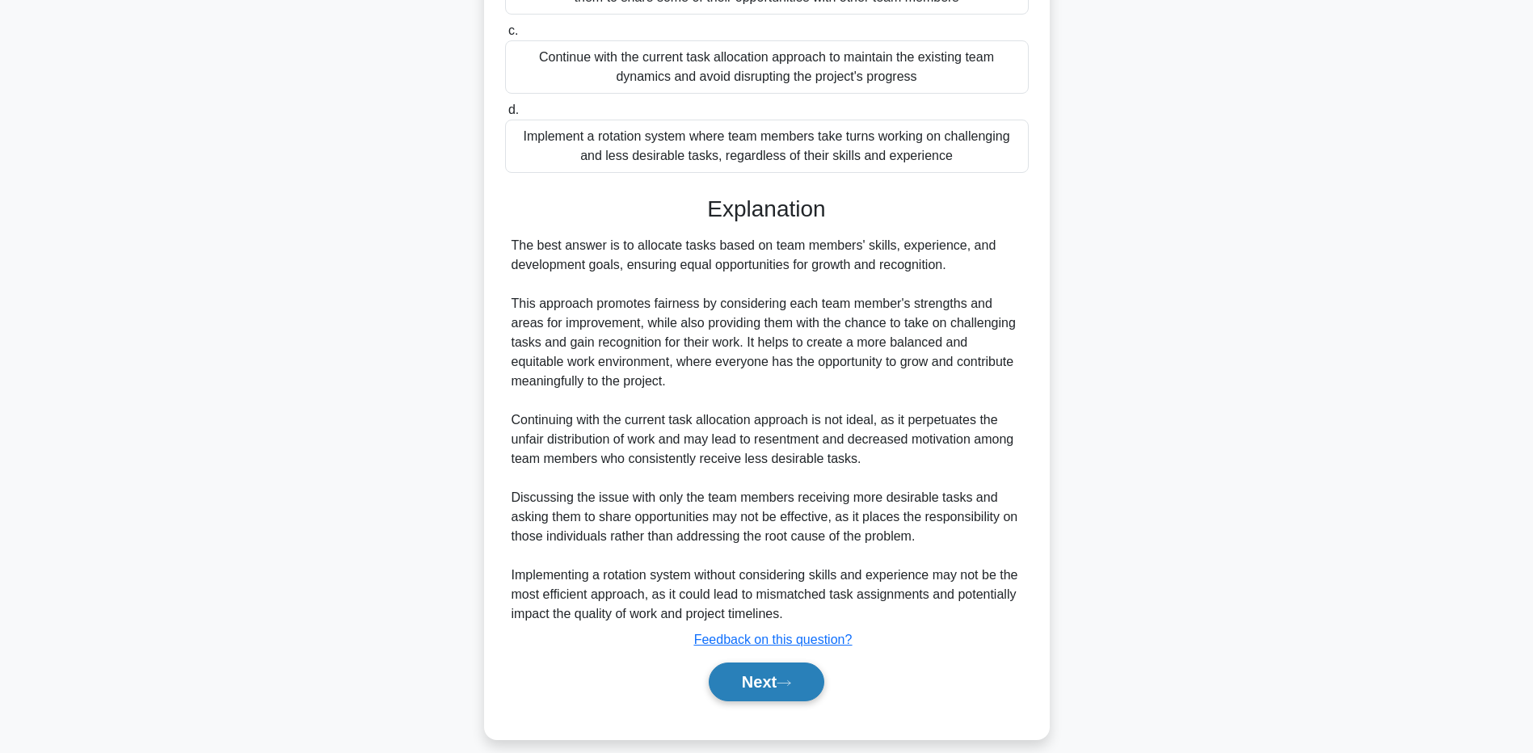
click at [749, 700] on button "Next" at bounding box center [767, 682] width 116 height 39
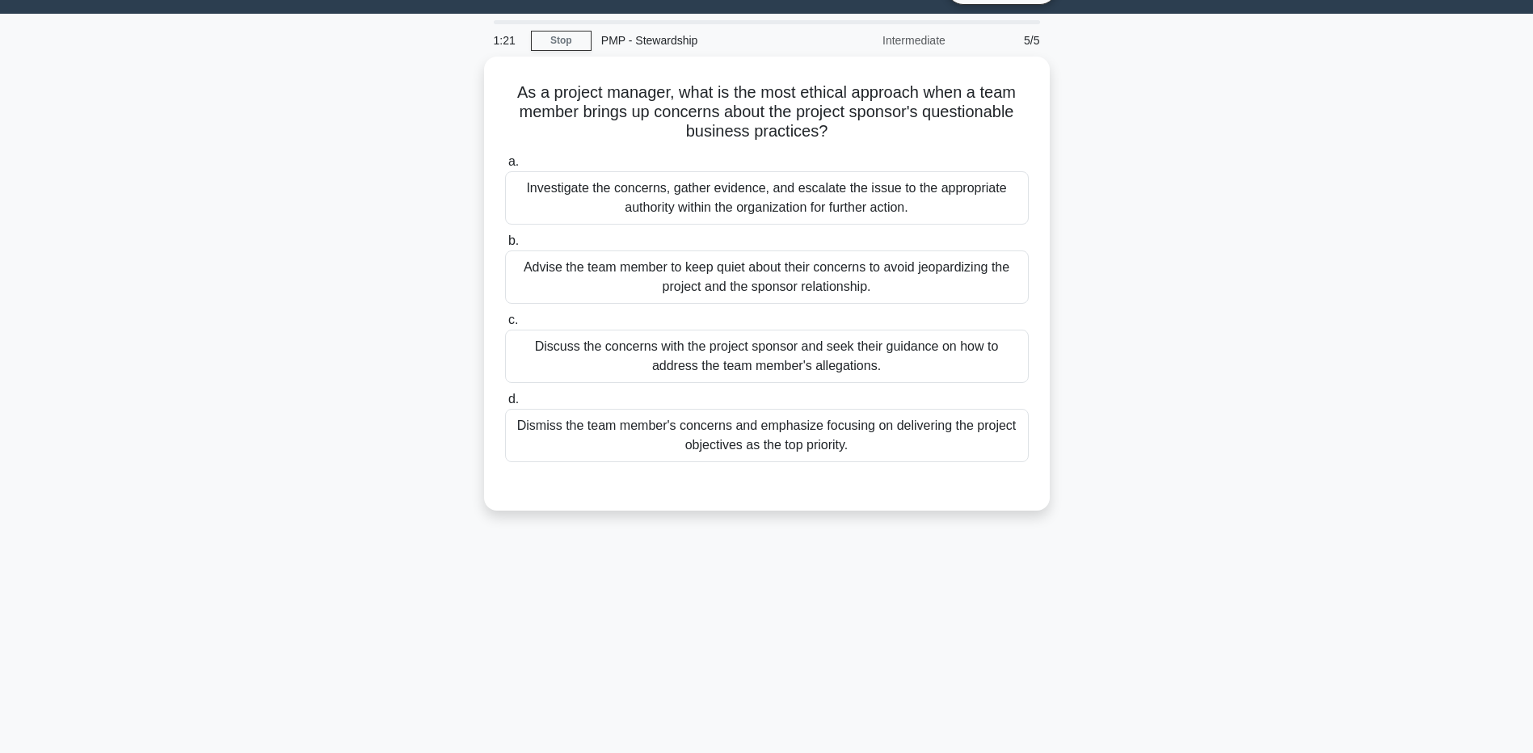
scroll to position [0, 0]
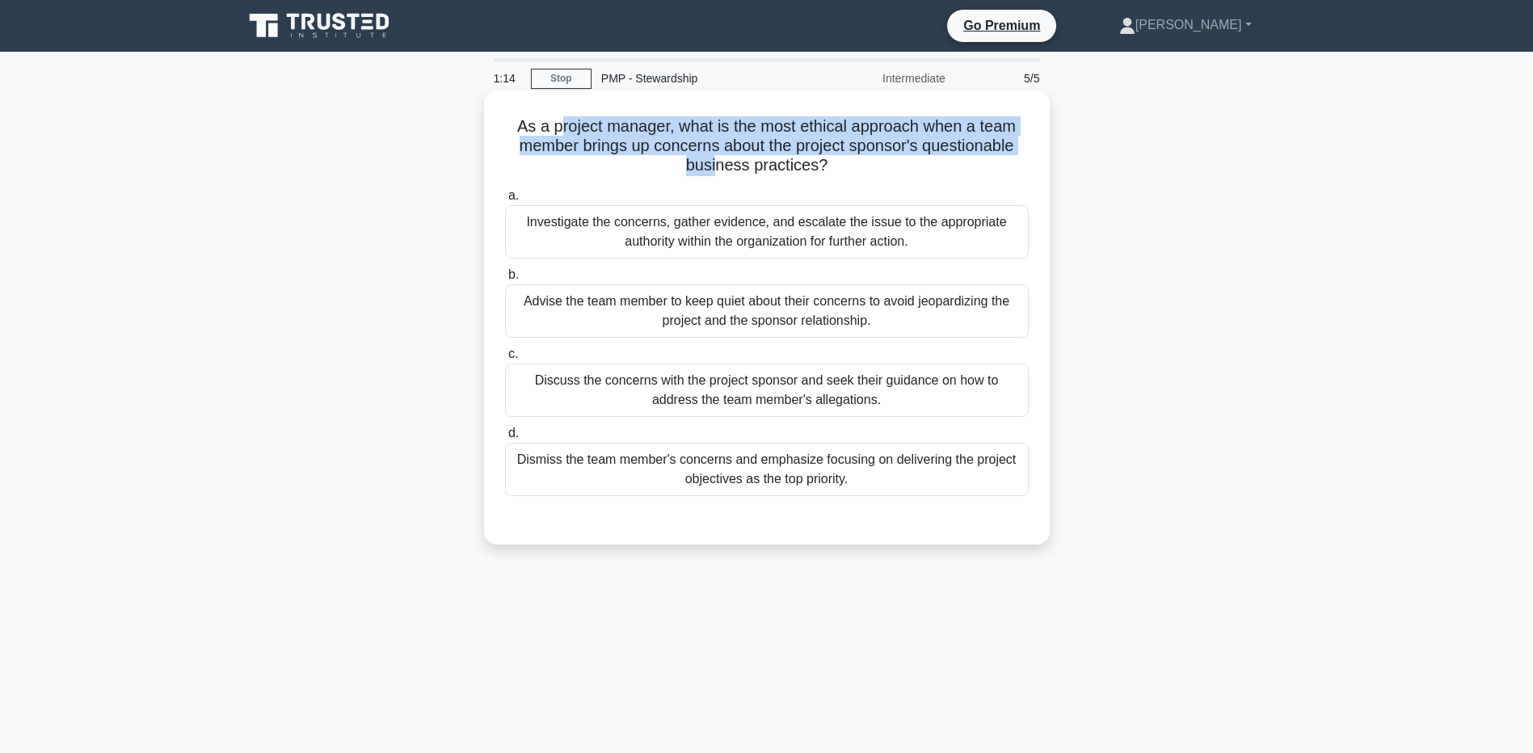
drag, startPoint x: 557, startPoint y: 117, endPoint x: 719, endPoint y: 162, distance: 167.7
click at [719, 162] on h5 "As a project manager, what is the most ethical approach when a team member brin…" at bounding box center [767, 146] width 527 height 60
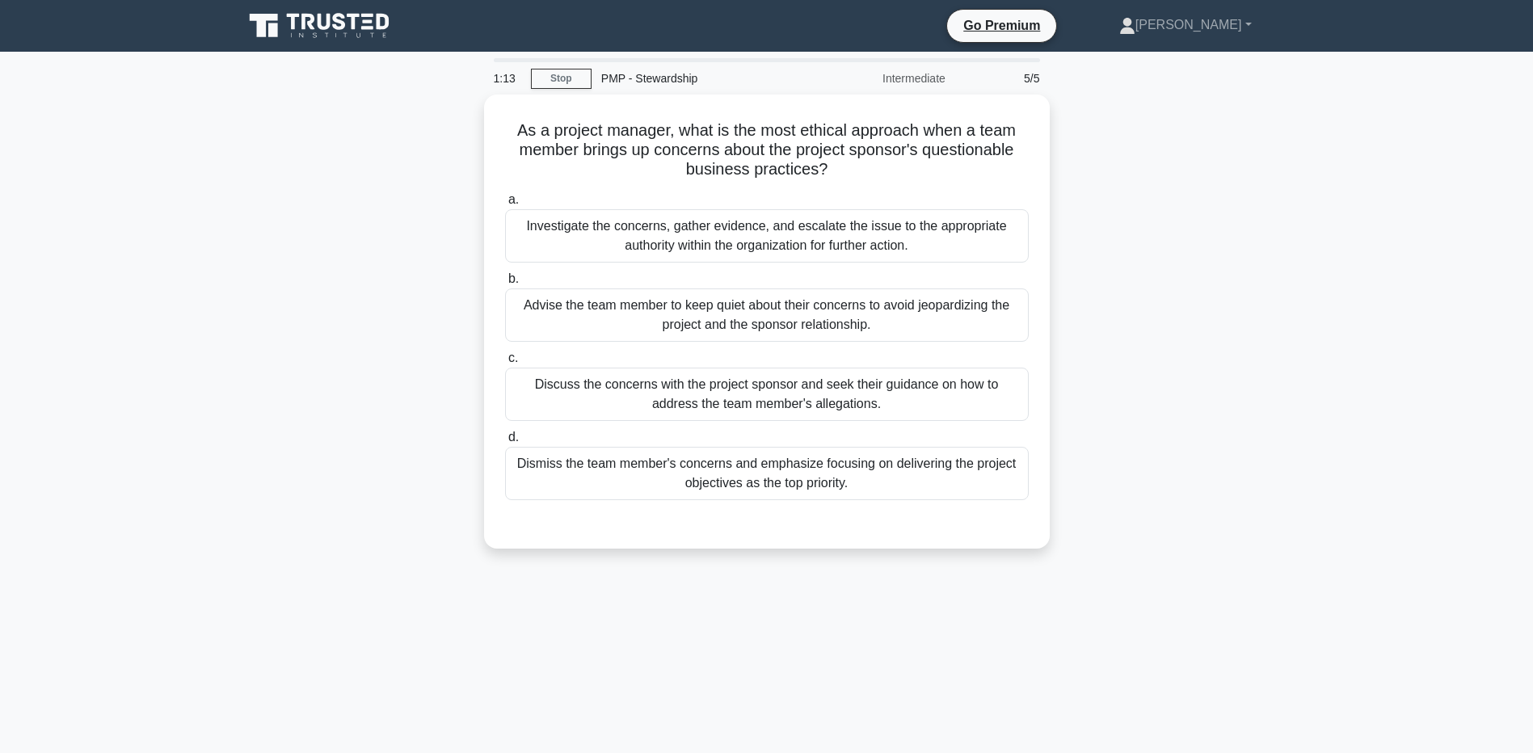
click at [261, 313] on div "As a project manager, what is the most ethical approach when a team member brin…" at bounding box center [767, 332] width 1067 height 474
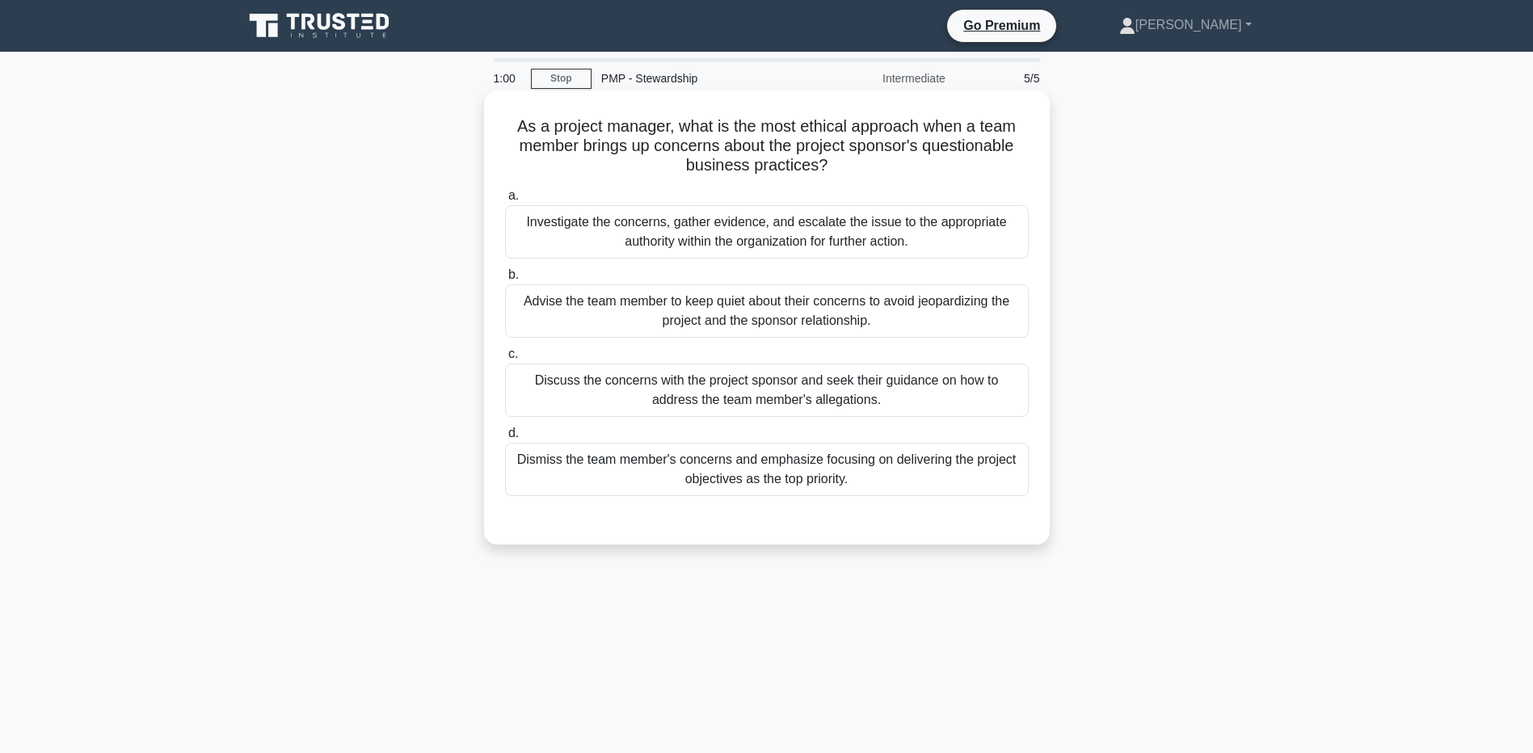
click at [538, 236] on div "Investigate the concerns, gather evidence, and escalate the issue to the approp…" at bounding box center [767, 231] width 524 height 53
click at [505, 201] on input "a. Investigate the concerns, gather evidence, and escalate the issue to the app…" at bounding box center [505, 196] width 0 height 11
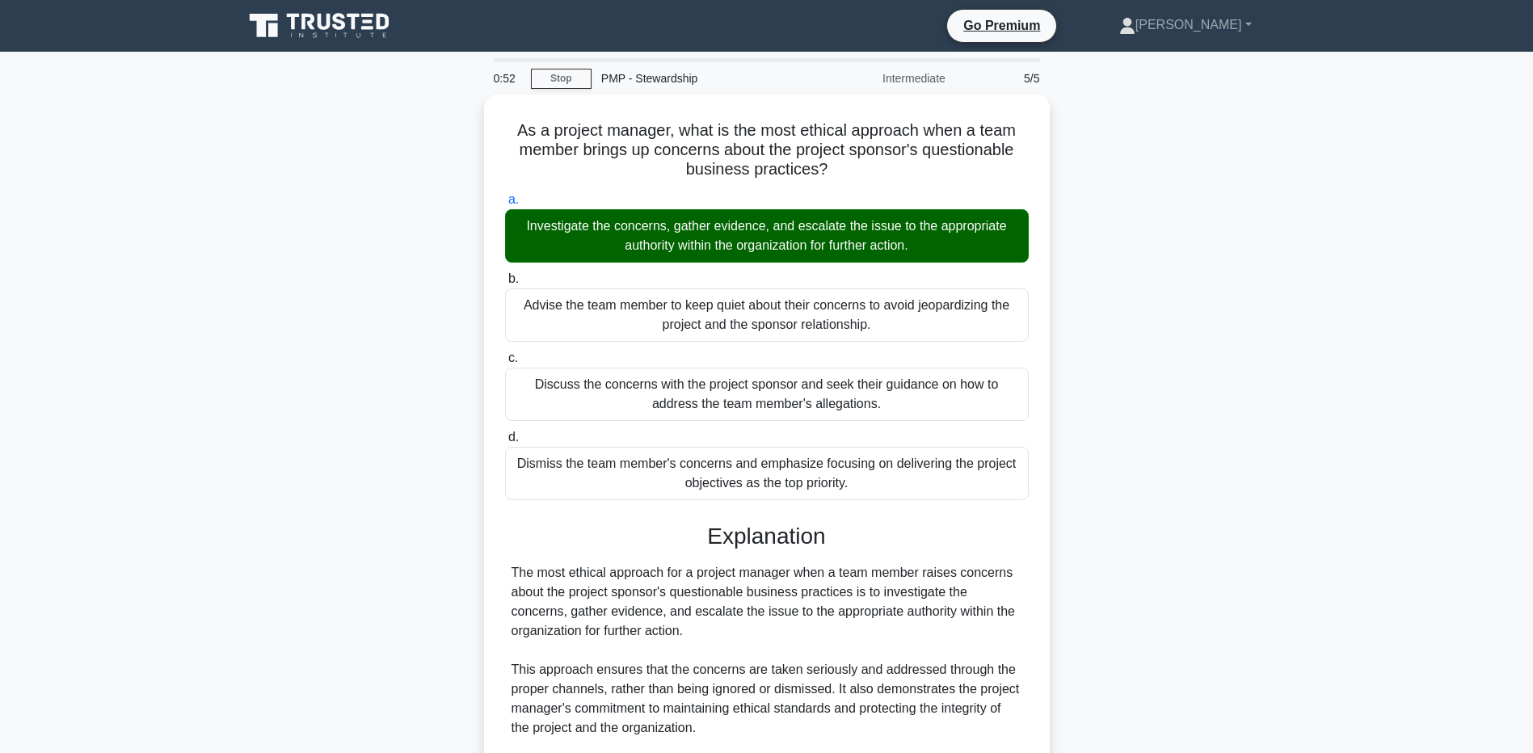
click at [162, 551] on main "0:52 Stop PMP - Stewardship Intermediate 5/5 As a project manager, what is the …" at bounding box center [766, 543] width 1533 height 983
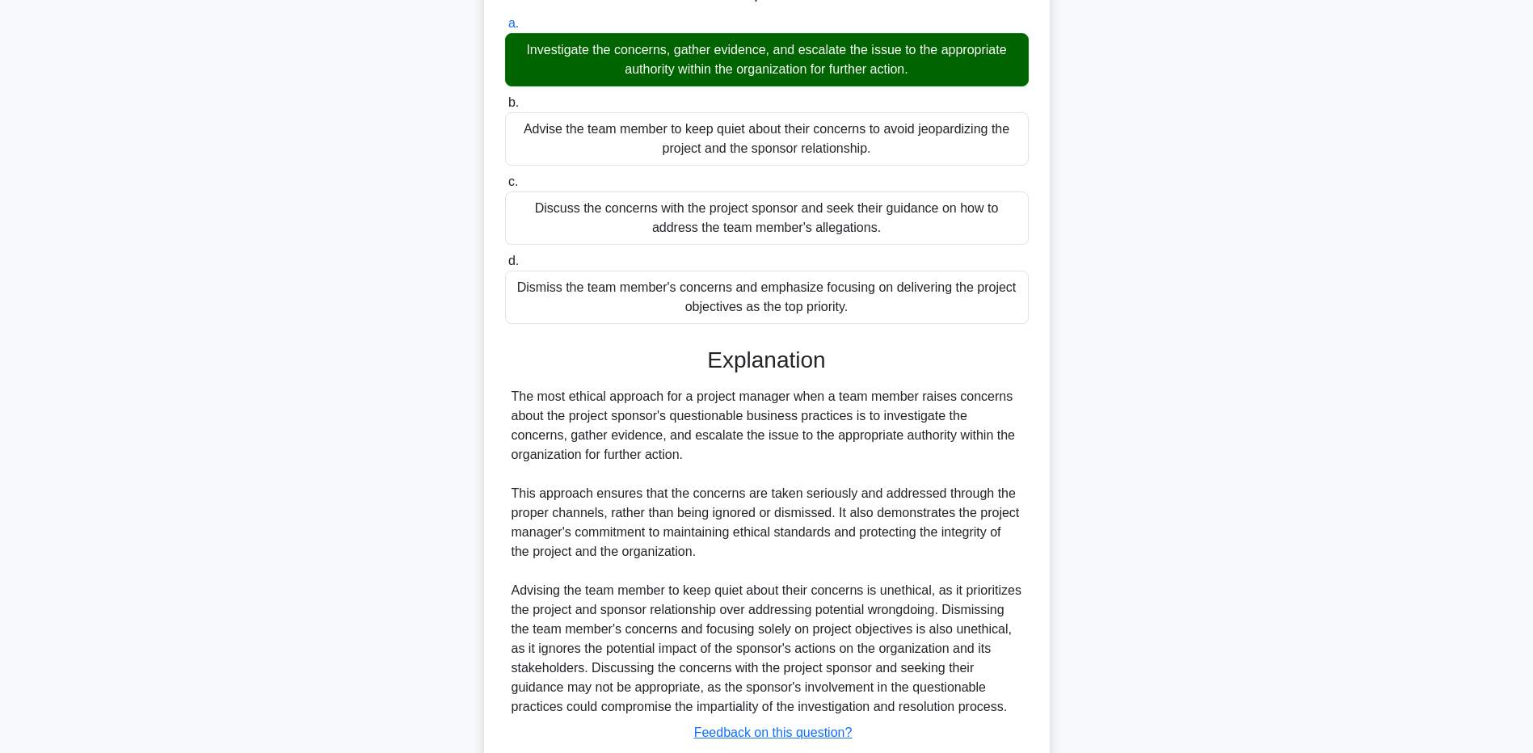
scroll to position [283, 0]
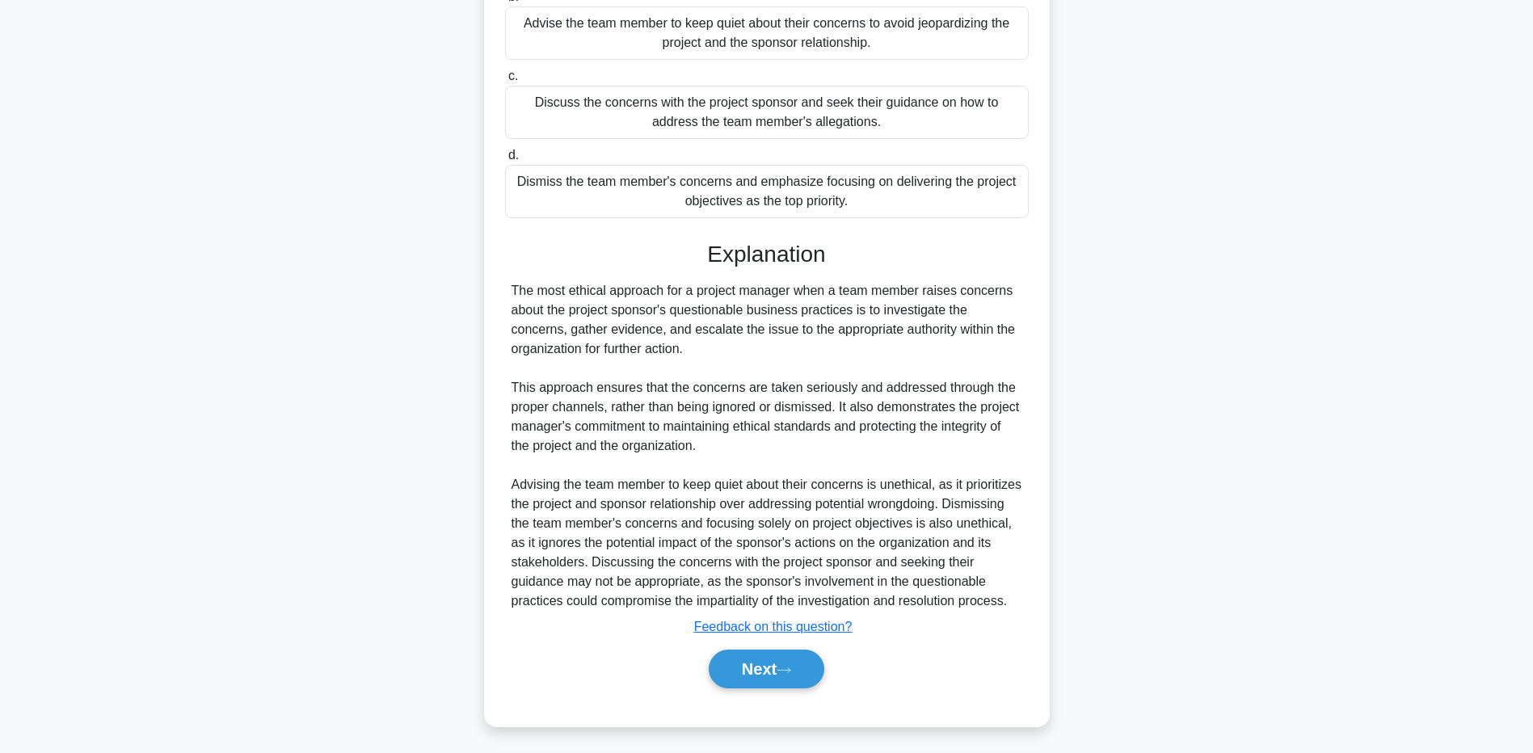
click at [146, 500] on main "0:45 Stop PMP - Stewardship Intermediate 5/5 As a project manager, what is the …" at bounding box center [766, 261] width 1533 height 983
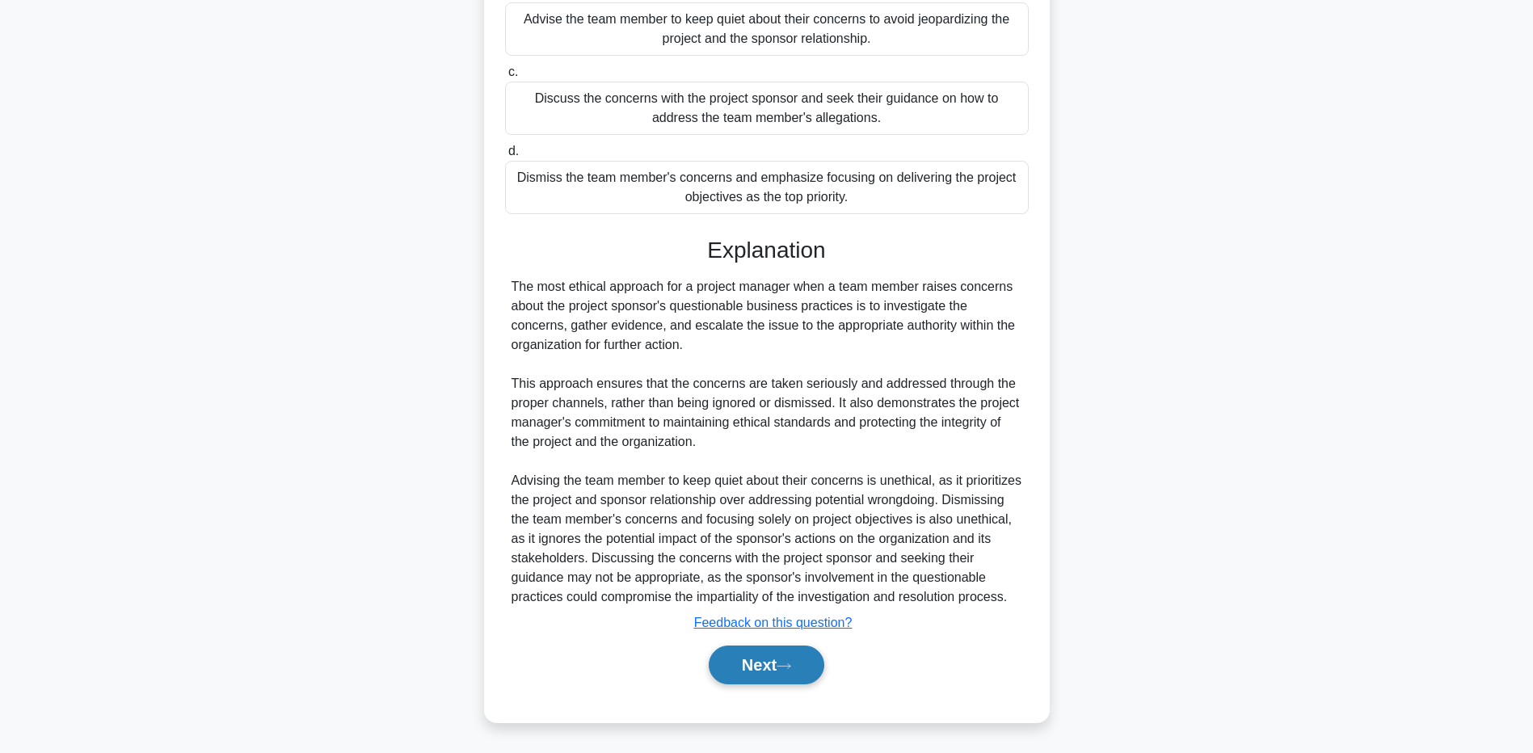
click at [774, 660] on button "Next" at bounding box center [767, 665] width 116 height 39
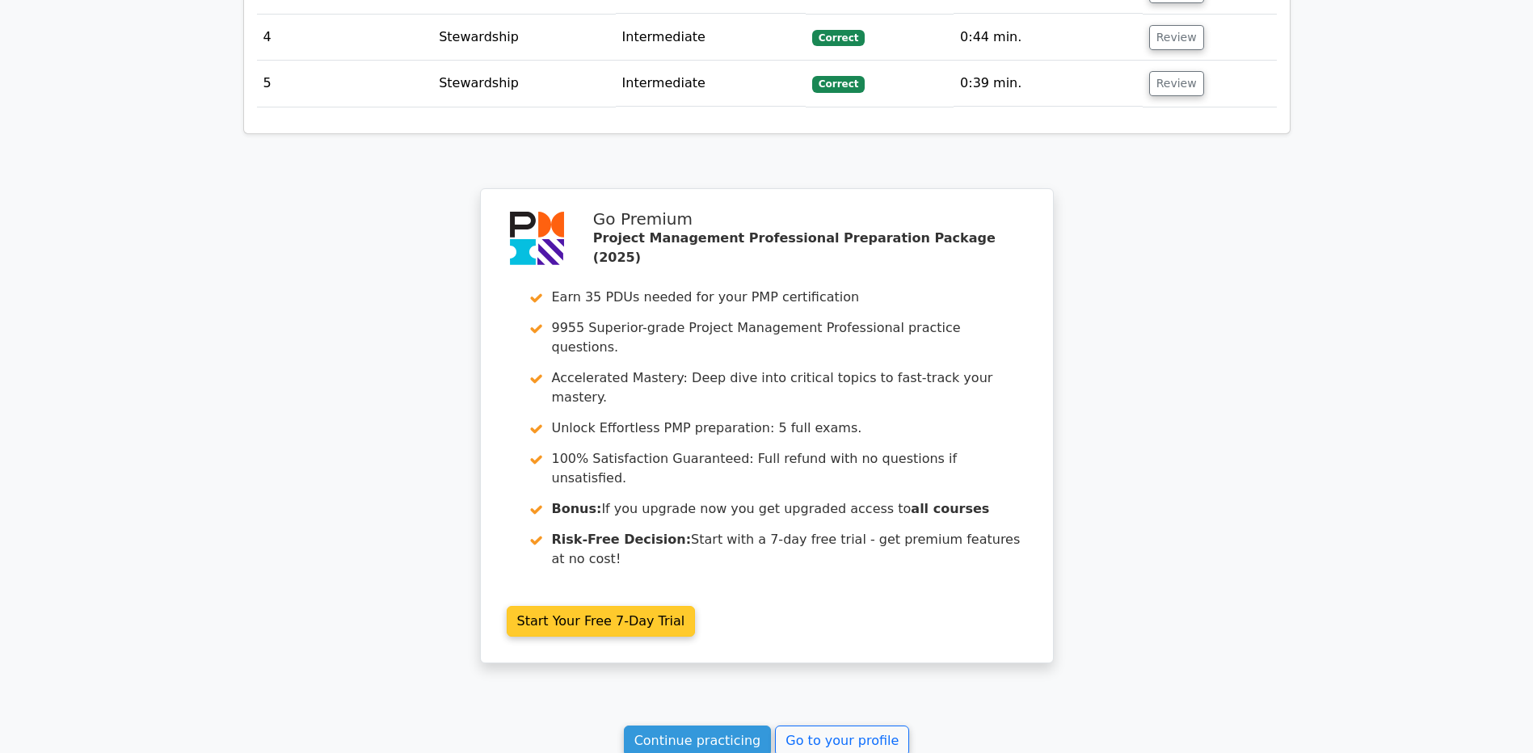
scroll to position [2395, 0]
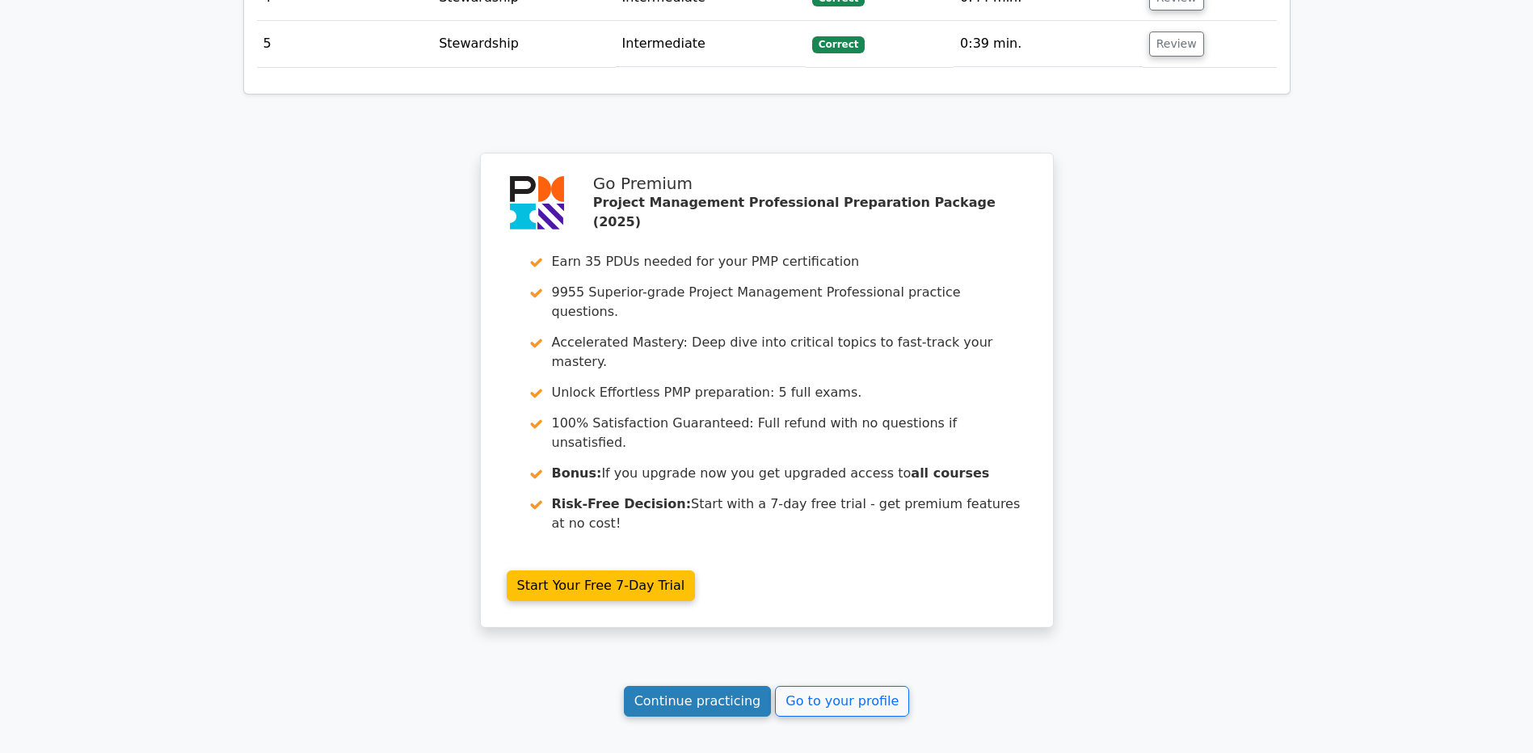
click at [722, 686] on link "Continue practicing" at bounding box center [698, 701] width 148 height 31
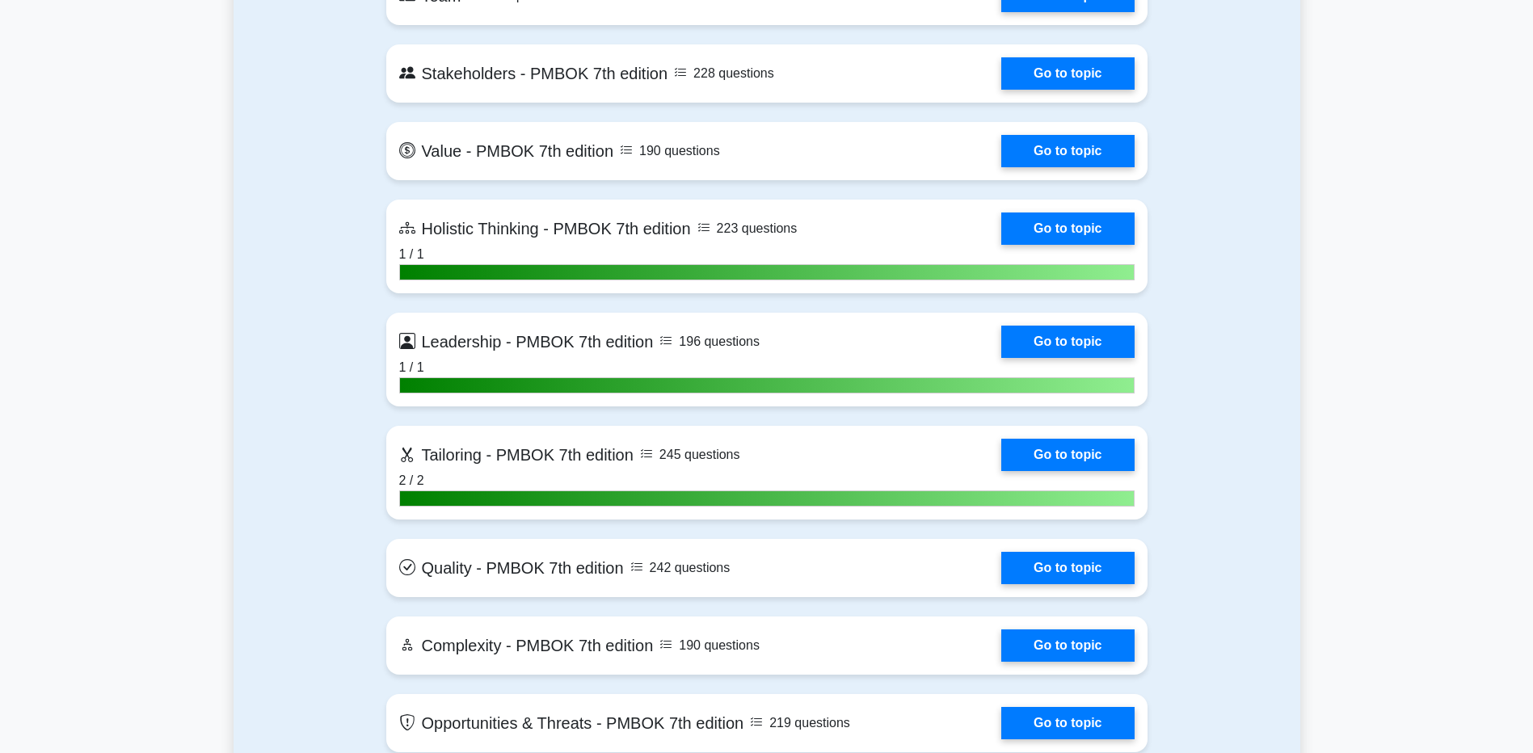
scroll to position [4689, 0]
